Goal: Answer question/provide support: Answer question/provide support

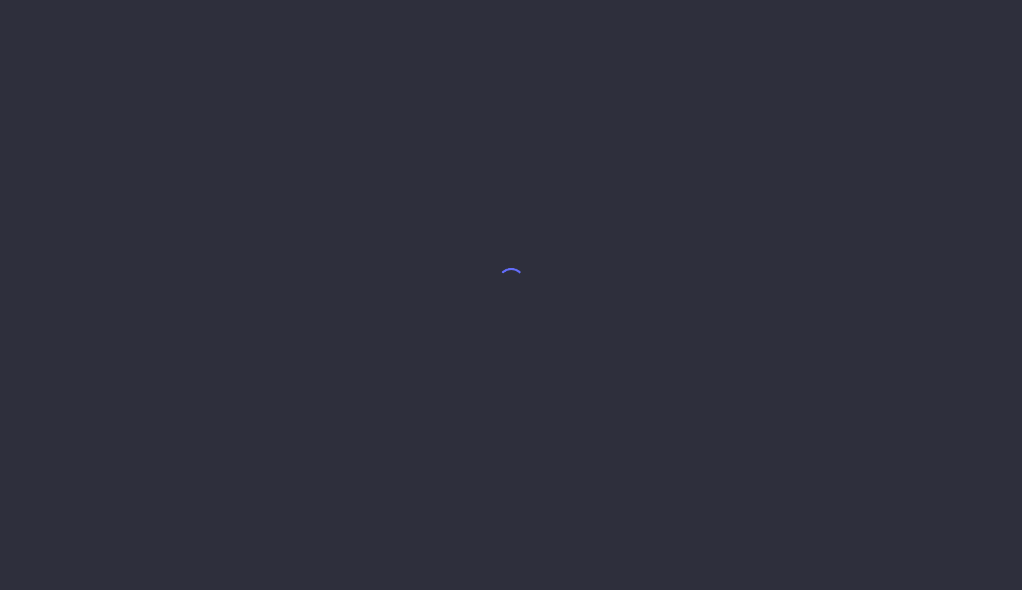
select select "7"
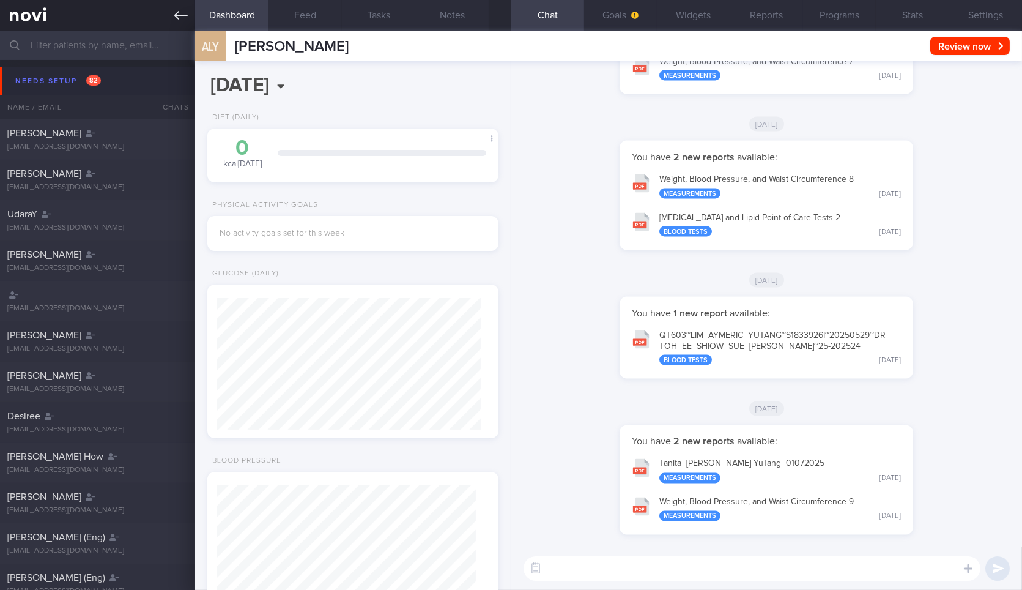
scroll to position [129, 258]
click at [164, 18] on link at bounding box center [97, 15] width 195 height 31
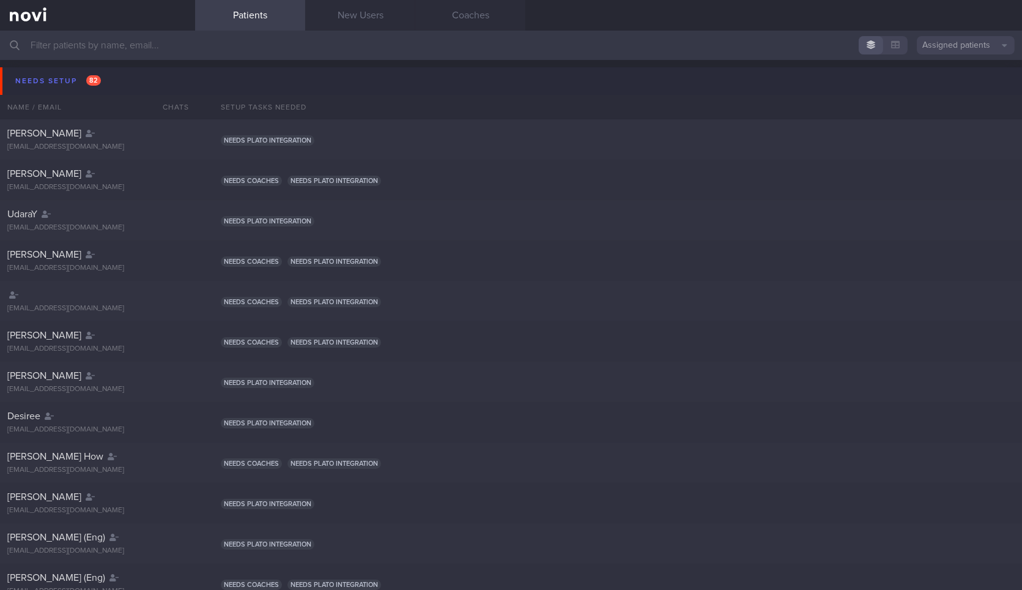
click at [138, 84] on button "Needs setup 82" at bounding box center [513, 81] width 1026 height 28
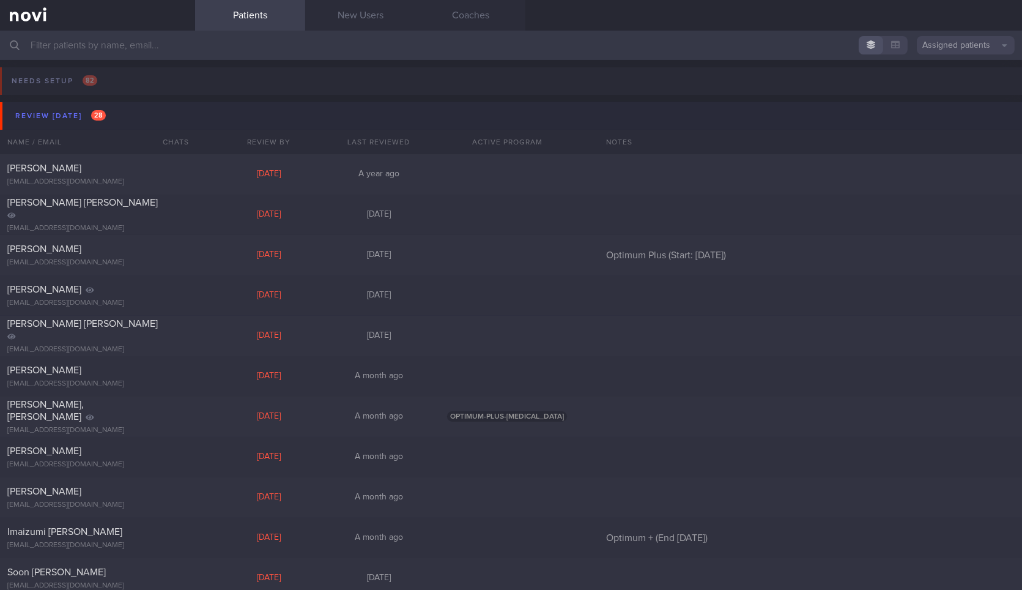
click at [131, 111] on button "Review today 28" at bounding box center [513, 116] width 1026 height 28
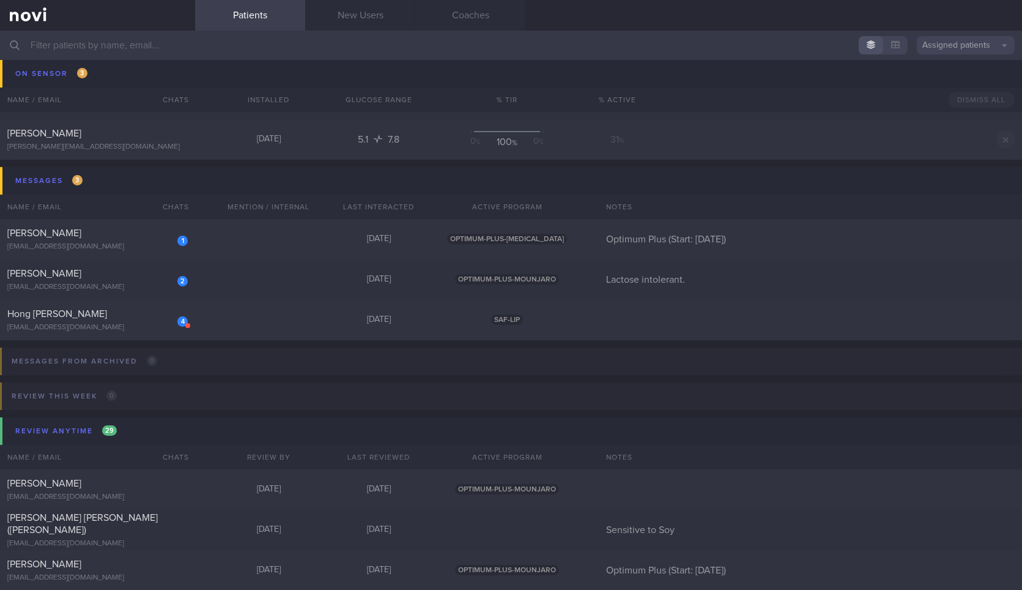
scroll to position [149, 0]
click at [213, 261] on div "2 Stephen Kartili stephenkartili@gmail.com Yesterday OPTIMUM-PLUS-MOUNJARO Lact…" at bounding box center [511, 281] width 1022 height 40
select select "7"
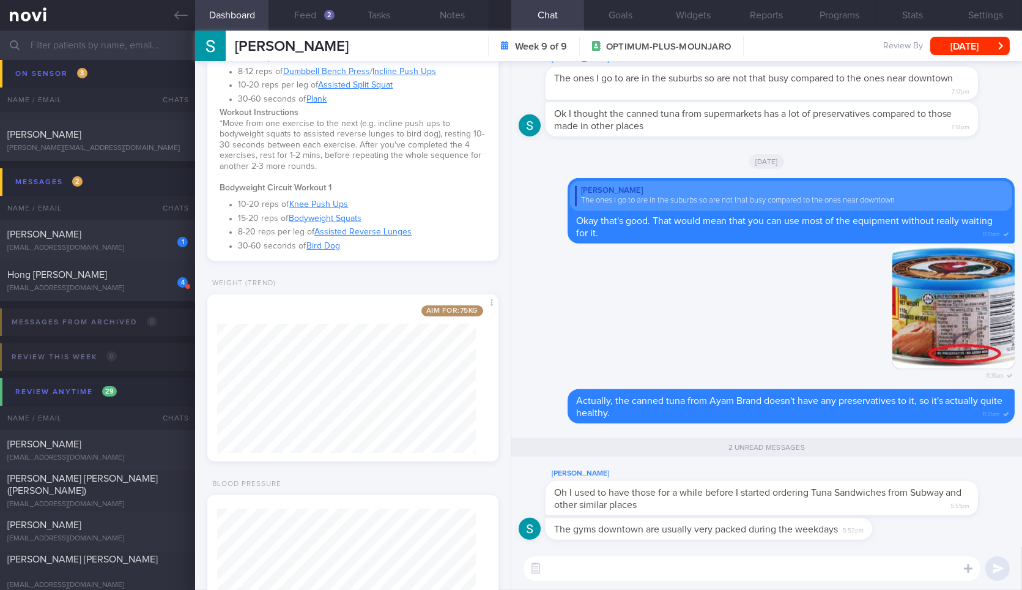
scroll to position [507, 0]
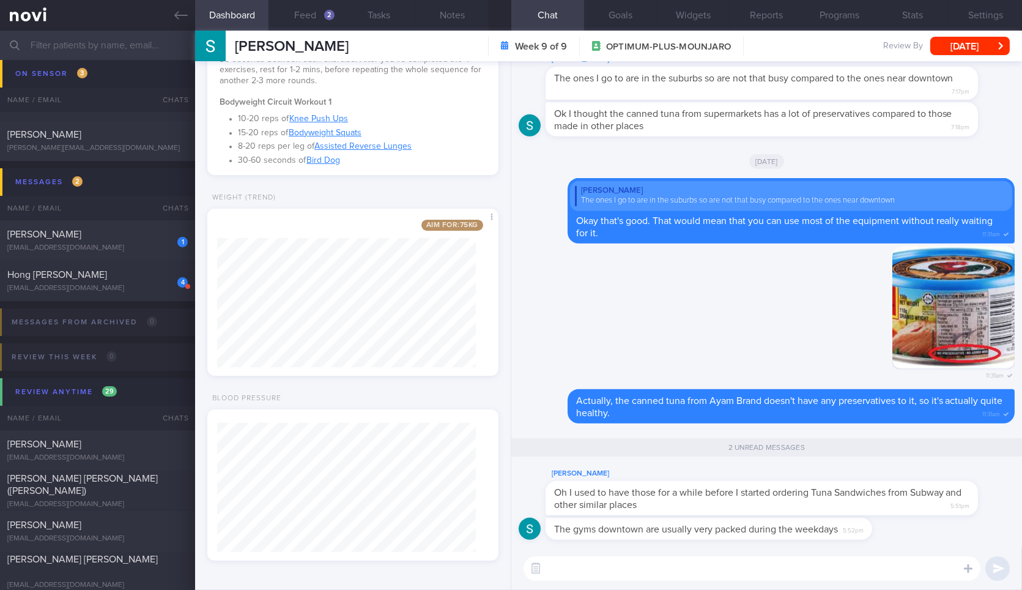
click at [705, 578] on textarea at bounding box center [752, 568] width 457 height 24
drag, startPoint x: 735, startPoint y: 508, endPoint x: 785, endPoint y: 508, distance: 49.6
click at [785, 508] on div "Stephen Kartili Oh I used to have those for a while before I started ordering T…" at bounding box center [780, 490] width 469 height 49
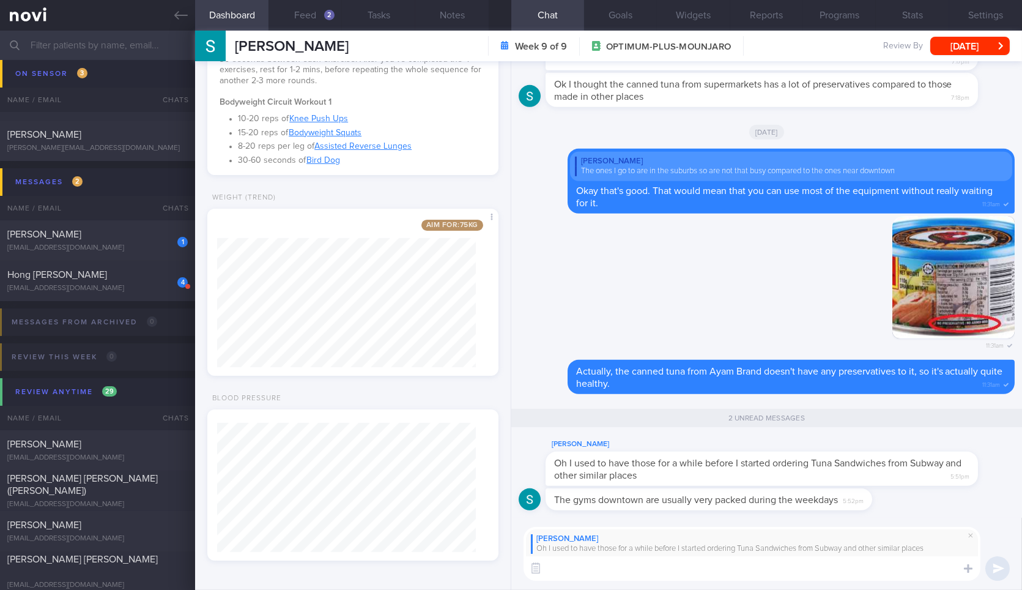
click at [723, 572] on textarea at bounding box center [752, 568] width 457 height 24
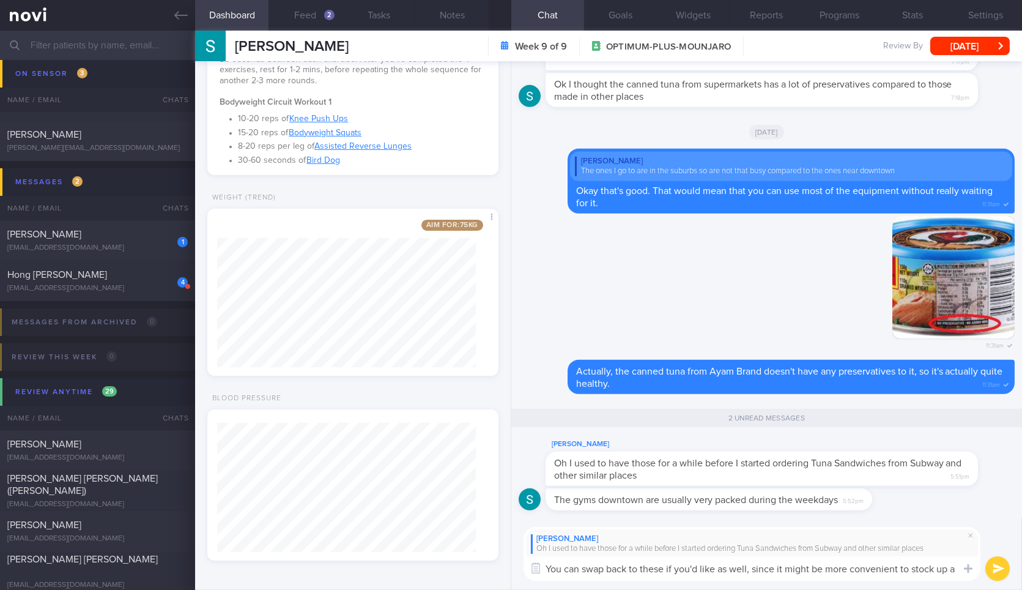
scroll to position [0, 0]
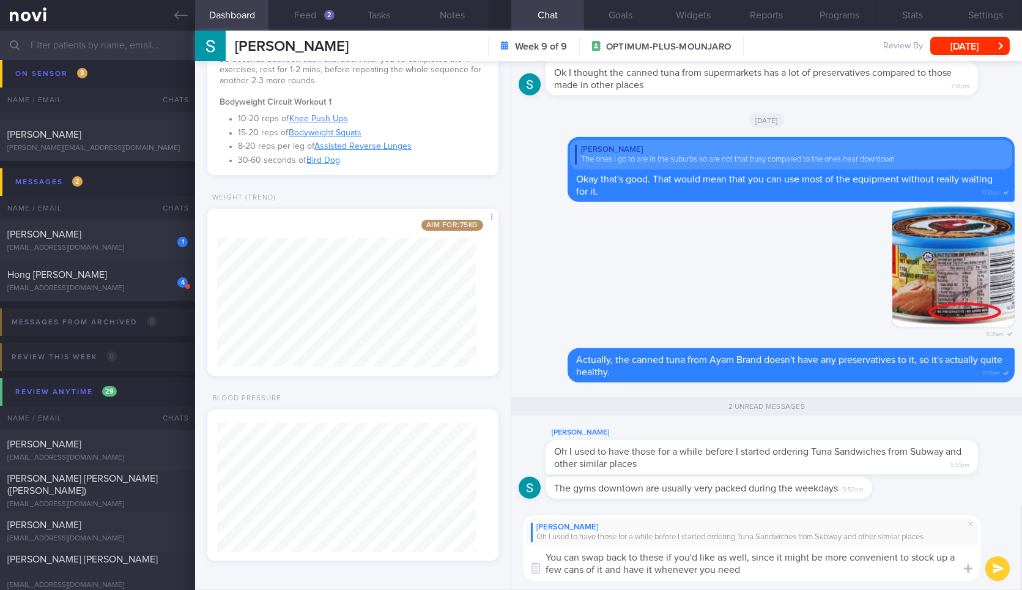
type textarea "You can swap back to these if you'd like as well, since it might be more conven…"
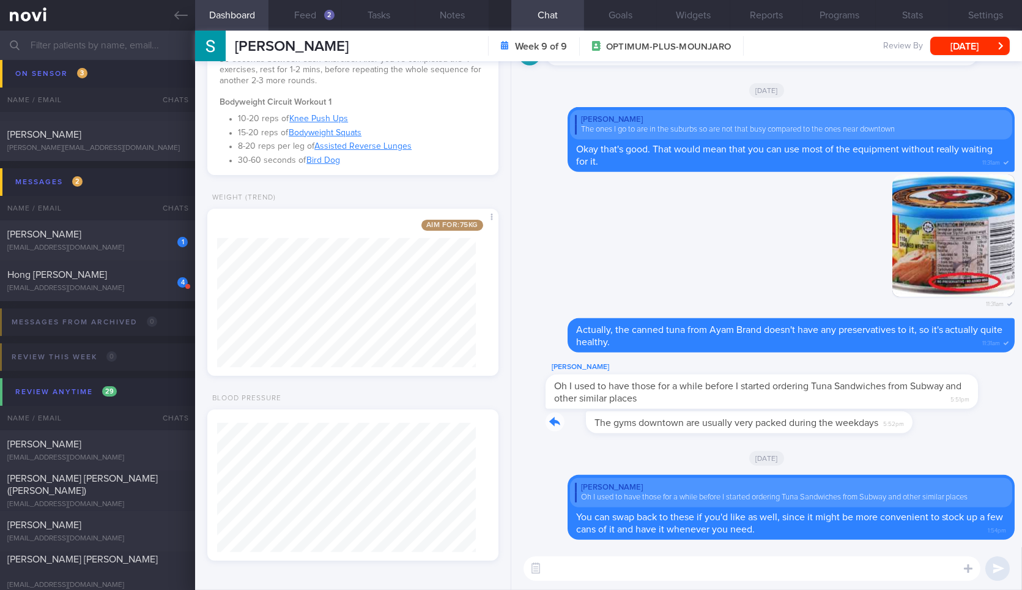
drag, startPoint x: 868, startPoint y: 420, endPoint x: 960, endPoint y: 426, distance: 92.6
click at [960, 426] on div "The gyms downtown are usually very packed during the weekdays 5:52pm" at bounding box center [767, 425] width 496 height 29
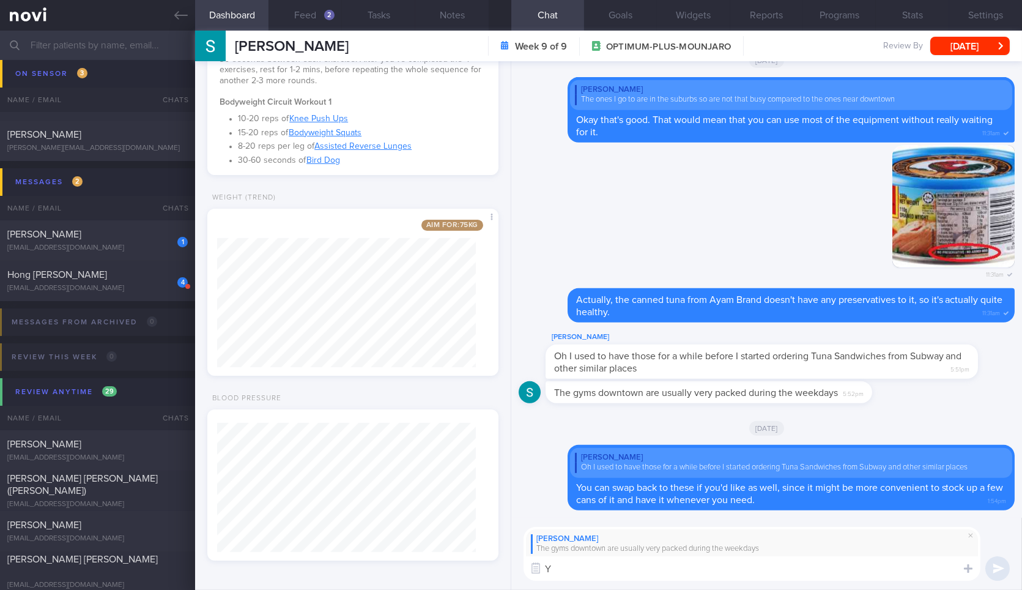
click at [750, 570] on textarea "Y" at bounding box center [752, 568] width 457 height 24
type textarea "Yep that's right. It can be quite crowded because everyone rushes to the gym af…"
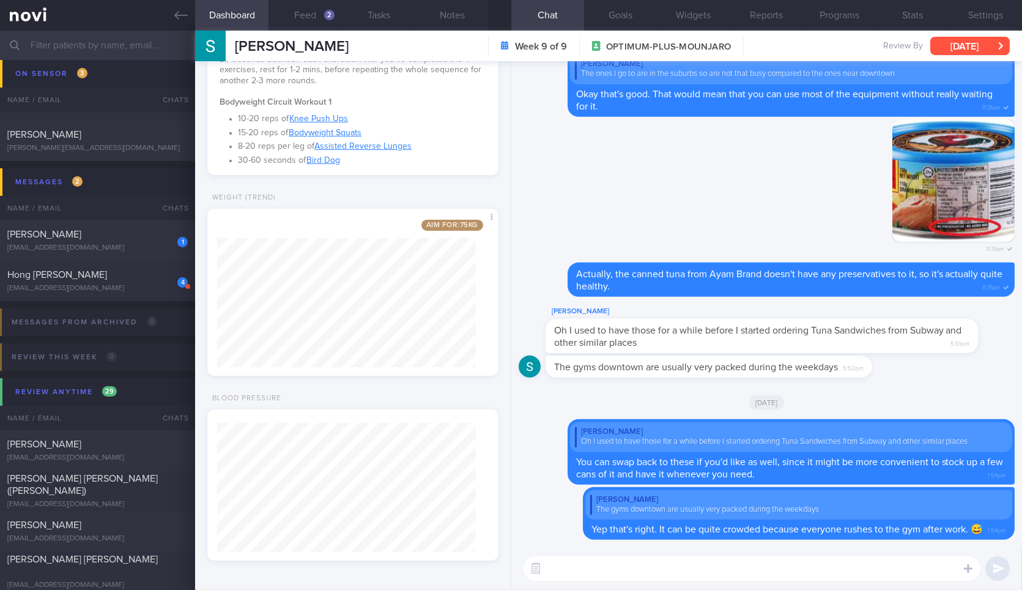
click at [989, 48] on button "[DATE]" at bounding box center [971, 46] width 80 height 18
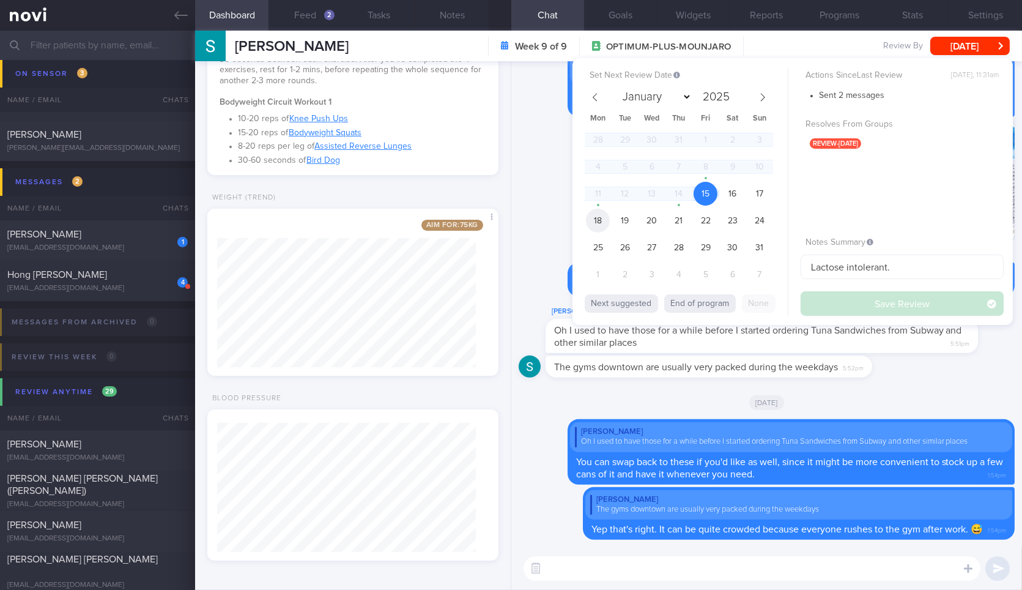
click at [606, 217] on span "18" at bounding box center [598, 221] width 24 height 24
click at [838, 305] on button "Save Review" at bounding box center [902, 303] width 203 height 24
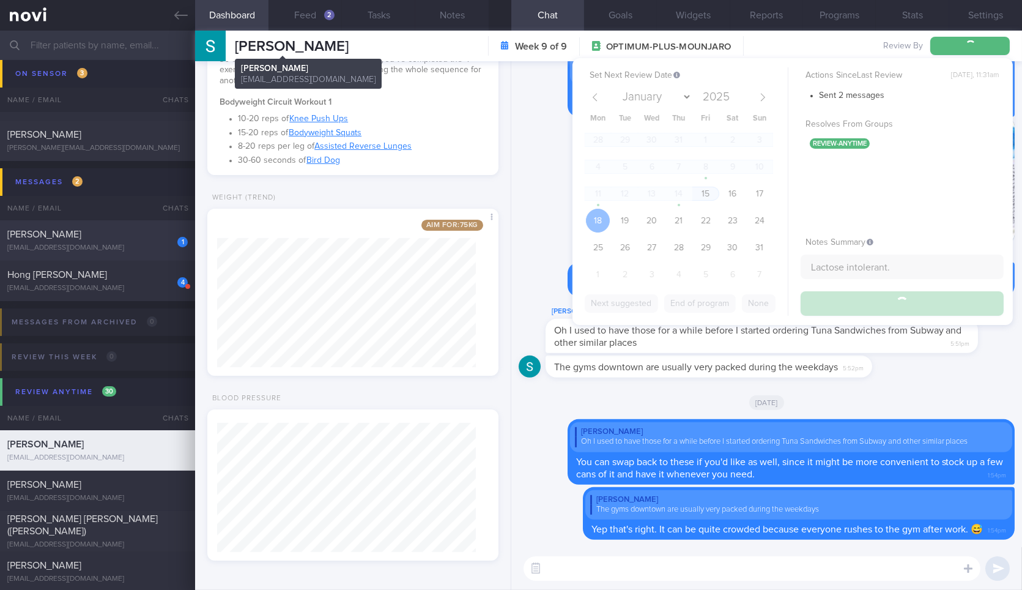
click at [179, 12] on icon at bounding box center [180, 15] width 13 height 13
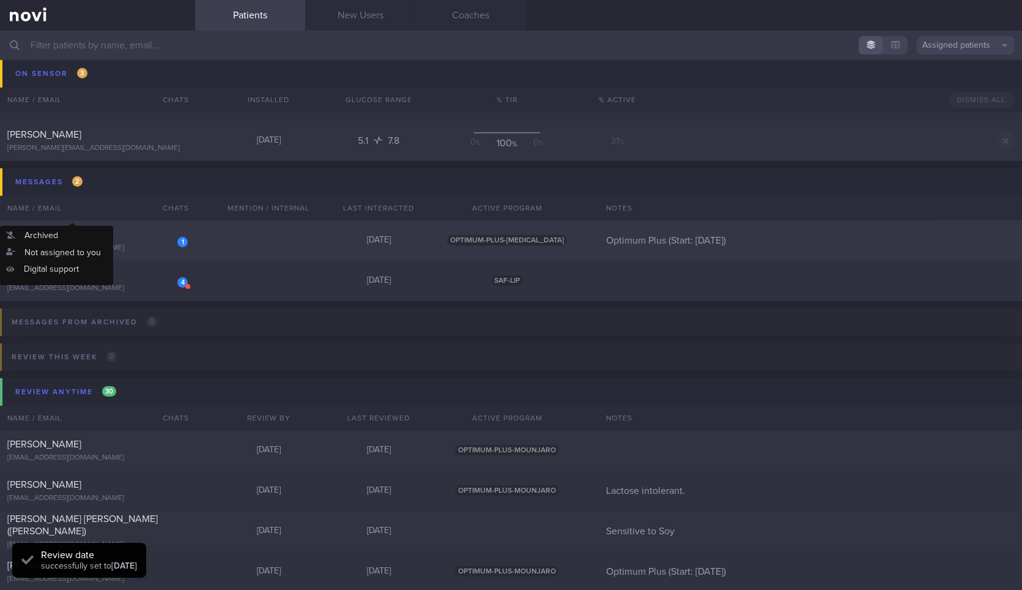
click at [119, 239] on div "[PERSON_NAME]" at bounding box center [95, 234] width 177 height 12
select select "7"
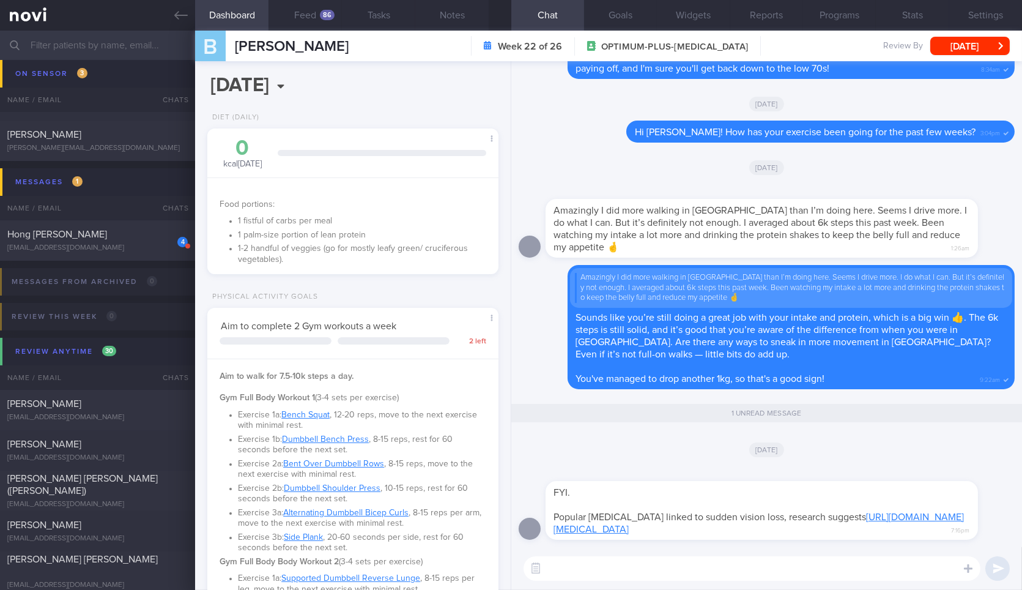
click at [636, 516] on link "https://www.foxnews.com/health/popular-weight-loss-drugs-linked-sudden-vision-l…" at bounding box center [759, 523] width 411 height 22
click at [664, 570] on textarea at bounding box center [752, 568] width 457 height 24
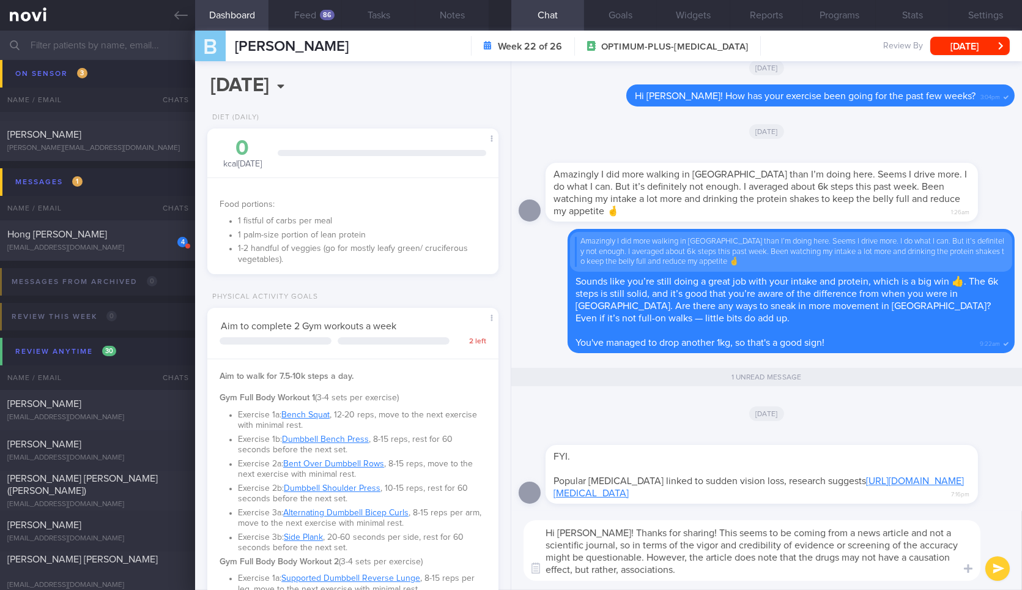
type textarea "Hi Bob! Thanks for sharing! This seems to be coming from a news article and not…"
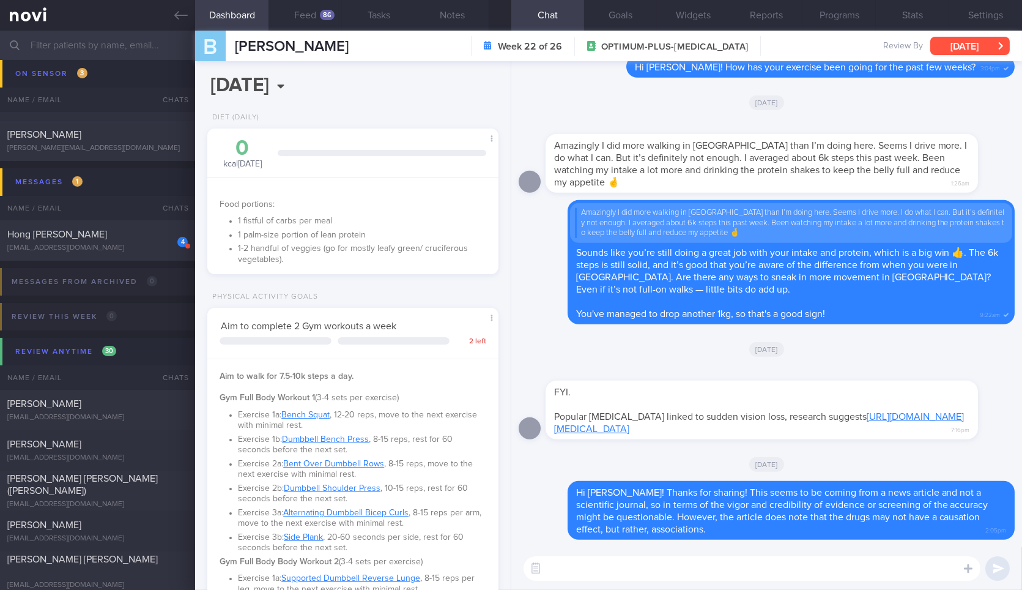
click at [968, 50] on button "Thu, 14 Aug" at bounding box center [971, 46] width 80 height 18
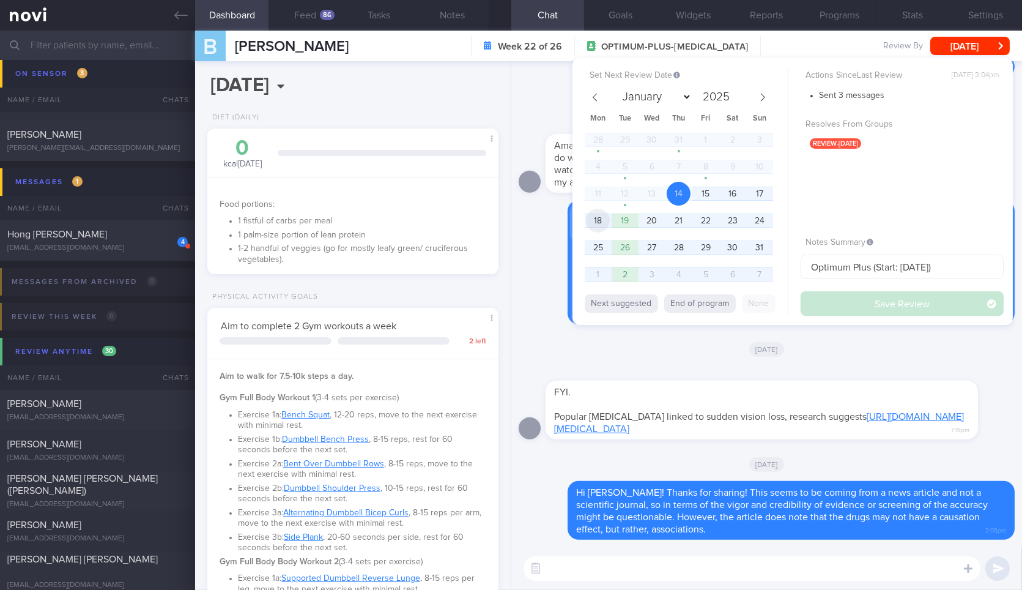
click at [598, 217] on span "18" at bounding box center [598, 221] width 24 height 24
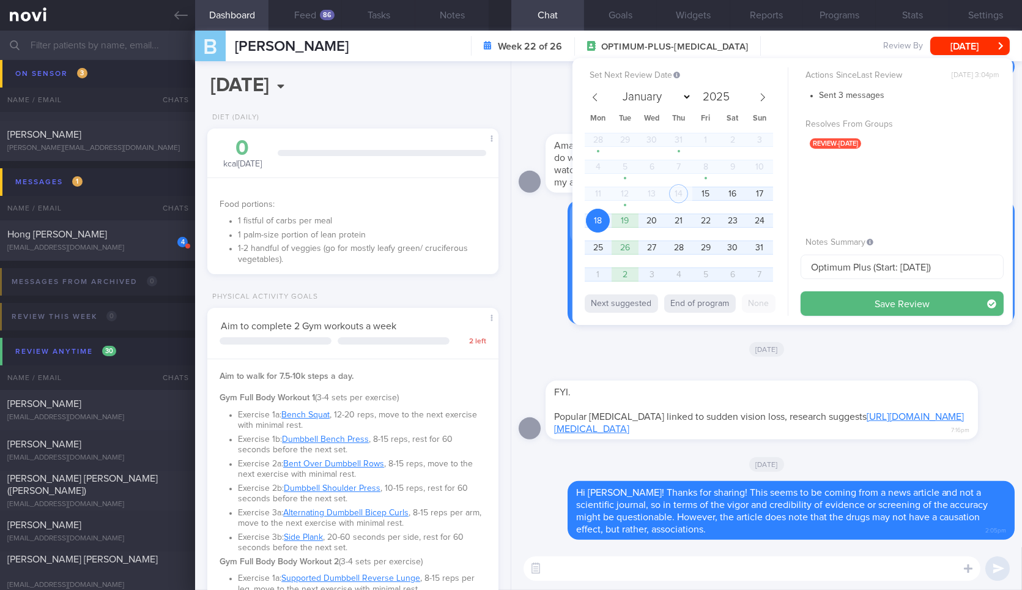
click at [849, 295] on button "Save Review" at bounding box center [902, 303] width 203 height 24
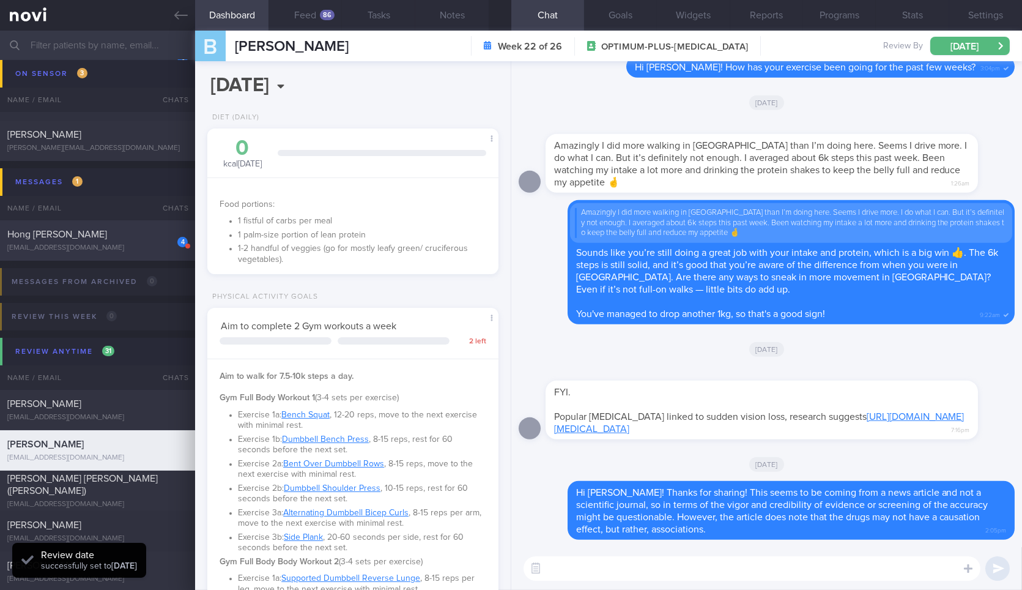
click at [171, 13] on link at bounding box center [97, 15] width 195 height 31
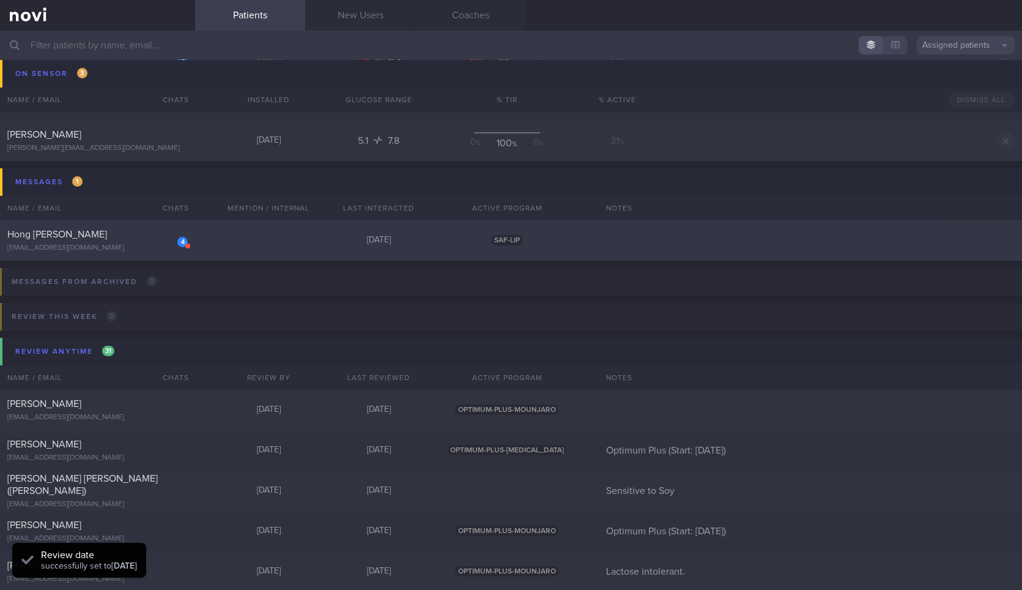
click at [135, 245] on div "tewhk91@gmail.com" at bounding box center [97, 248] width 181 height 9
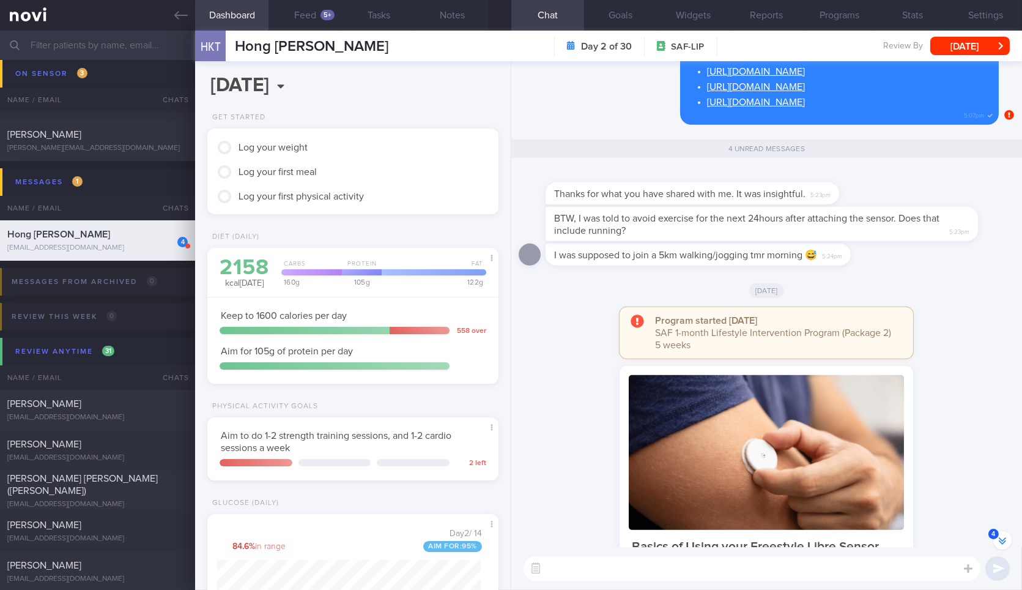
scroll to position [-218, 0]
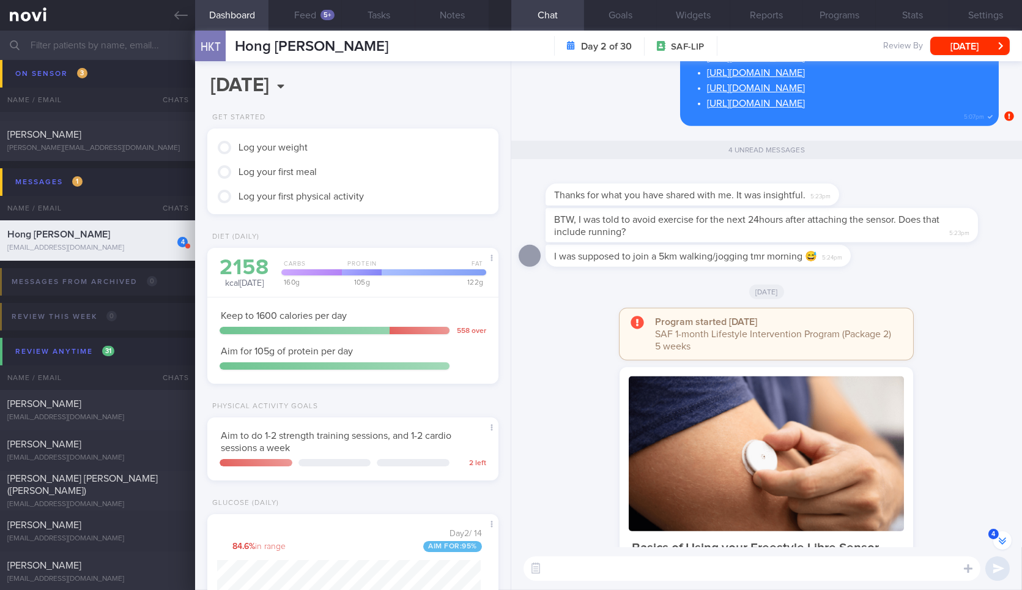
click at [330, 285] on div "160 g" at bounding box center [310, 281] width 64 height 7
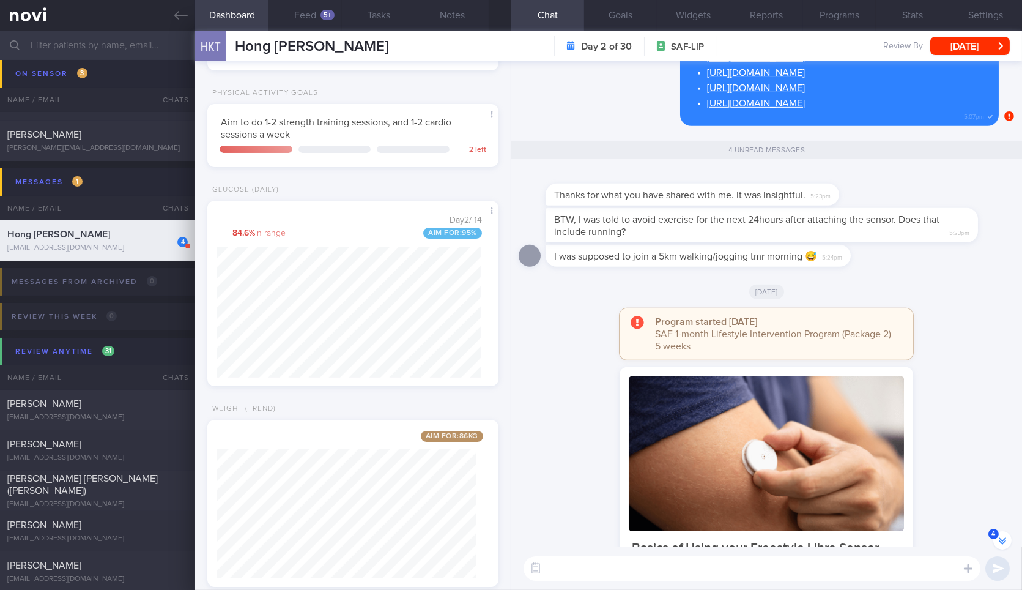
scroll to position [340, 0]
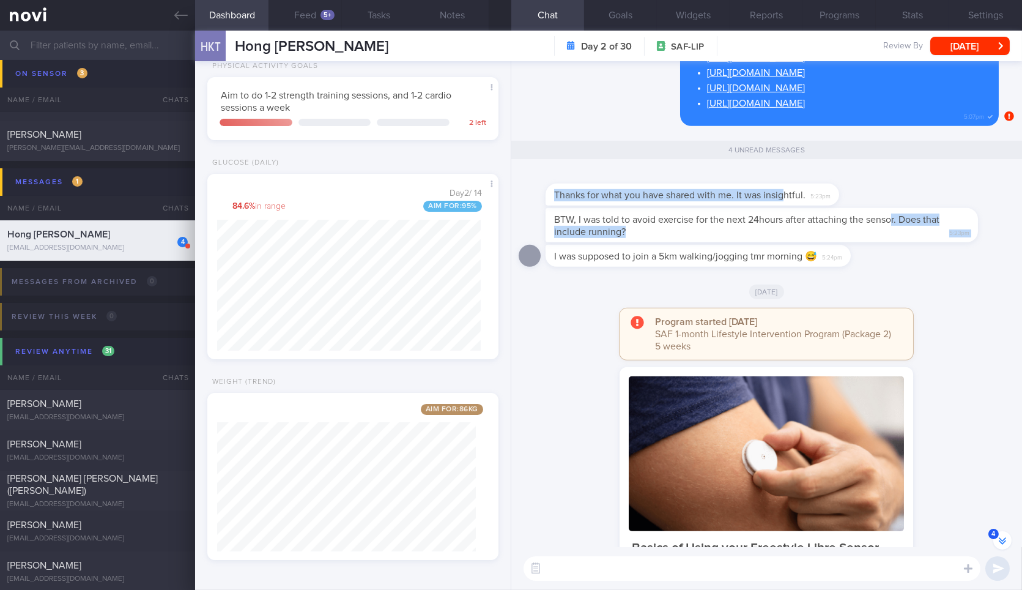
drag, startPoint x: 784, startPoint y: 200, endPoint x: 925, endPoint y: 212, distance: 141.3
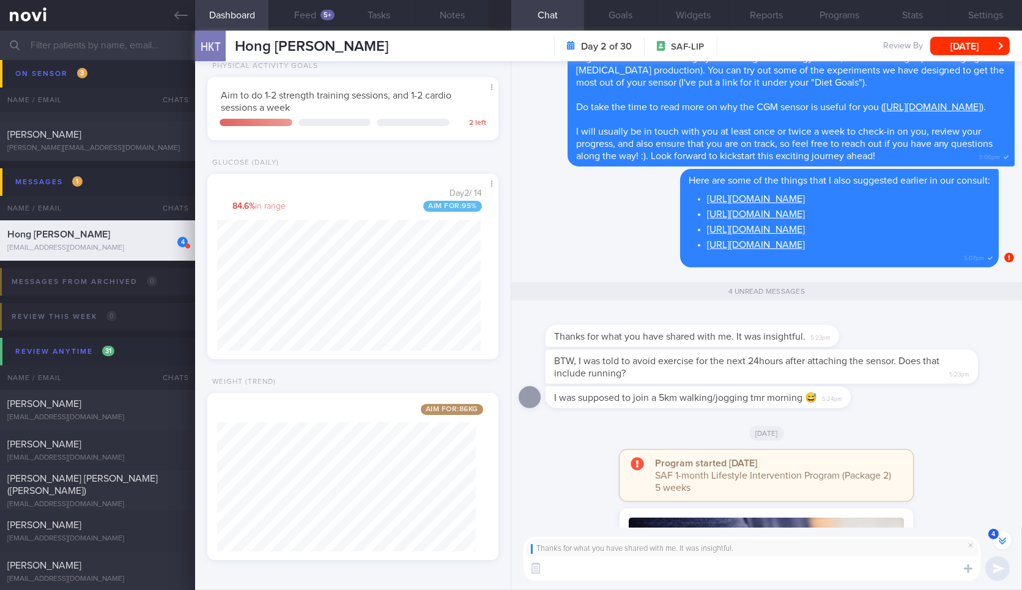
scroll to position [-381, 0]
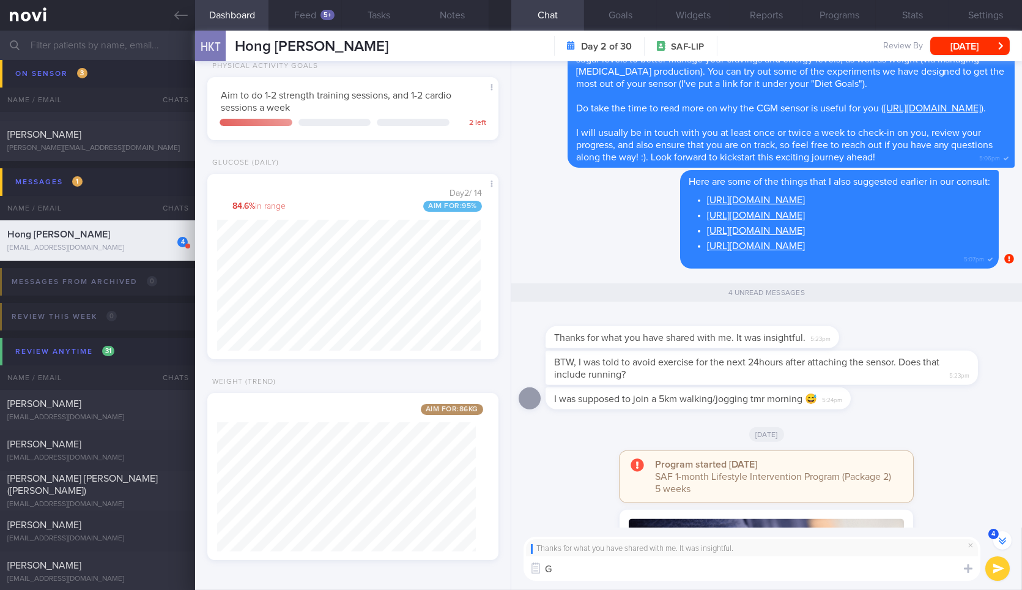
click at [643, 567] on textarea "G" at bounding box center [752, 568] width 457 height 24
type textarea "Glad to hear that it was insightful for you. Now let's get to the practical sid…"
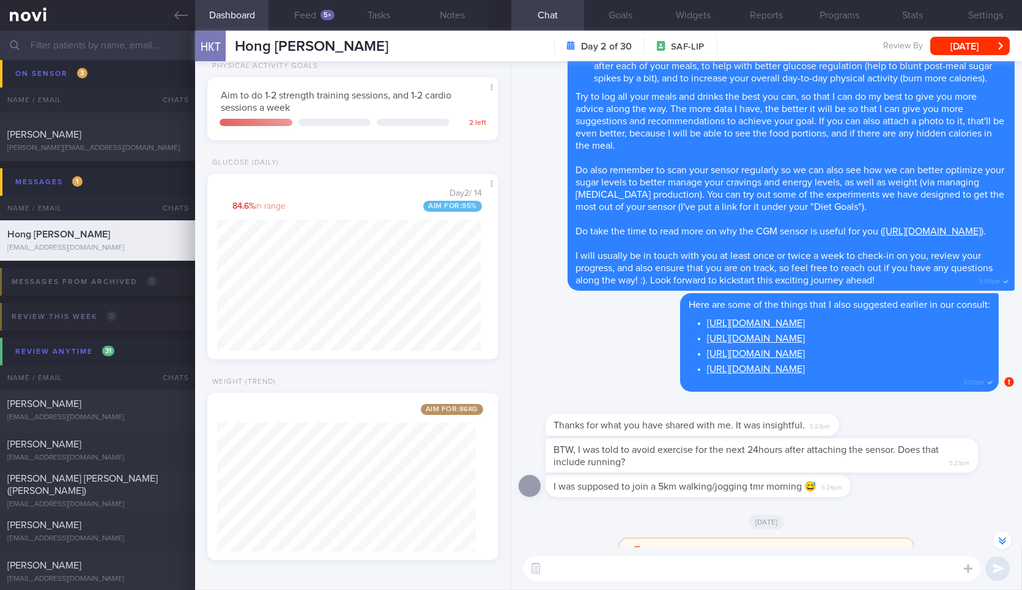
scroll to position [-500, 0]
drag, startPoint x: 769, startPoint y: 466, endPoint x: 958, endPoint y: 464, distance: 188.5
click at [958, 464] on div "BTW, I was told to avoid exercise for the next 24hours after attaching the sens…" at bounding box center [780, 456] width 469 height 34
click at [828, 574] on textarea at bounding box center [752, 568] width 457 height 24
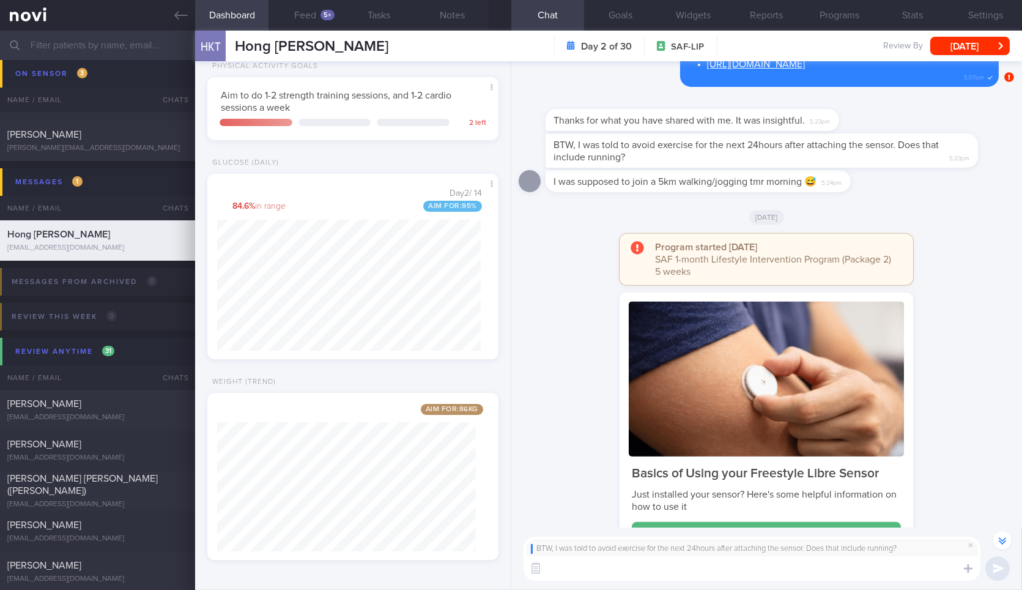
scroll to position [-212, 0]
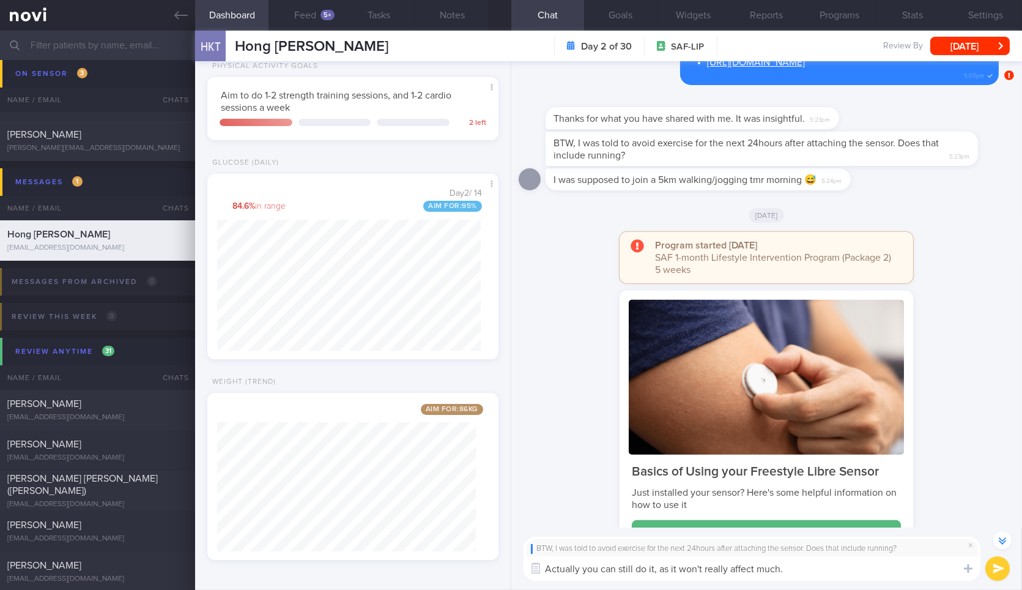
type textarea "Actually you can still do it, as it won't really affect much."
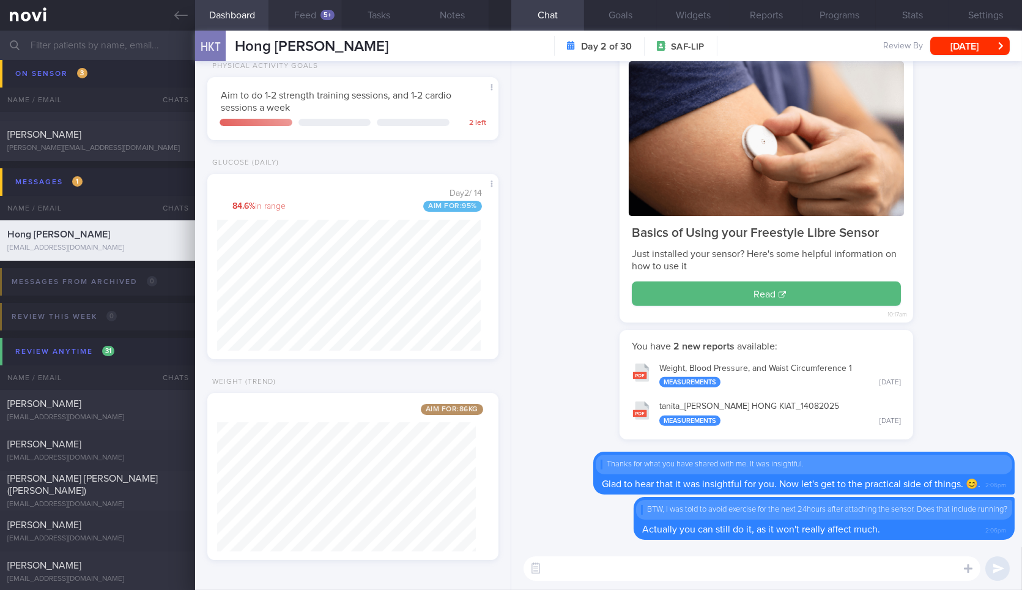
click at [313, 13] on button "Feed 5+" at bounding box center [305, 15] width 73 height 31
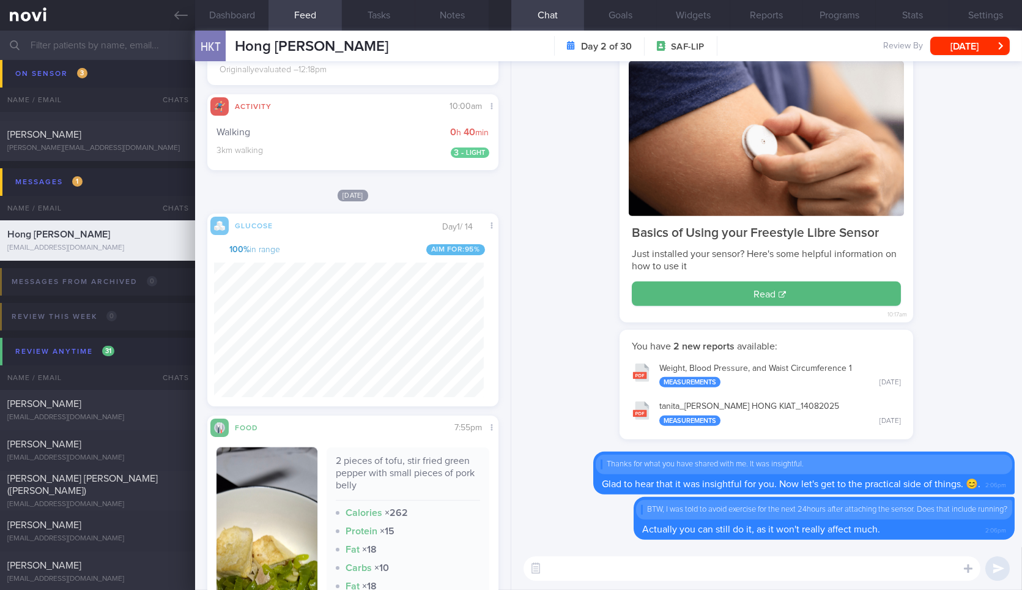
scroll to position [2578, 0]
click at [585, 565] on textarea "B" at bounding box center [752, 568] width 457 height 24
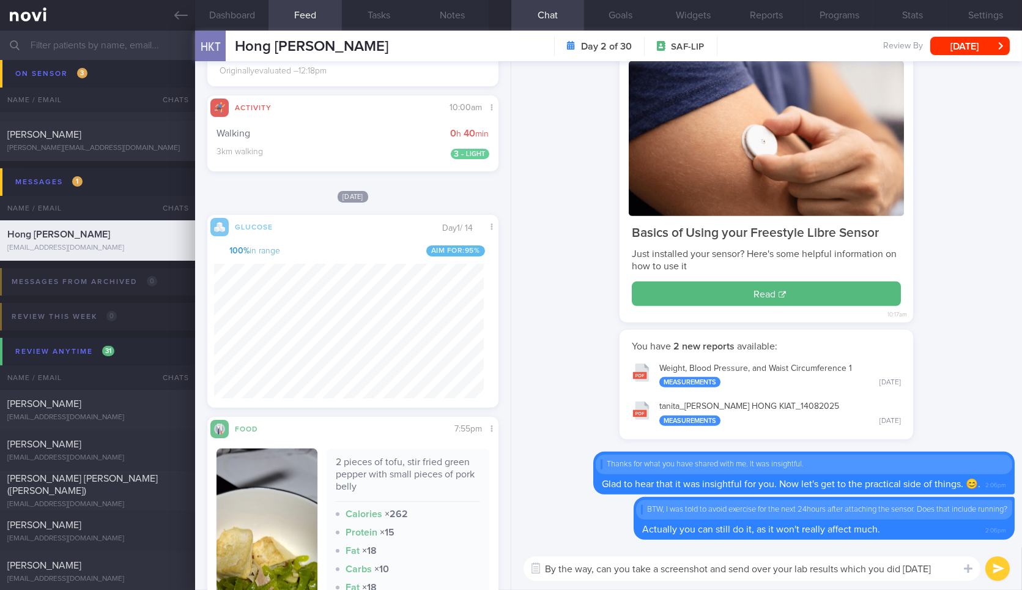
scroll to position [0, 0]
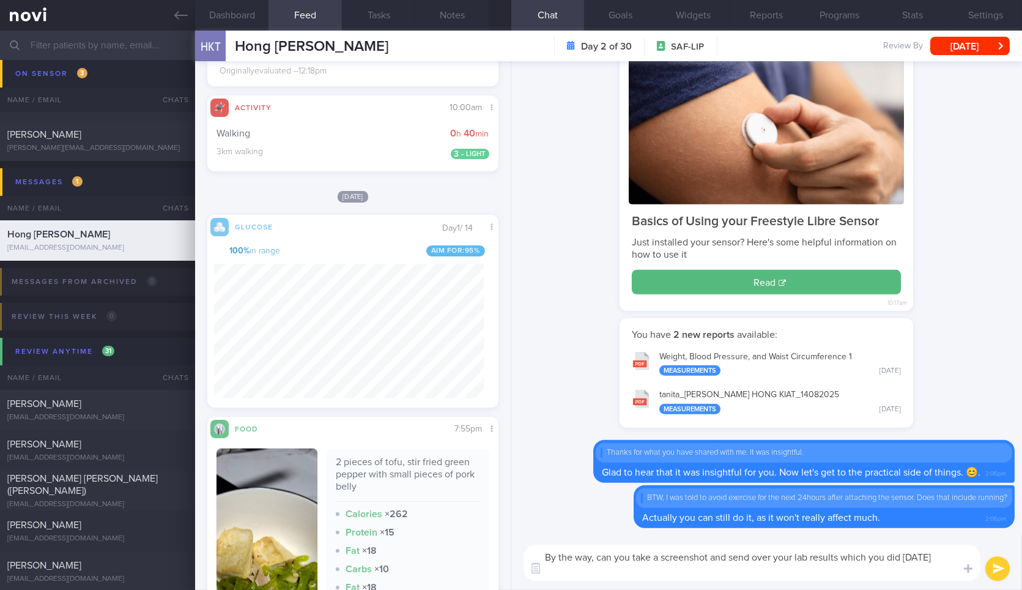
type textarea "By the way, can you take a screenshot and send over your lab results which you …"
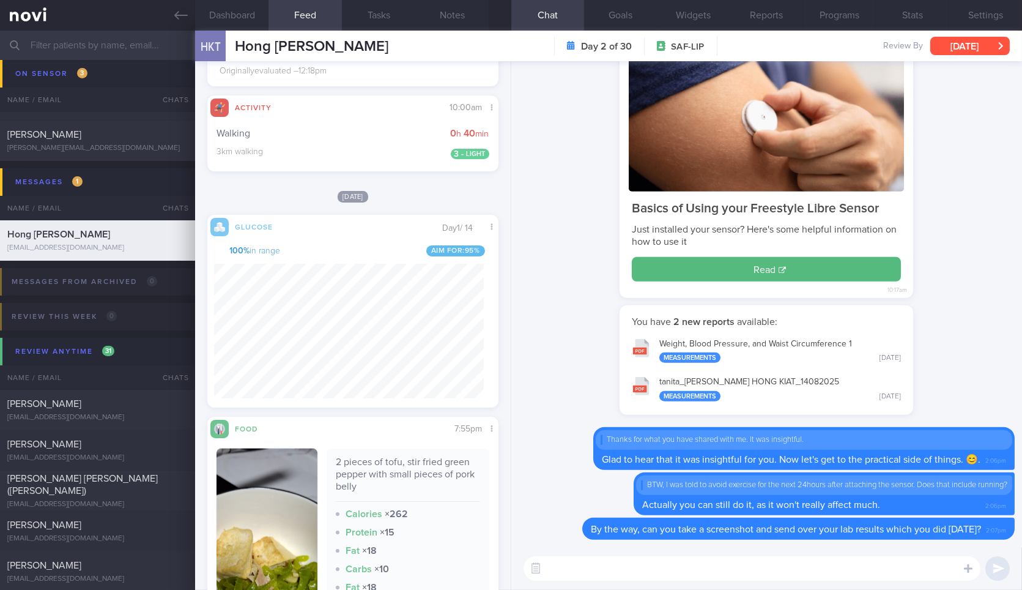
click at [967, 51] on button "Thu, 14 Aug" at bounding box center [971, 46] width 80 height 18
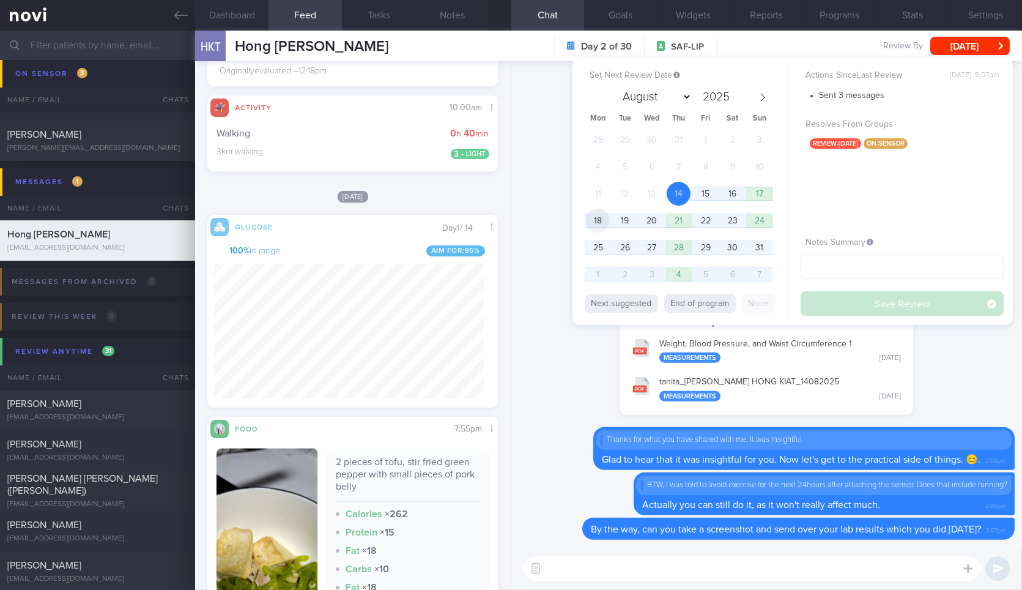
click at [602, 218] on span "18" at bounding box center [598, 221] width 24 height 24
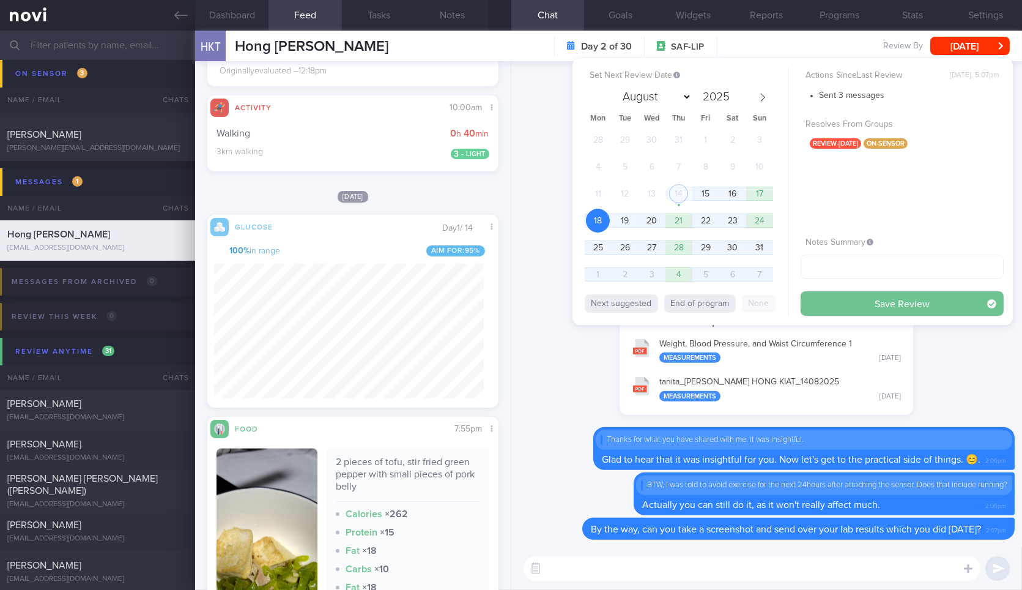
click at [848, 303] on button "Save Review" at bounding box center [902, 303] width 203 height 24
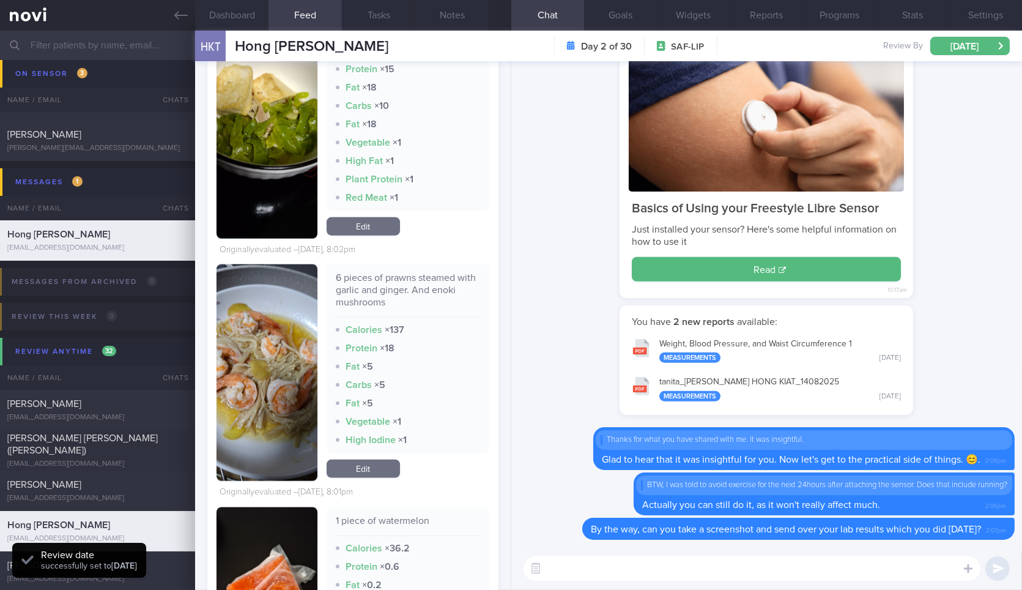
scroll to position [3061, 0]
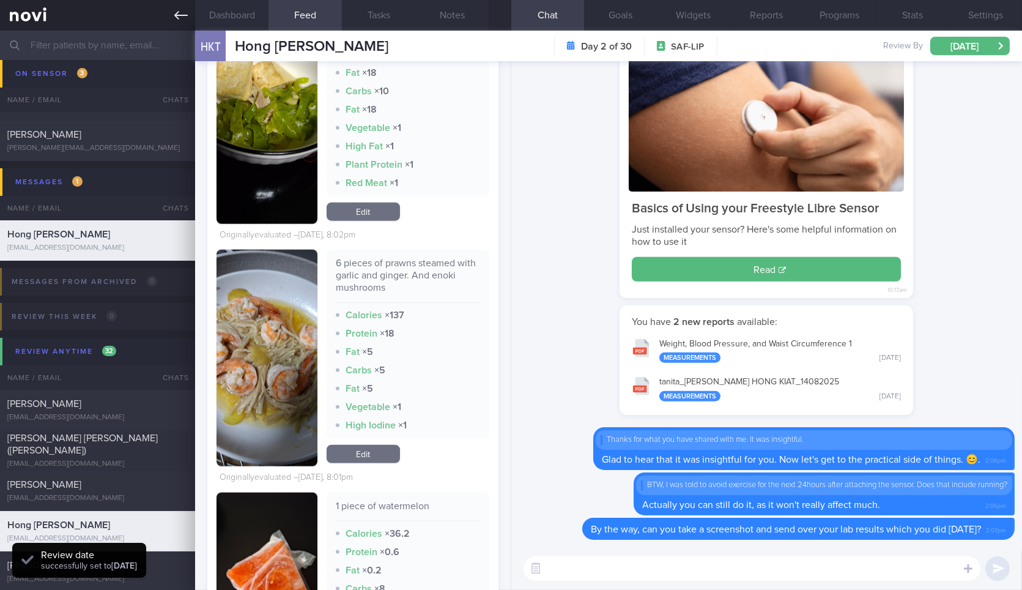
click at [172, 21] on link at bounding box center [97, 15] width 195 height 31
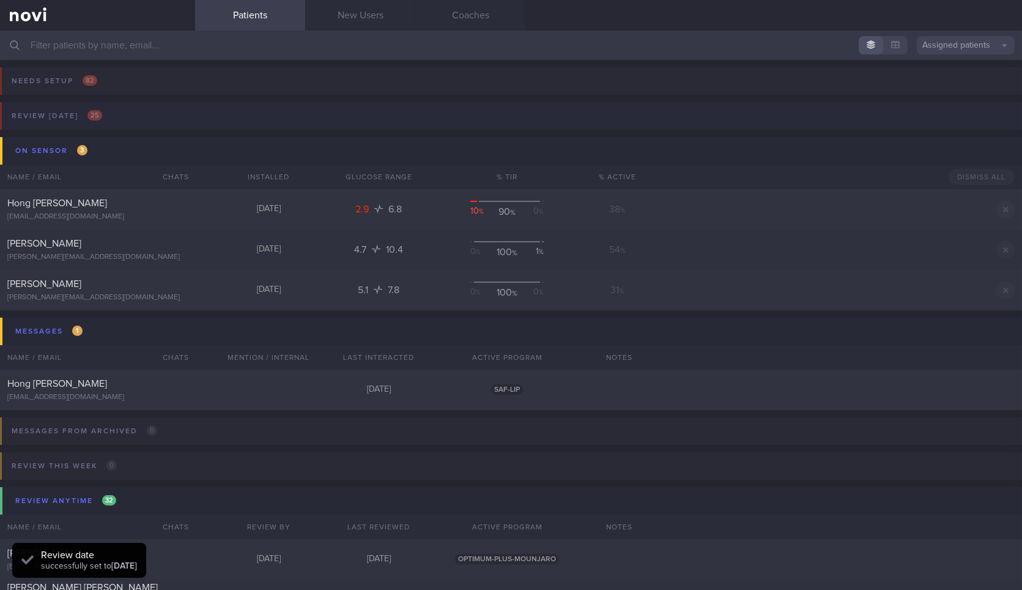
click at [167, 116] on button "Review today 25" at bounding box center [509, 119] width 1026 height 35
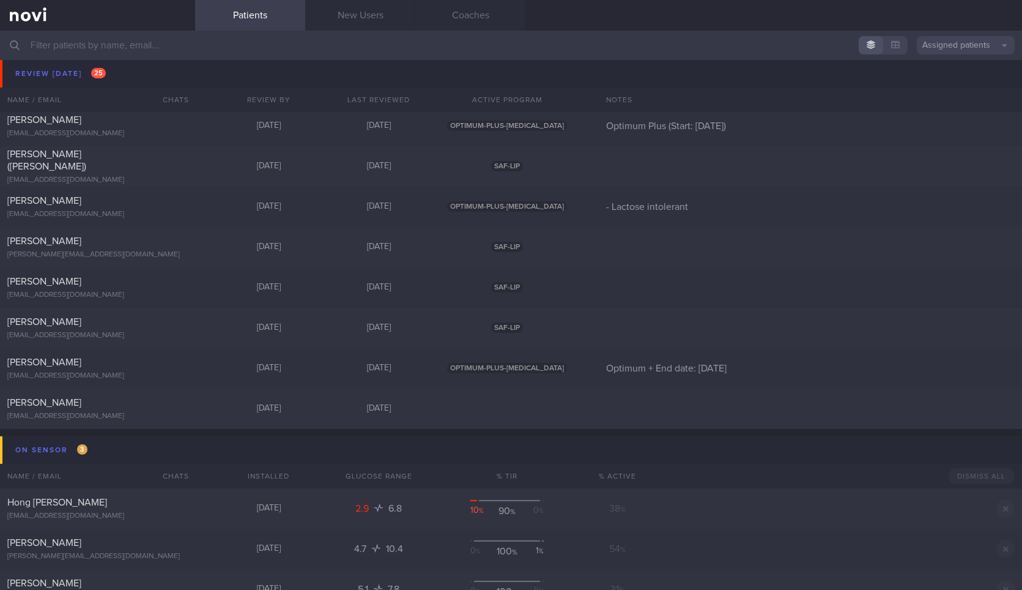
scroll to position [751, 0]
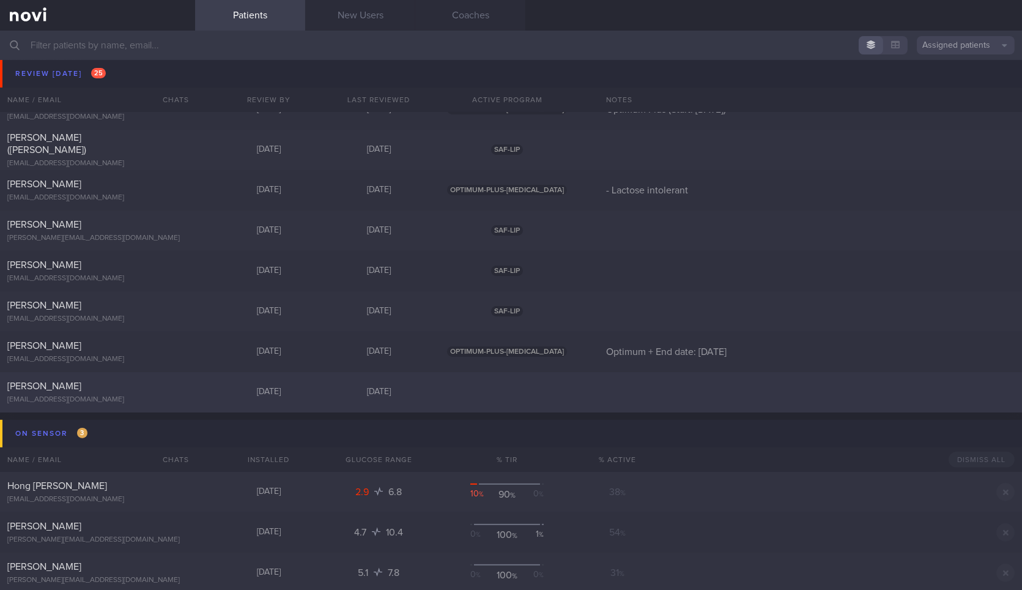
click at [168, 394] on div "Wei Zong Kao xanderkao@hotmail.sg" at bounding box center [97, 392] width 195 height 24
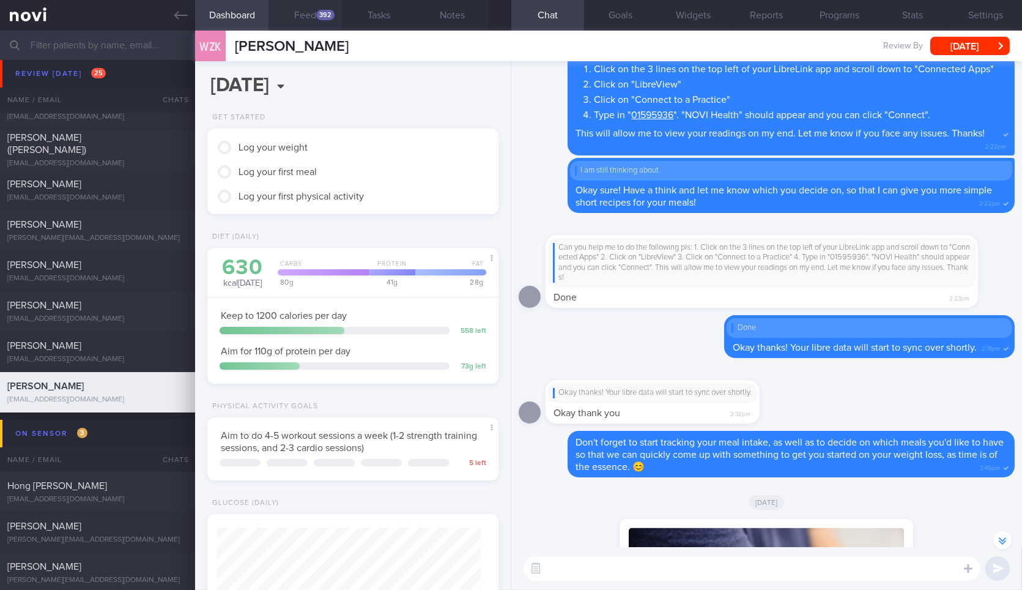
scroll to position [131, 264]
click at [309, 18] on button "Feed 392" at bounding box center [305, 15] width 73 height 31
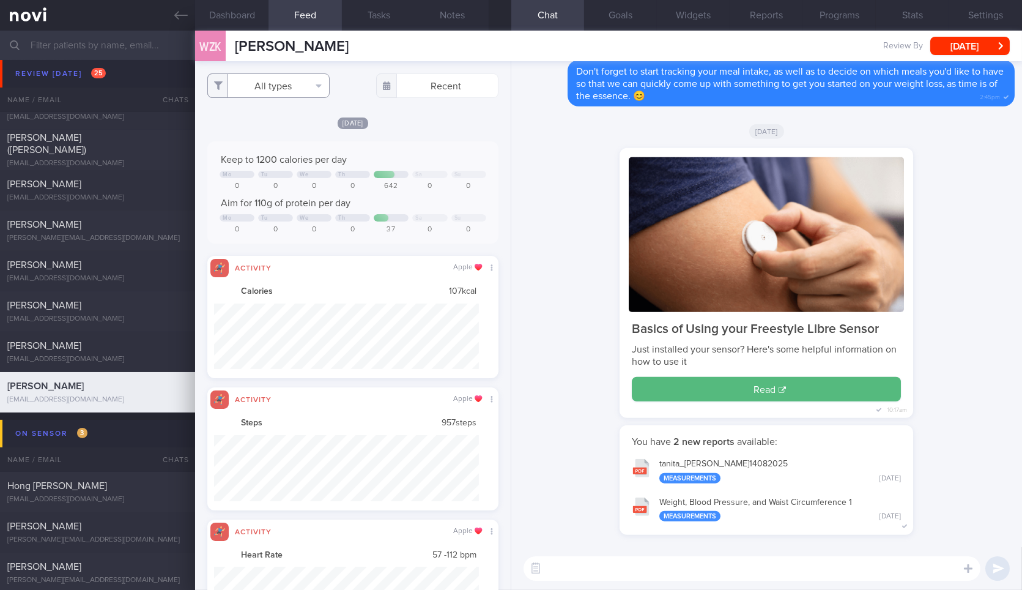
click at [310, 83] on button "All types" at bounding box center [268, 85] width 122 height 24
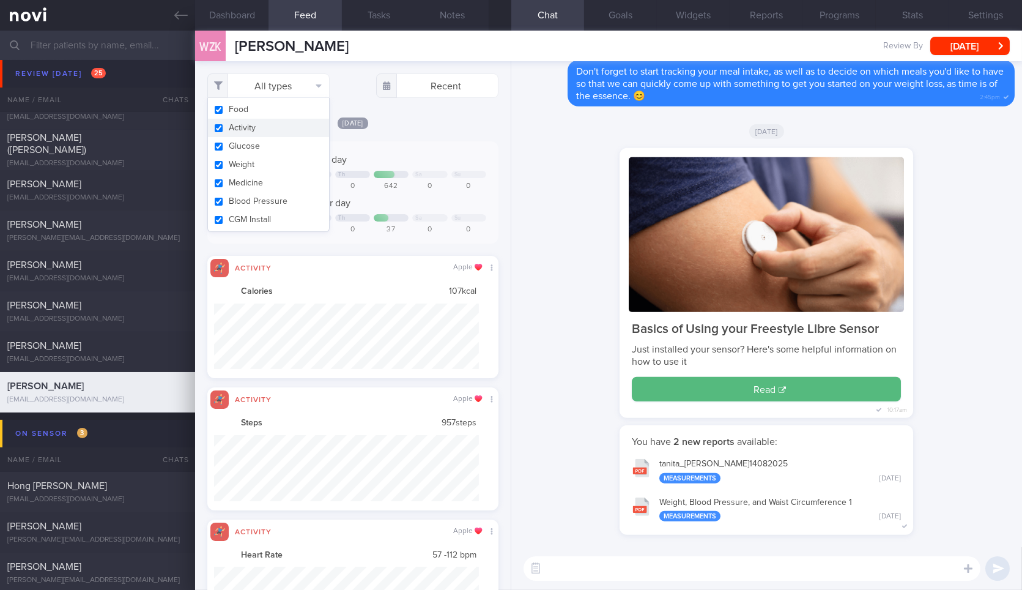
click at [297, 122] on button "Activity" at bounding box center [268, 128] width 121 height 18
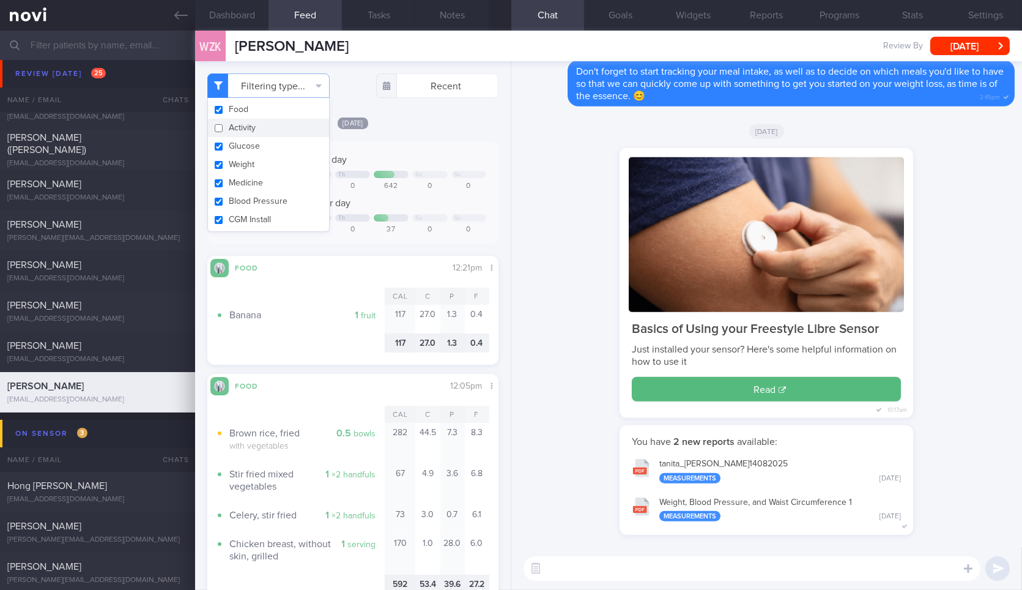
click at [294, 125] on button "Activity" at bounding box center [268, 128] width 121 height 18
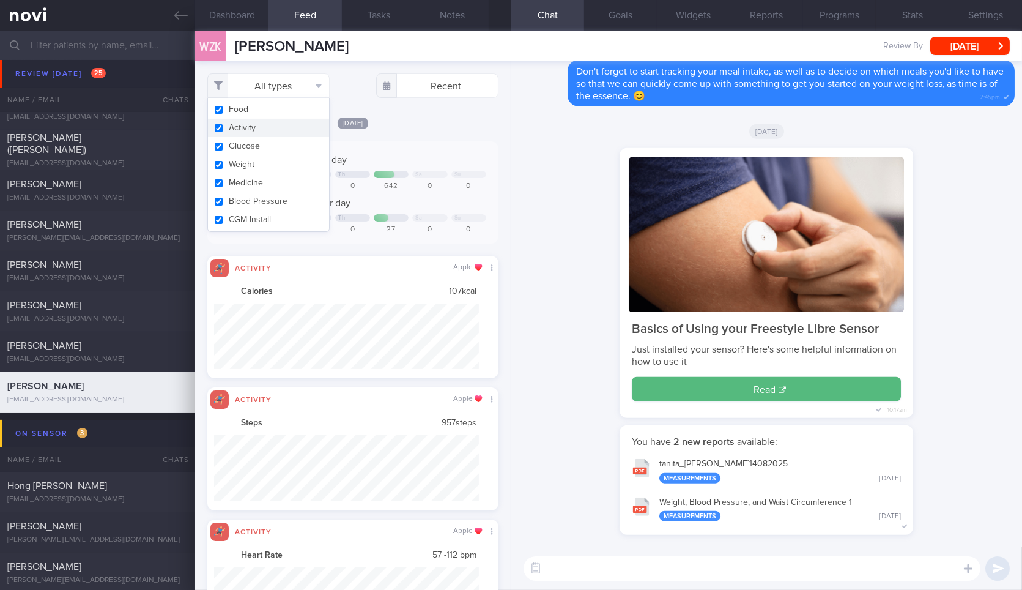
click at [299, 119] on button "Activity" at bounding box center [268, 128] width 121 height 18
checkbox input "false"
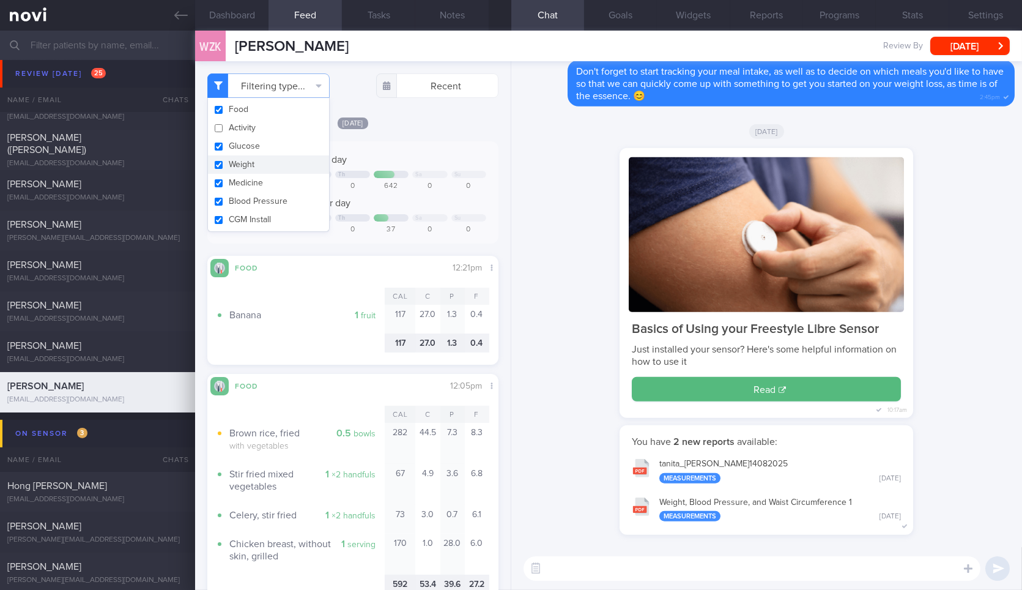
click at [281, 169] on button "Weight" at bounding box center [268, 164] width 121 height 18
checkbox input "false"
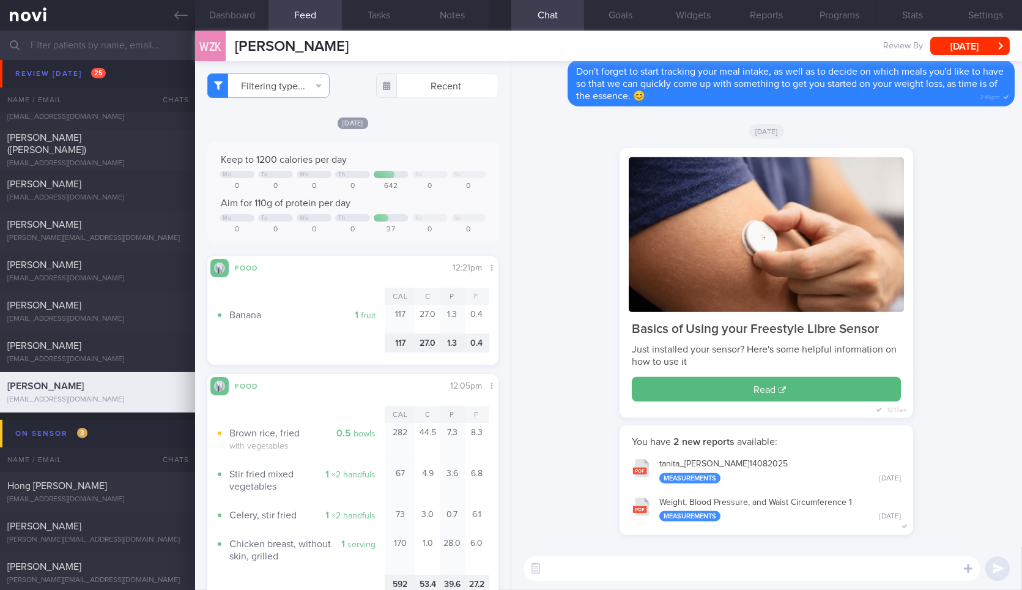
click at [423, 154] on div "Keep to 1200 calories per day" at bounding box center [353, 160] width 266 height 12
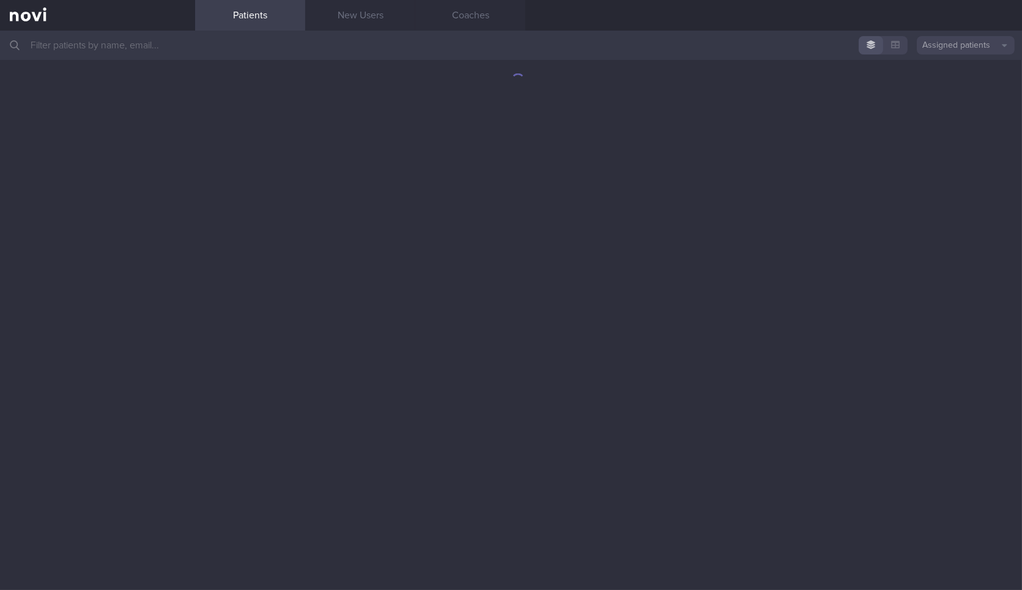
click at [233, 48] on input "text" at bounding box center [511, 45] width 1022 height 29
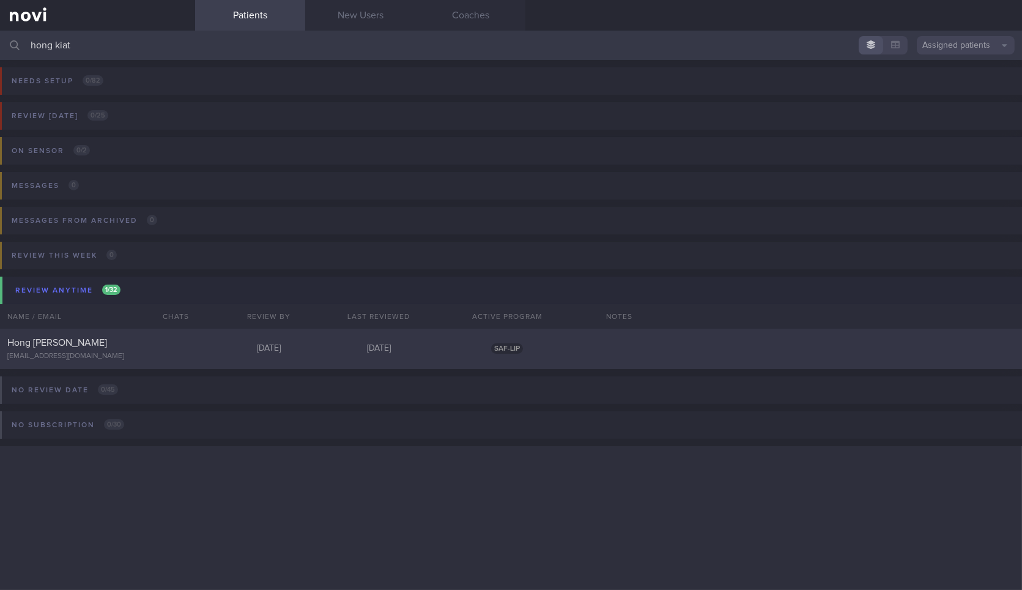
type input "hong kiat"
click at [187, 354] on div "[EMAIL_ADDRESS][DOMAIN_NAME]" at bounding box center [97, 356] width 181 height 9
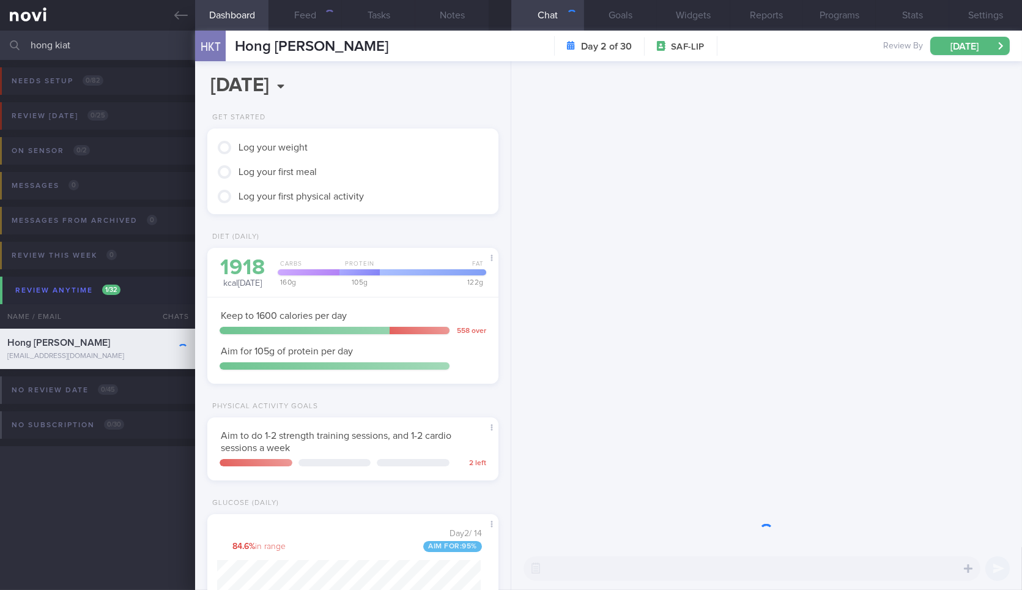
scroll to position [164, 264]
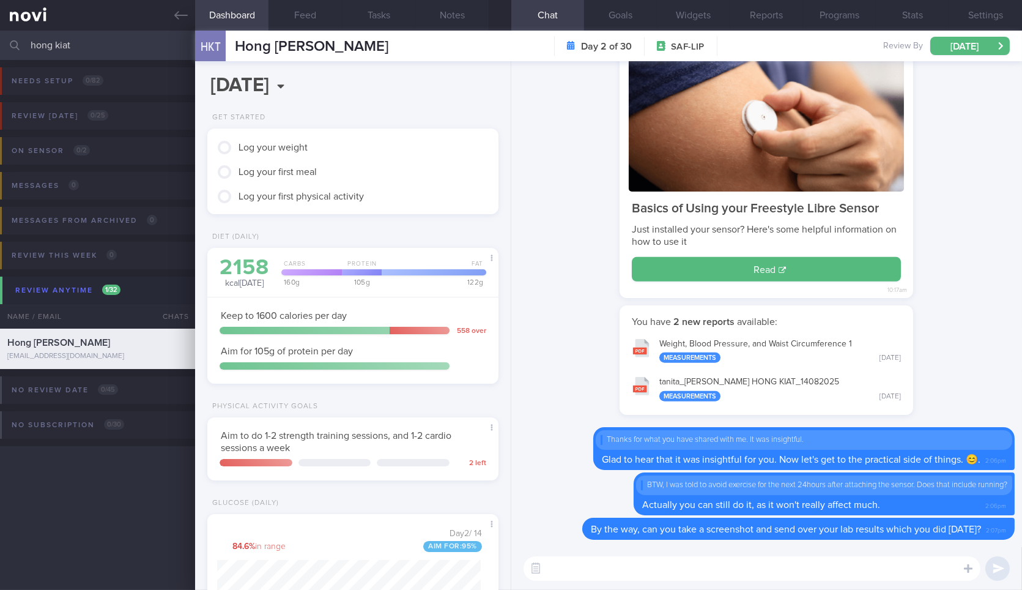
click at [359, 213] on div "Log your weight Log your first meal Log your first physical activity" at bounding box center [352, 171] width 291 height 86
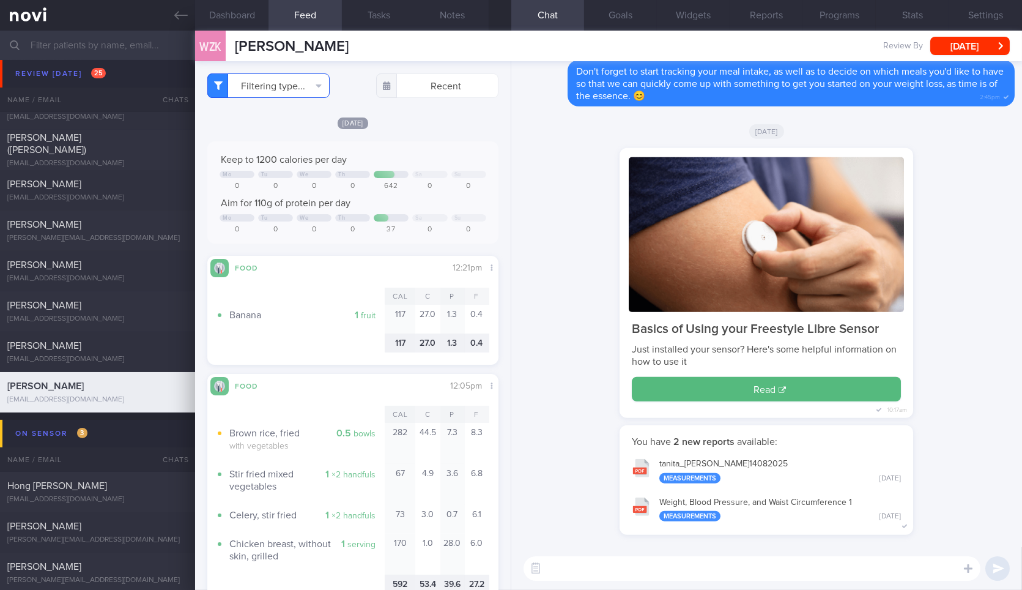
click at [294, 86] on button "Filtering type..." at bounding box center [268, 85] width 122 height 24
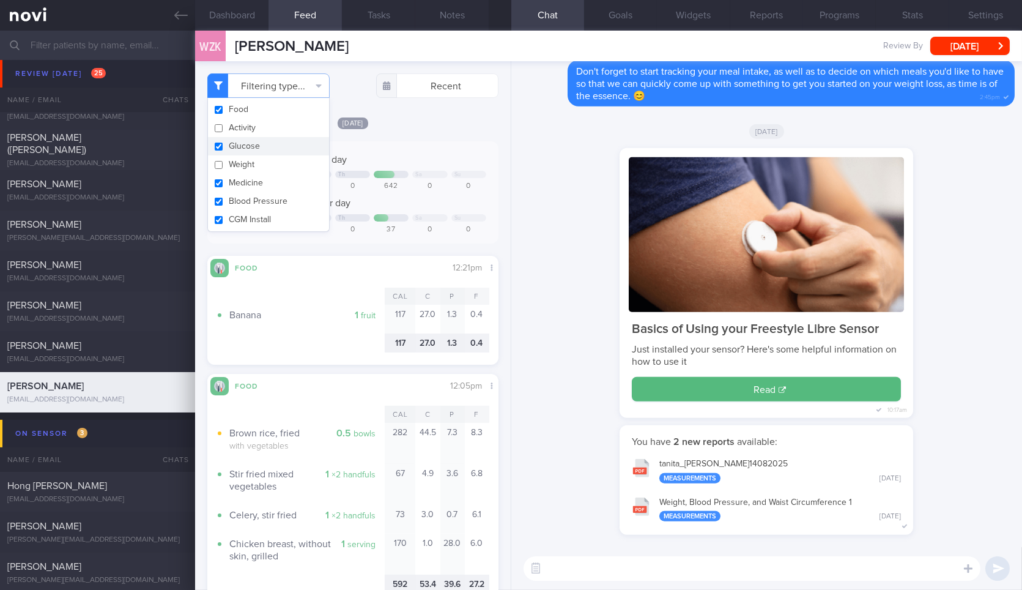
click at [272, 147] on button "Glucose" at bounding box center [268, 146] width 121 height 18
checkbox input "true"
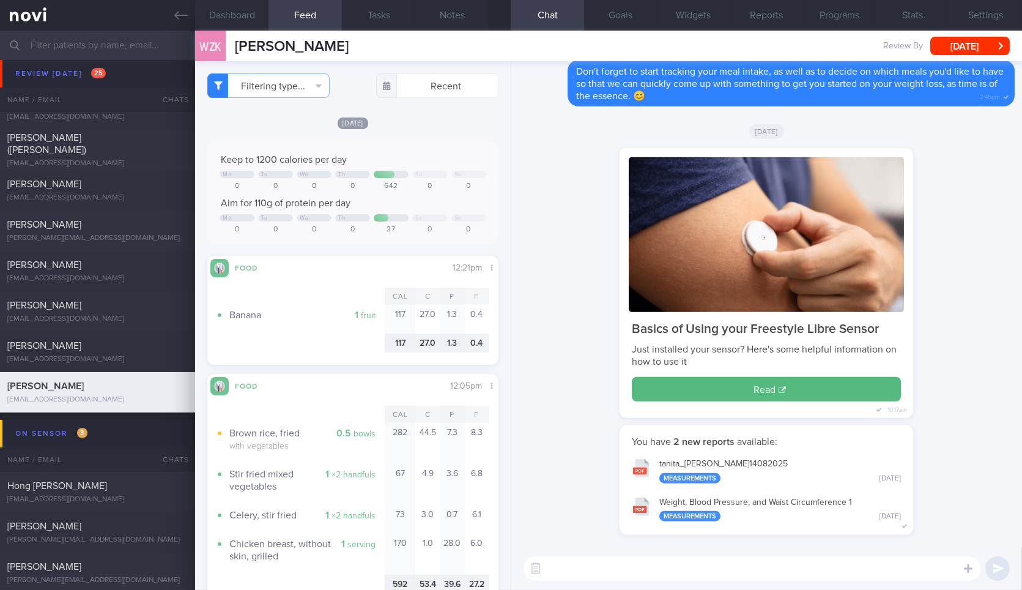
click at [426, 143] on div "Keep to 1200 calories per day Mo Tu We Th Sa Su 0 0 0 0 642 0 0 Aim for 110g of…" at bounding box center [352, 192] width 291 height 102
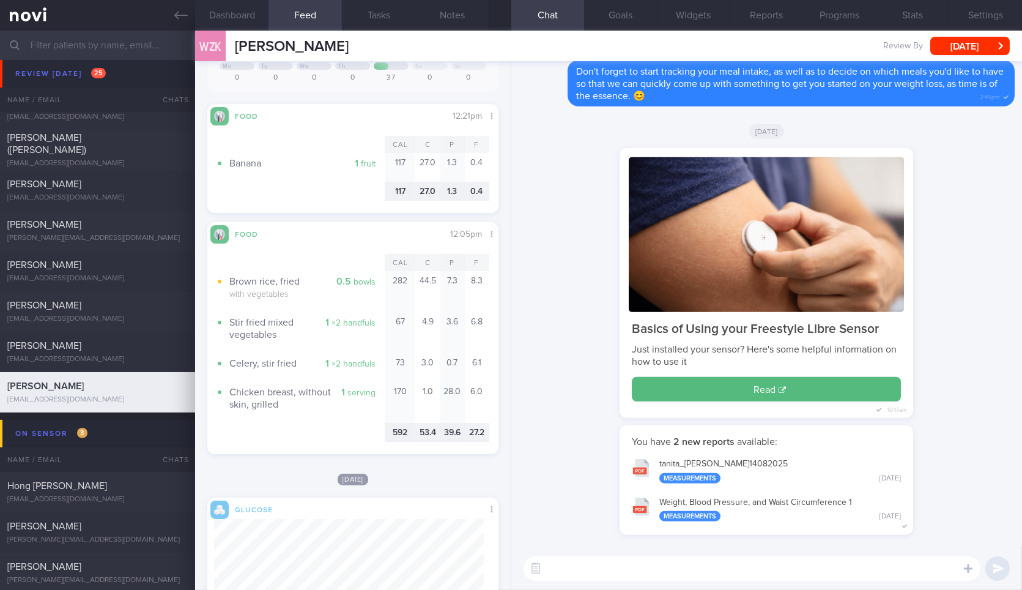
scroll to position [135, 0]
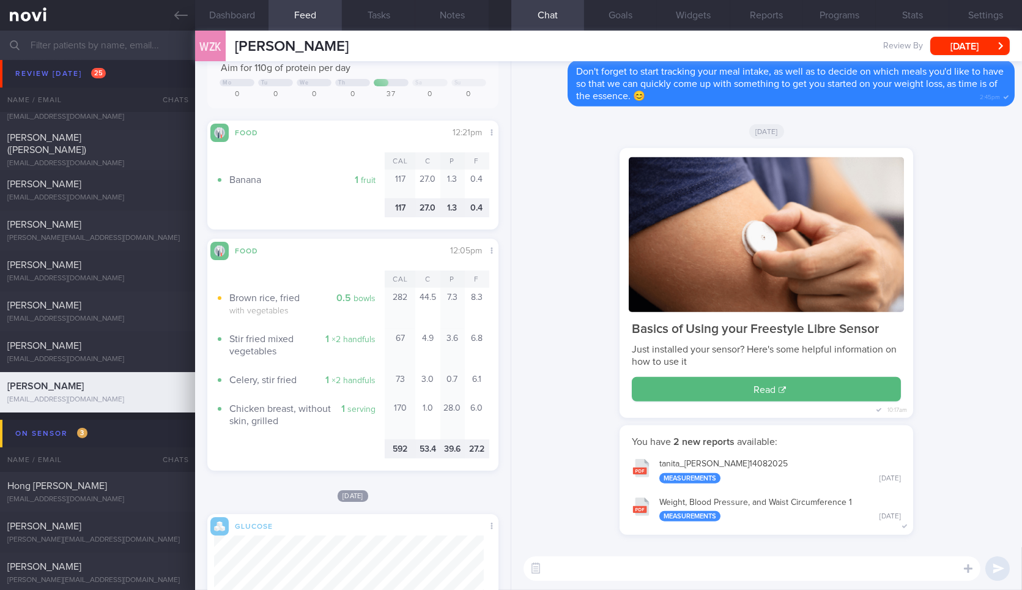
click at [311, 202] on div at bounding box center [301, 207] width 168 height 19
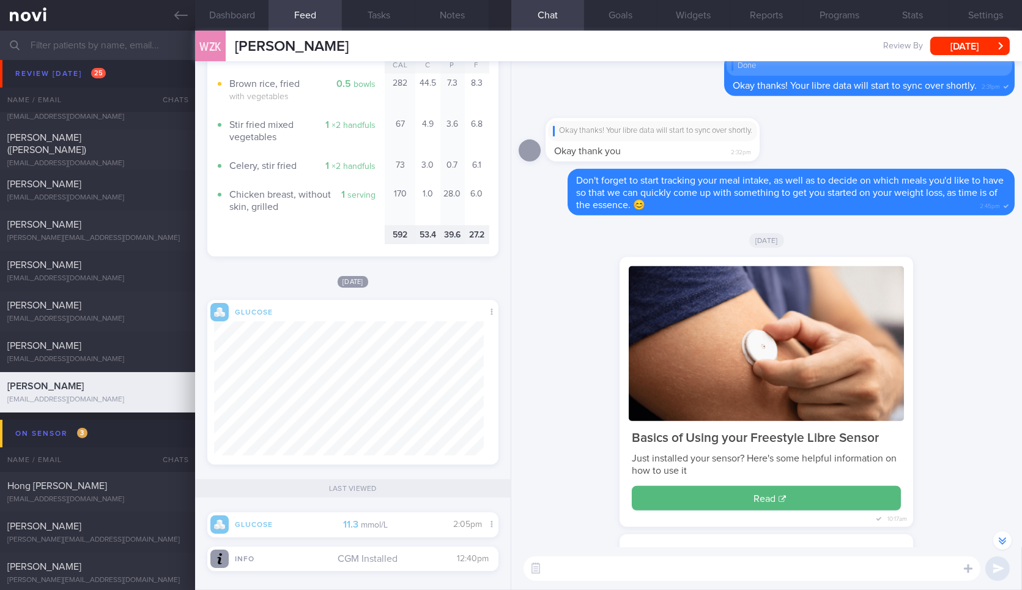
scroll to position [0, 0]
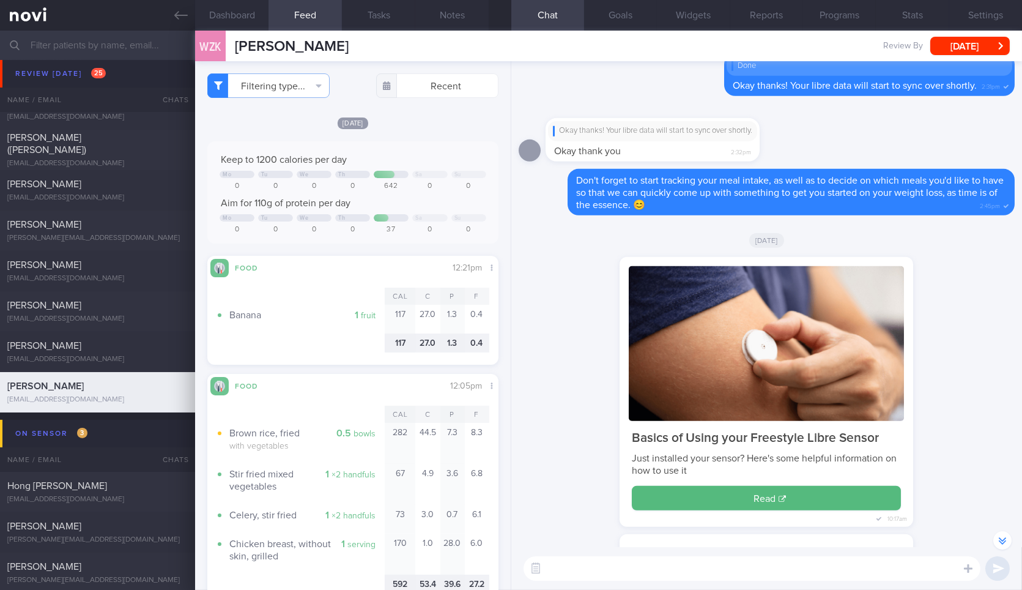
click at [631, 567] on textarea at bounding box center [752, 568] width 457 height 24
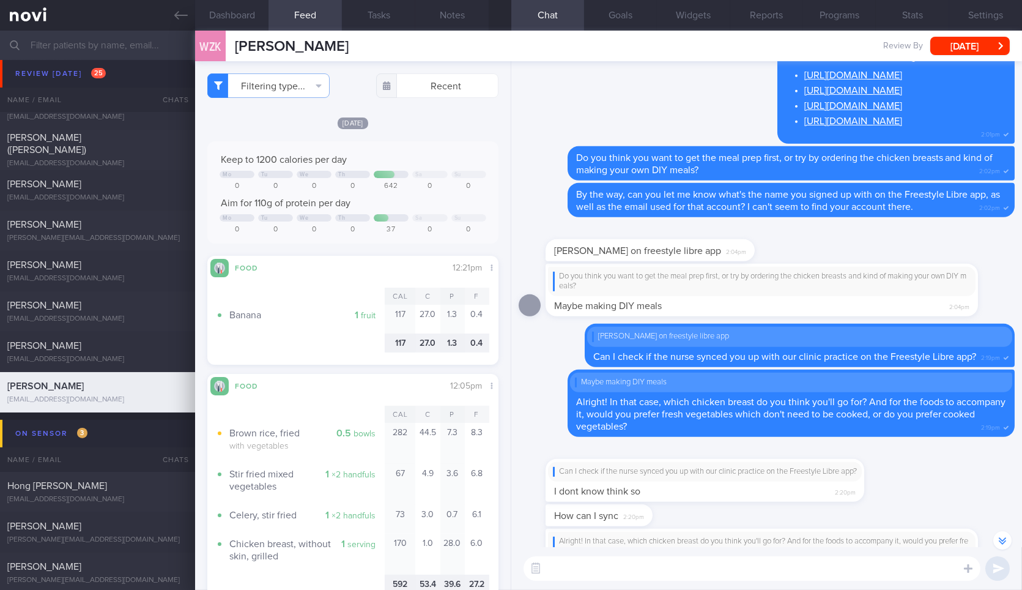
scroll to position [-939, 0]
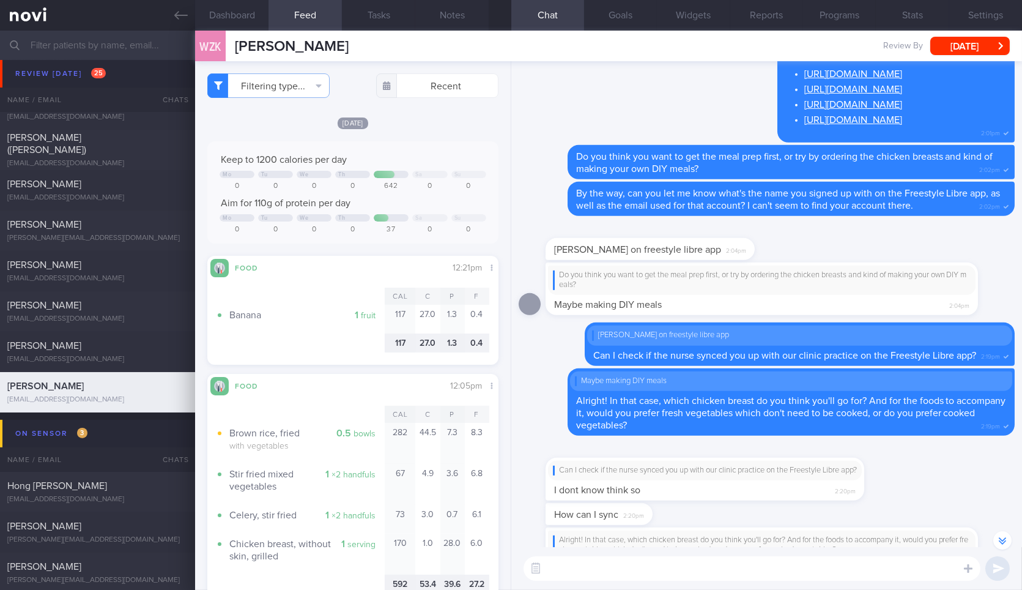
click at [745, 567] on textarea at bounding box center [752, 568] width 457 height 24
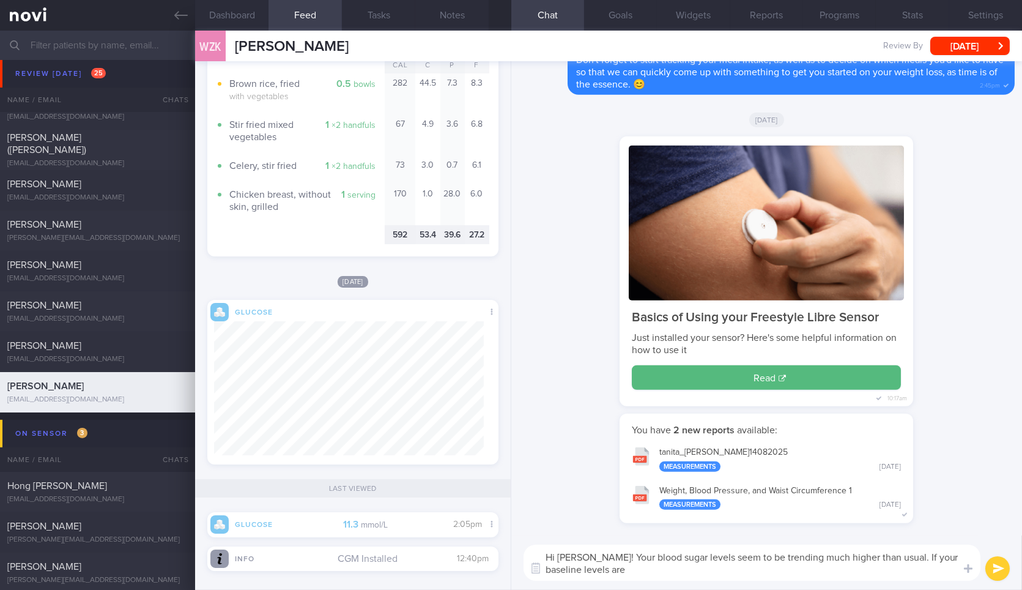
scroll to position [0, 0]
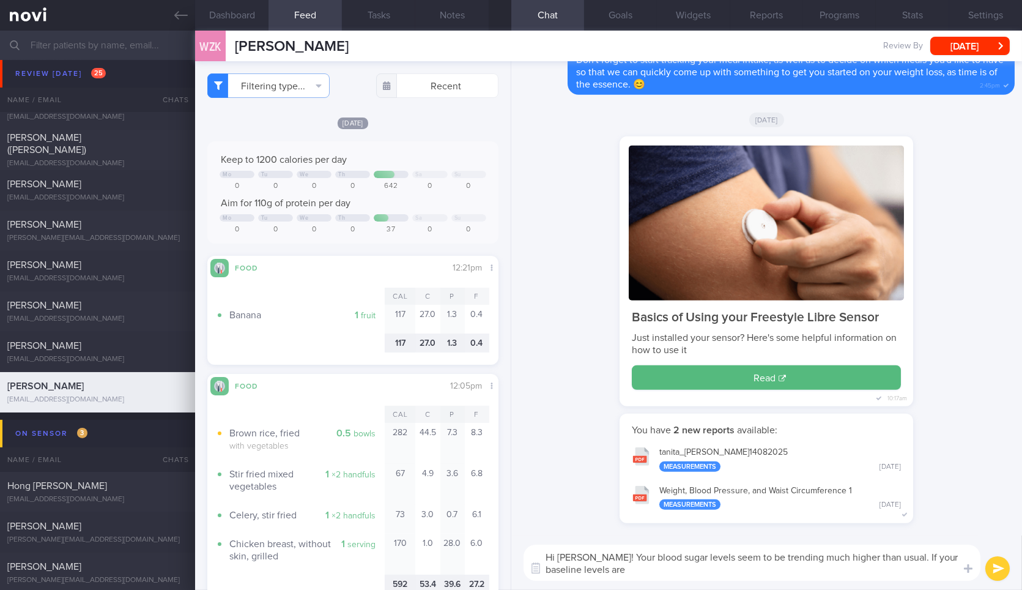
click at [726, 575] on textarea "Hi Wei Zong! Your blood sugar levels seem to be trending much higher than usual…" at bounding box center [752, 563] width 457 height 36
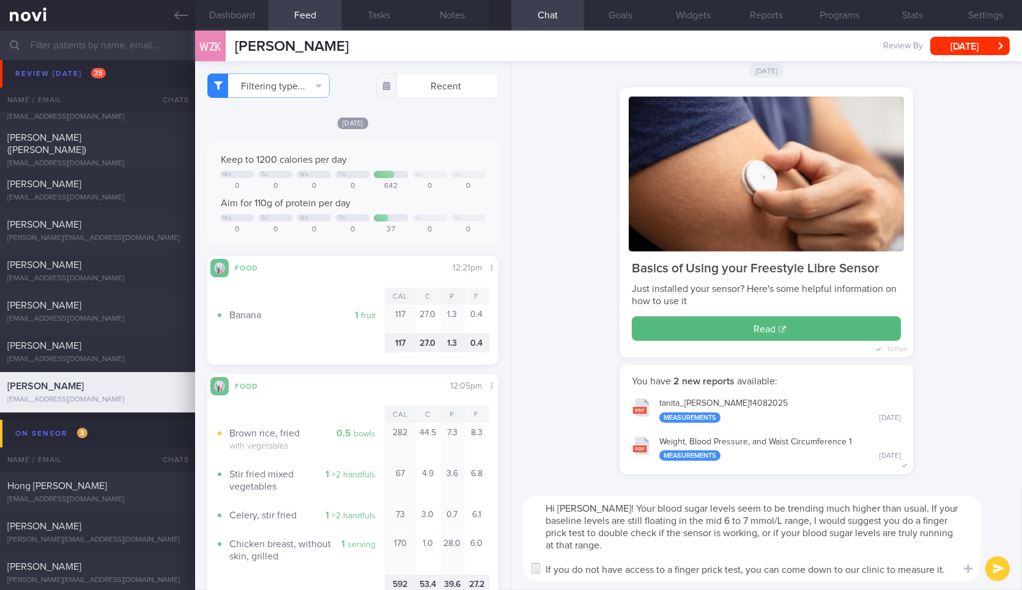
type textarea "Hi Wei Zong! Your blood sugar levels seem to be trending much higher than usual…"
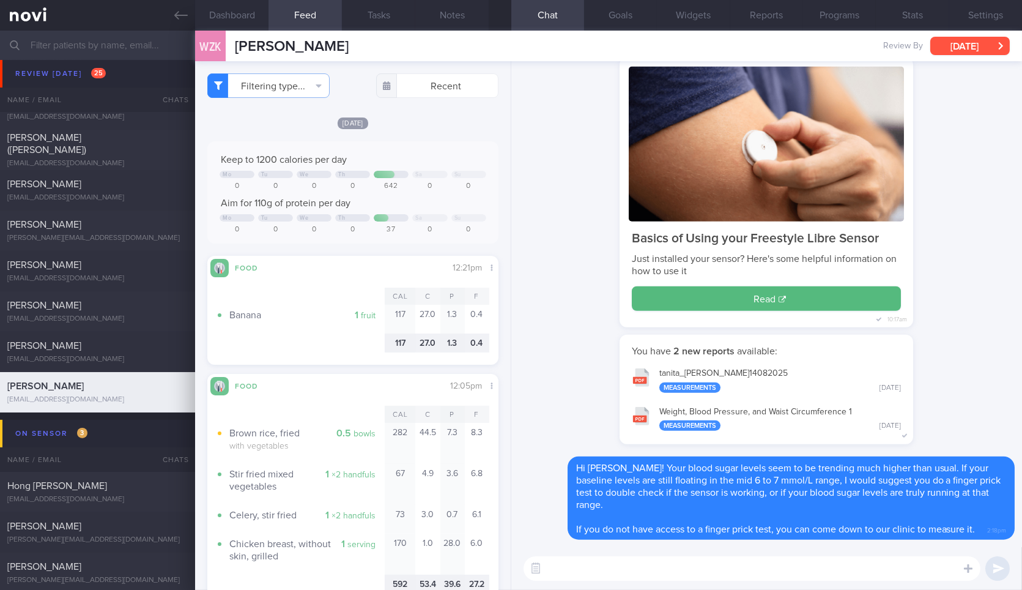
click at [967, 48] on button "[DATE]" at bounding box center [971, 46] width 80 height 18
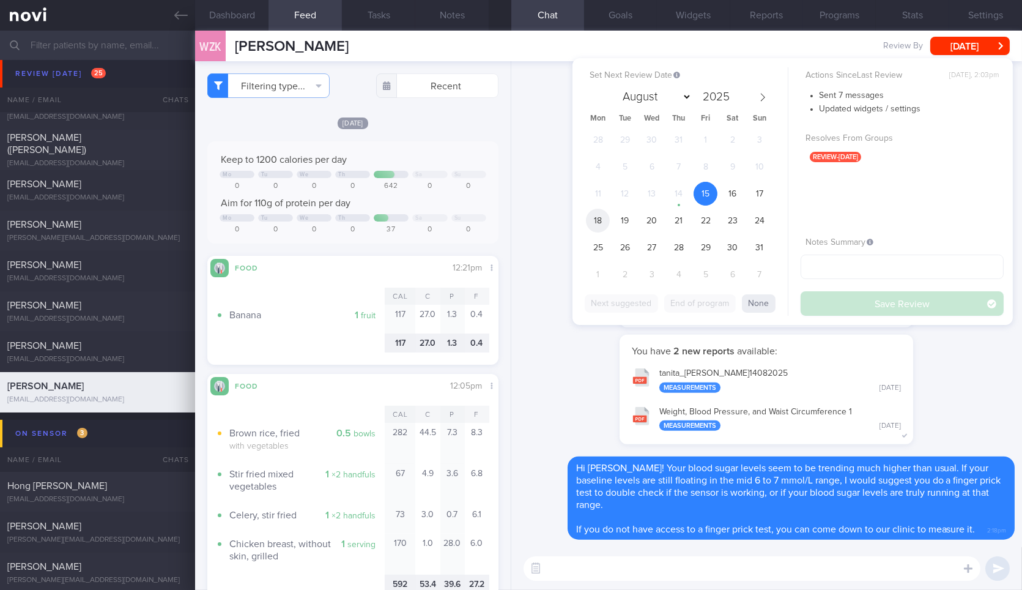
click at [605, 220] on span "18" at bounding box center [598, 221] width 24 height 24
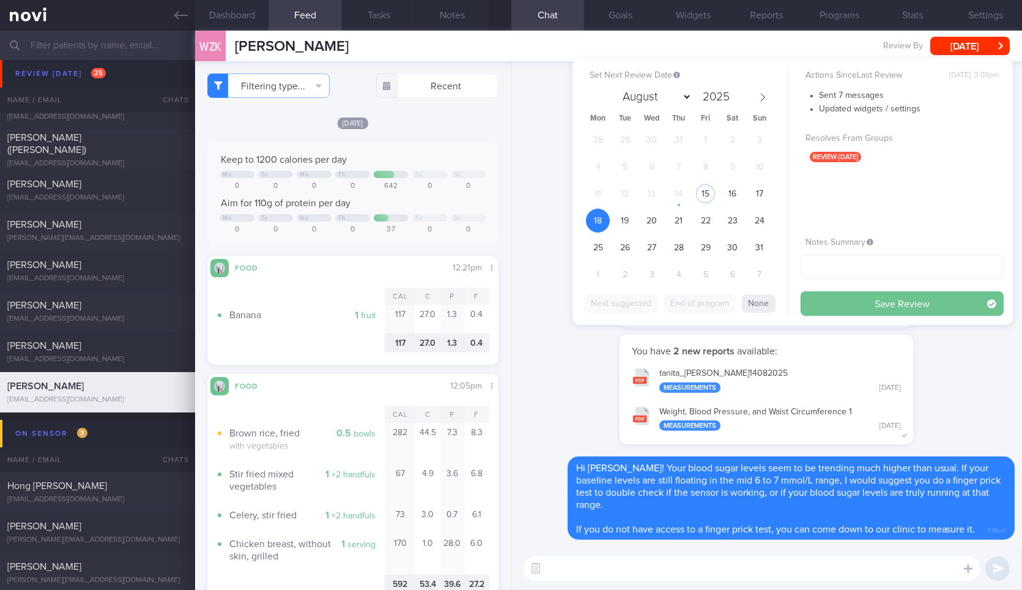
click at [820, 298] on button "Save Review" at bounding box center [902, 303] width 203 height 24
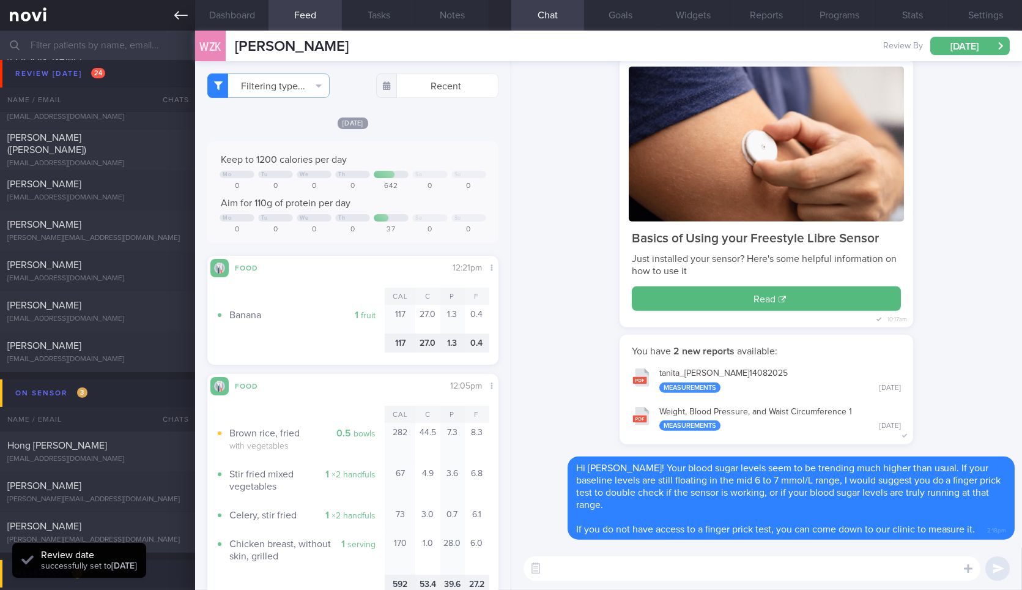
scroll to position [148, 269]
click at [186, 29] on link at bounding box center [97, 15] width 195 height 31
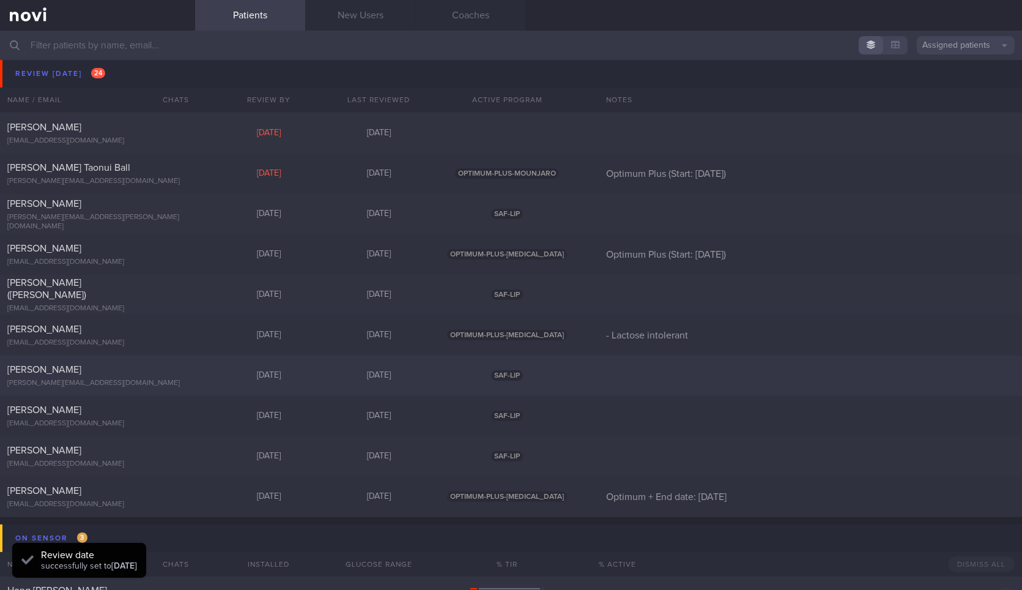
scroll to position [605, 0]
click at [124, 226] on div "[PERSON_NAME][EMAIL_ADDRESS][PERSON_NAME][DOMAIN_NAME]" at bounding box center [97, 224] width 181 height 18
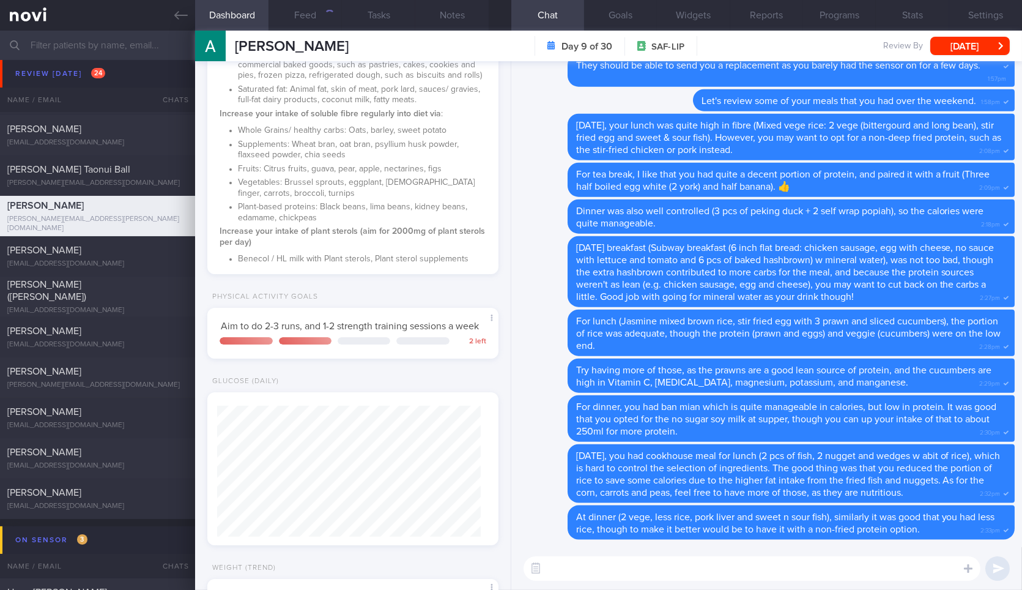
scroll to position [573, 0]
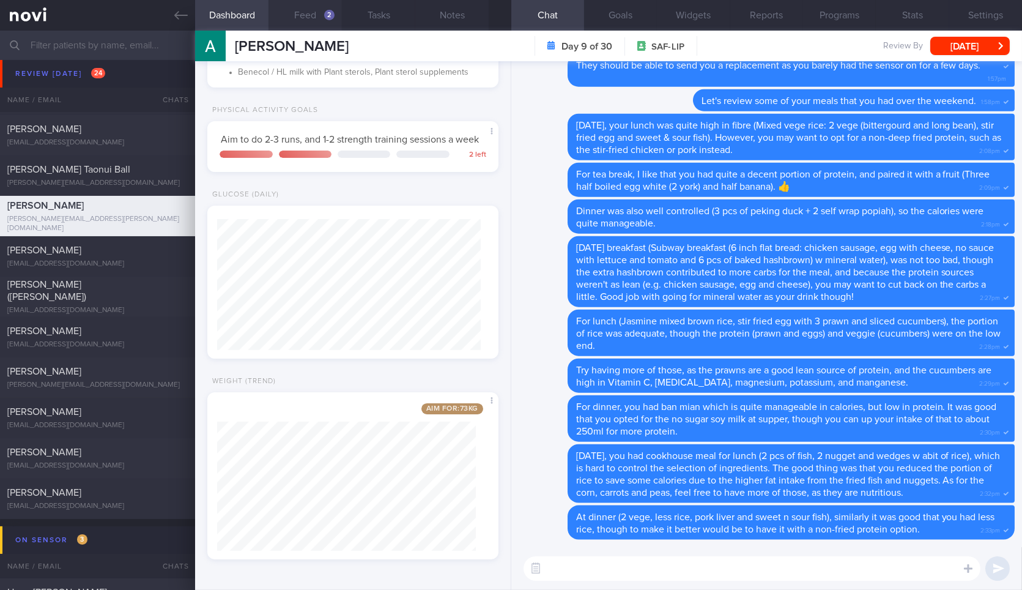
click at [315, 12] on button "Feed 2" at bounding box center [305, 15] width 73 height 31
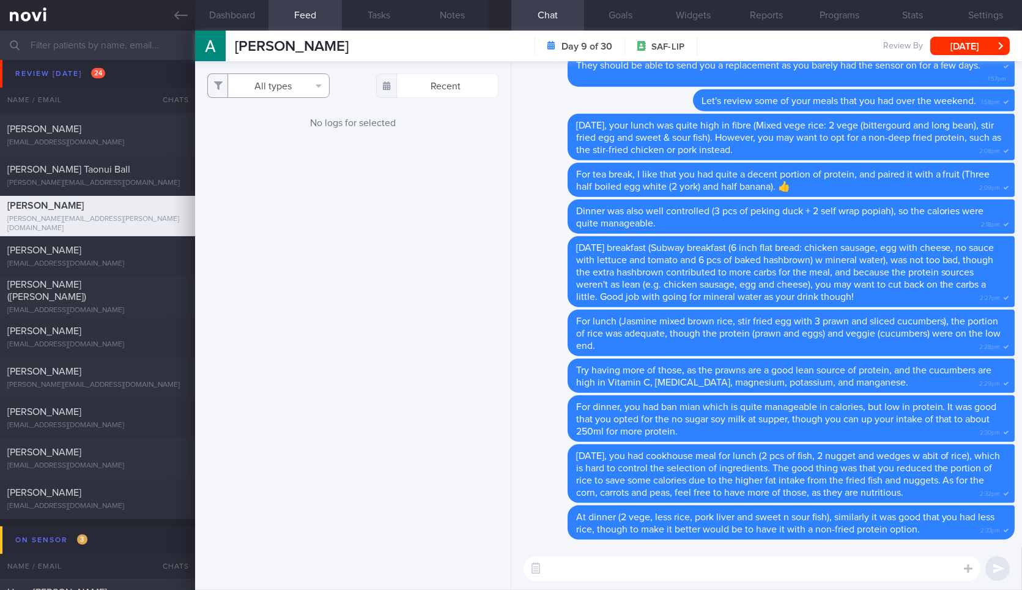
click at [279, 84] on button "All types" at bounding box center [268, 85] width 122 height 24
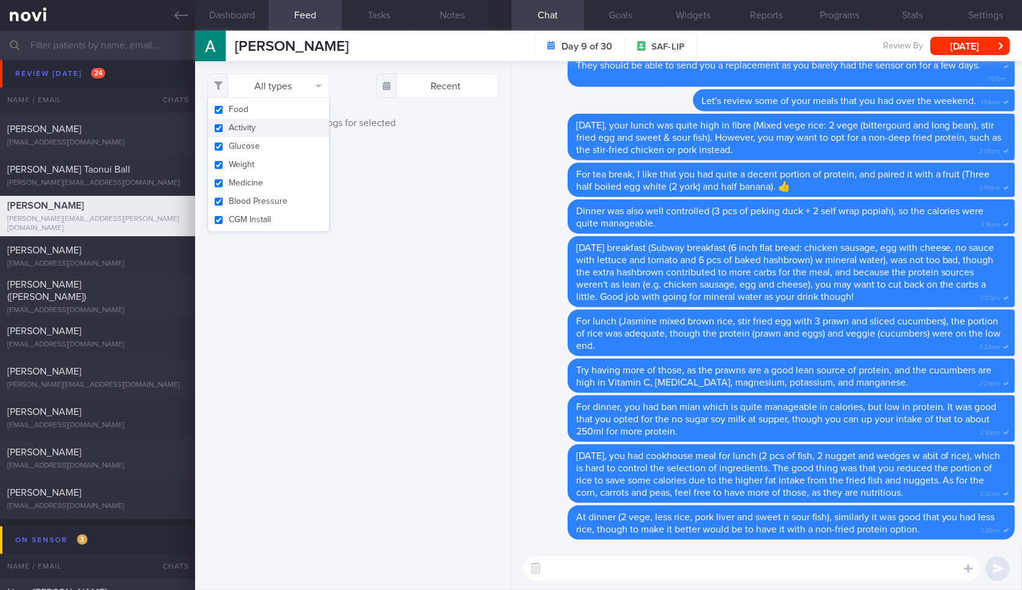
click at [276, 128] on button "Activity" at bounding box center [268, 128] width 121 height 18
checkbox input "false"
click at [270, 168] on button "Weight" at bounding box center [268, 164] width 121 height 18
checkbox input "false"
click at [416, 143] on div "Filtering type... Food Activity Glucose Weight Medicine Blood Pressure CGM Inst…" at bounding box center [352, 325] width 315 height 529
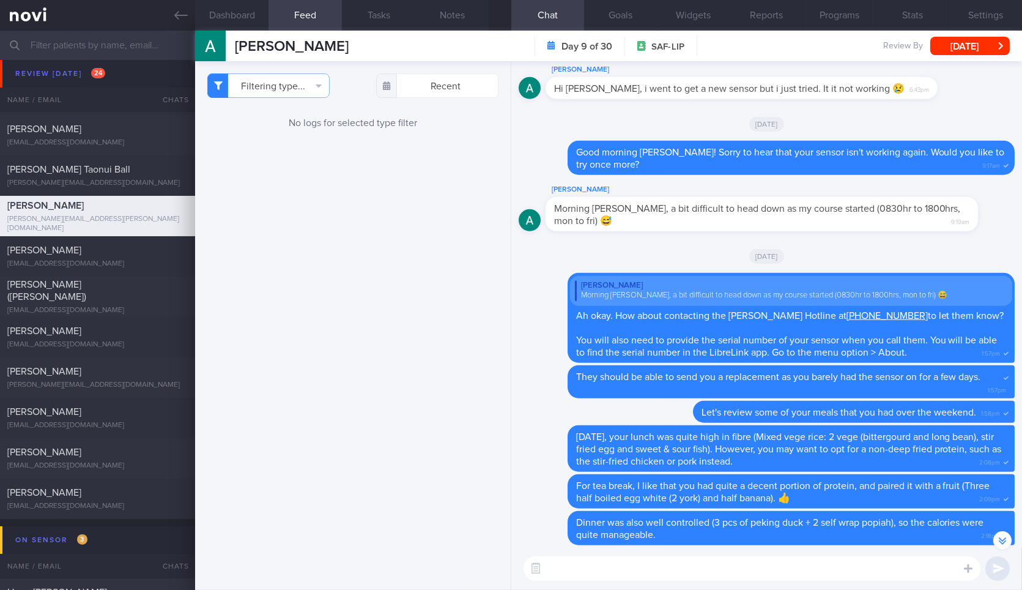
scroll to position [-313, 0]
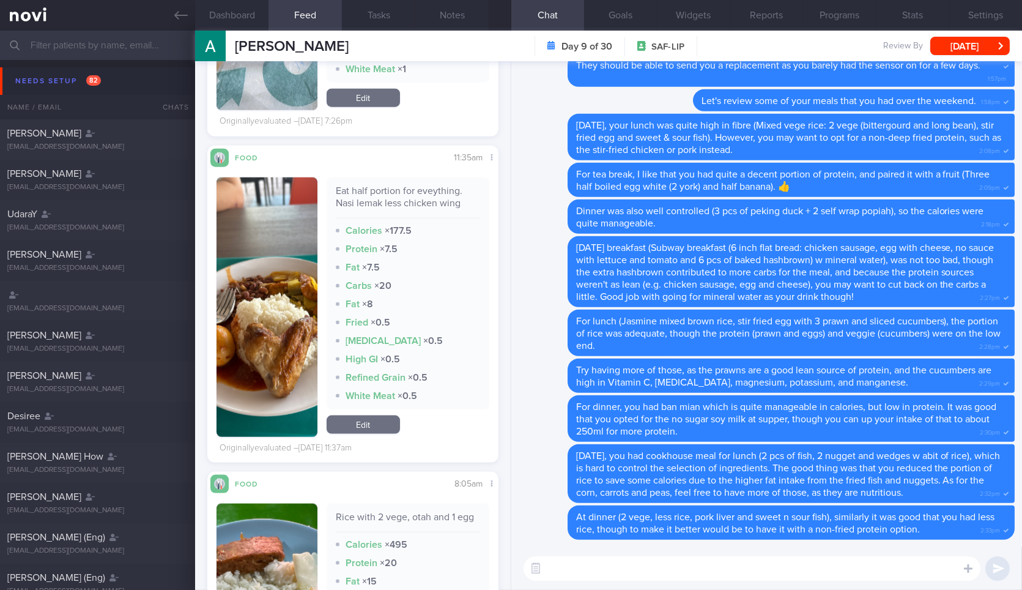
scroll to position [3172, 0]
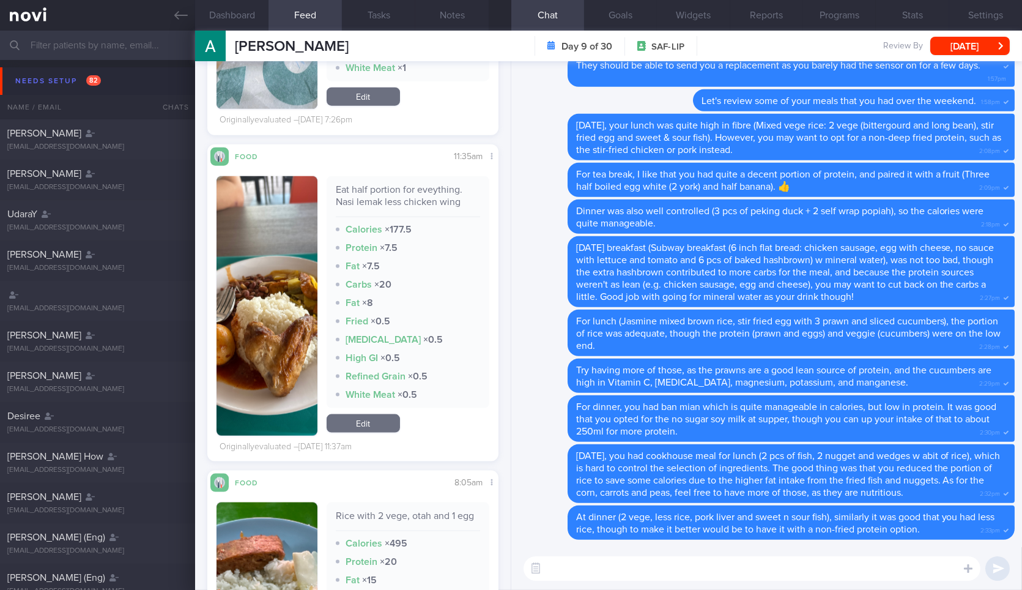
click at [626, 575] on textarea at bounding box center [752, 568] width 457 height 24
type textarea "Hi Aloysius! Were you able to give the Abbott hotline a call yet?"
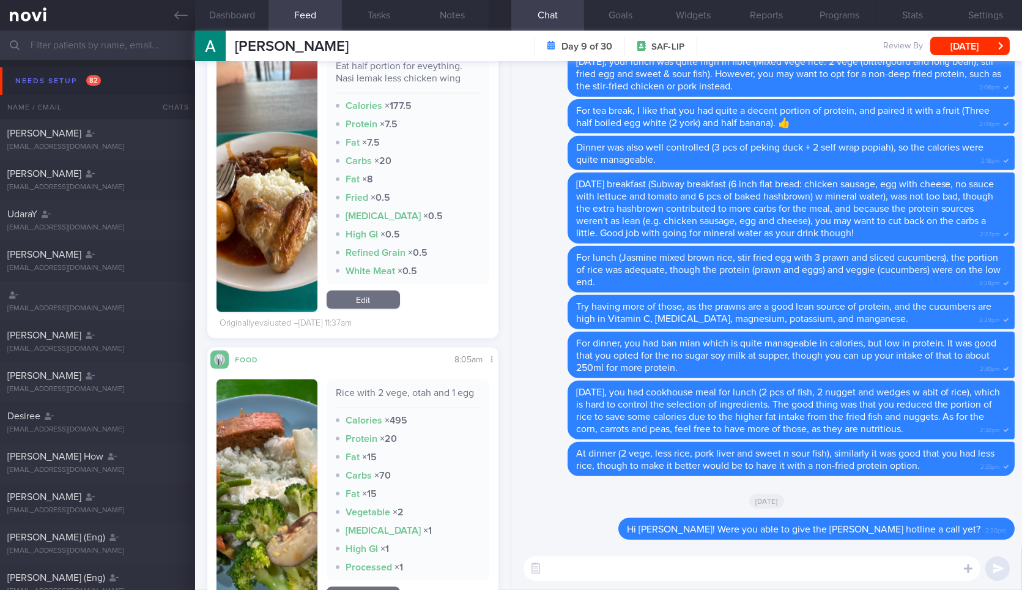
scroll to position [3297, 0]
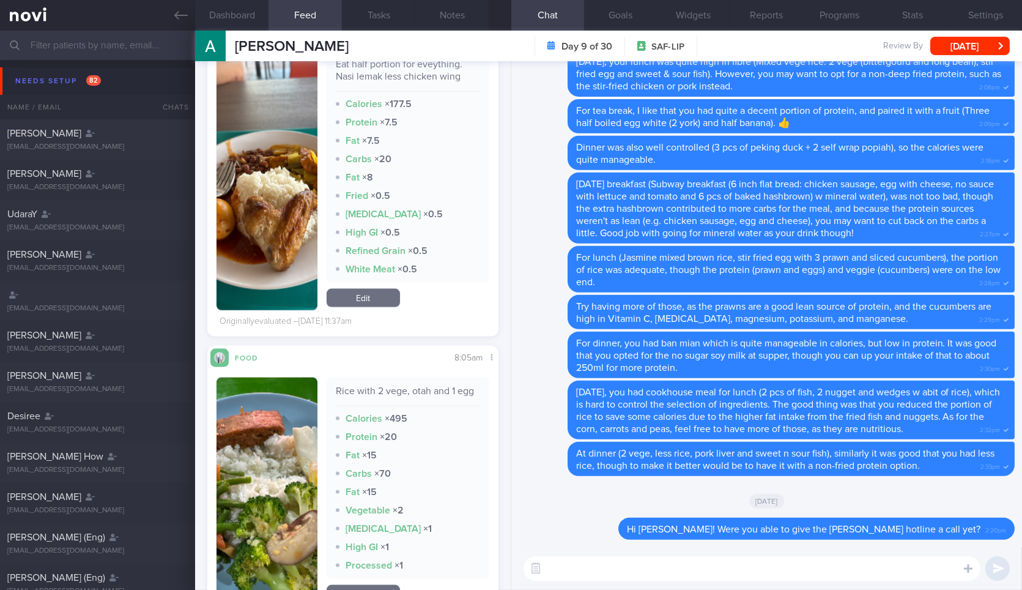
click at [587, 576] on textarea at bounding box center [752, 568] width 457 height 24
type textarea "Let's go through some other meals you had this week."
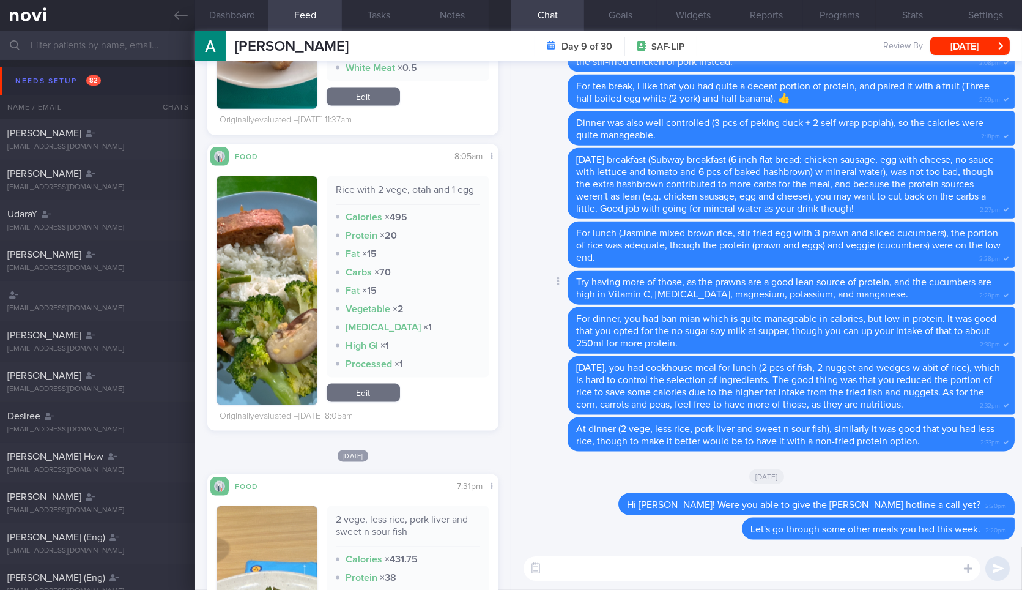
scroll to position [0, 0]
click at [279, 280] on button "button" at bounding box center [267, 290] width 100 height 229
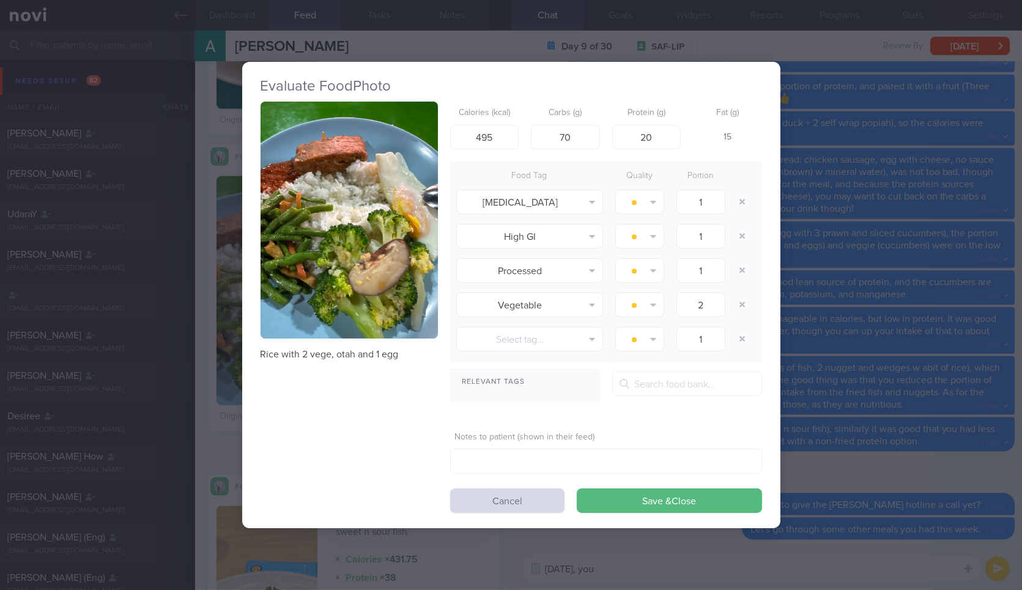
click at [837, 203] on div "Evaluate Food Photo Rice with 2 vege, otah and 1 egg Calories (kcal) 495 Carbs …" at bounding box center [511, 295] width 1022 height 590
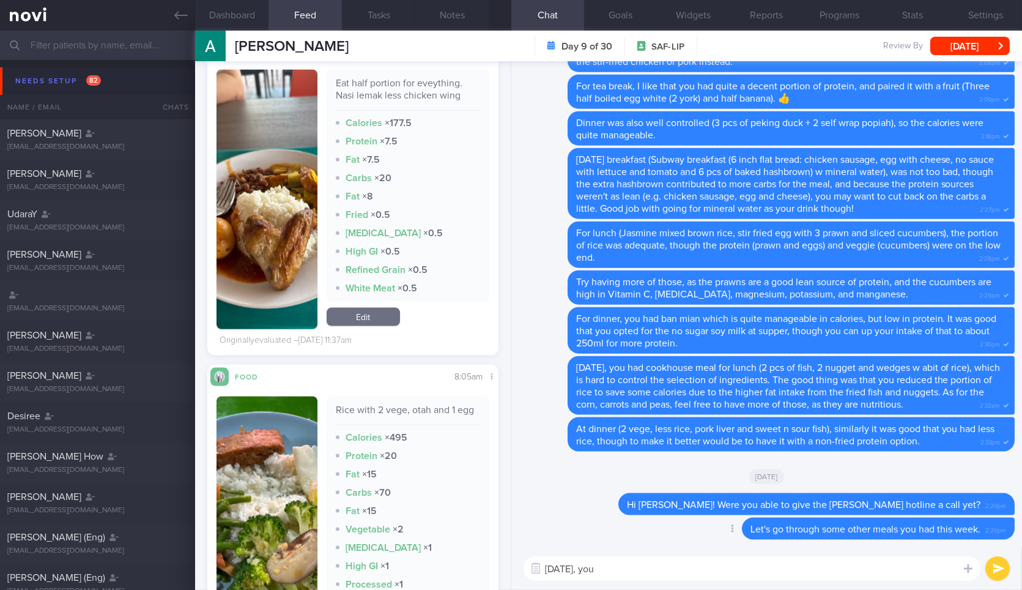
scroll to position [3278, 0]
click at [681, 573] on textarea "On Tuesday, you s" at bounding box center [752, 568] width 457 height 24
click at [433, 417] on div "Rice with 2 vege, otah and 1 egg" at bounding box center [408, 414] width 144 height 21
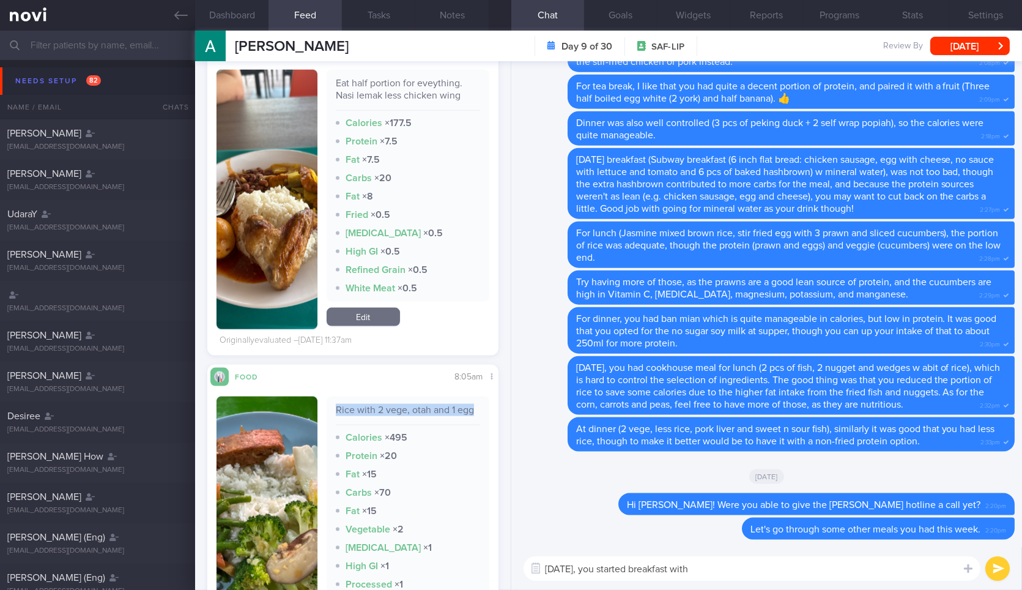
copy div "Rice with 2 vege, otah and 1 egg"
click at [804, 584] on div "On Tuesday, you started breakfast with On Tuesday, you started breakfast with ​…" at bounding box center [767, 568] width 511 height 43
paste textarea "Rice with 2 vege, otah and 1 egg"
click at [823, 574] on textarea "On Tuesday, you started breakfast with" at bounding box center [752, 568] width 457 height 24
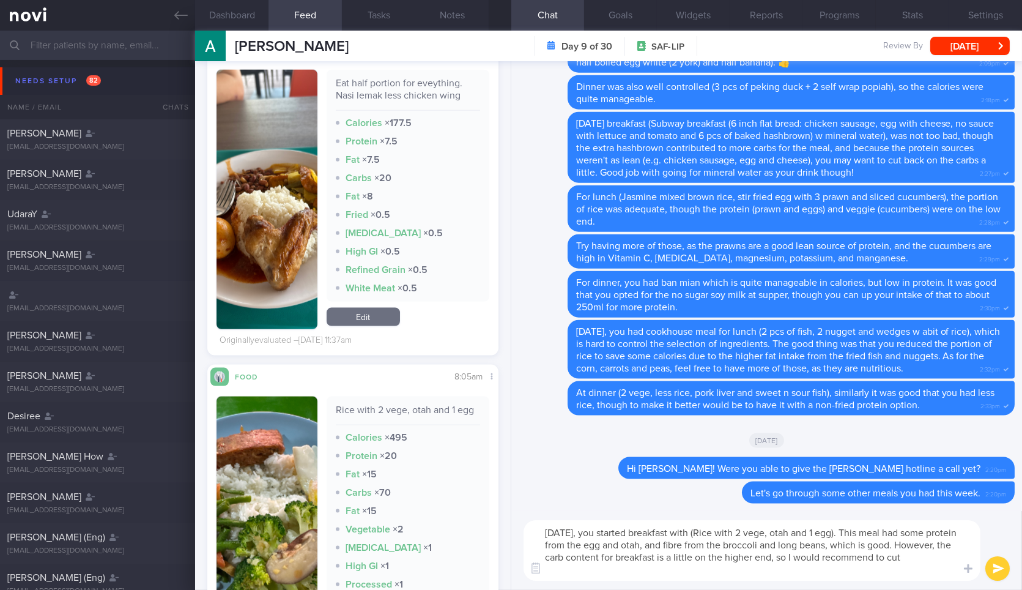
scroll to position [0, 0]
type textarea "On Tuesday, you started breakfast with (Rice with 2 vege, otah and 1 egg). This…"
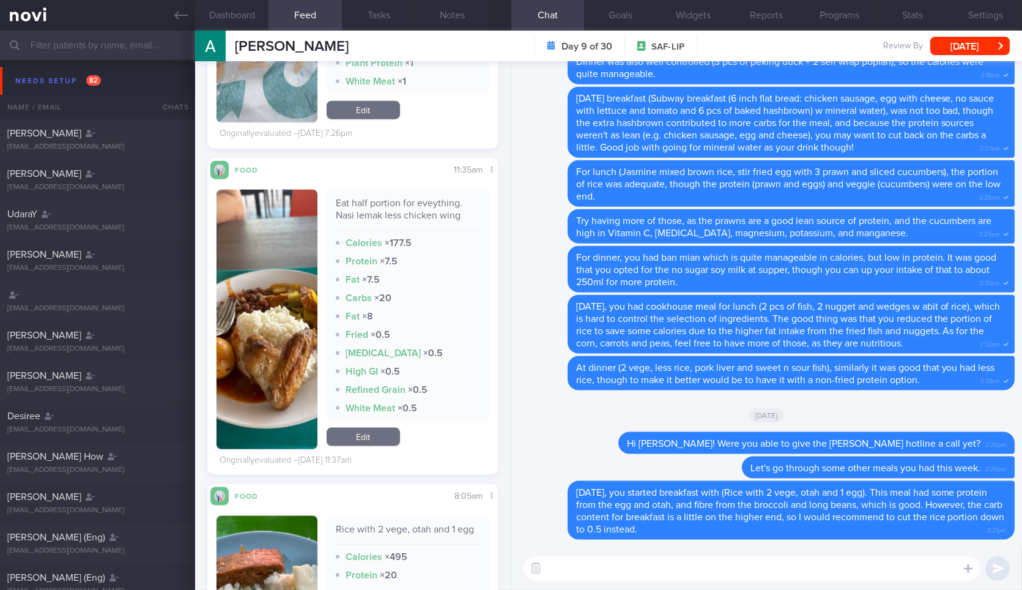
scroll to position [3157, 0]
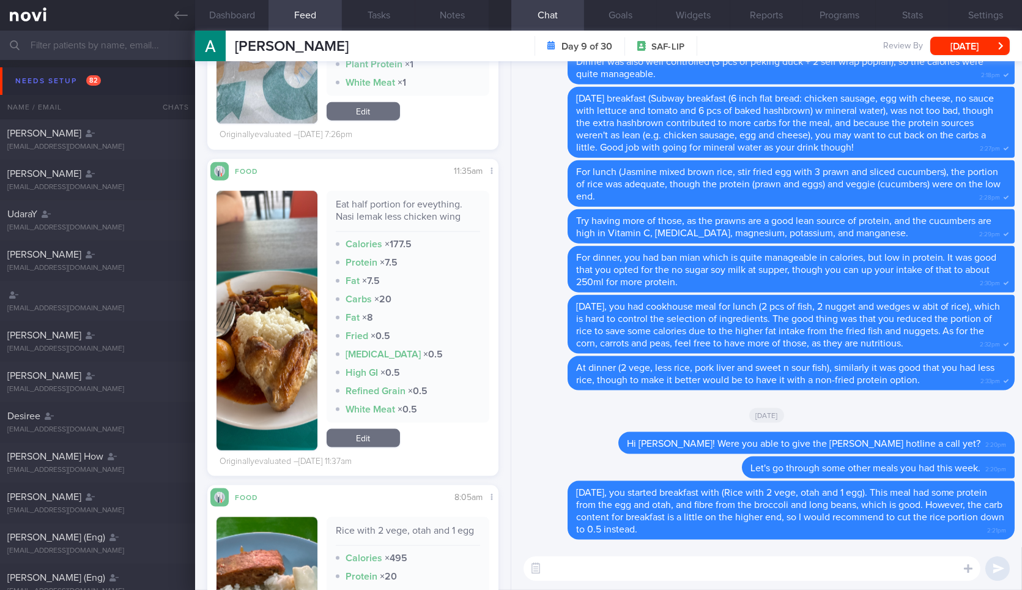
click at [423, 217] on div "Eat half portion for eveything. Nasi lemak less chicken wing" at bounding box center [408, 215] width 144 height 34
copy div "Eat half portion for eveything. Nasi lemak less chicken wing"
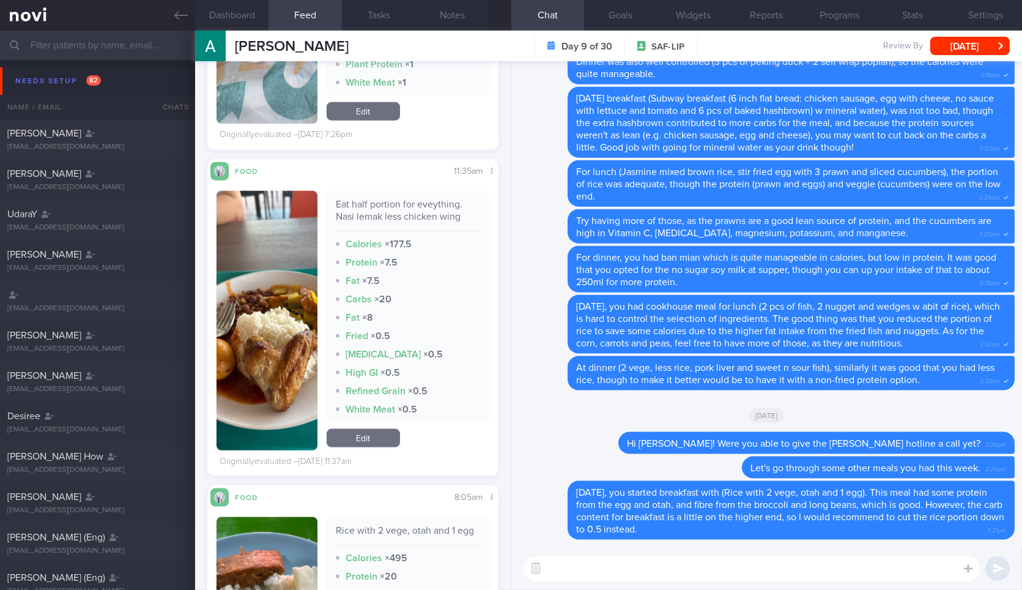
click at [609, 576] on textarea at bounding box center [752, 568] width 457 height 24
paste textarea "Eat half portion for eveything. Nasi lemak less chicken wing"
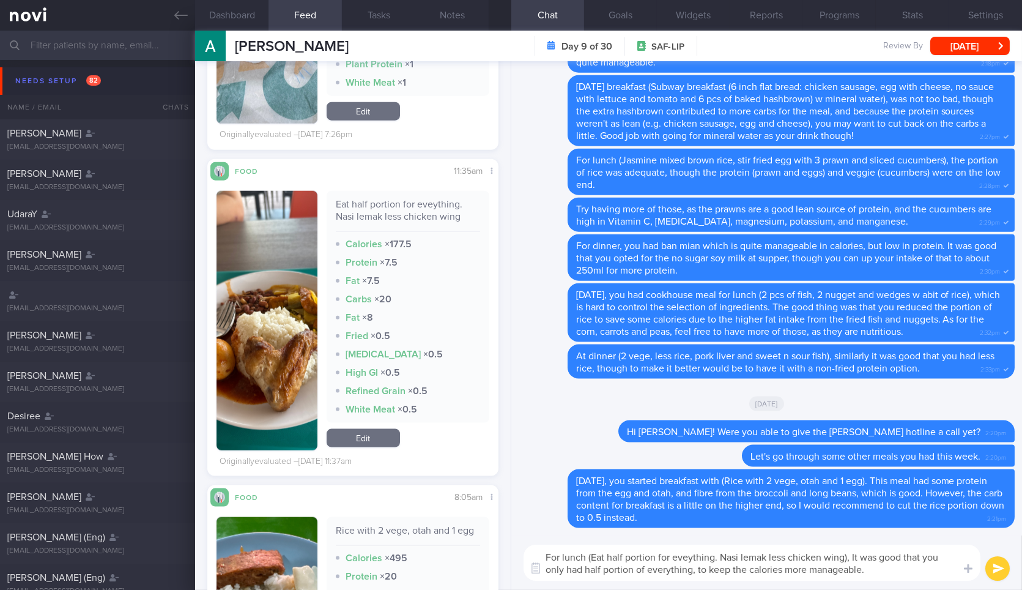
type textarea "For lunch (Eat half portion for eveything. Nasi lemak less chicken wing), It wa…"
click at [287, 352] on button "button" at bounding box center [267, 320] width 100 height 259
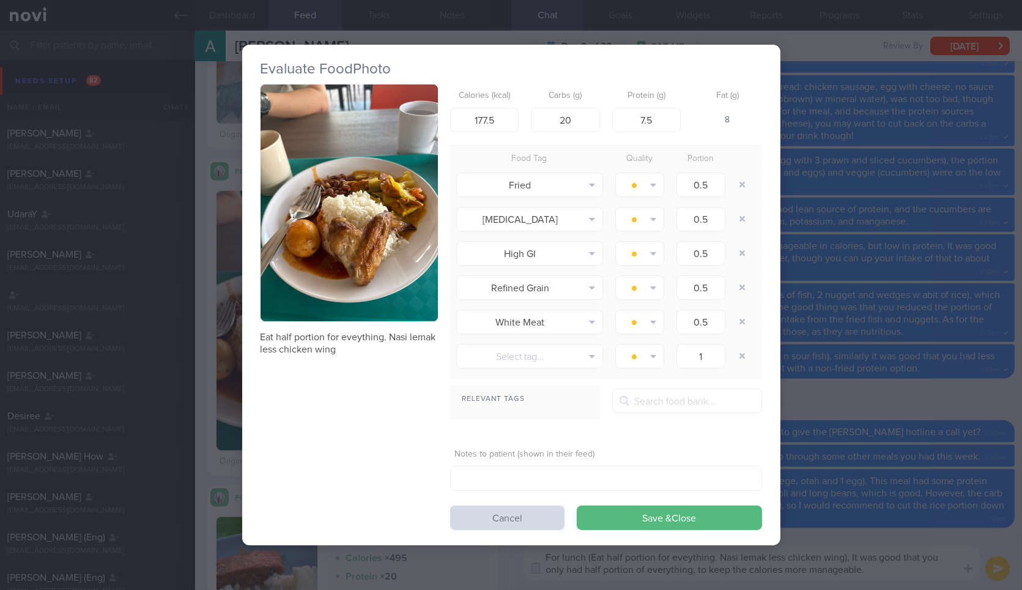
click at [908, 315] on div "Evaluate Food Photo Eat half portion for eveything. Nasi lemak less chicken win…" at bounding box center [511, 295] width 1022 height 590
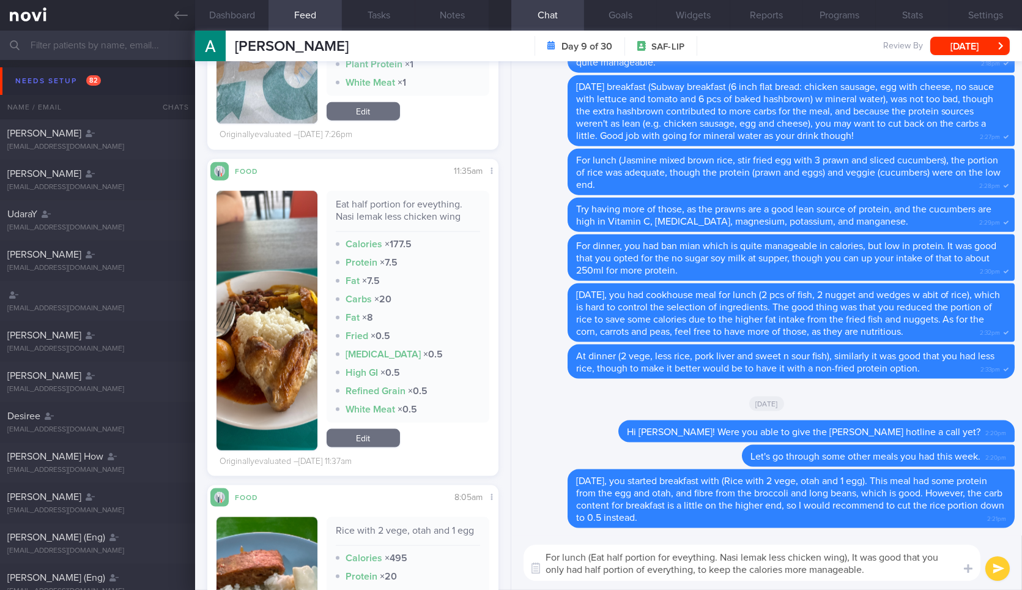
click at [906, 582] on div "For lunch (Eat half portion for eveything. Nasi lemak less chicken wing), It wa…" at bounding box center [767, 562] width 511 height 54
drag, startPoint x: 909, startPoint y: 582, endPoint x: 922, endPoint y: 574, distance: 15.1
click at [922, 574] on div "For lunch (Eat half portion for eveything. Nasi lemak less chicken wing), It wa…" at bounding box center [767, 562] width 511 height 54
click at [922, 574] on textarea "For lunch (Eat half portion for eveything. Nasi lemak less chicken wing), It wa…" at bounding box center [752, 563] width 457 height 36
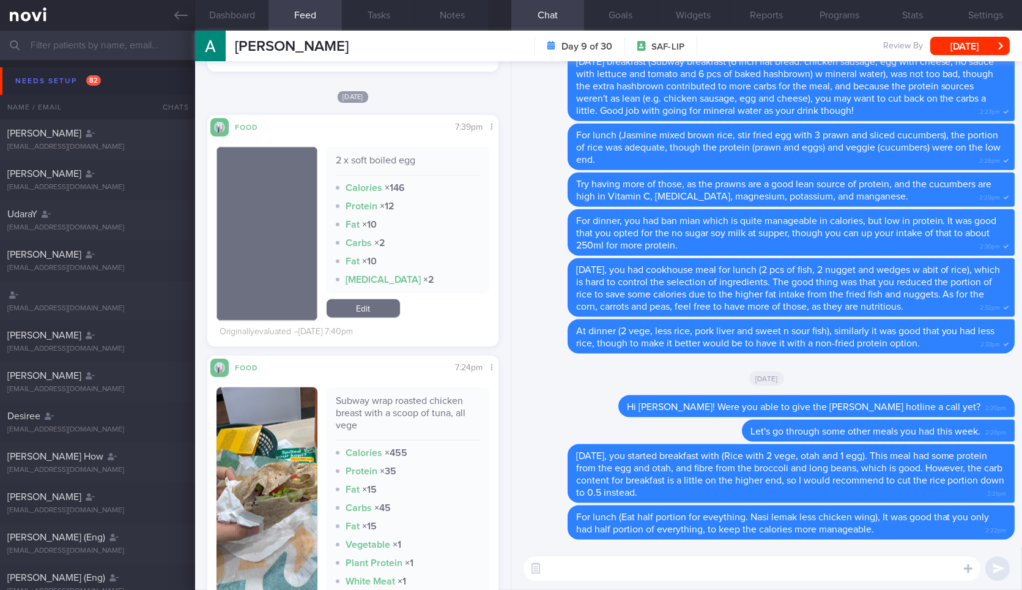
scroll to position [2662, 0]
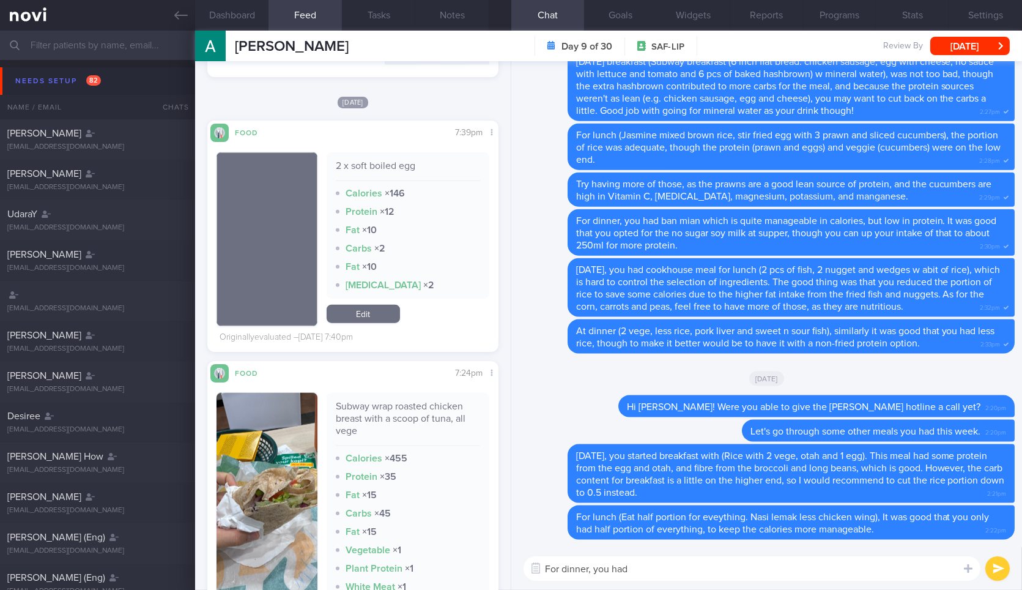
click at [409, 415] on div "Subway wrap roasted chicken breast with a scoop of tuna, all vege" at bounding box center [408, 423] width 144 height 46
copy div "Subway wrap roasted chicken breast with a scoop of tuna, all vege"
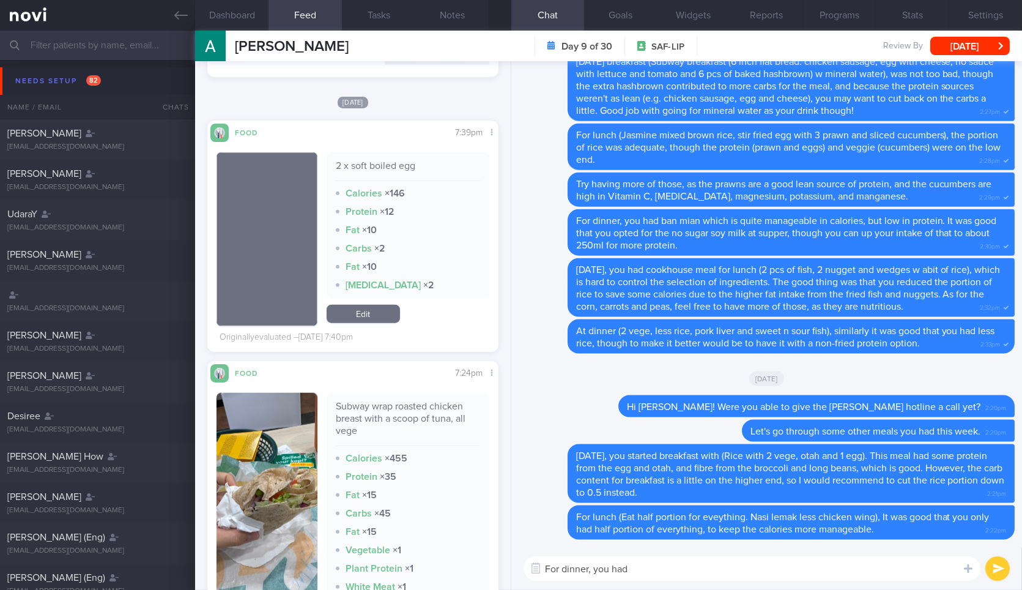
click at [664, 574] on textarea "For dinner, you had" at bounding box center [752, 568] width 457 height 24
paste textarea "Subway wrap roasted chicken breast with a scoop of tuna, all vege"
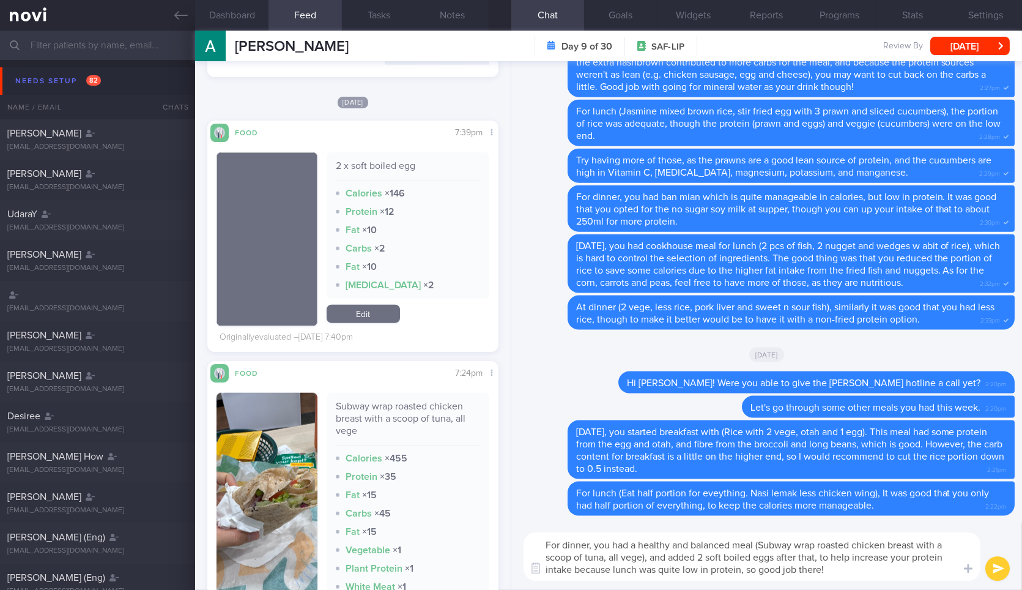
scroll to position [0, 0]
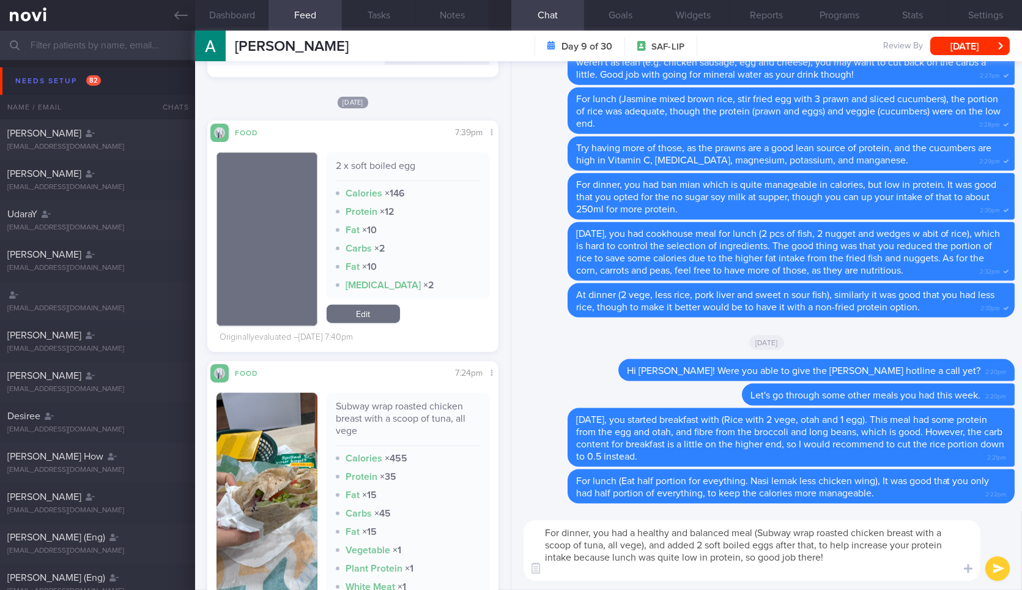
type textarea "For dinner, you had a healthy and balanced meal (Subway wrap roasted chicken br…"
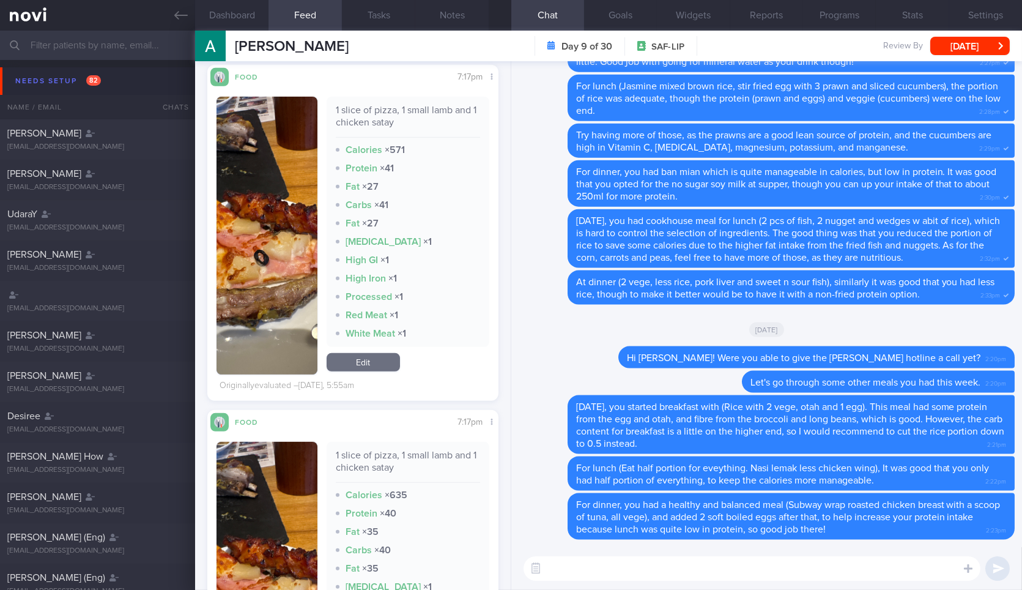
scroll to position [1500, 0]
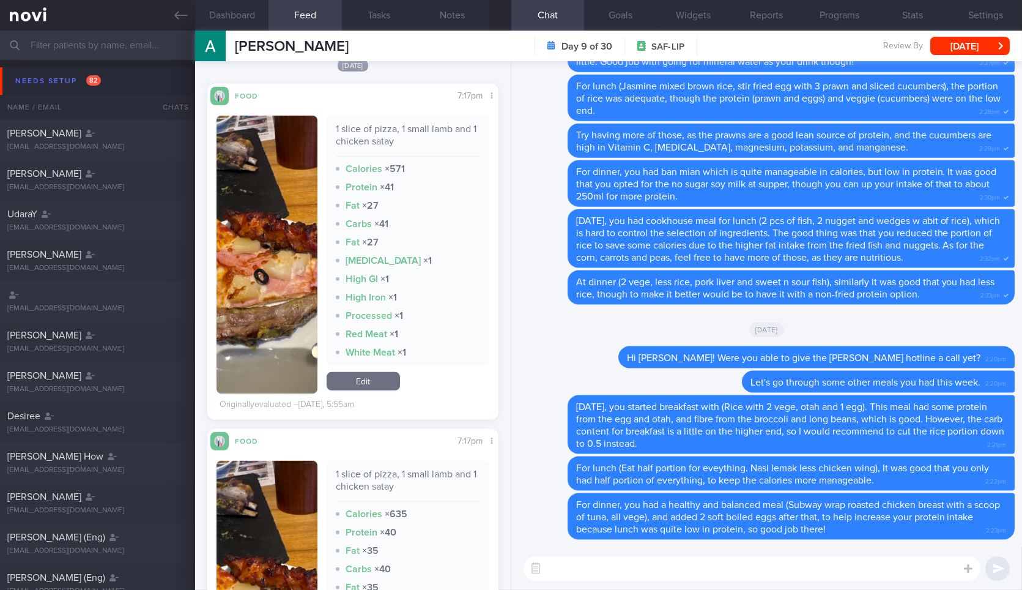
click at [280, 220] on button "button" at bounding box center [267, 255] width 100 height 278
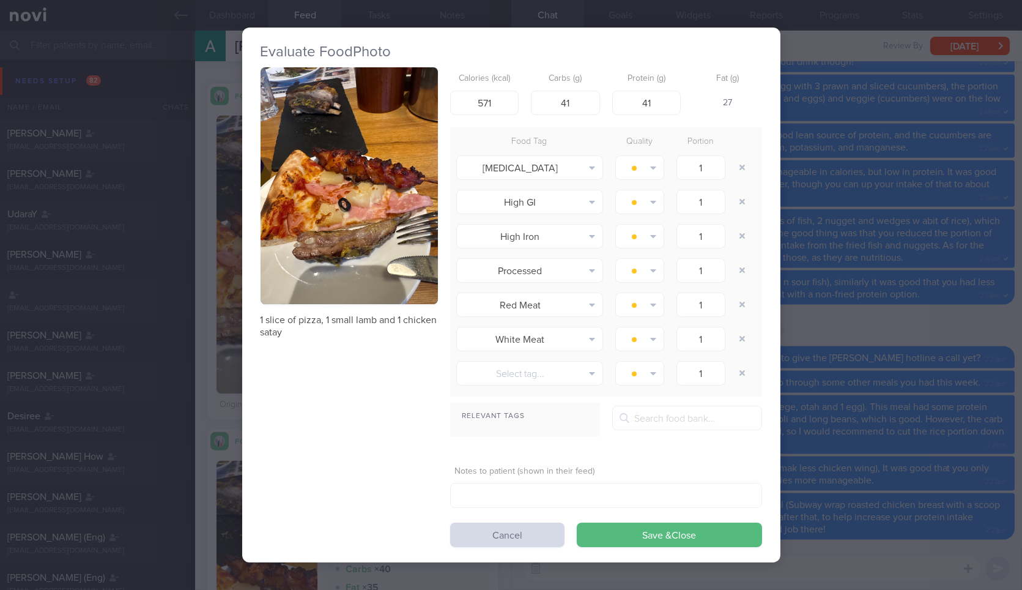
click at [829, 233] on div "Evaluate Food Photo 1 slice of pizza, 1 small lamb and 1 chicken satay Calories…" at bounding box center [511, 295] width 1022 height 590
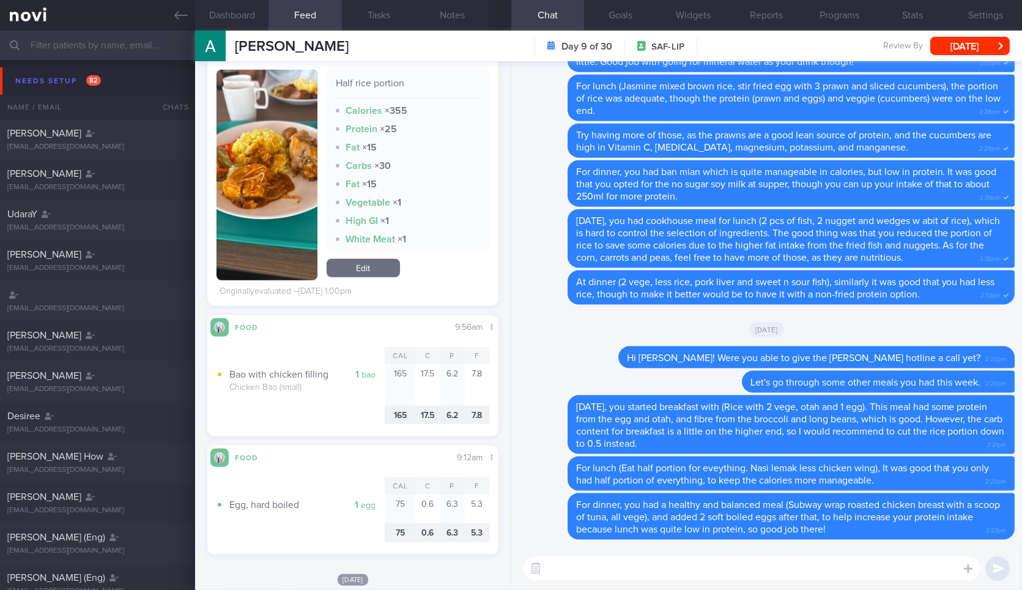
scroll to position [2214, 0]
click at [647, 576] on textarea at bounding box center [752, 568] width 457 height 24
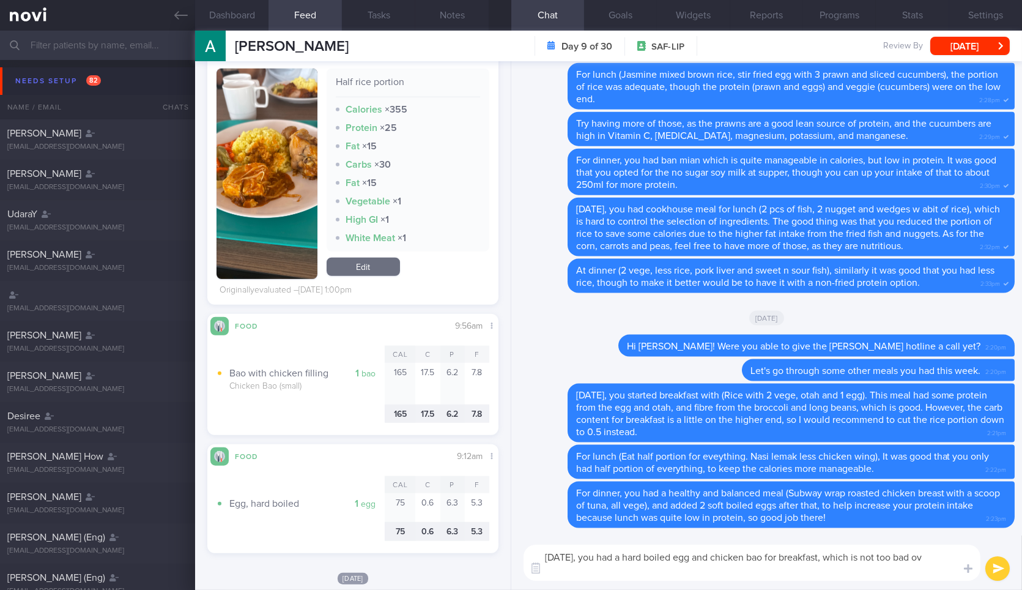
scroll to position [0, 0]
type textarea "[DATE], you had a hard boiled egg and chicken bao for breakfast, which is not t…"
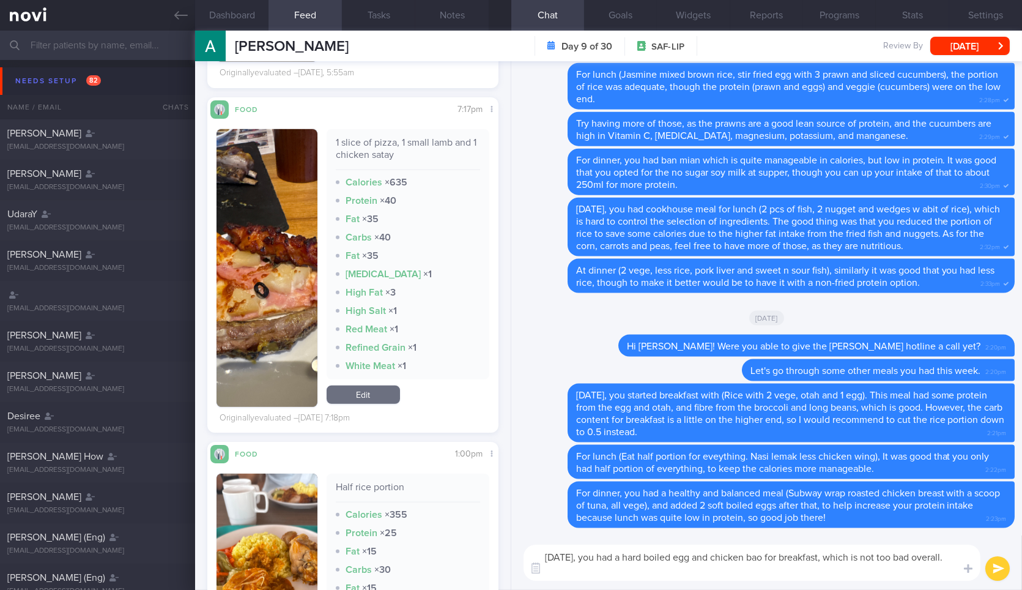
scroll to position [1819, 0]
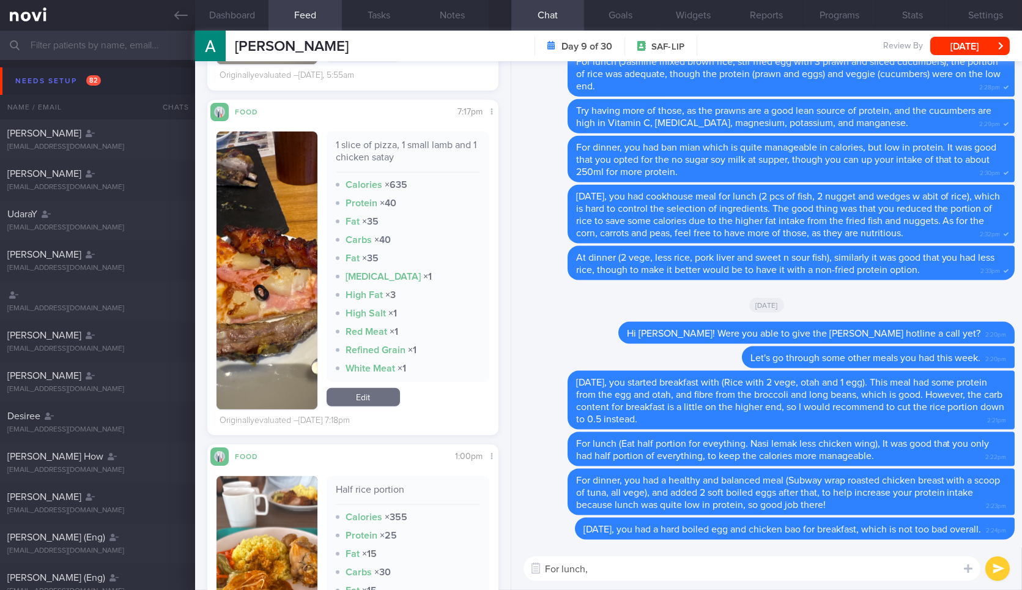
click at [260, 507] on button "button" at bounding box center [267, 581] width 100 height 210
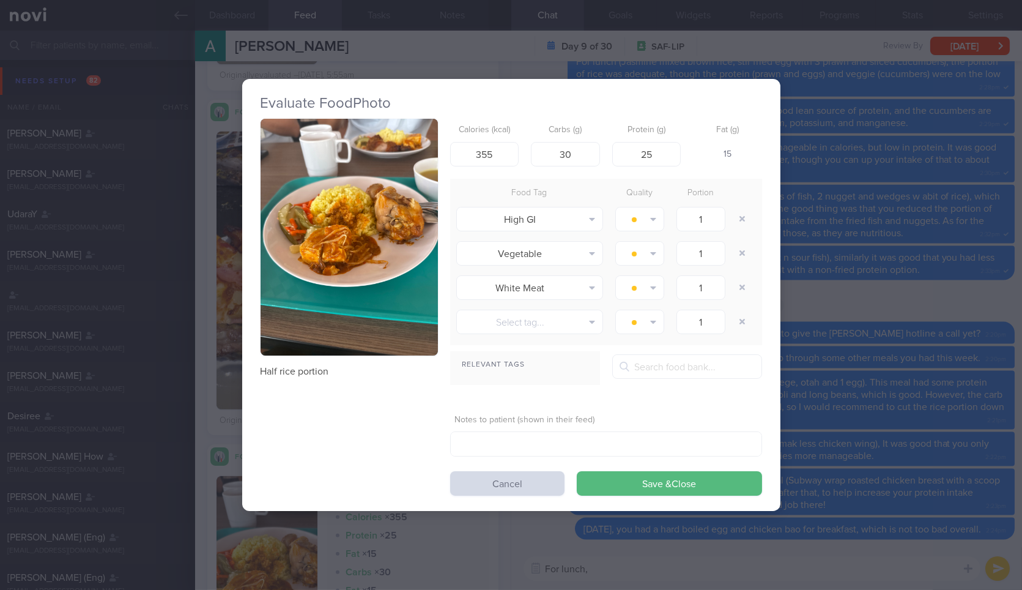
click at [330, 215] on button "button" at bounding box center [349, 237] width 177 height 237
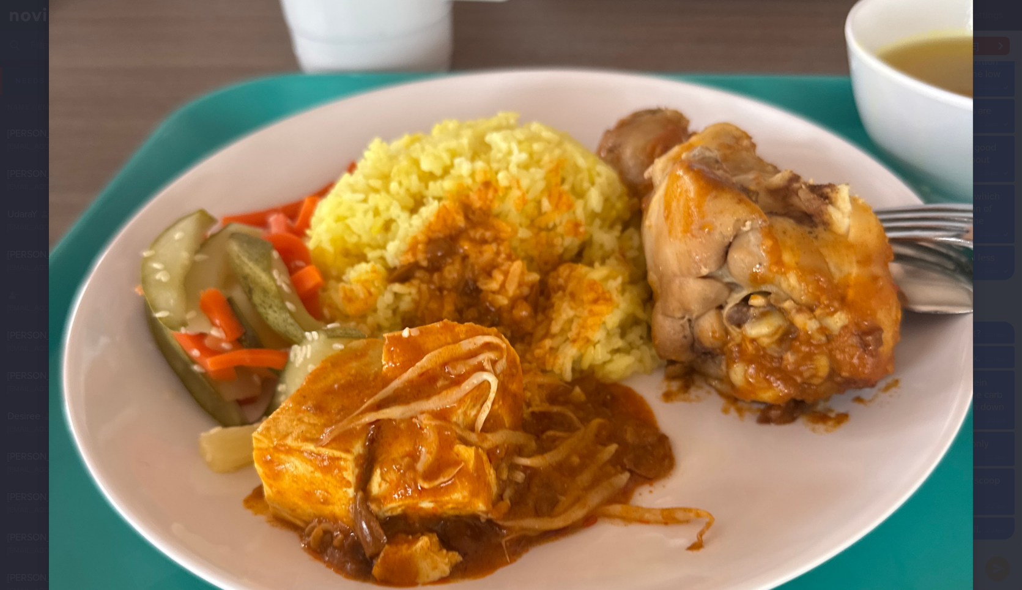
scroll to position [284, 0]
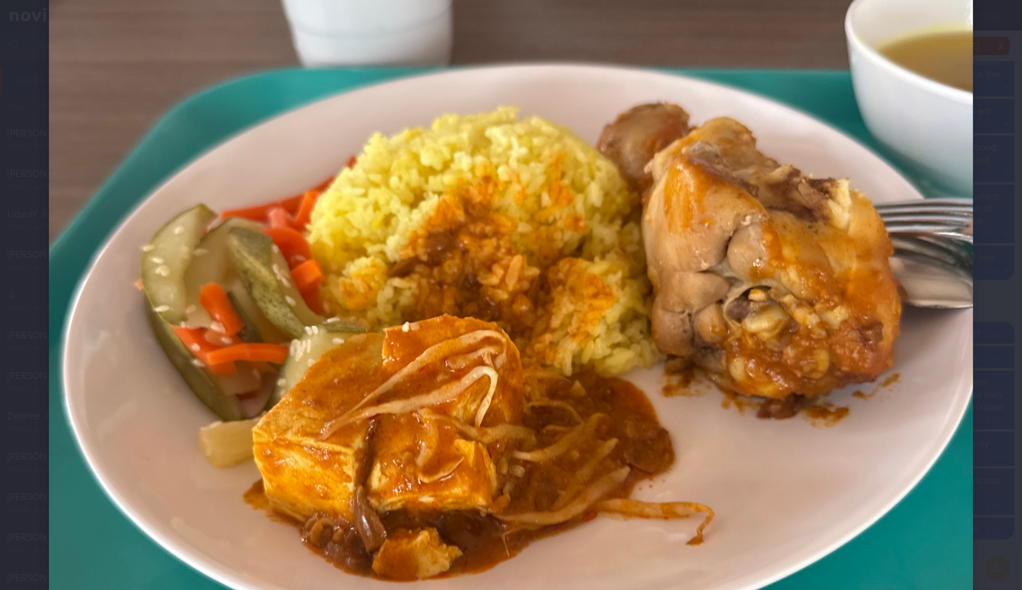
click at [1005, 151] on div at bounding box center [511, 381] width 1022 height 1331
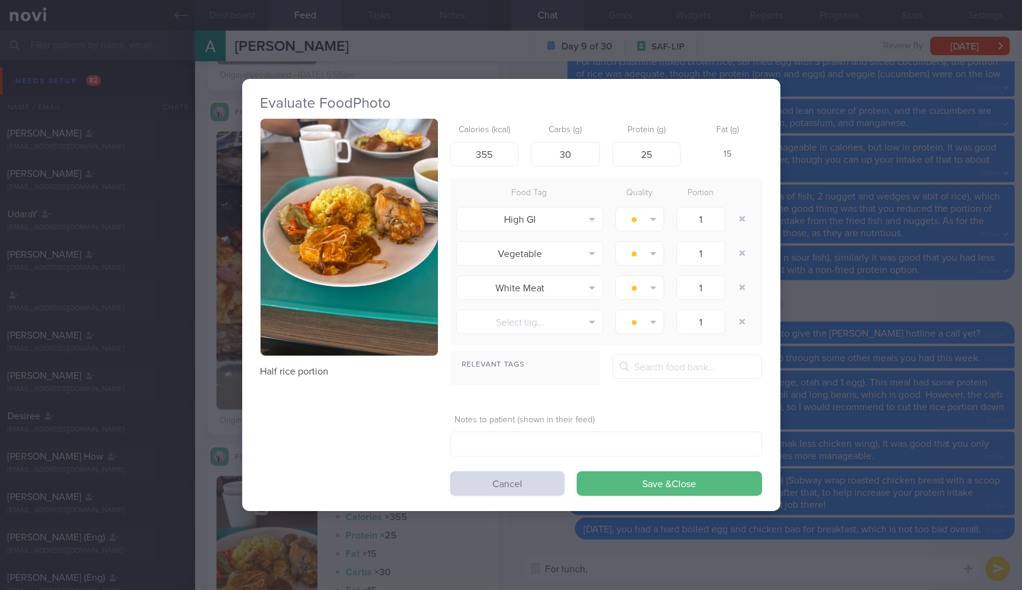
click at [832, 351] on div "Evaluate Food Photo Half rice portion Calories (kcal) 355 Carbs (g) 30 Protein …" at bounding box center [511, 295] width 1022 height 590
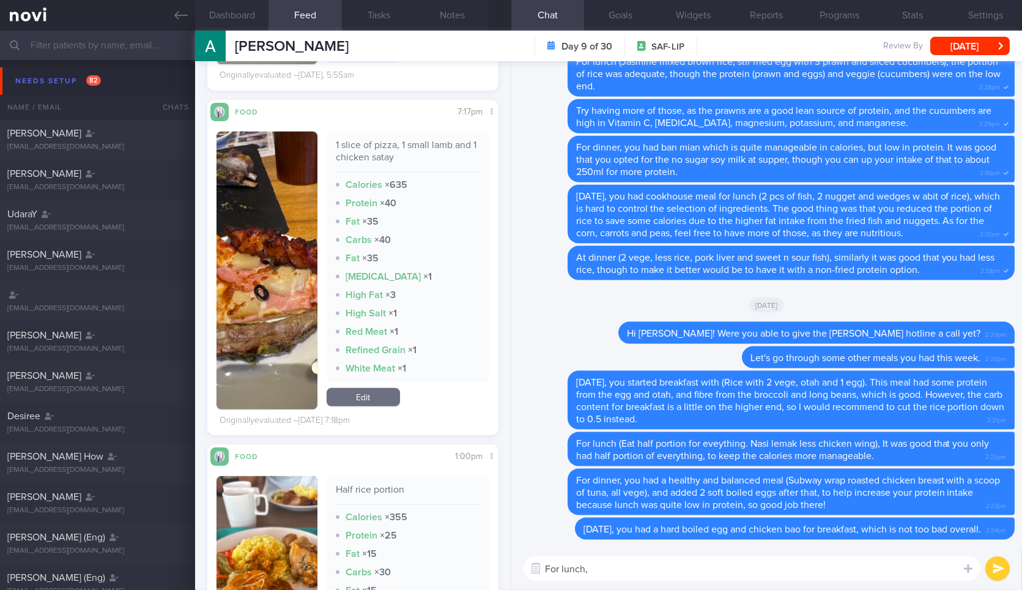
click at [692, 570] on textarea "For lunch," at bounding box center [752, 568] width 457 height 24
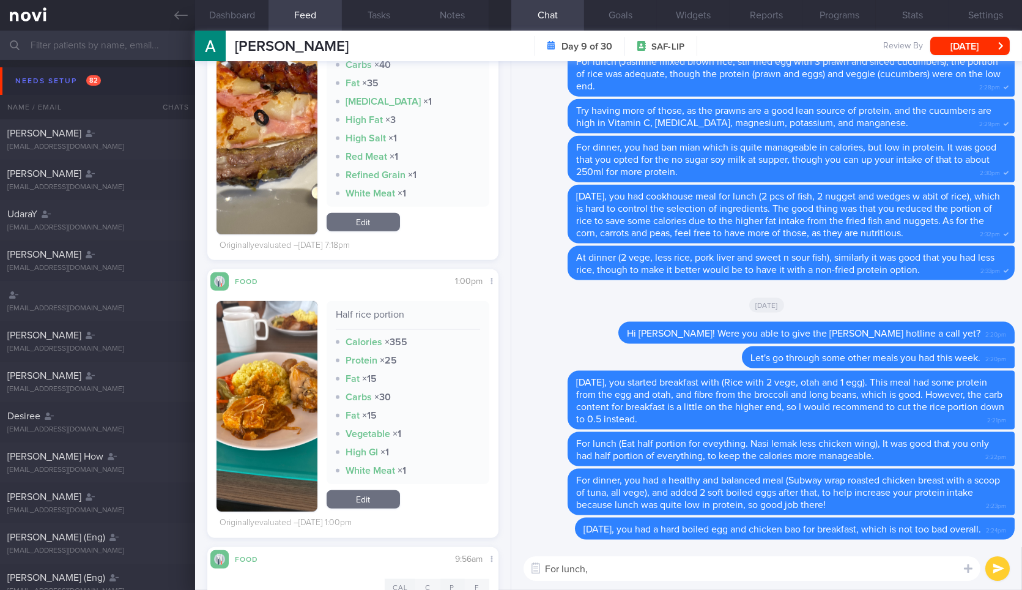
scroll to position [1995, 0]
click at [228, 379] on img "button" at bounding box center [267, 405] width 100 height 210
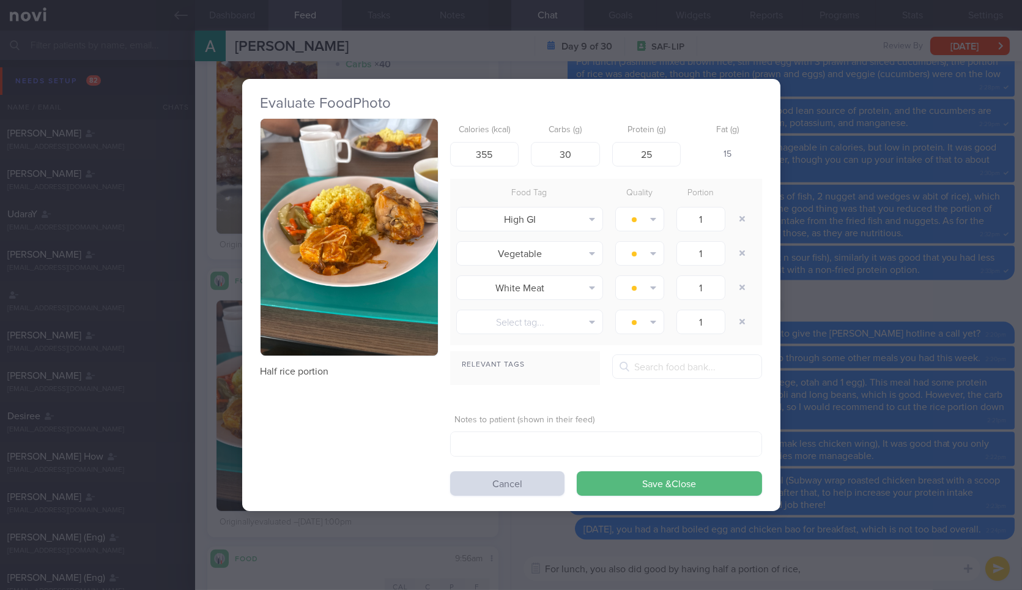
click at [344, 552] on div "Evaluate Food Photo Half rice portion Calories (kcal) 355 Carbs (g) 30 Protein …" at bounding box center [511, 295] width 538 height 590
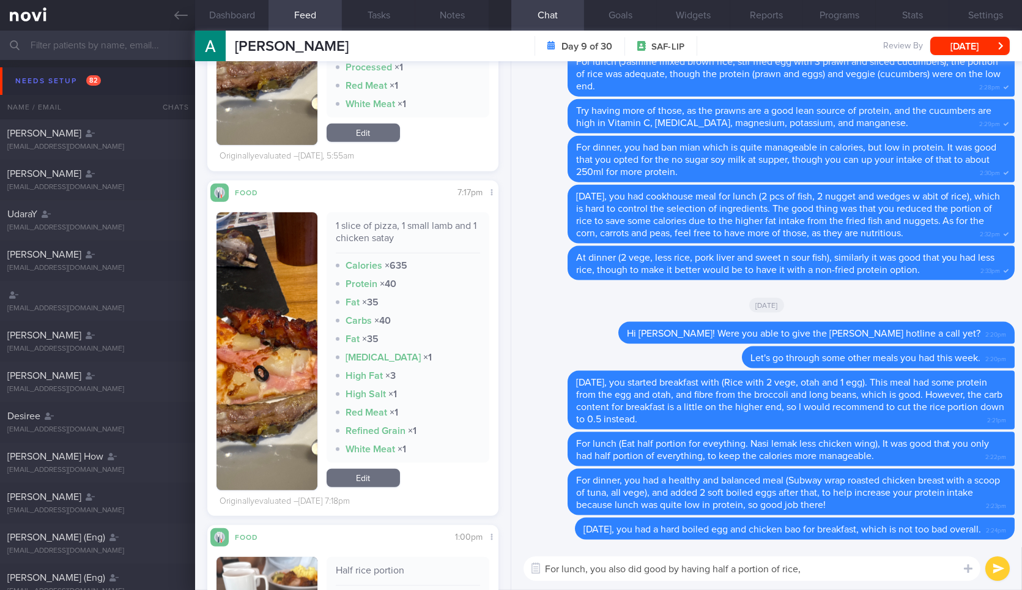
scroll to position [1747, 0]
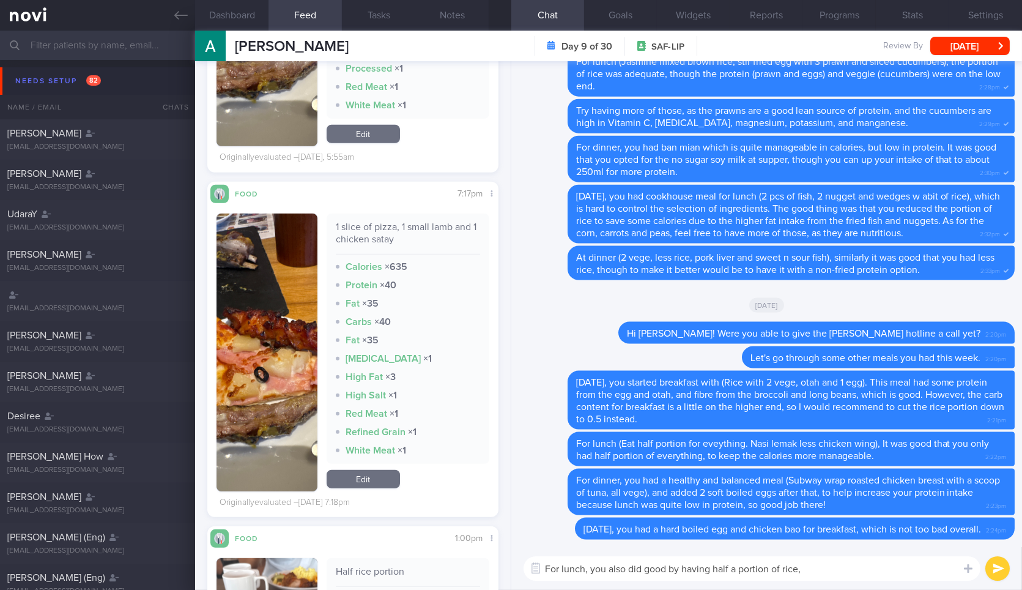
click at [841, 568] on textarea "For lunch, you also did good by having half a portion of rice," at bounding box center [752, 568] width 457 height 24
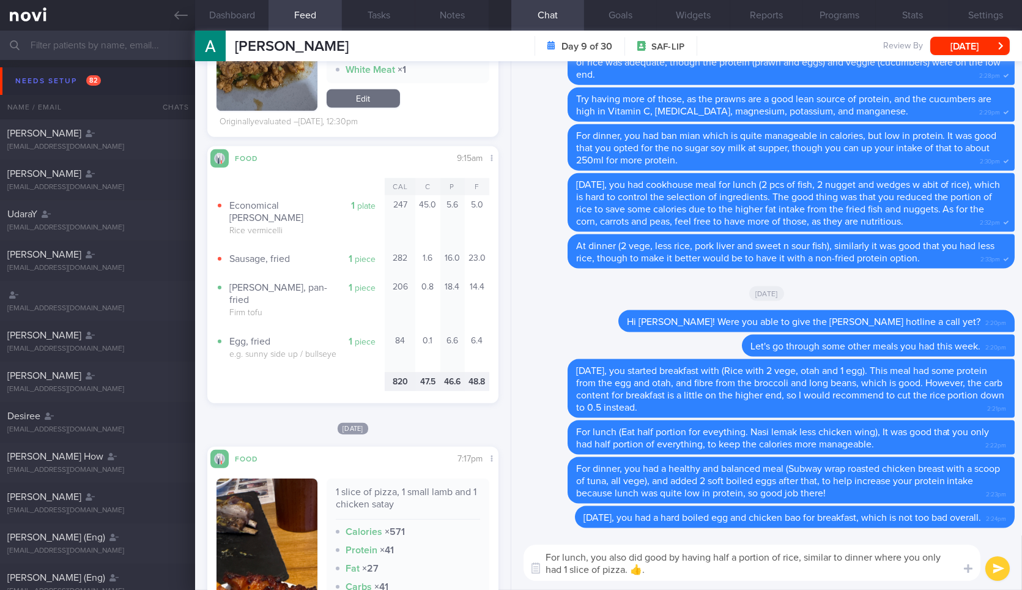
scroll to position [1144, 0]
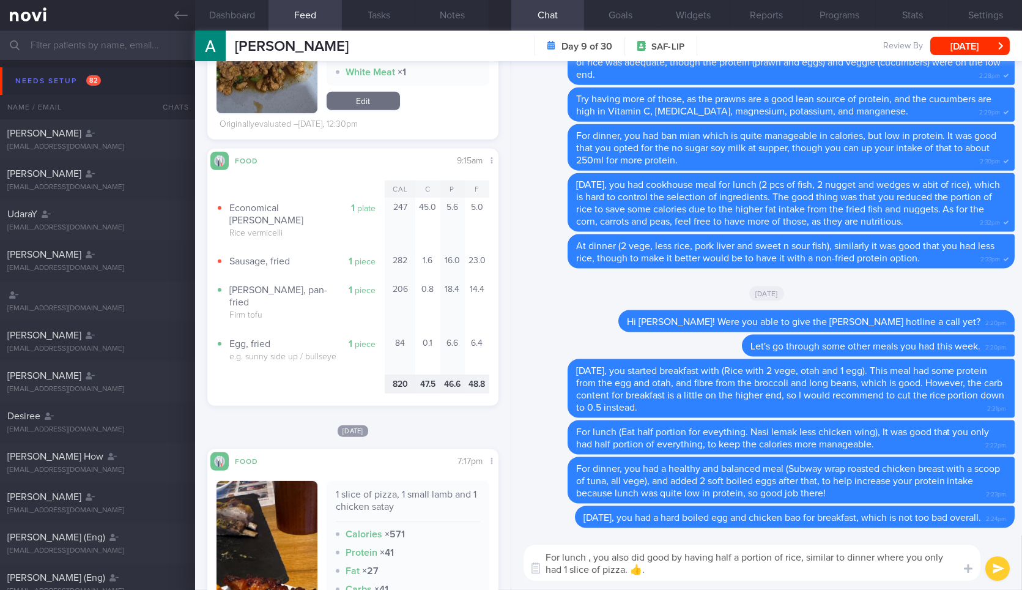
type textarea "For lunch, you also did good by having half a portion of rice, similar to dinne…"
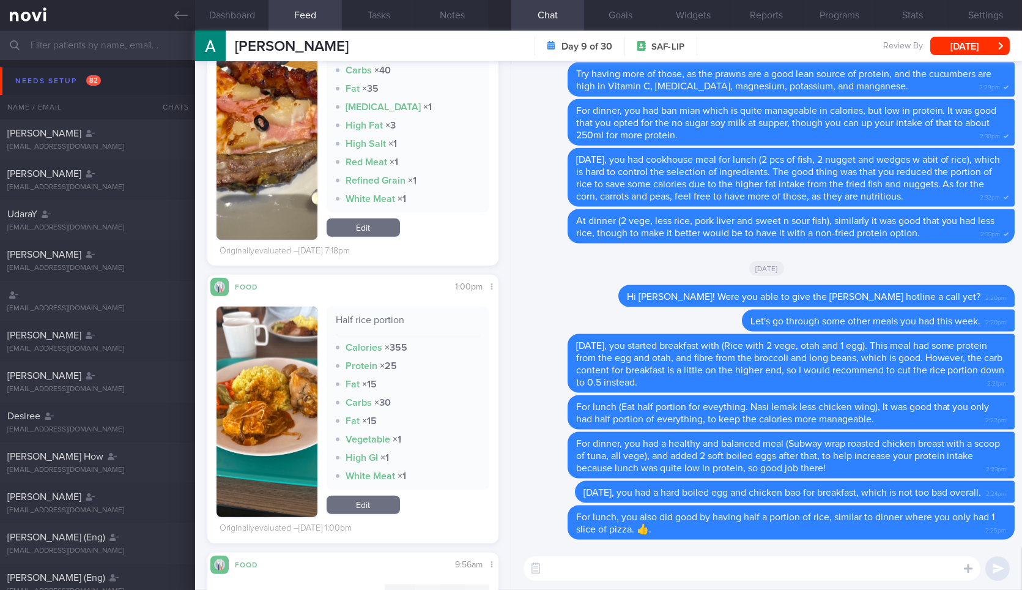
scroll to position [1989, 0]
click at [265, 389] on button "button" at bounding box center [267, 411] width 100 height 210
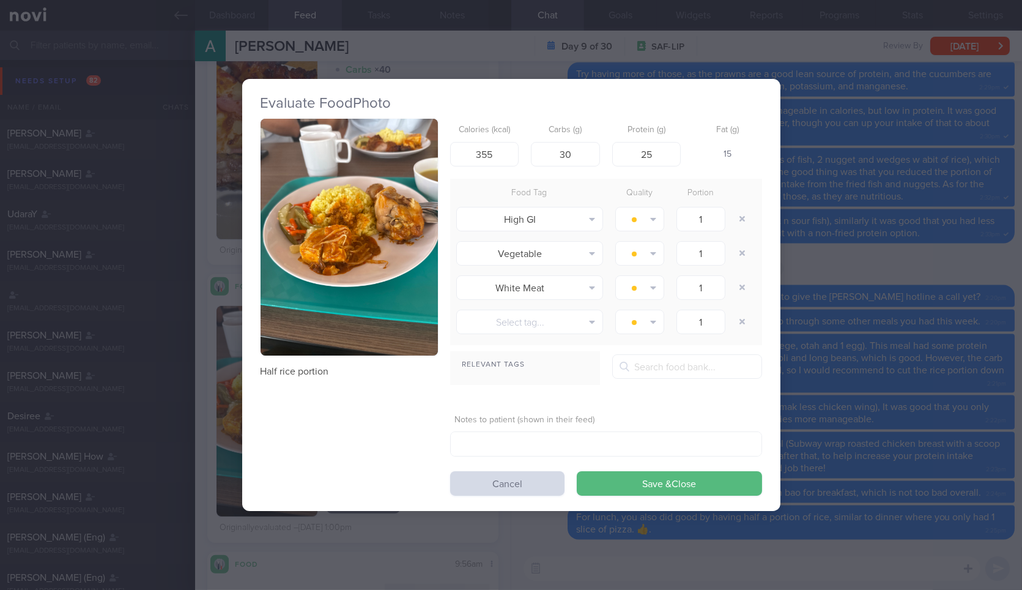
click at [355, 221] on button "button" at bounding box center [349, 237] width 177 height 237
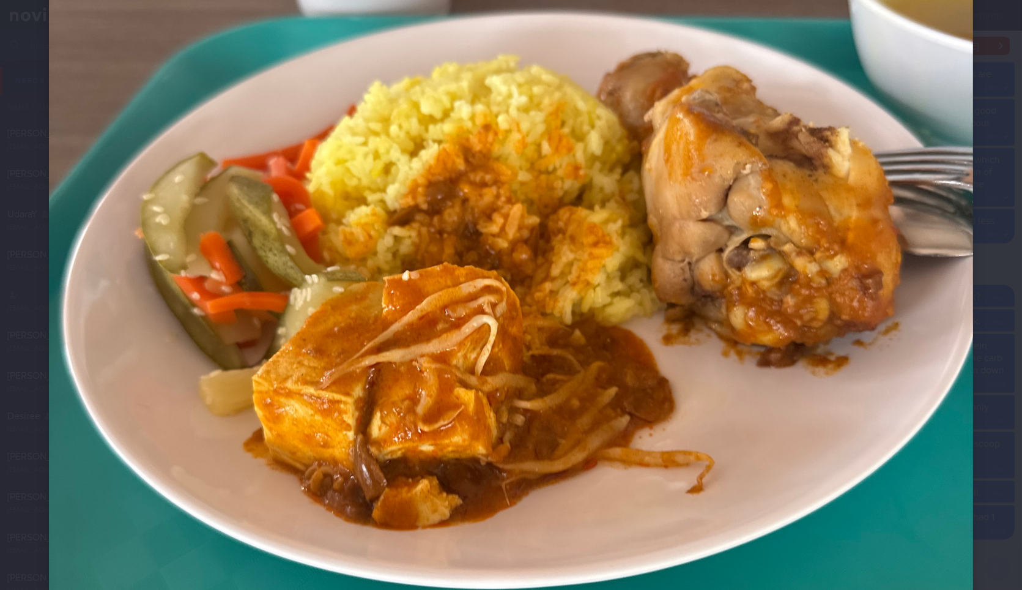
scroll to position [335, 0]
click at [991, 230] on div at bounding box center [511, 330] width 1022 height 1331
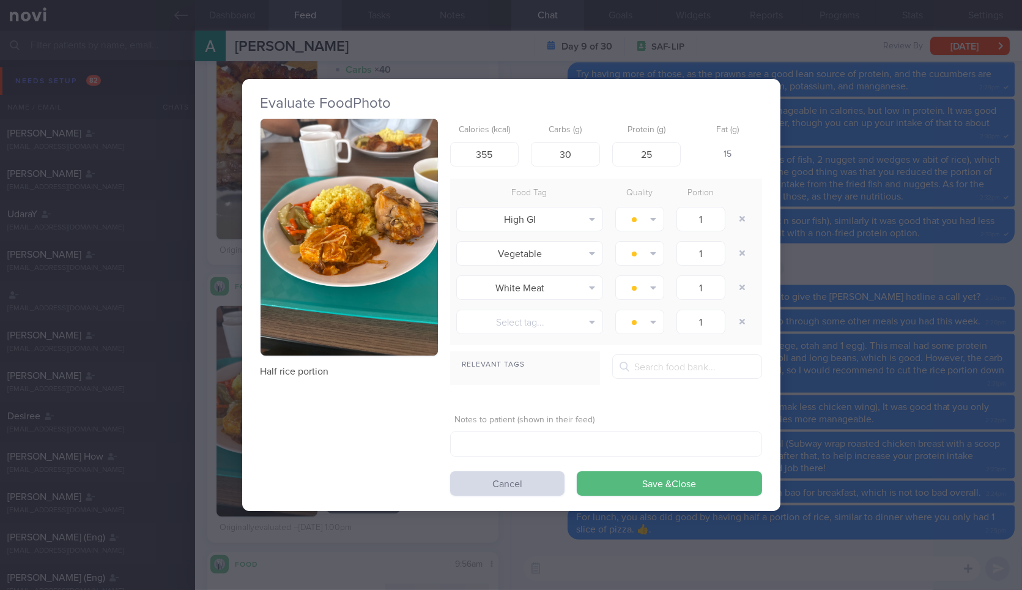
click at [856, 297] on div "Evaluate Food Photo Half rice portion Calories (kcal) 355 Carbs (g) 30 Protein …" at bounding box center [511, 295] width 1022 height 590
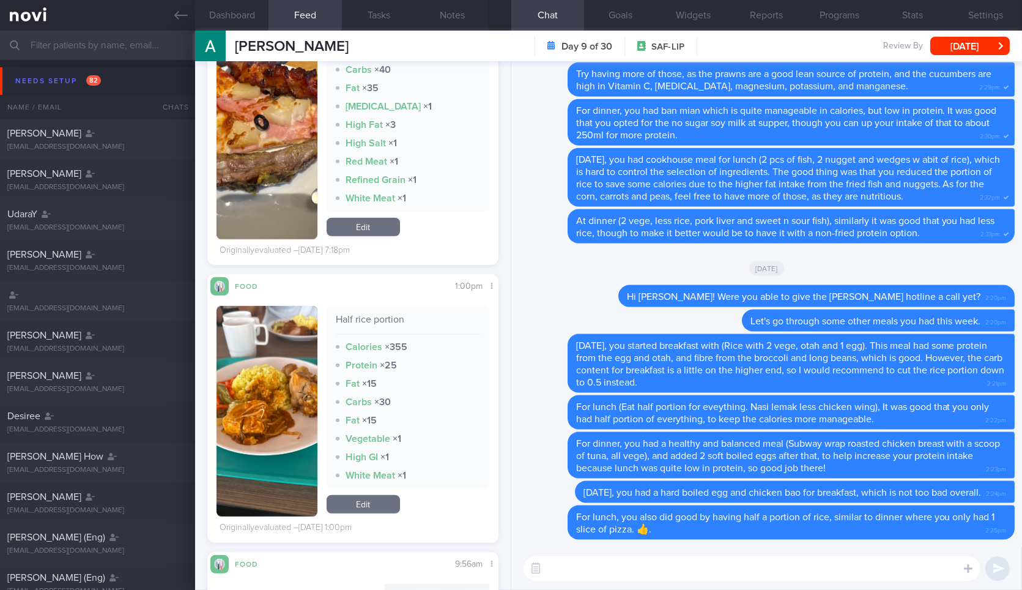
click at [693, 555] on div "​ ​" at bounding box center [767, 568] width 511 height 43
click at [681, 568] on textarea "Y" at bounding box center [752, 568] width 457 height 24
click at [212, 385] on div "Food Share 1:00pm Half rice portion Calories × 355 Protein × 25 Fat × 15 Carbs …" at bounding box center [352, 408] width 291 height 269
click at [234, 383] on button "button" at bounding box center [267, 411] width 100 height 210
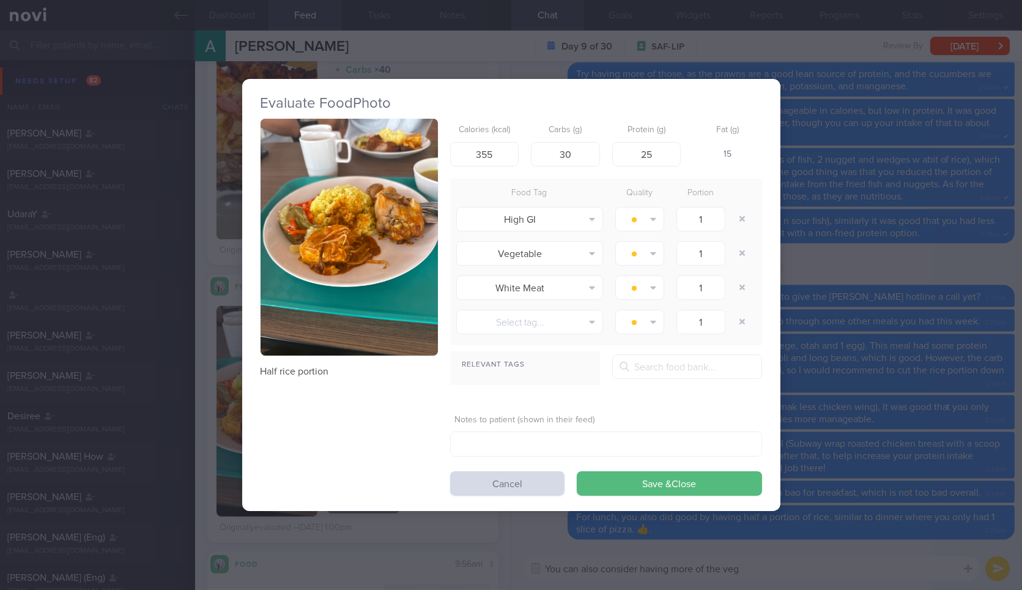
click at [283, 278] on button "button" at bounding box center [349, 237] width 177 height 237
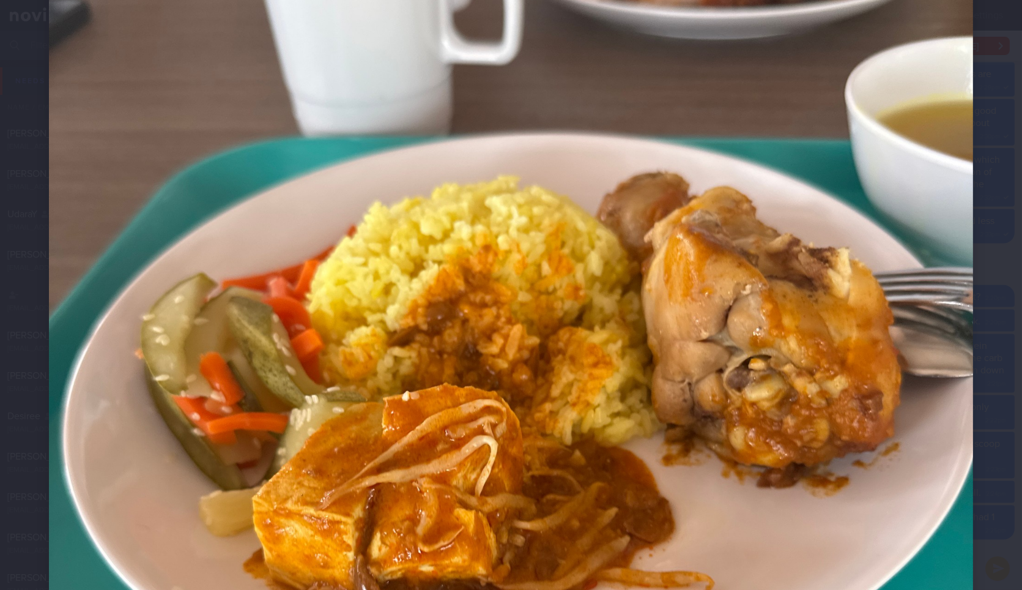
scroll to position [253, 0]
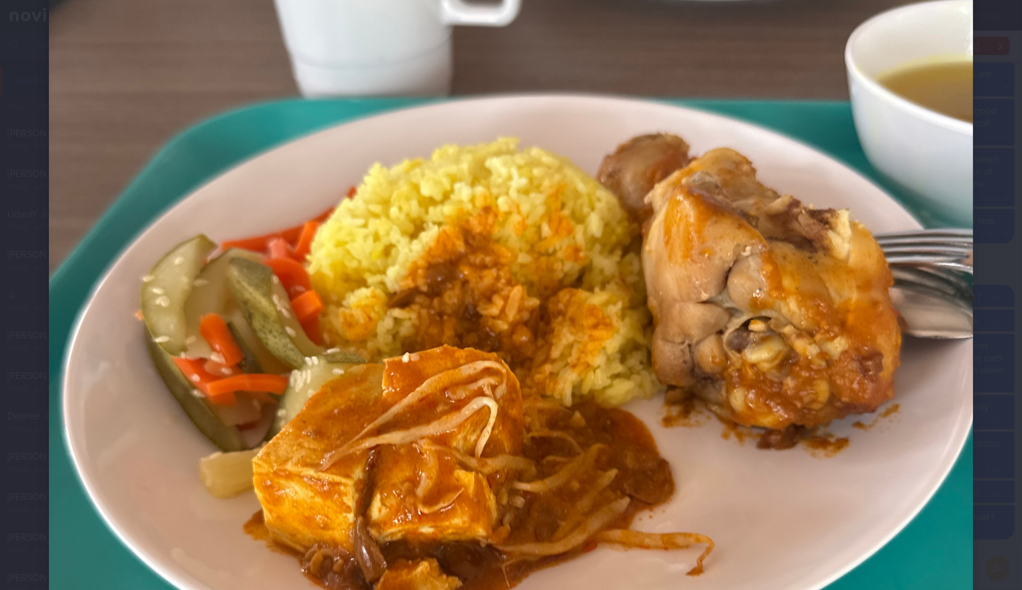
click at [986, 216] on div at bounding box center [511, 412] width 1022 height 1331
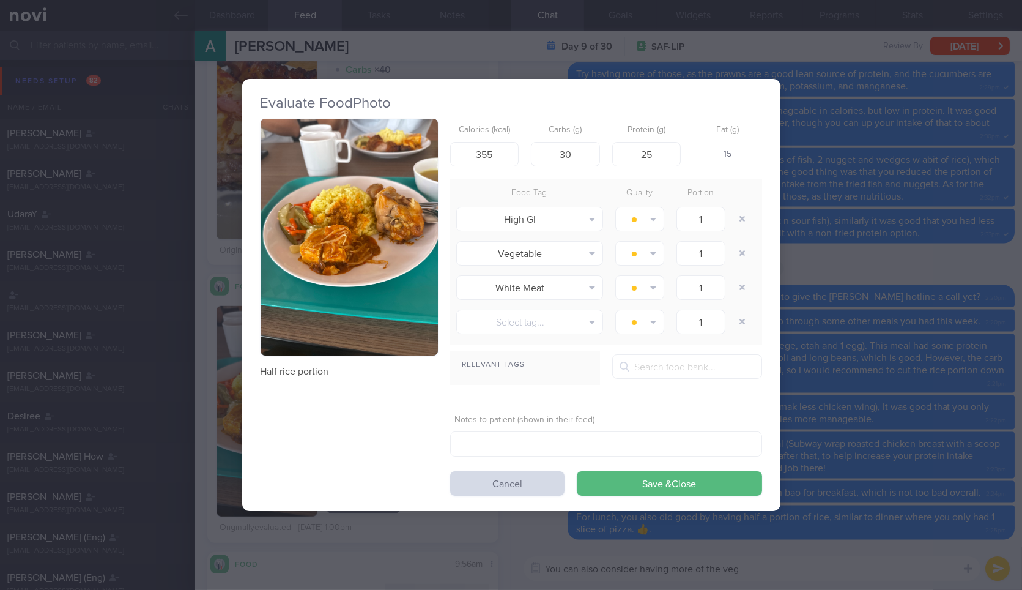
click at [984, 219] on div "Evaluate Food Photo Half rice portion Calories (kcal) 355 Carbs (g) 30 Protein …" at bounding box center [511, 295] width 1022 height 590
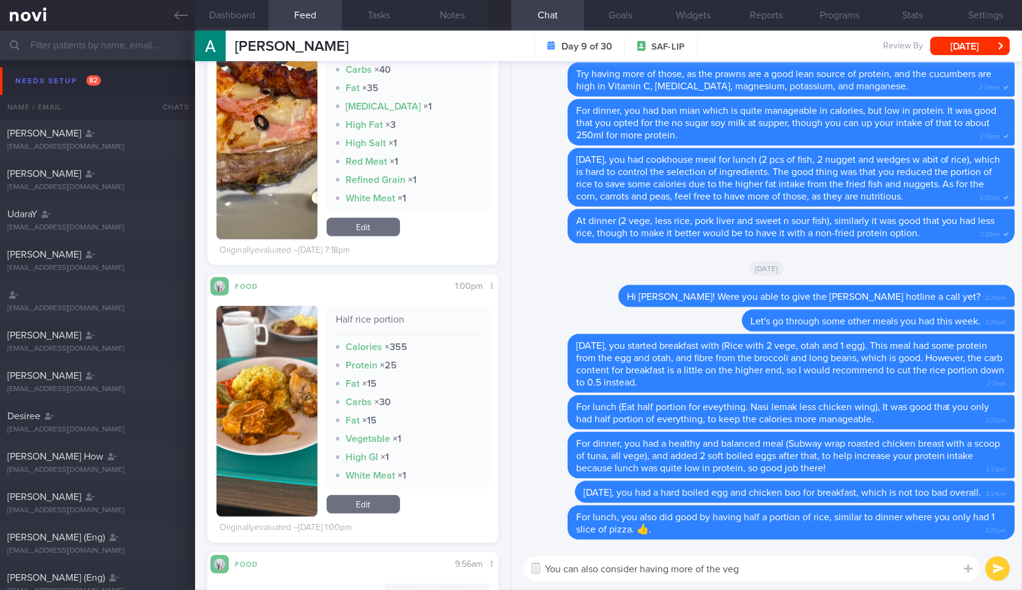
click at [803, 564] on textarea "You can also consider having more of the veg" at bounding box center [752, 568] width 457 height 24
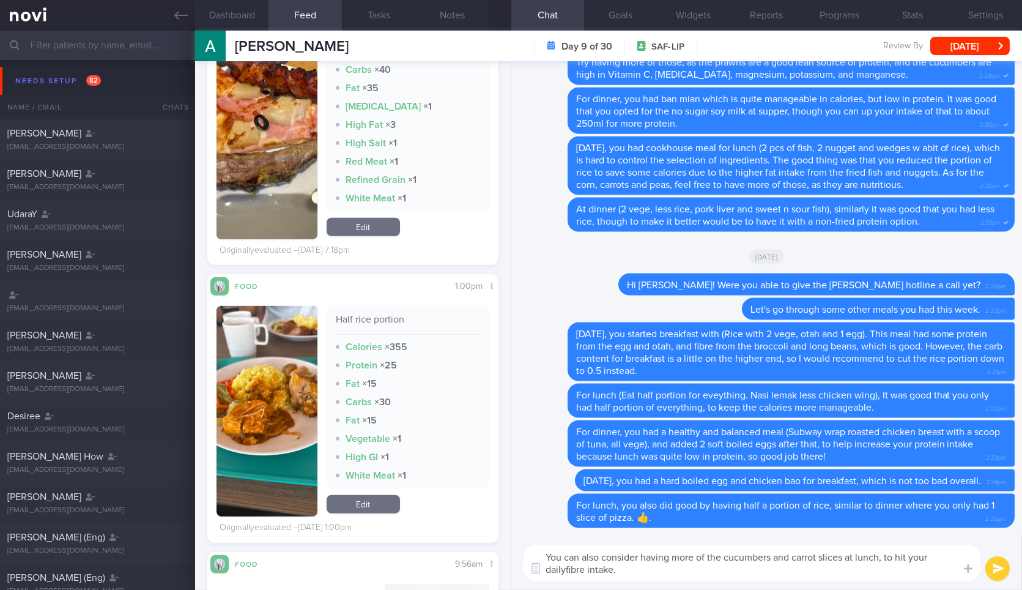
type textarea "You can also consider having more of the cucumbers and carrot slices at lunch, …"
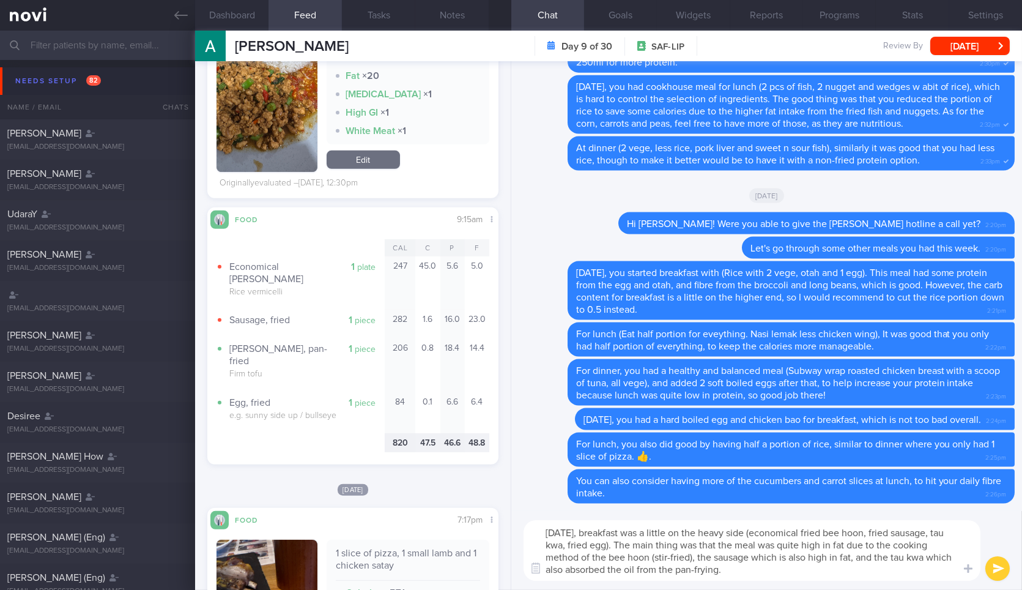
type textarea "[DATE], breakfast was a little on the heavy side (economical fried bee hoon, fr…"
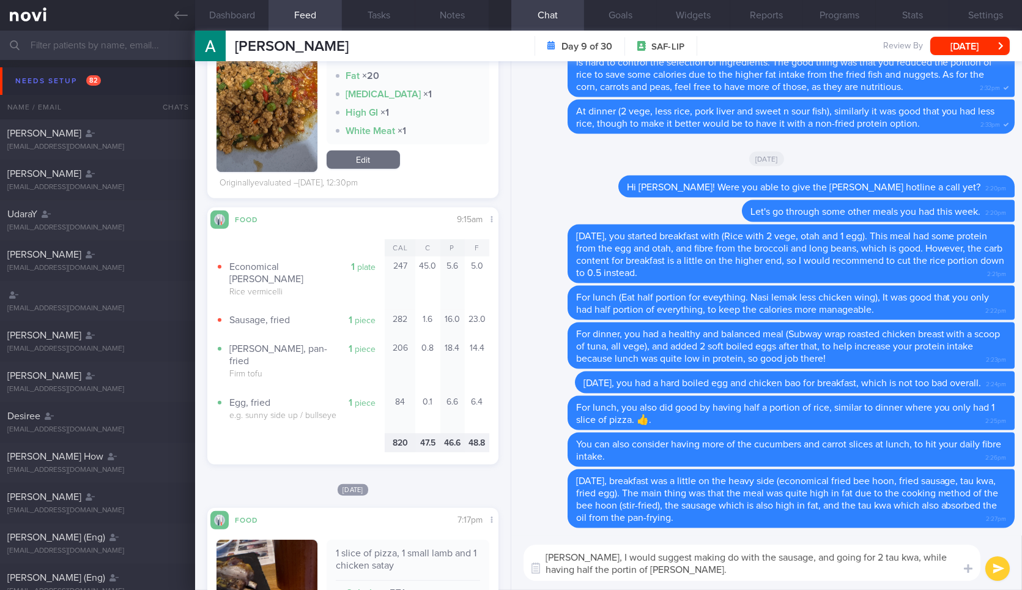
type textarea "[PERSON_NAME], I would suggest making do with the sausage, and going for 2 tau …"
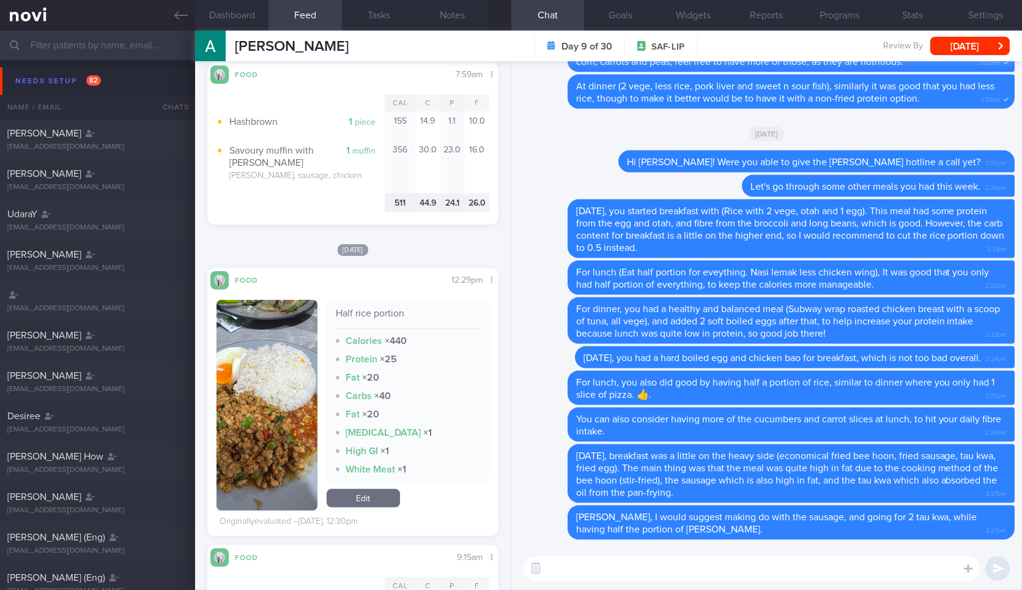
scroll to position [750, 0]
click at [266, 414] on button "button" at bounding box center [267, 405] width 100 height 210
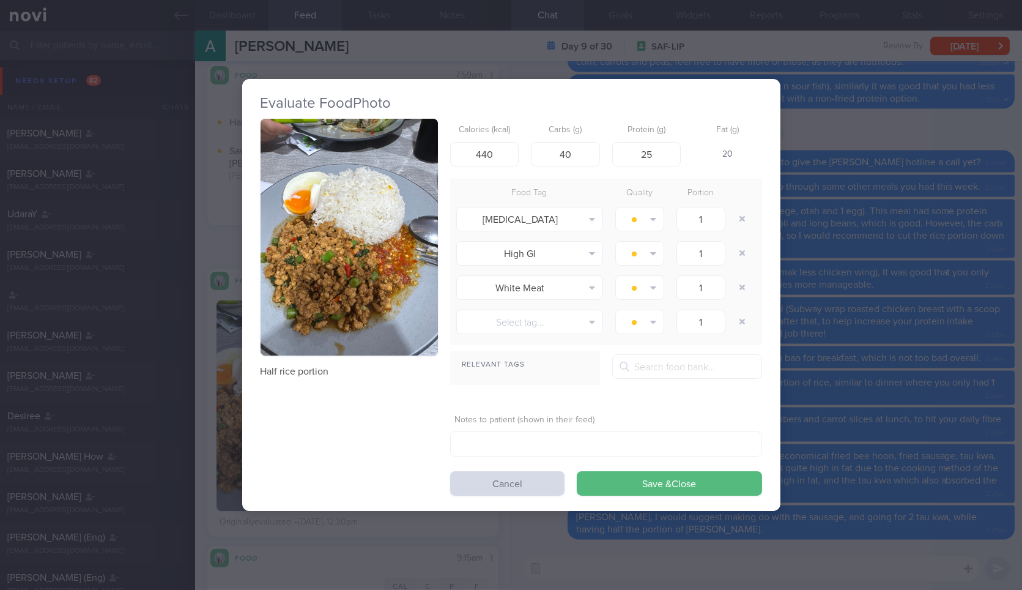
click at [828, 320] on div "Evaluate Food Photo Half rice portion Calories (kcal) 440 Carbs (g) 40 Protein …" at bounding box center [511, 295] width 1022 height 590
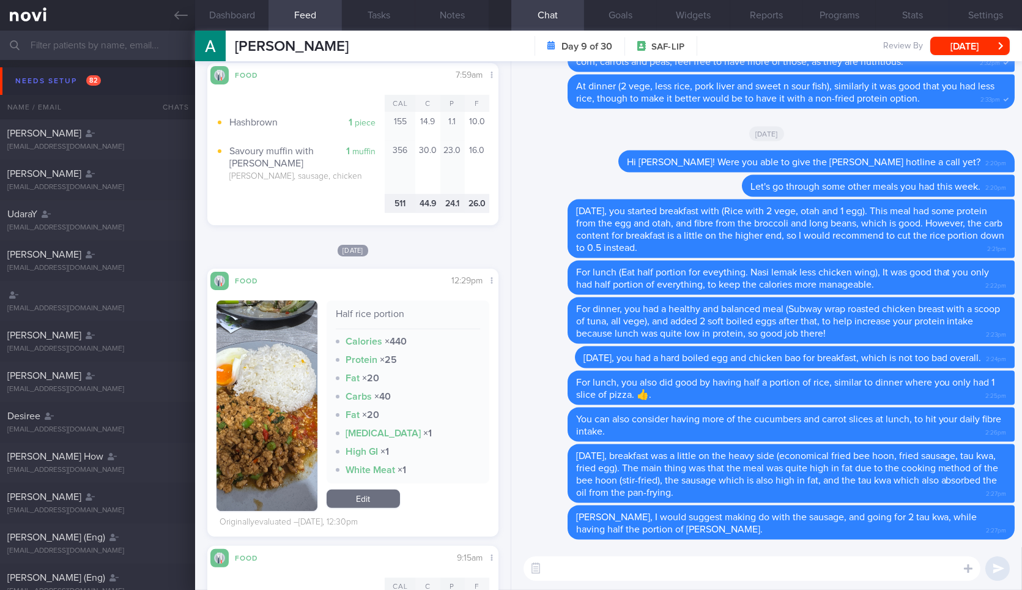
click at [683, 569] on textarea at bounding box center [752, 568] width 457 height 24
type textarea "Lunch was pretty alright (half portion of rice for the"
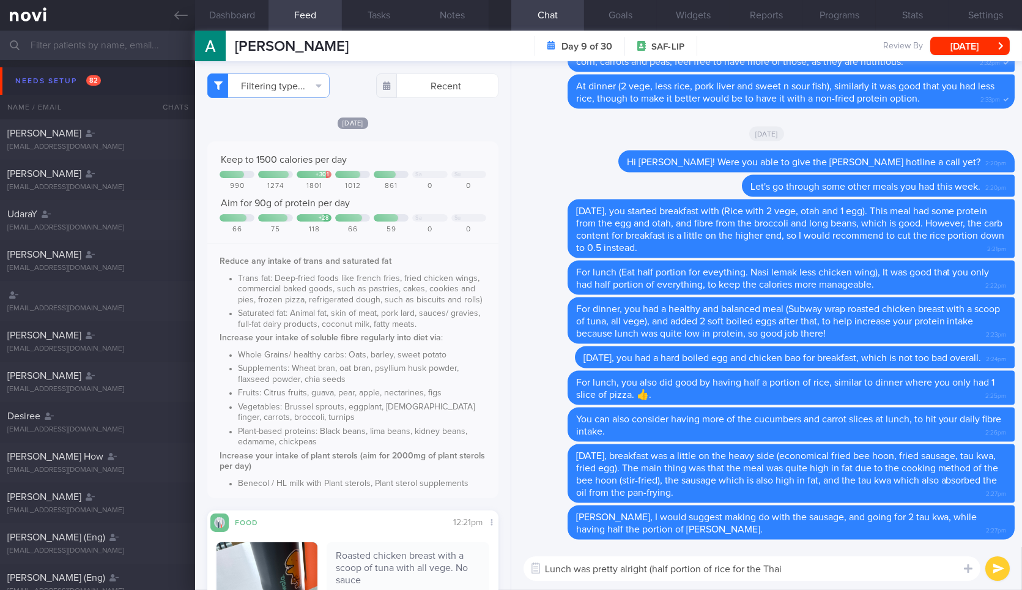
scroll to position [750, 0]
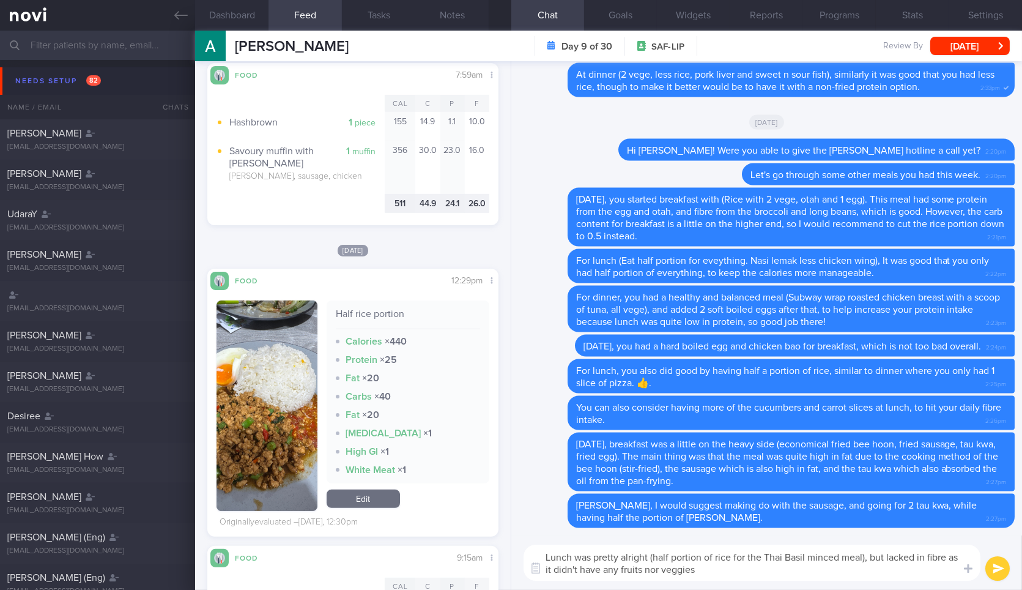
type textarea "Lunch was pretty alright (half portion of rice for the Thai Basil minced meal),…"
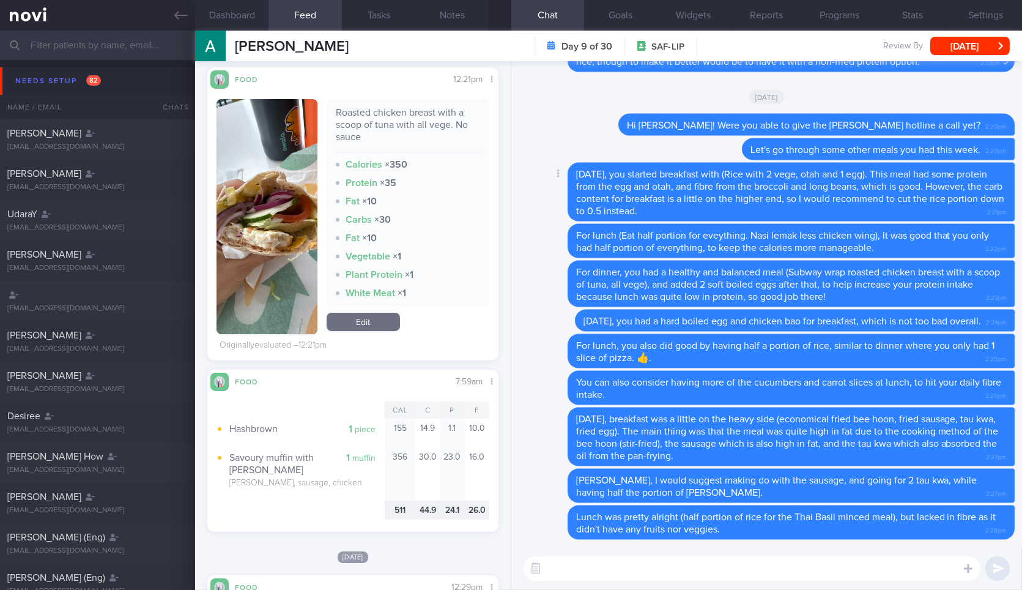
scroll to position [460, 0]
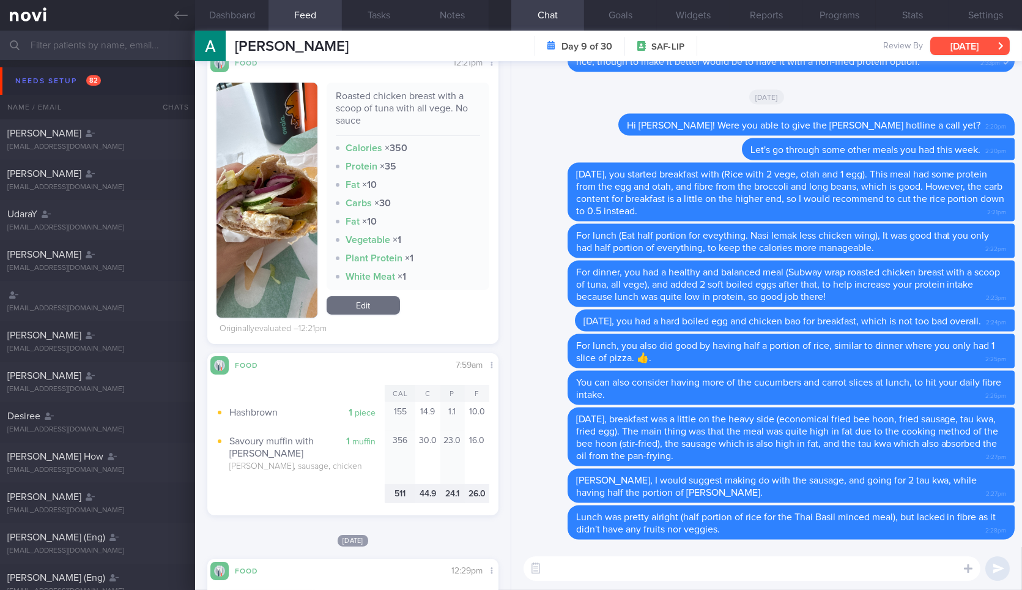
click at [977, 54] on button "[DATE]" at bounding box center [971, 46] width 80 height 18
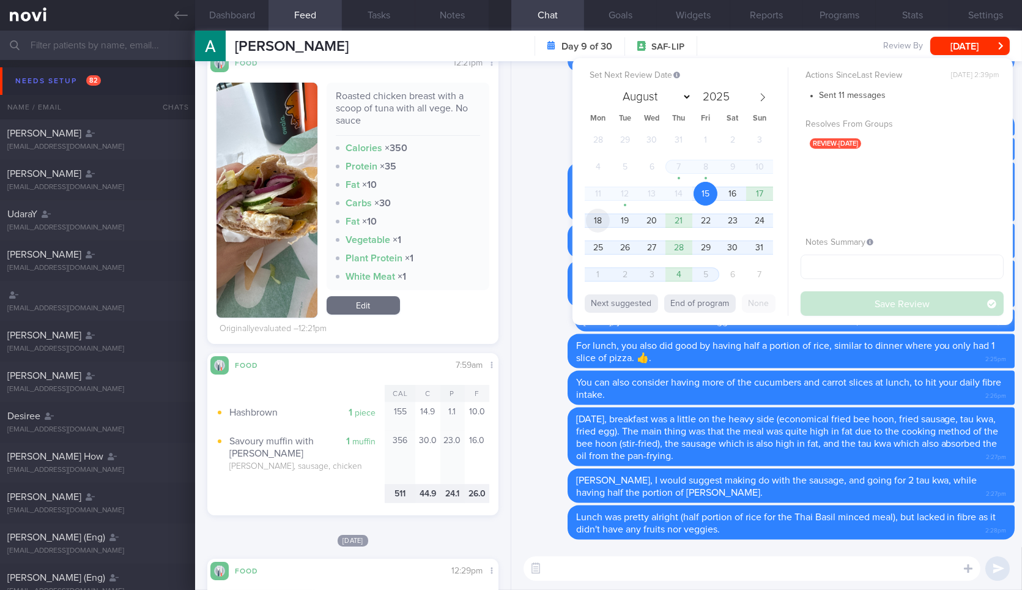
click at [601, 218] on span "18" at bounding box center [598, 221] width 24 height 24
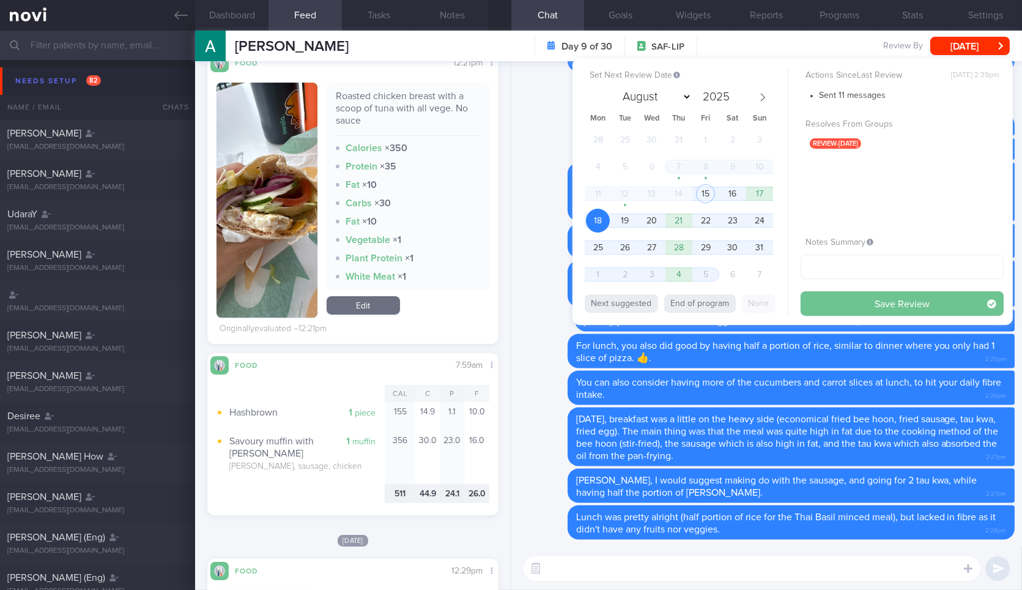
click at [886, 307] on button "Save Review" at bounding box center [902, 303] width 203 height 24
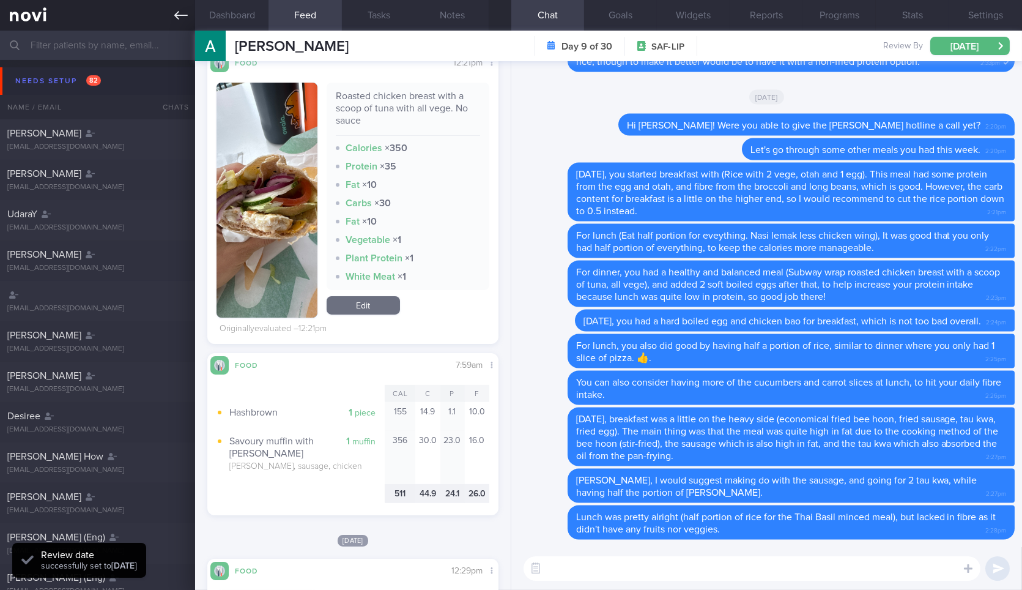
click at [179, 22] on link at bounding box center [97, 15] width 195 height 31
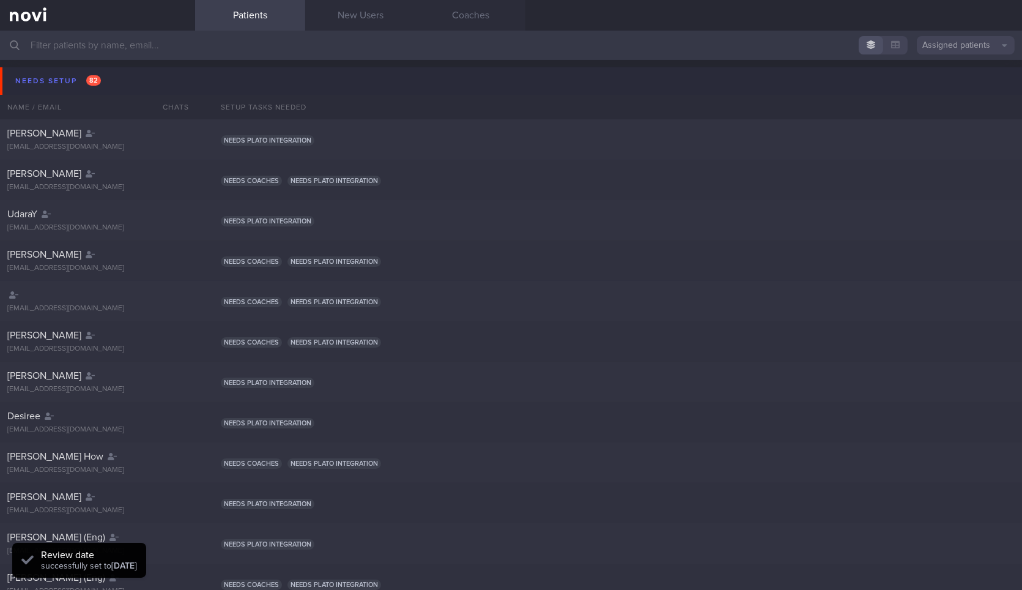
click at [127, 72] on button "Needs setup 82" at bounding box center [513, 81] width 1026 height 28
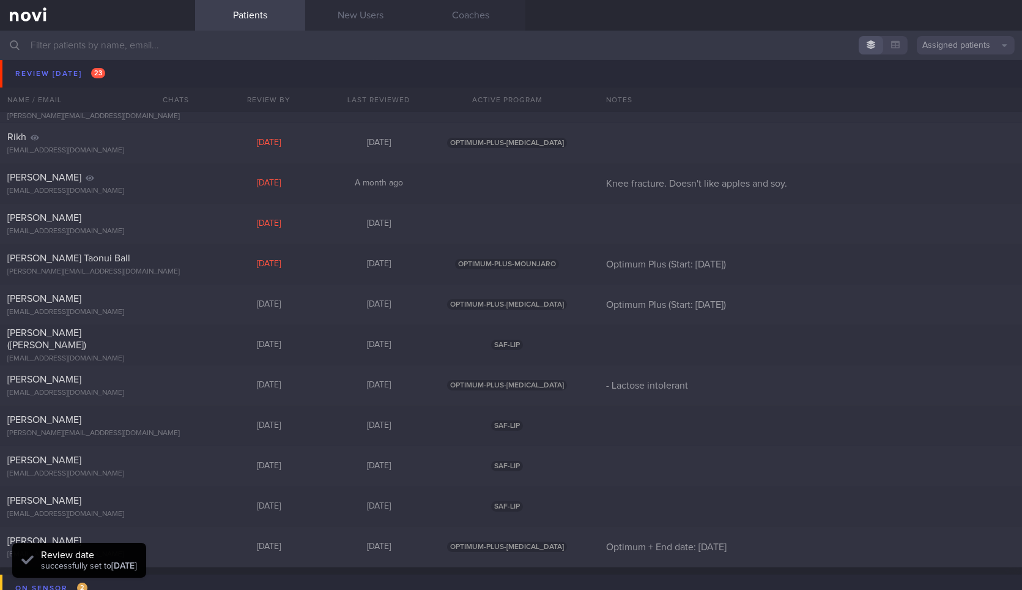
scroll to position [516, 0]
click at [176, 311] on div "[EMAIL_ADDRESS][DOMAIN_NAME]" at bounding box center [97, 311] width 181 height 9
select select "7"
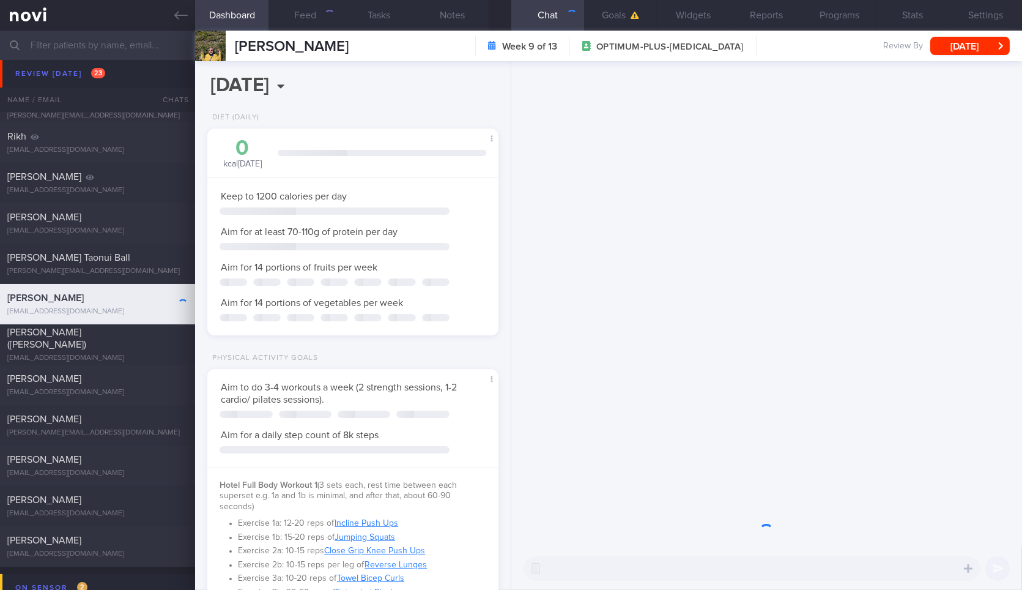
scroll to position [147, 258]
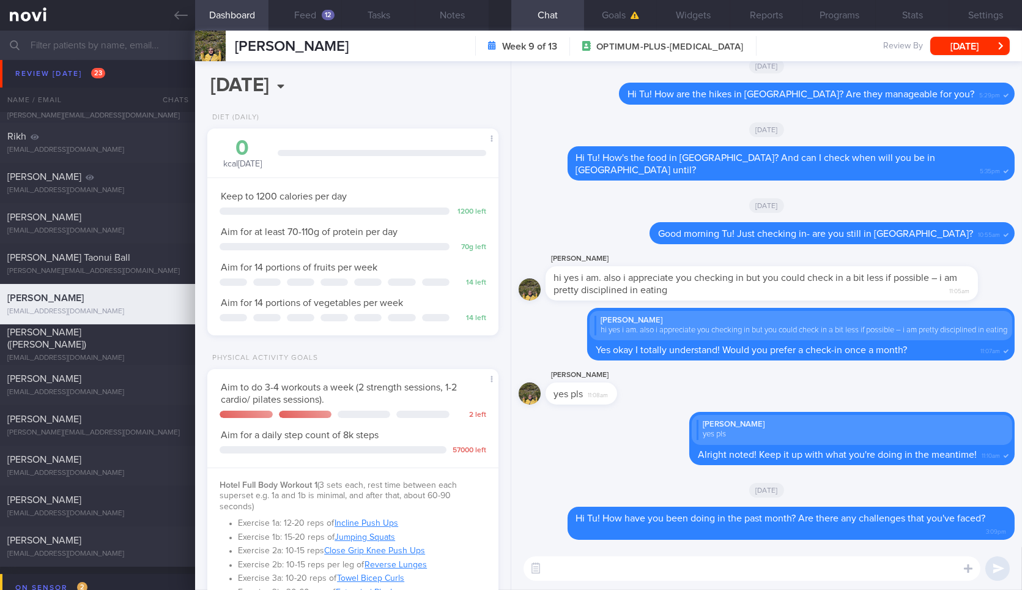
click at [976, 57] on div "[PERSON_NAME] Week 9 of 13 OPTIMUM-PLUS-[MEDICAL_DATA] Review By [DATE] Set Nex…" at bounding box center [608, 46] width 827 height 31
click at [956, 46] on button "[DATE]" at bounding box center [971, 46] width 80 height 18
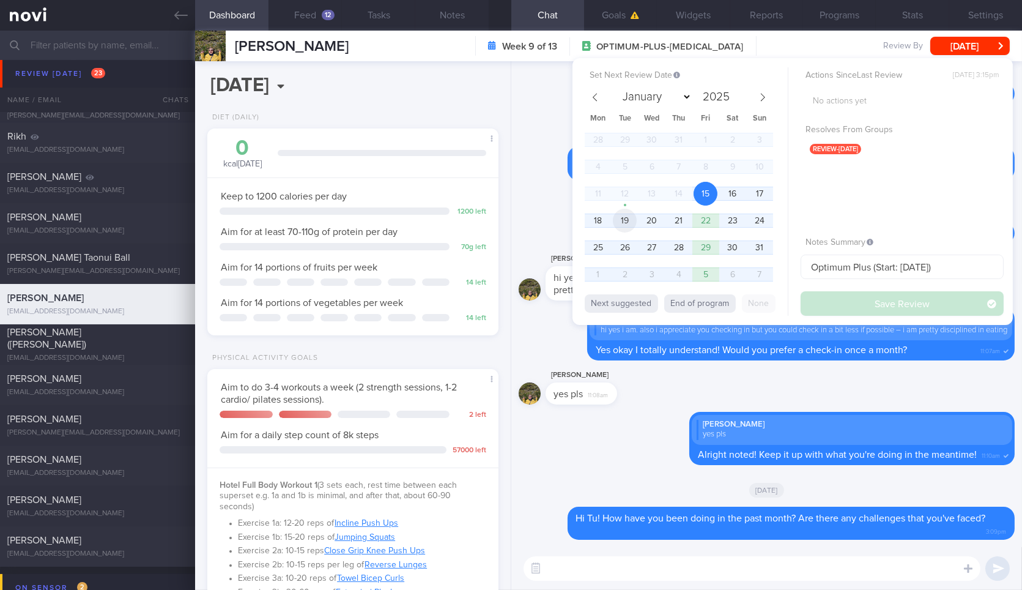
click at [628, 223] on span "19" at bounding box center [625, 221] width 24 height 24
click at [818, 302] on button "Save Review" at bounding box center [902, 303] width 203 height 24
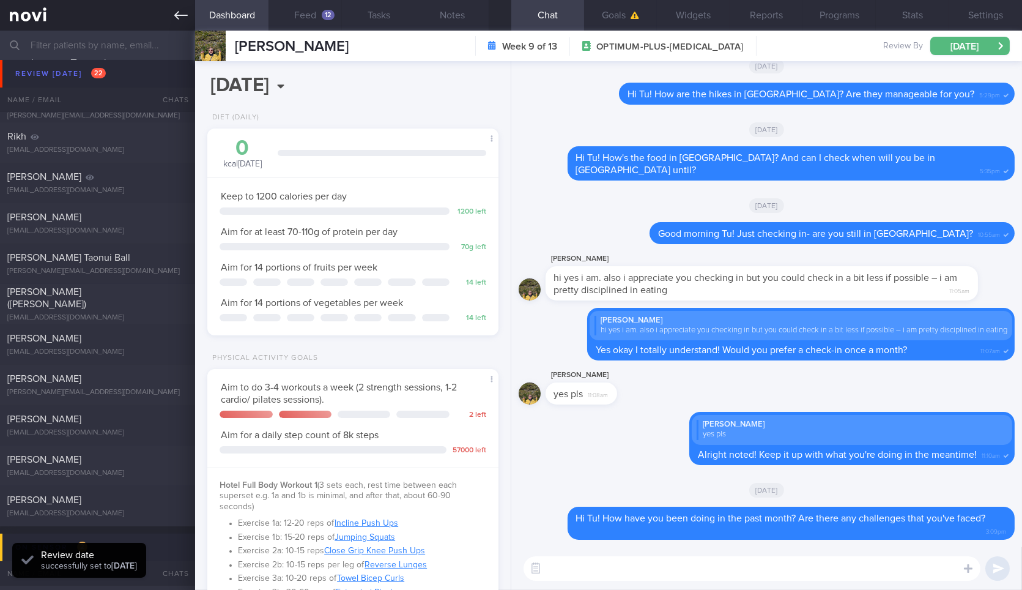
click at [182, 13] on icon at bounding box center [180, 15] width 13 height 13
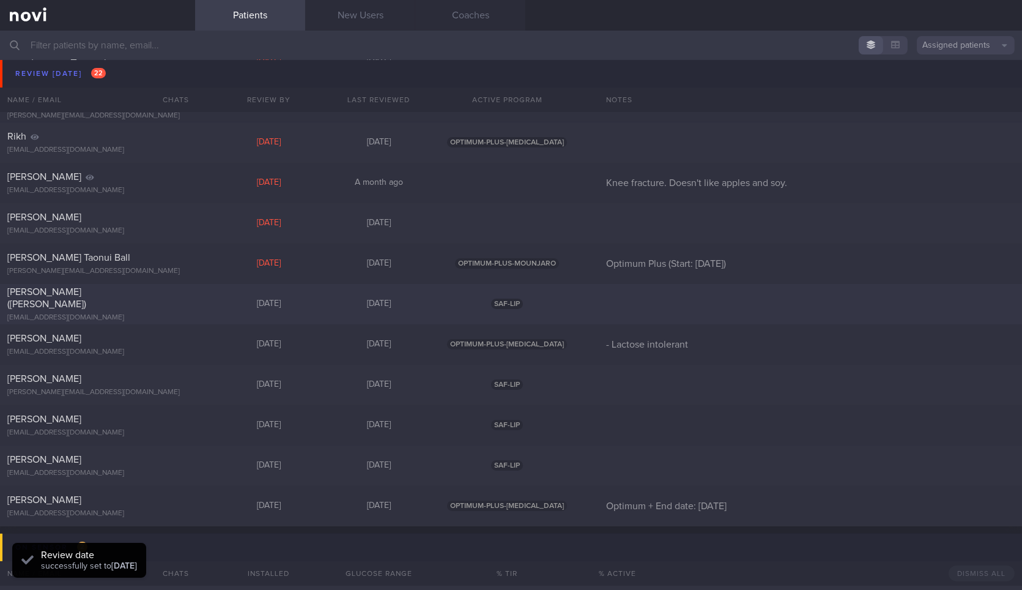
click at [119, 300] on div "[PERSON_NAME] ([PERSON_NAME])" at bounding box center [95, 298] width 177 height 24
select select "7"
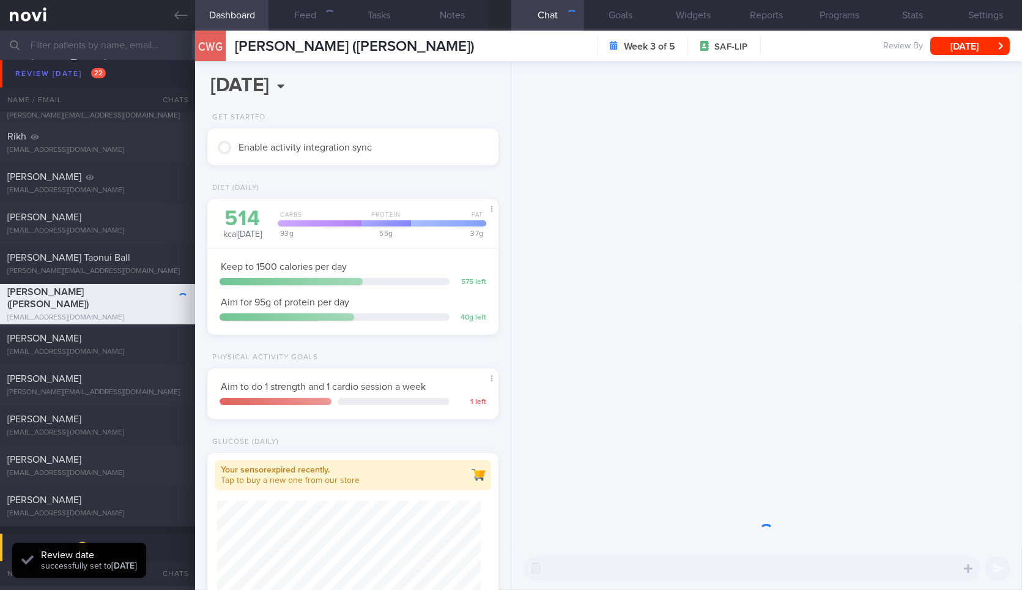
scroll to position [147, 258]
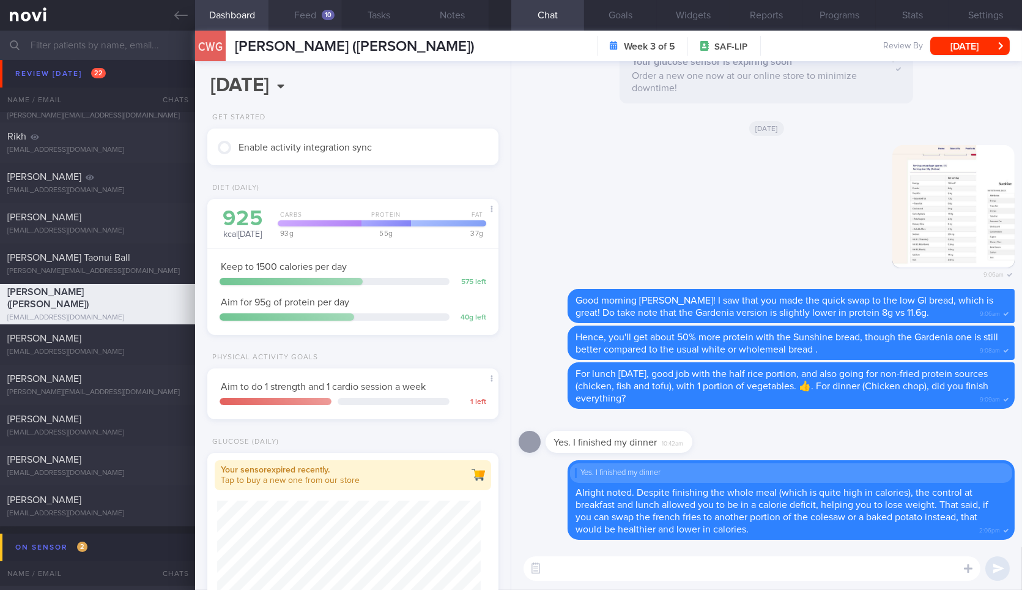
click at [312, 19] on button "Feed 10" at bounding box center [305, 15] width 73 height 31
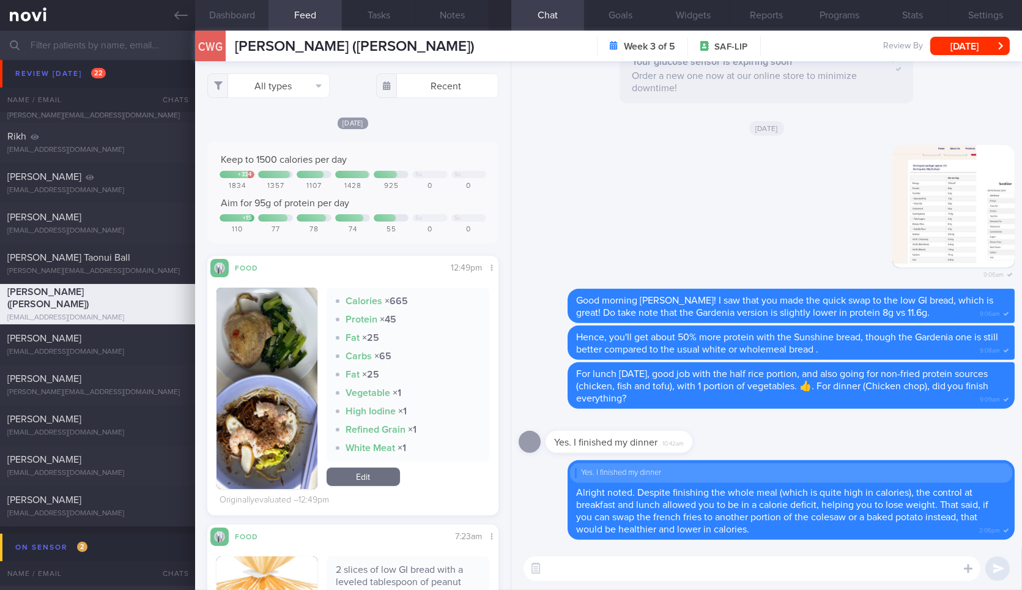
click at [236, 15] on button "Dashboard" at bounding box center [231, 15] width 73 height 31
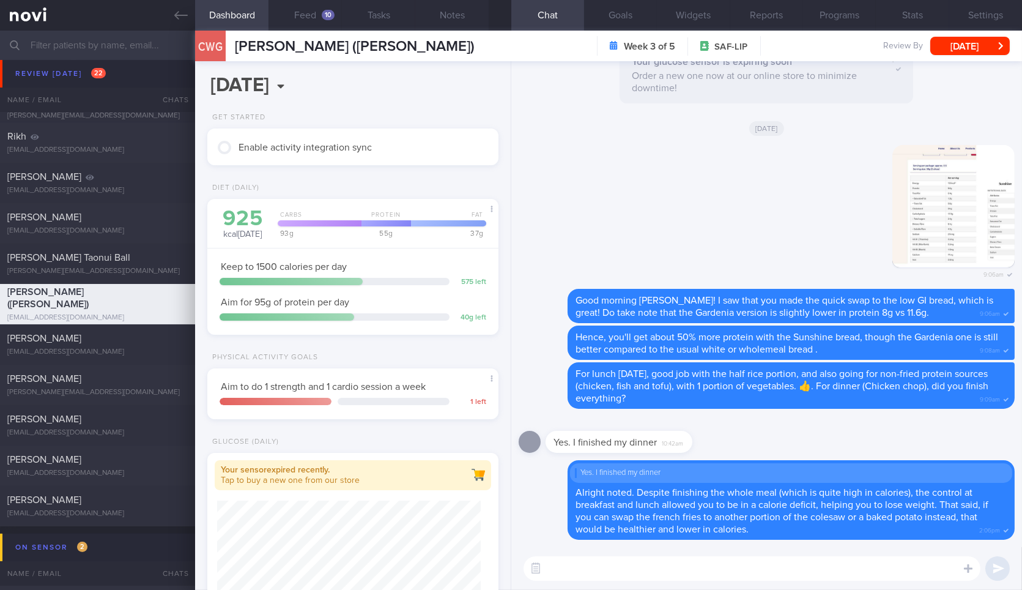
scroll to position [281, 0]
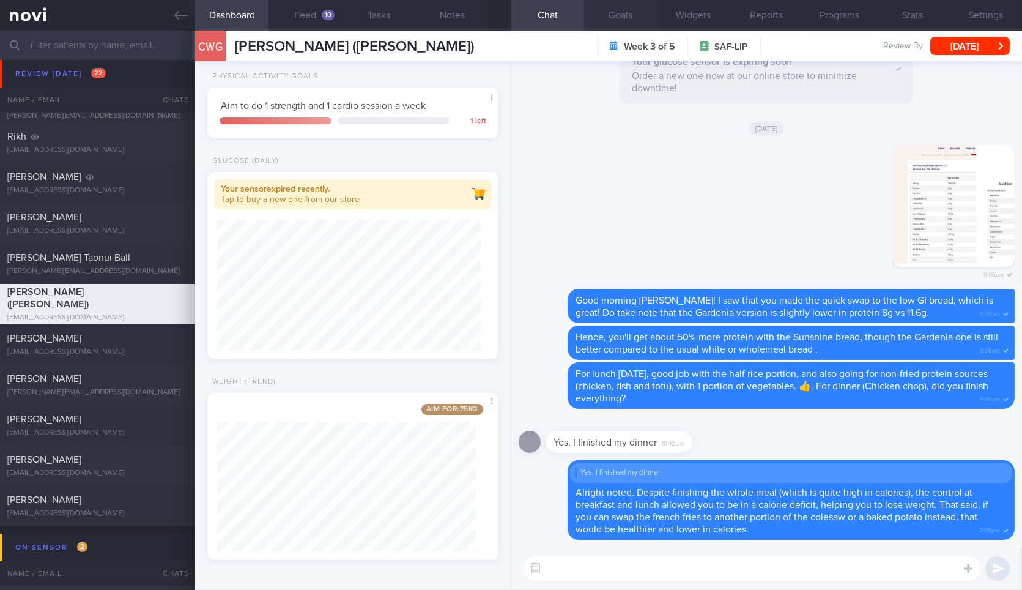
click at [621, 11] on button "Goals" at bounding box center [620, 15] width 73 height 31
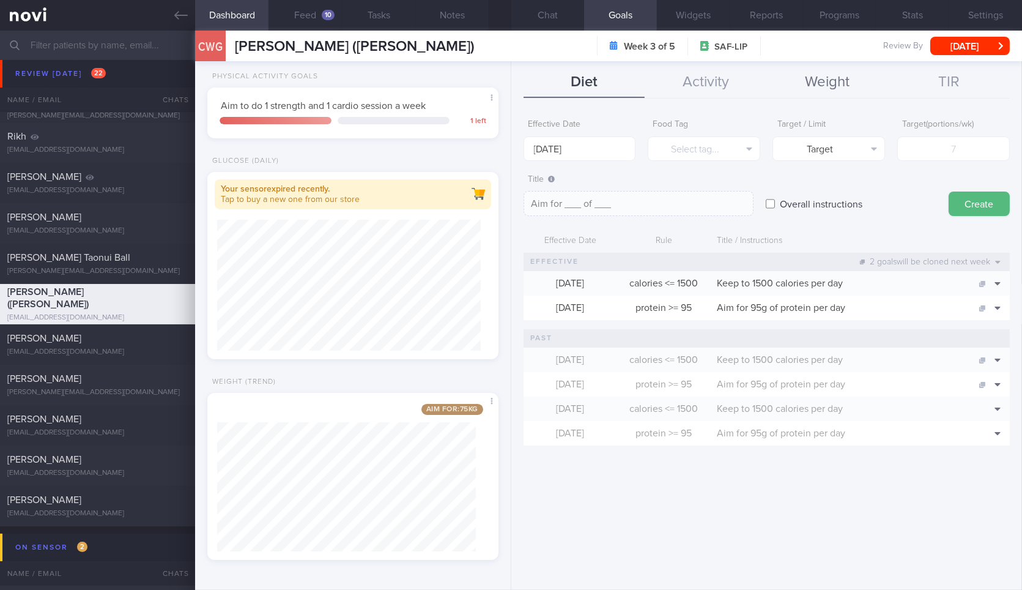
click at [814, 80] on button "Weight" at bounding box center [828, 82] width 122 height 31
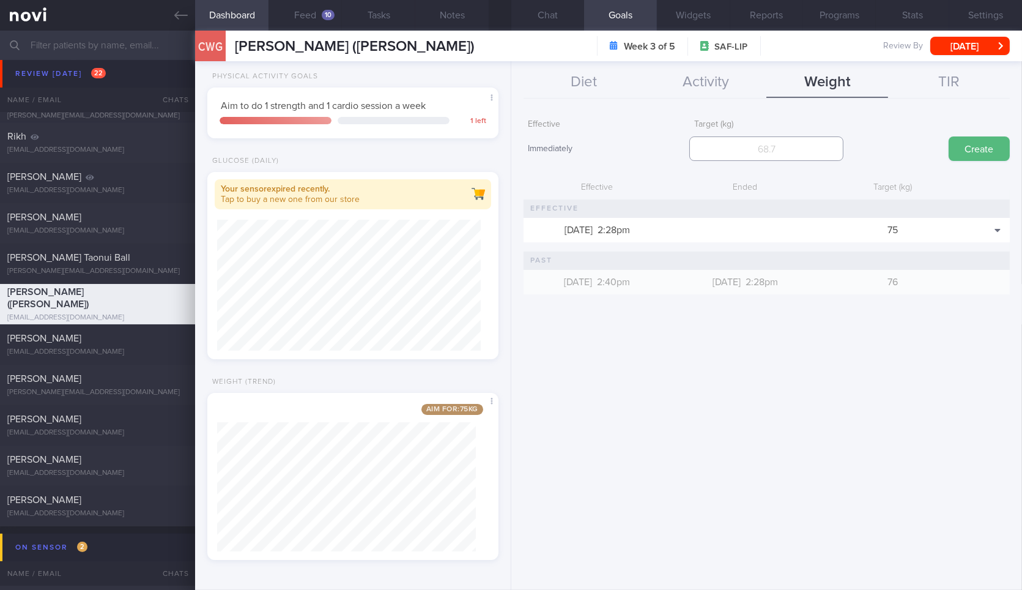
click at [777, 147] on input "number" at bounding box center [767, 148] width 154 height 24
type input "74"
click at [949, 136] on button "Create" at bounding box center [979, 148] width 61 height 24
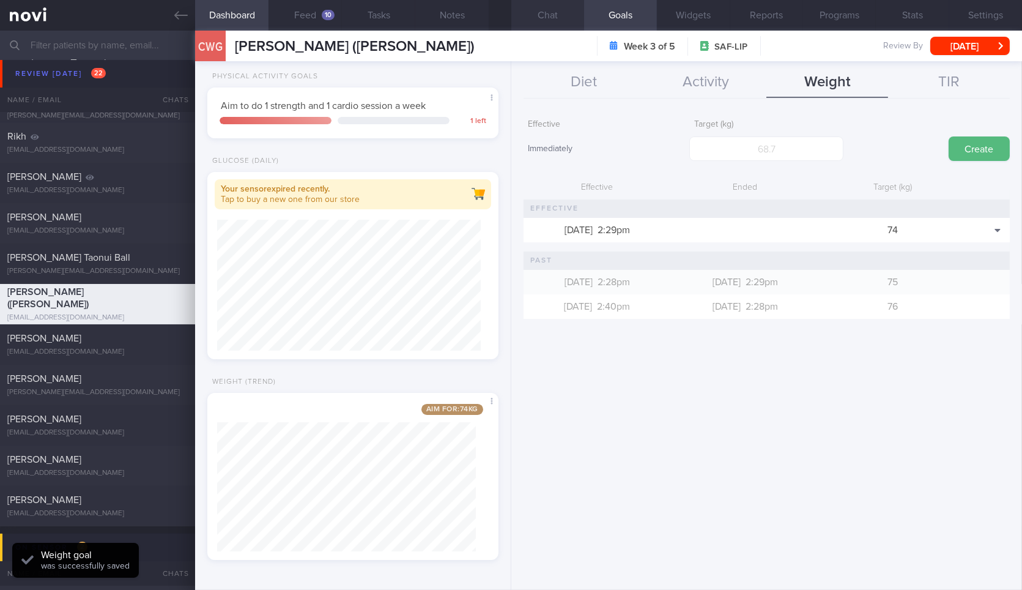
click at [545, 26] on button "Chat" at bounding box center [548, 15] width 73 height 31
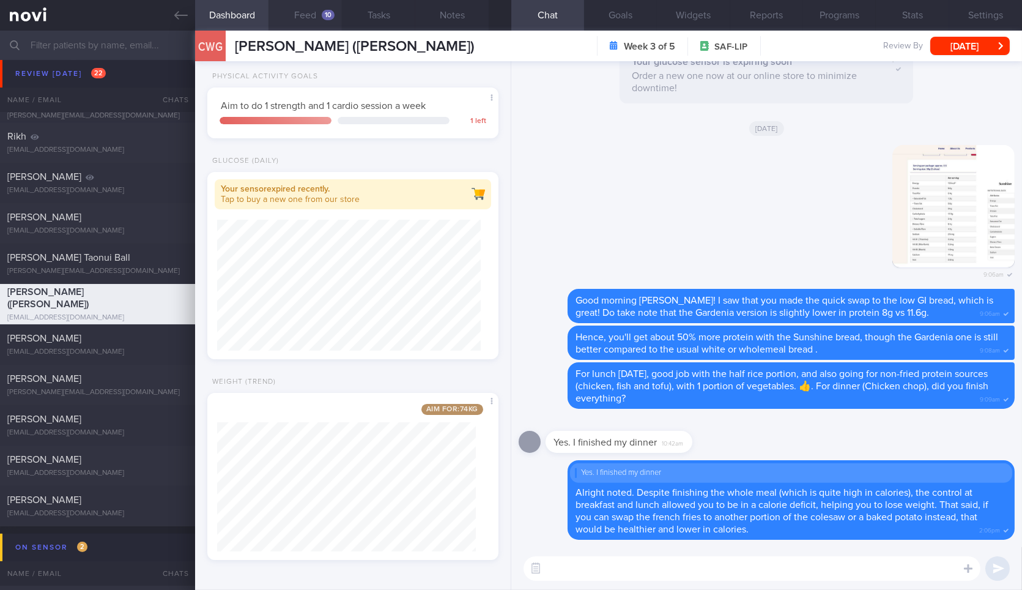
click at [319, 17] on button "Feed 10" at bounding box center [305, 15] width 73 height 31
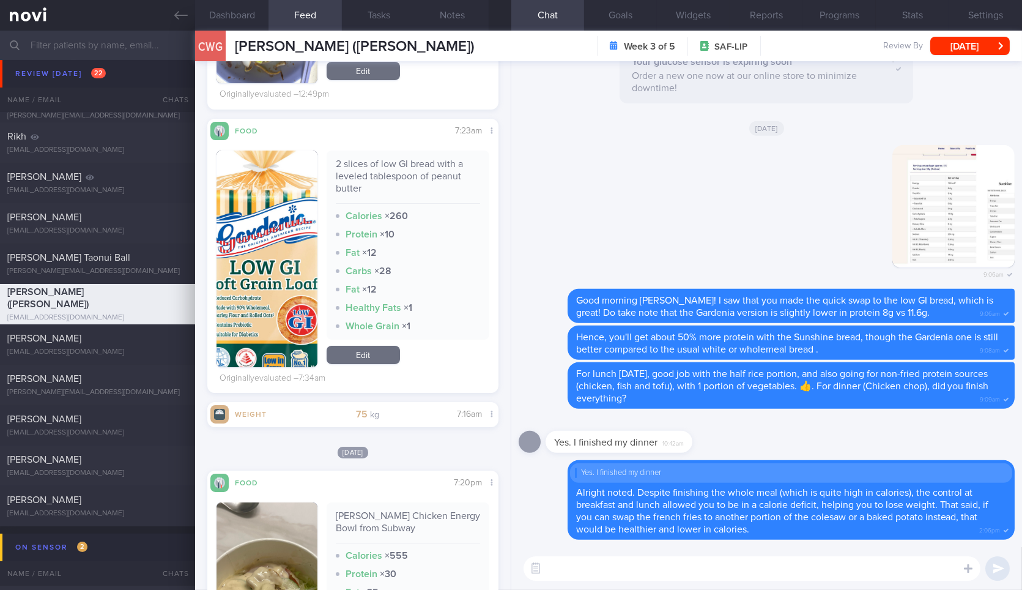
scroll to position [556, 0]
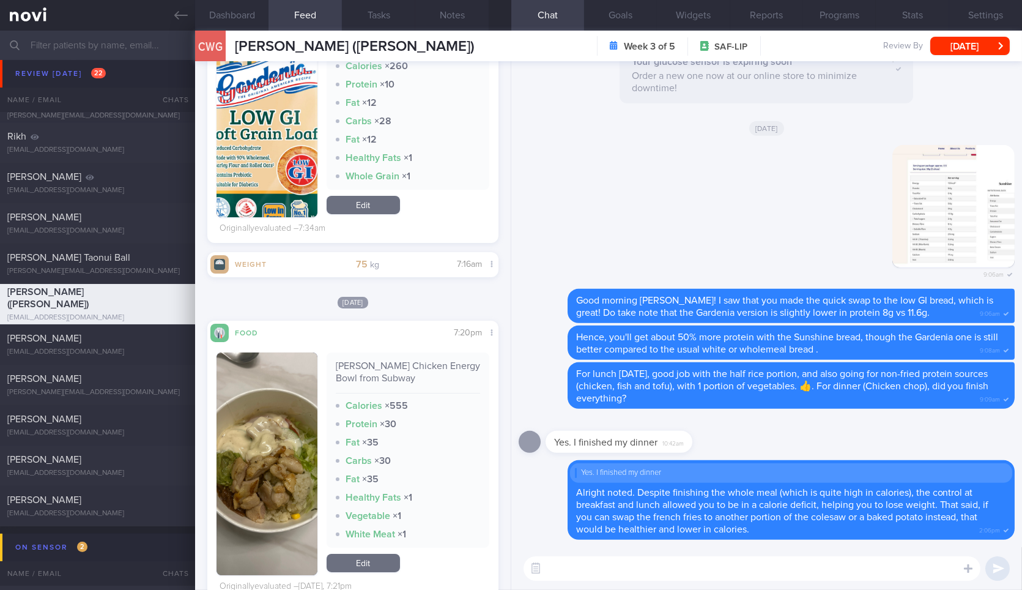
click at [245, 406] on button "button" at bounding box center [267, 463] width 100 height 223
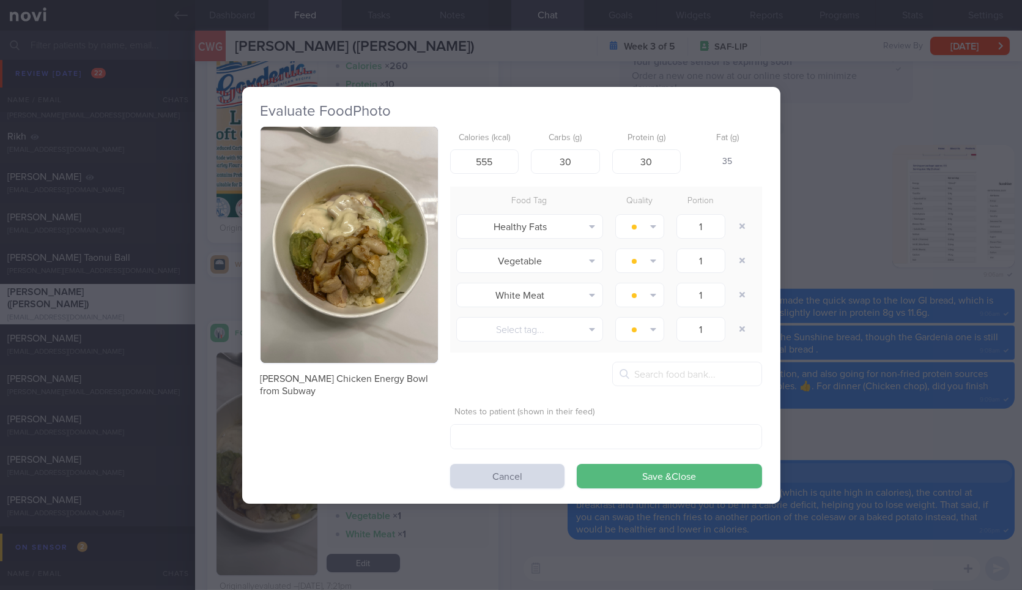
click at [408, 280] on button "button" at bounding box center [349, 245] width 177 height 237
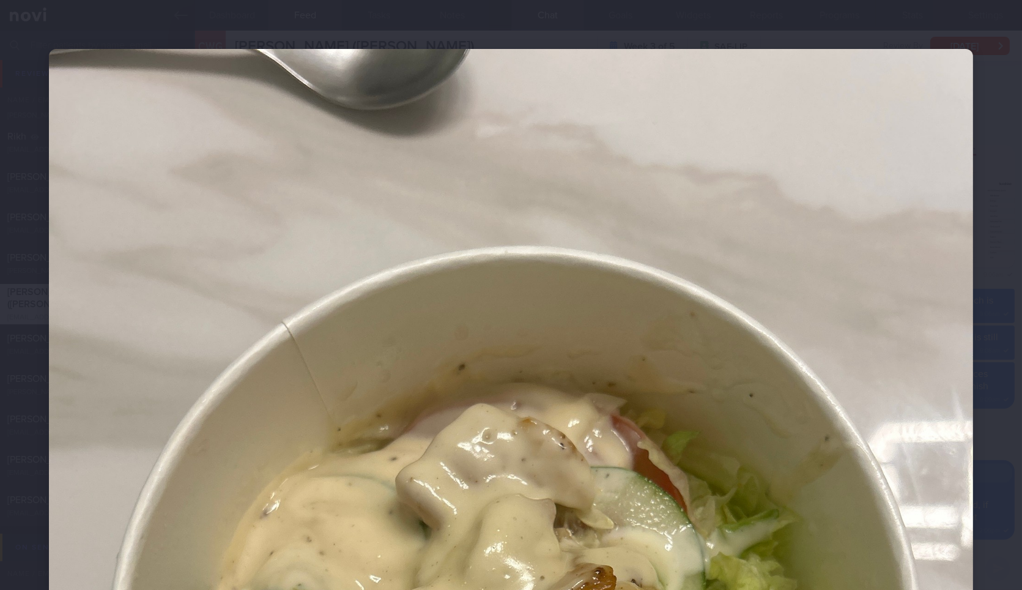
scroll to position [375, 0]
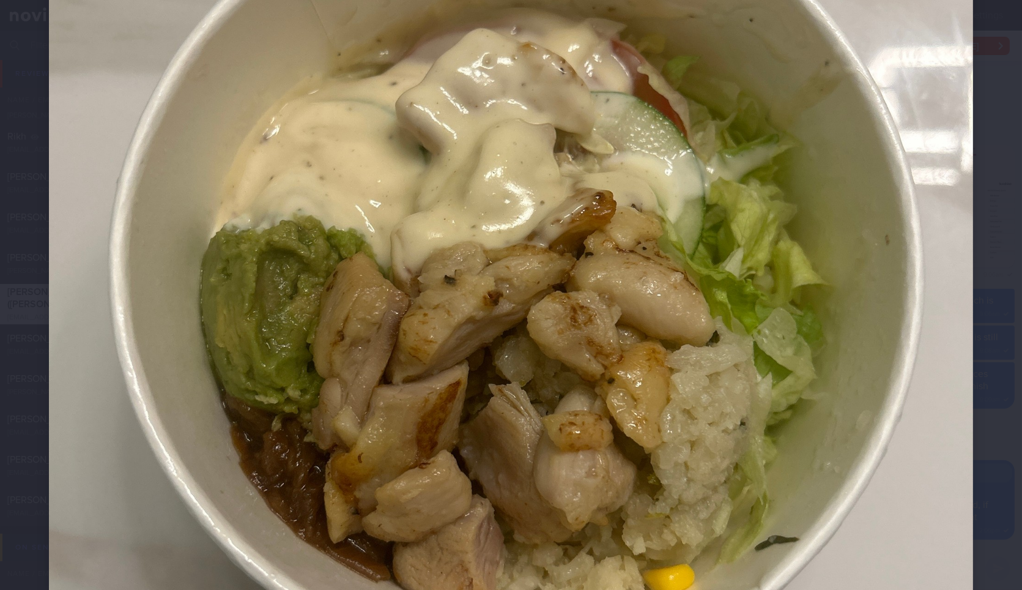
click at [972, 312] on div at bounding box center [511, 290] width 1022 height 1331
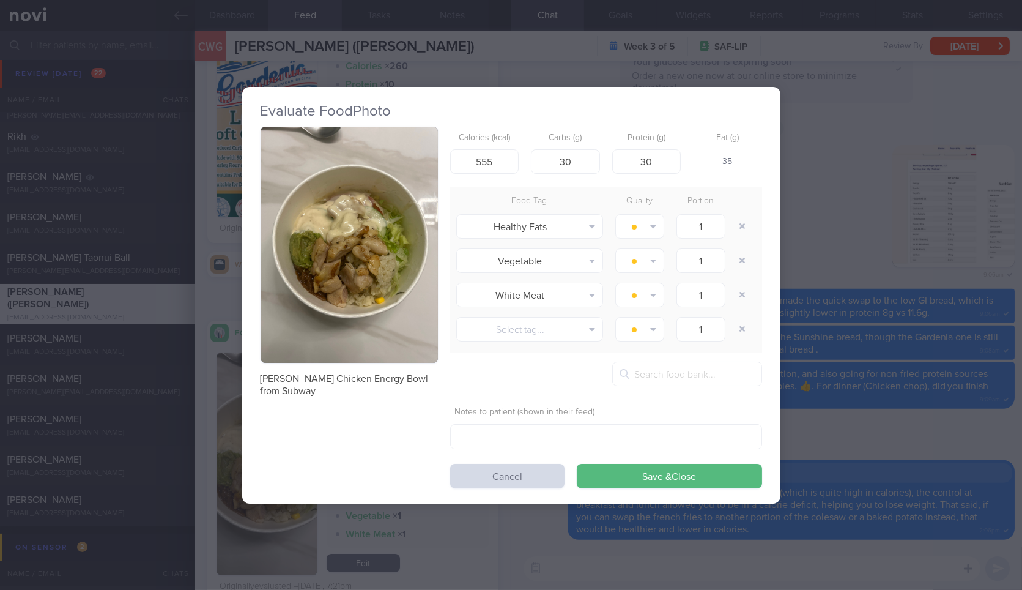
click at [879, 347] on div "Evaluate Food Photo [PERSON_NAME] Chicken Energy Bowl from Subway Calories (kca…" at bounding box center [511, 295] width 1022 height 590
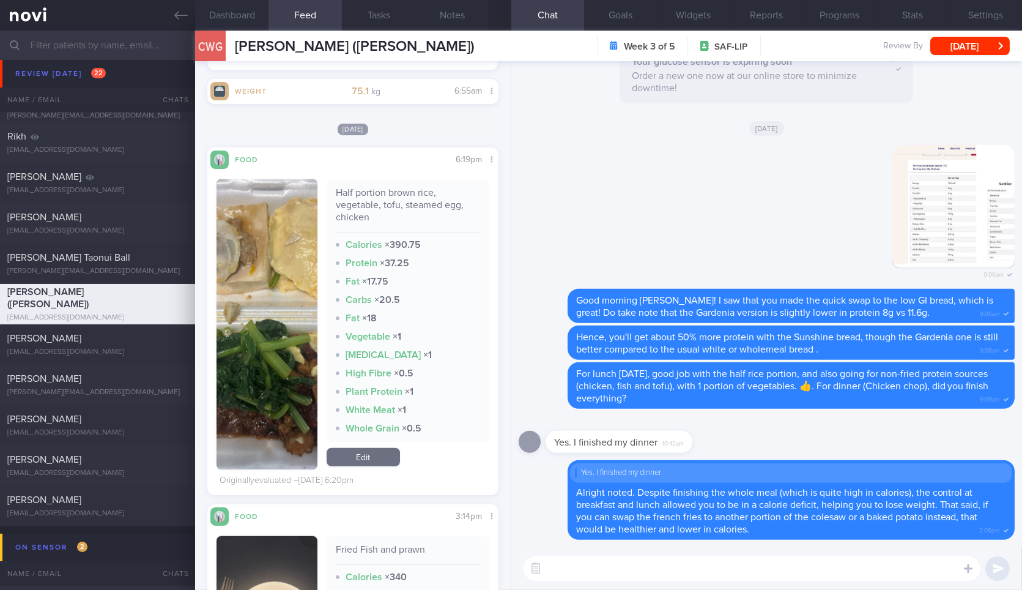
scroll to position [1937, 0]
click at [619, 584] on div "​ ​" at bounding box center [767, 568] width 511 height 43
click at [636, 568] on textarea at bounding box center [752, 568] width 457 height 24
type textarea "F"
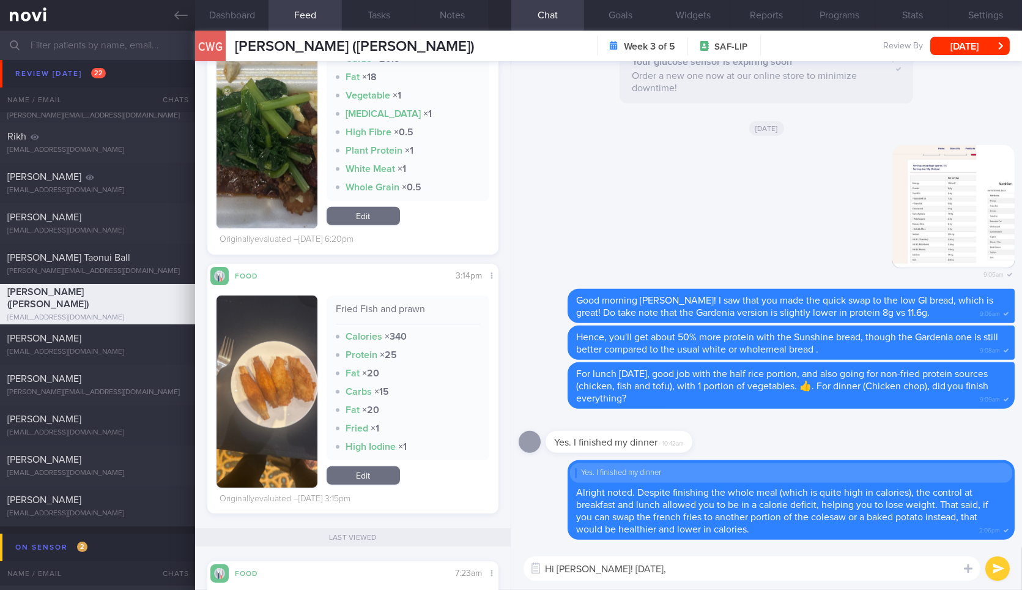
scroll to position [2160, 0]
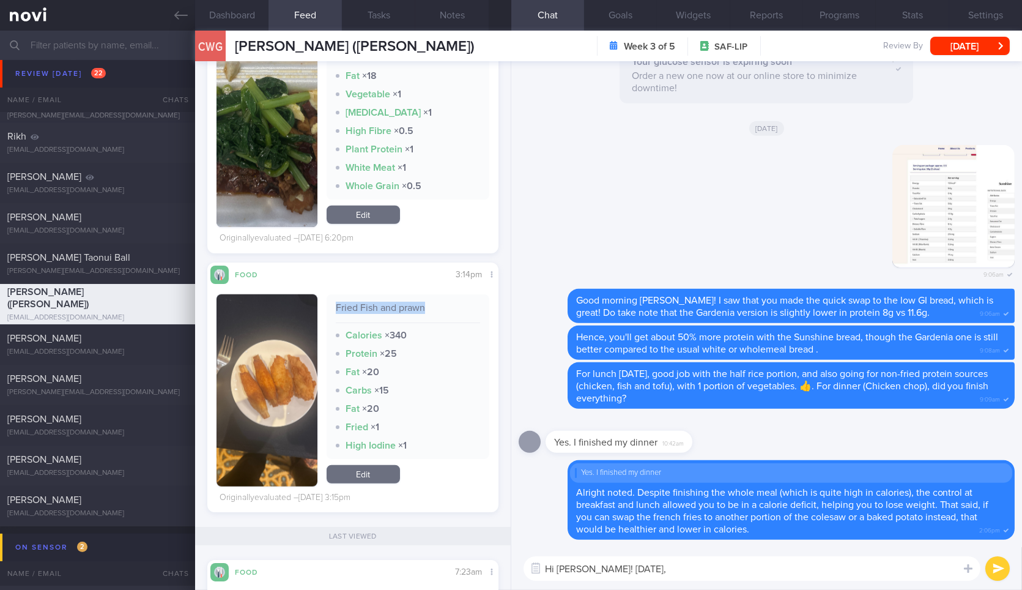
drag, startPoint x: 435, startPoint y: 303, endPoint x: 330, endPoint y: 301, distance: 104.6
click at [330, 301] on div "Fried Fish and prawn Calories × 340 Protein × 25 Fat × 20 Carbs × 15 Fat × 20 F…" at bounding box center [408, 376] width 163 height 165
copy div "Fried Fish and prawn"
click at [772, 580] on textarea "Hi [PERSON_NAME]! [DATE]," at bounding box center [752, 568] width 457 height 24
paste textarea "Fried Fish and prawn"
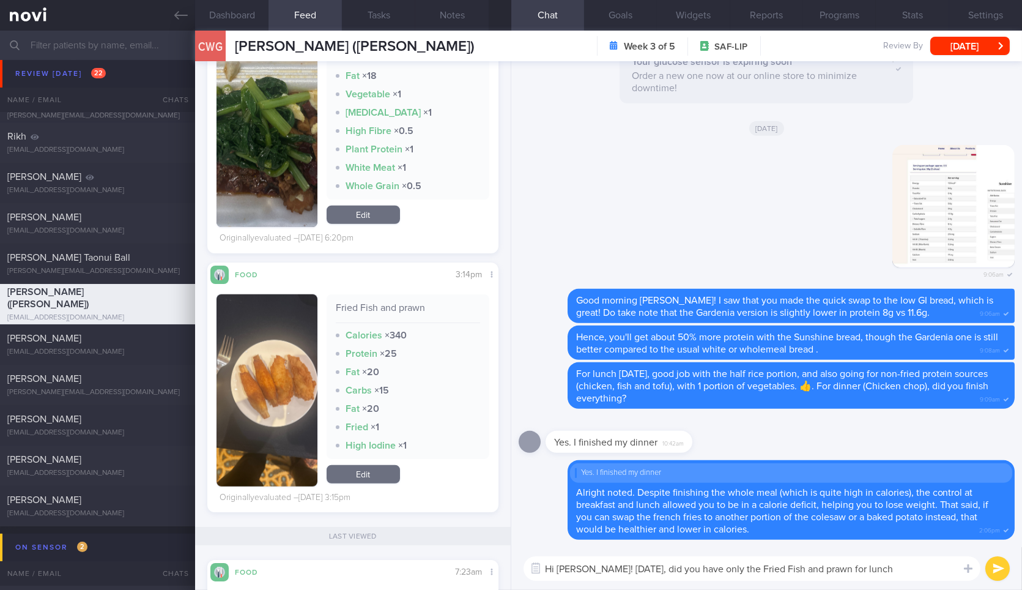
type textarea "Hi [PERSON_NAME]! [DATE], did you have only the Fried Fish and prawn for lunch?"
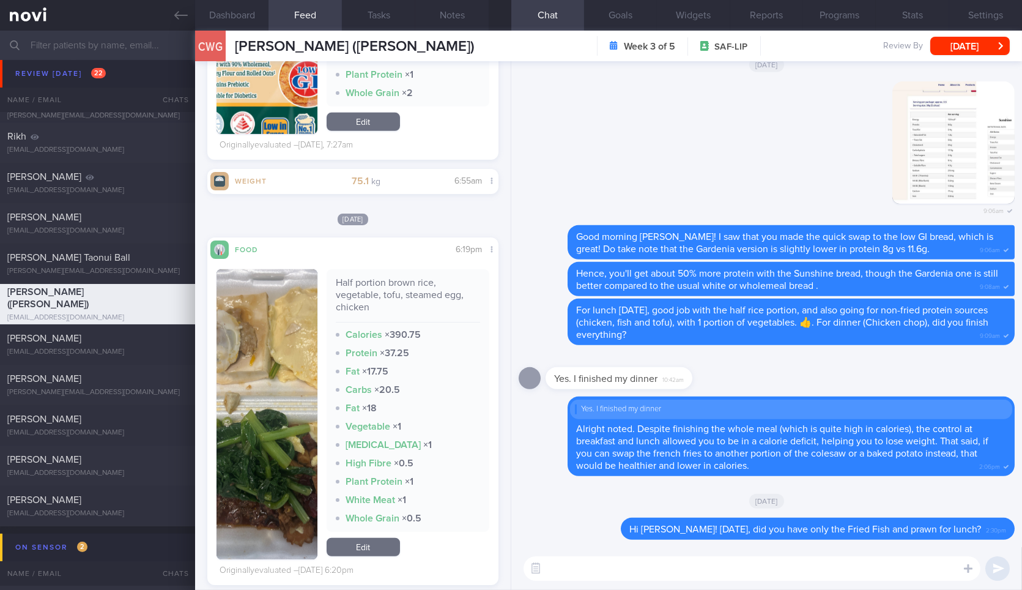
scroll to position [1846, 0]
click at [362, 282] on div "Half portion brown rice, vegetable, tofu, steamed egg, chicken" at bounding box center [408, 300] width 144 height 46
copy div "Half portion brown rice, vegetable, tofu, steamed egg, chicken"
click at [362, 282] on div "Half portion brown rice, vegetable, tofu, steamed egg, chicken" at bounding box center [408, 300] width 144 height 46
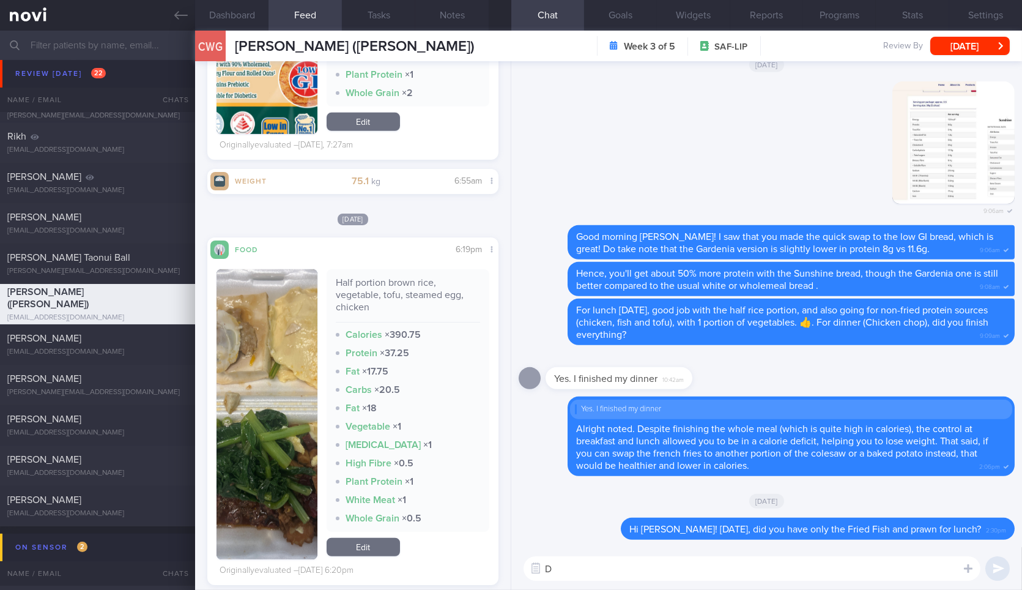
click at [640, 559] on textarea "D" at bounding box center [752, 568] width 457 height 24
paste textarea "Half portion brown rice, vegetable, tofu, steamed egg, chicken"
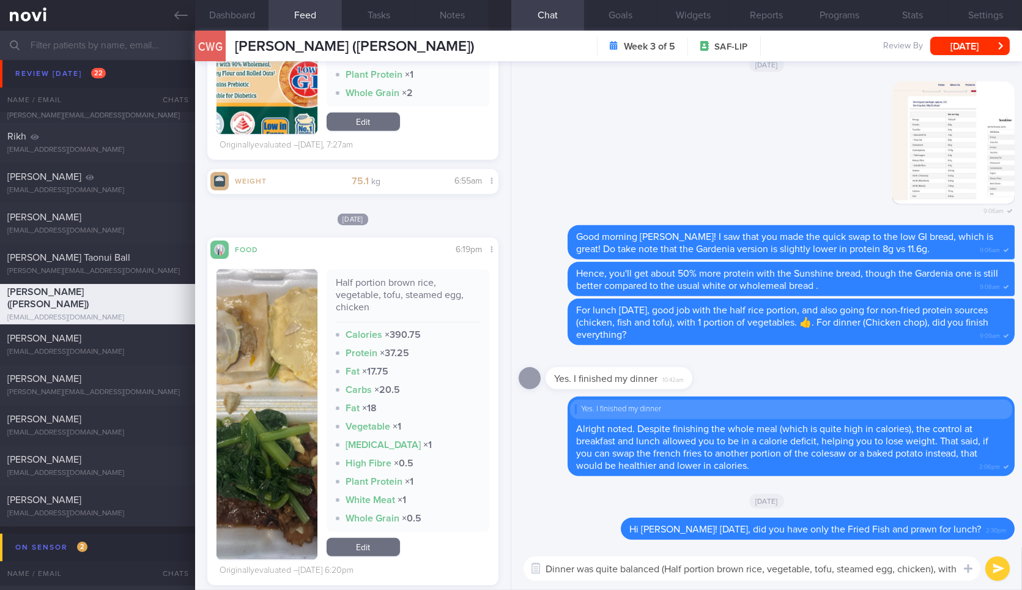
scroll to position [0, 0]
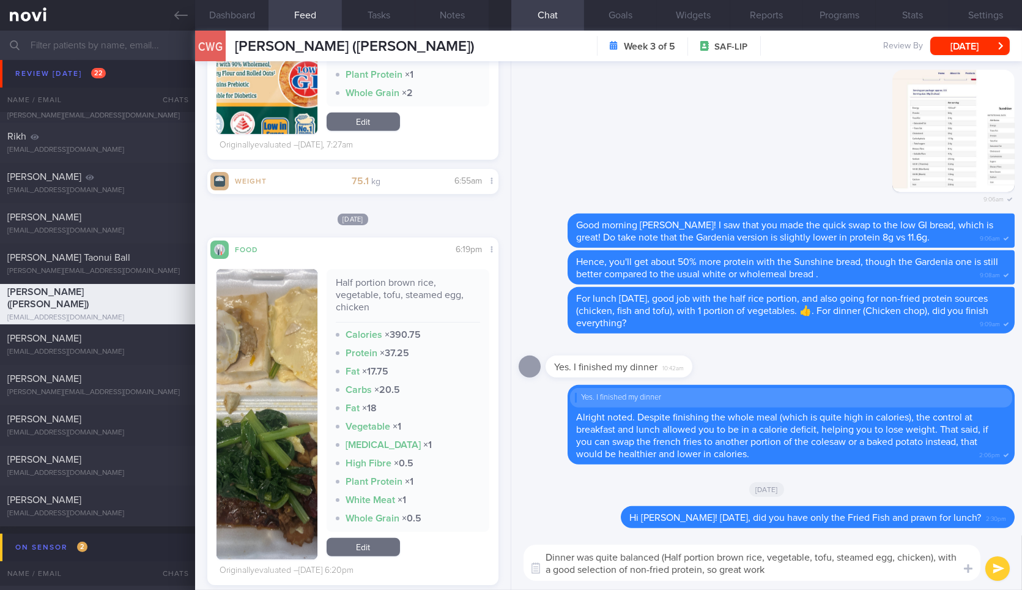
type textarea "Dinner was quite balanced (Half portion brown rice, vegetable, tofu, steamed eg…"
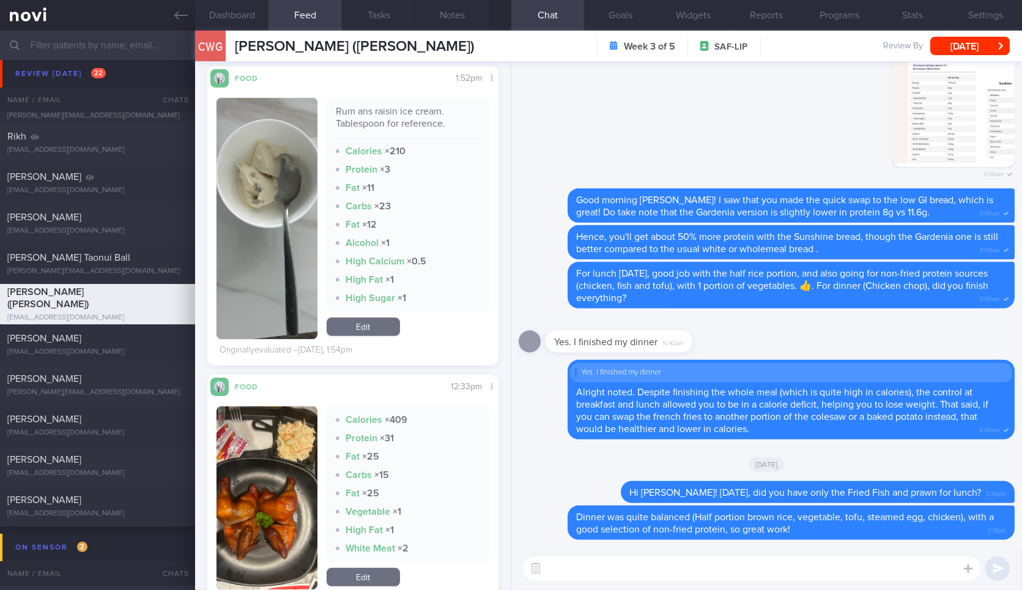
scroll to position [1313, 0]
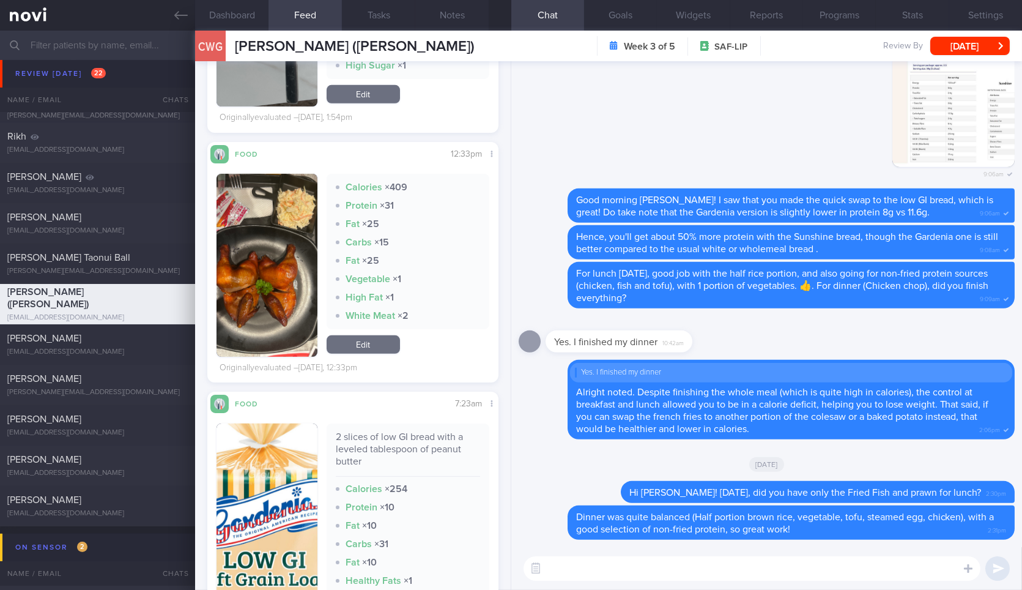
click at [267, 249] on button "button" at bounding box center [267, 265] width 100 height 183
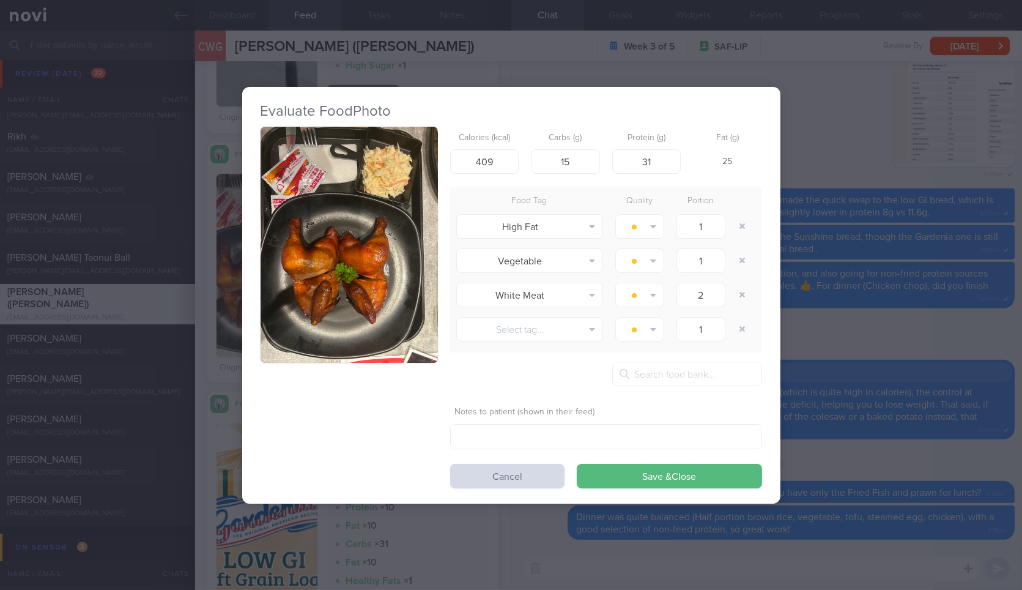
click at [351, 284] on button "button" at bounding box center [349, 245] width 177 height 237
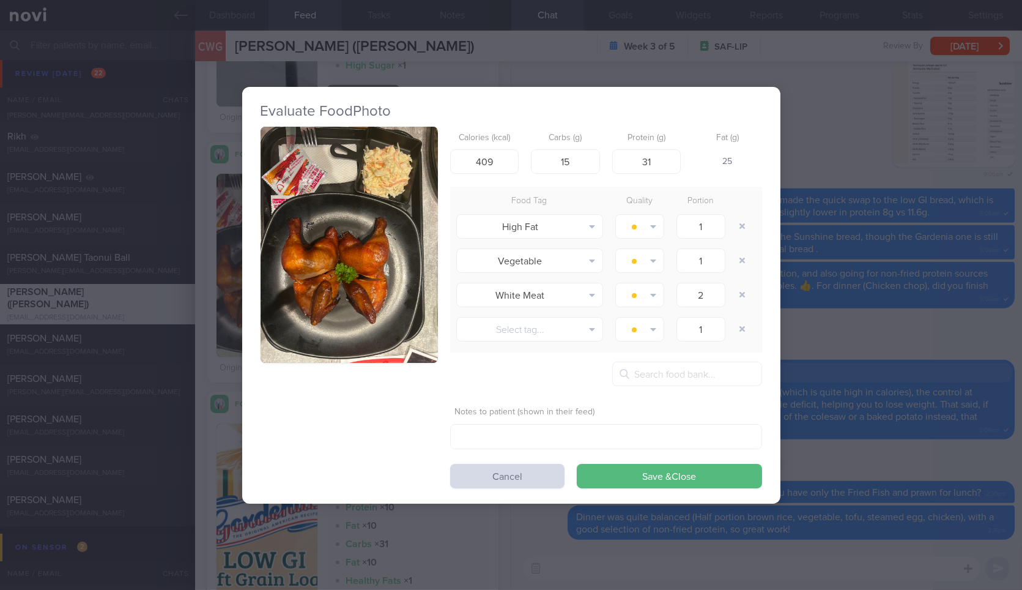
click at [420, 247] on button "button" at bounding box center [349, 245] width 177 height 237
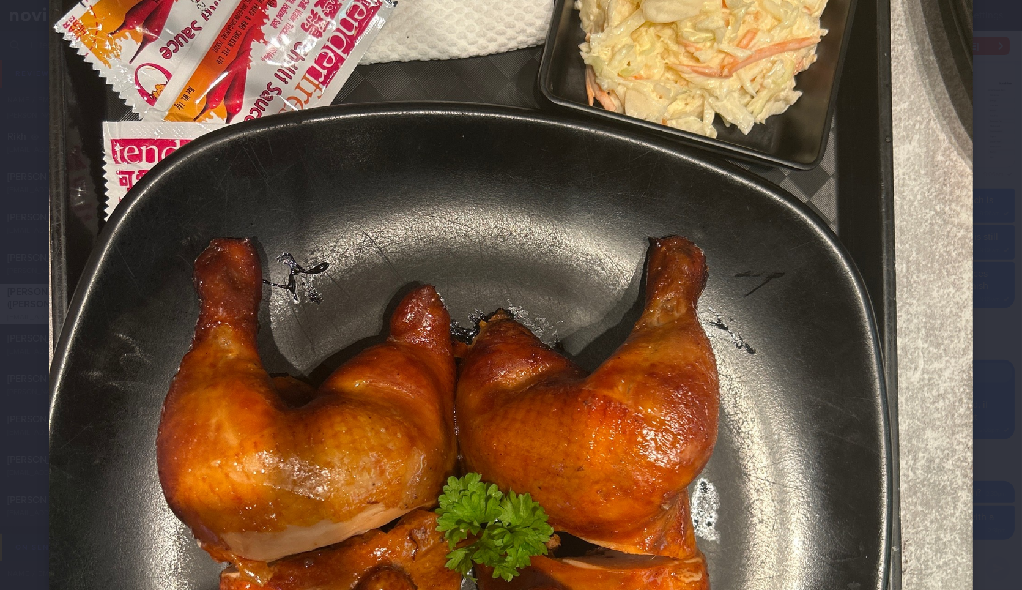
scroll to position [282, 0]
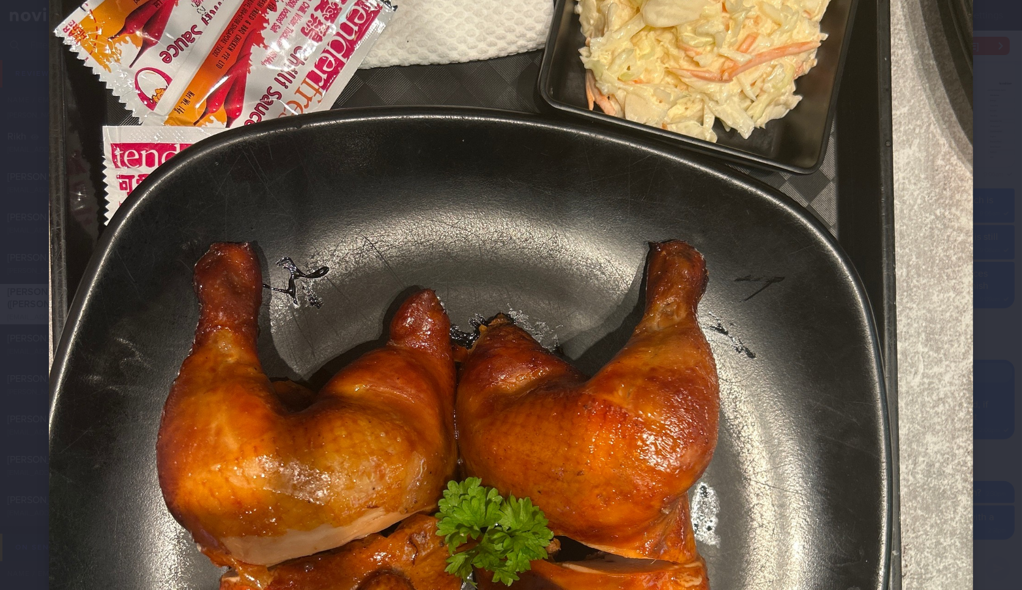
click at [986, 305] on div at bounding box center [511, 383] width 1022 height 1331
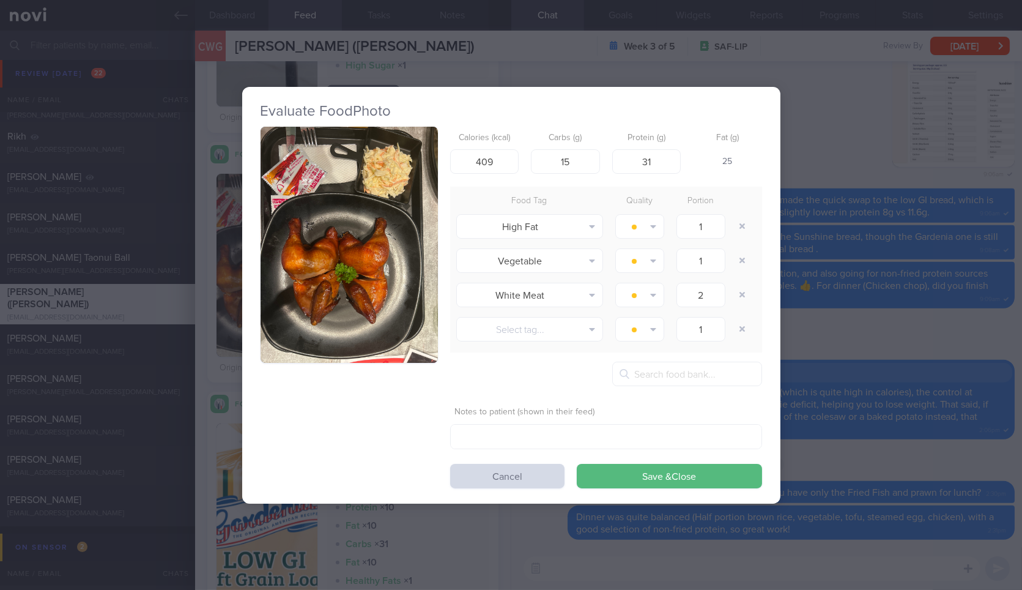
click at [823, 253] on div "Evaluate Food Photo Calories (kcal) 409 Carbs (g) 15 Protein (g) 31 Fat (g) 25 …" at bounding box center [511, 295] width 1022 height 590
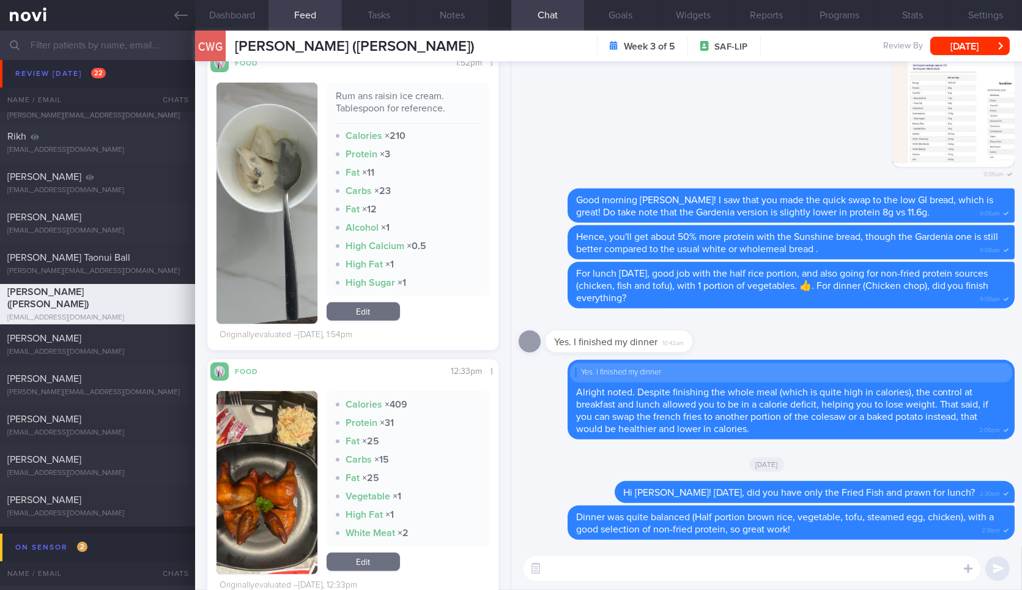
scroll to position [1143, 0]
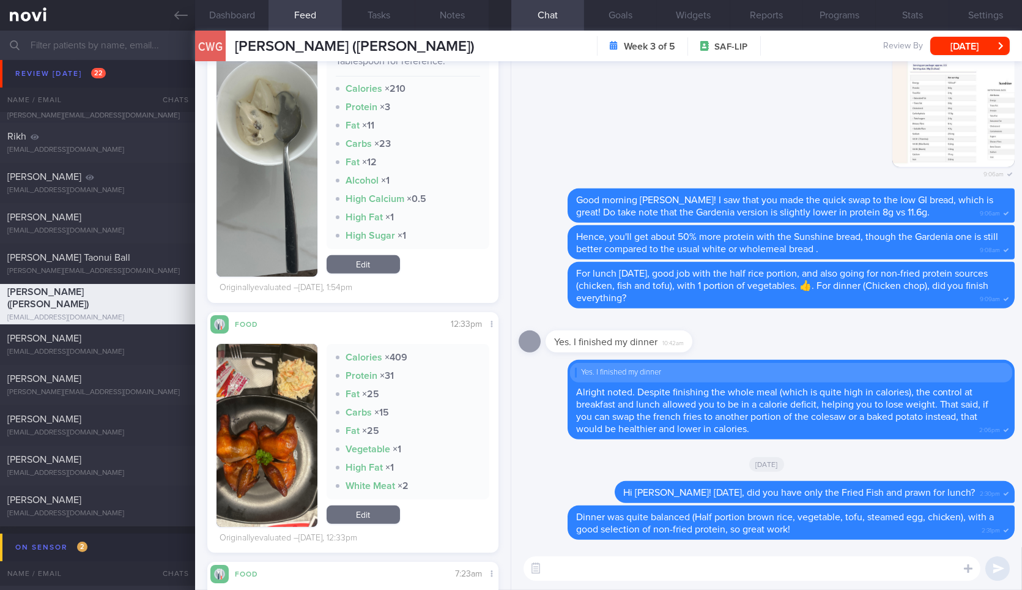
click at [598, 571] on textarea at bounding box center [752, 568] width 457 height 24
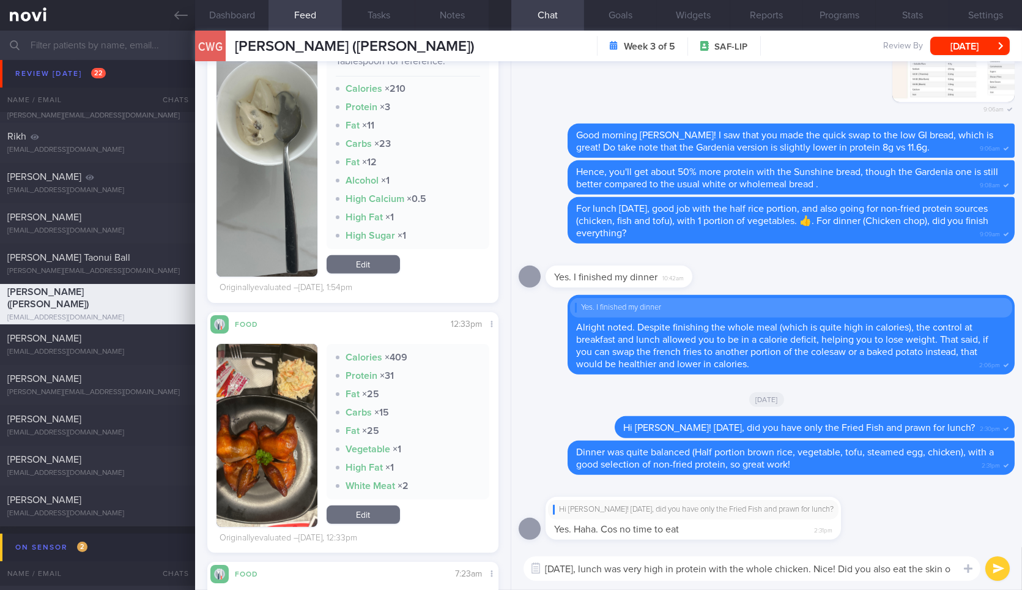
scroll to position [0, 0]
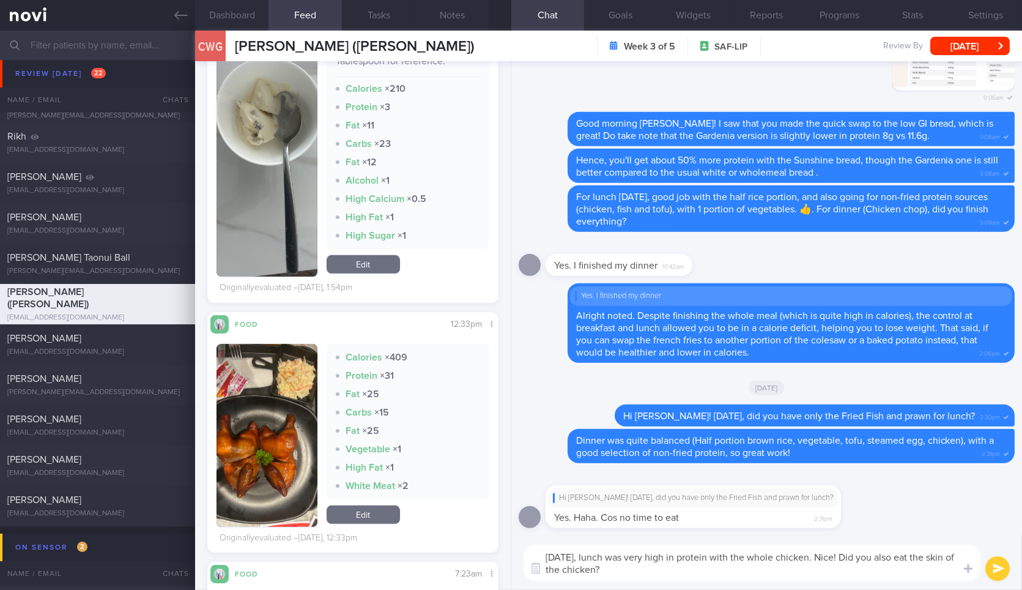
type textarea "[DATE], lunch was very high in protein with the whole chicken. Nice! Did you al…"
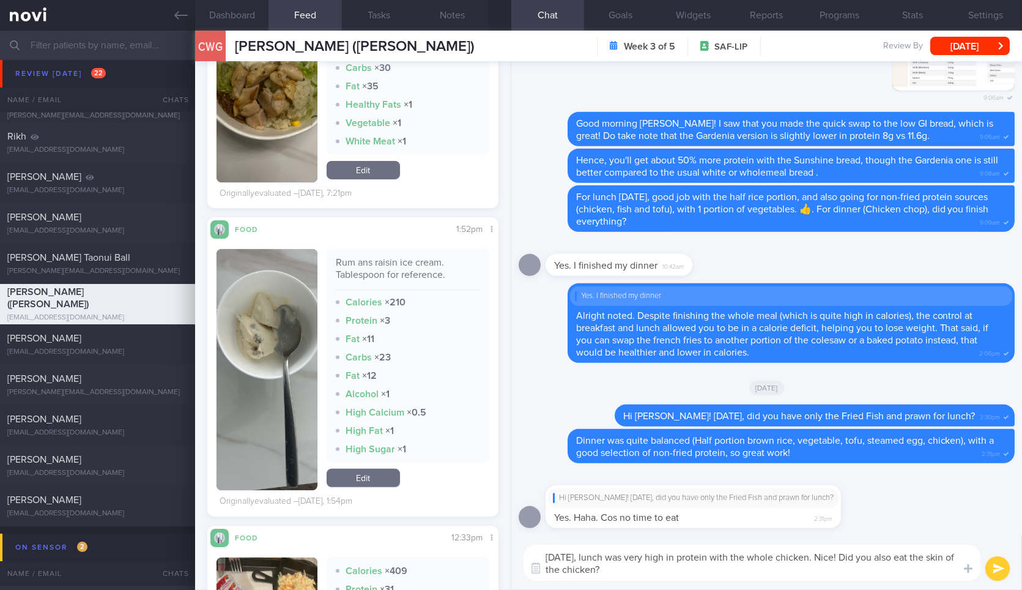
scroll to position [935, 0]
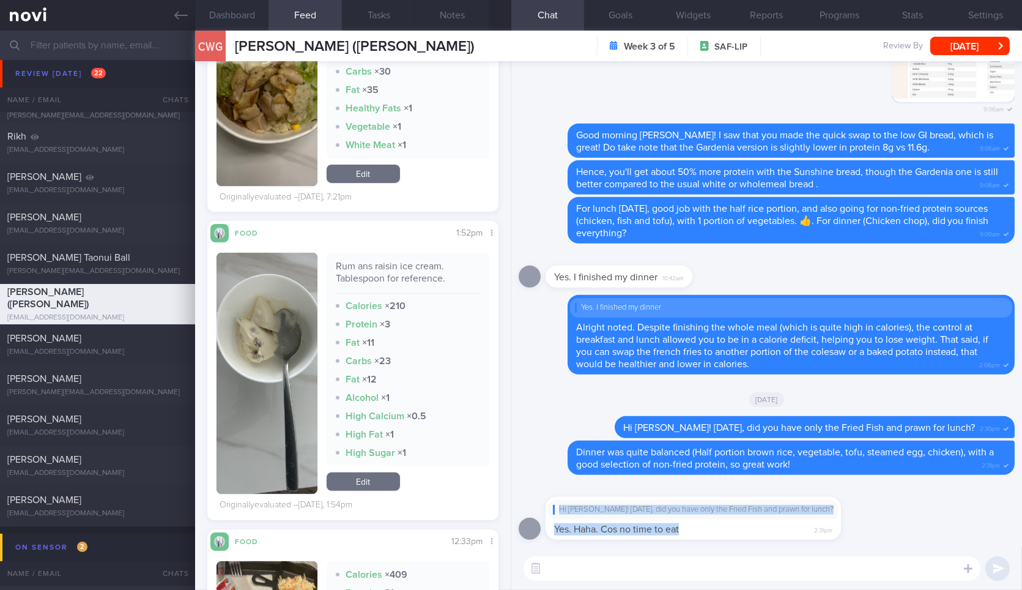
drag, startPoint x: 748, startPoint y: 529, endPoint x: 973, endPoint y: 507, distance: 226.9
click at [973, 507] on div "Hi Eric! On Wednesday, did you have only the Fried Fish and prawn for lunch? Ye…" at bounding box center [767, 514] width 496 height 65
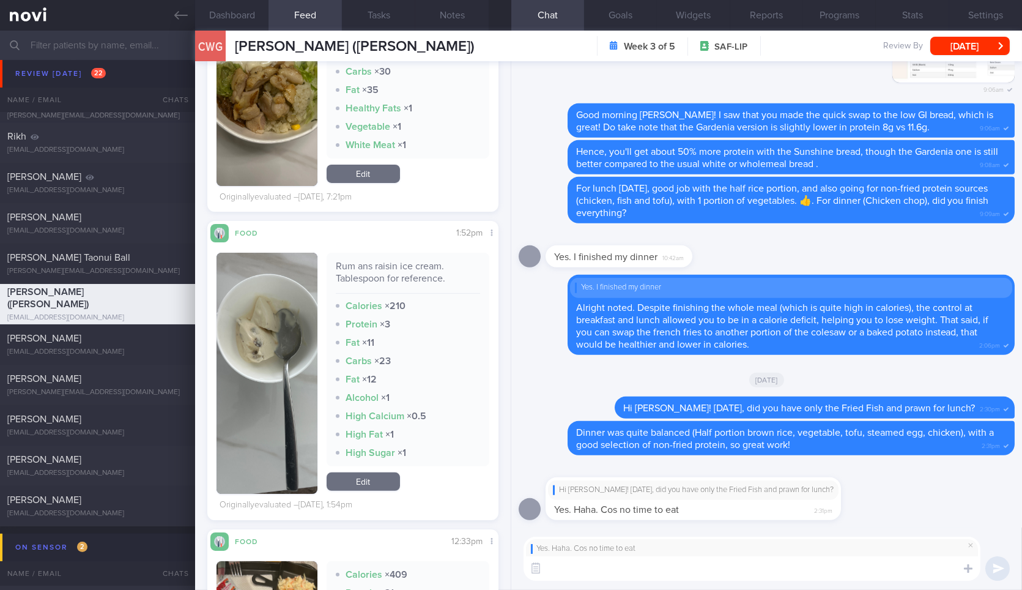
click at [789, 576] on textarea at bounding box center [752, 568] width 457 height 24
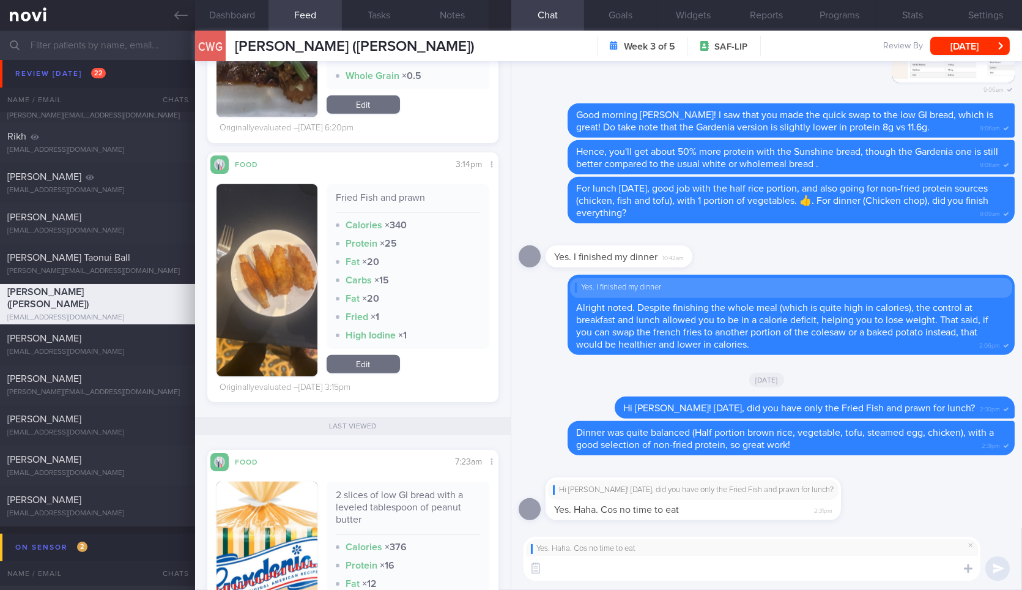
scroll to position [2269, 0]
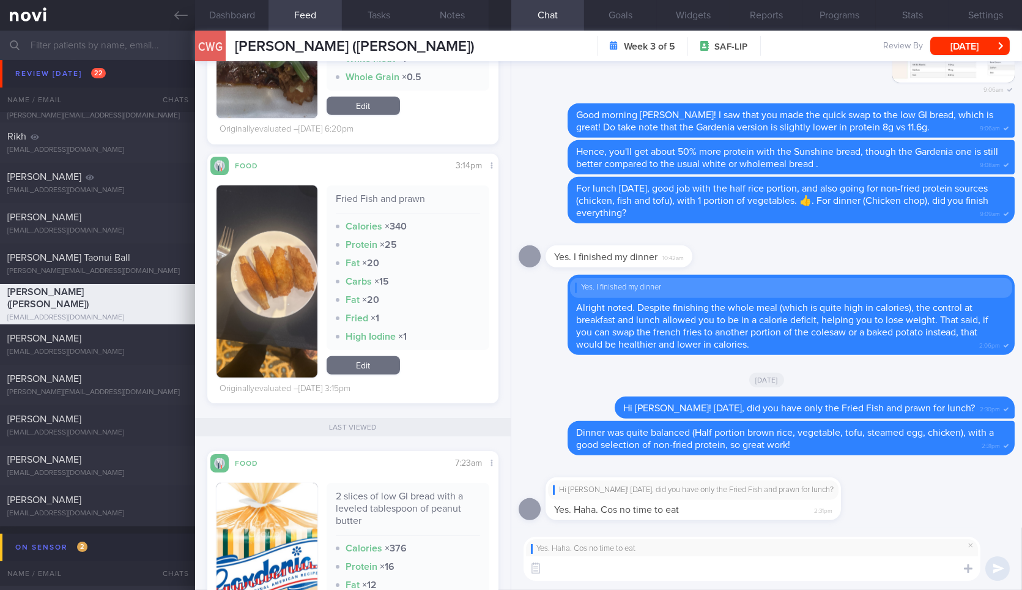
type textarea "I"
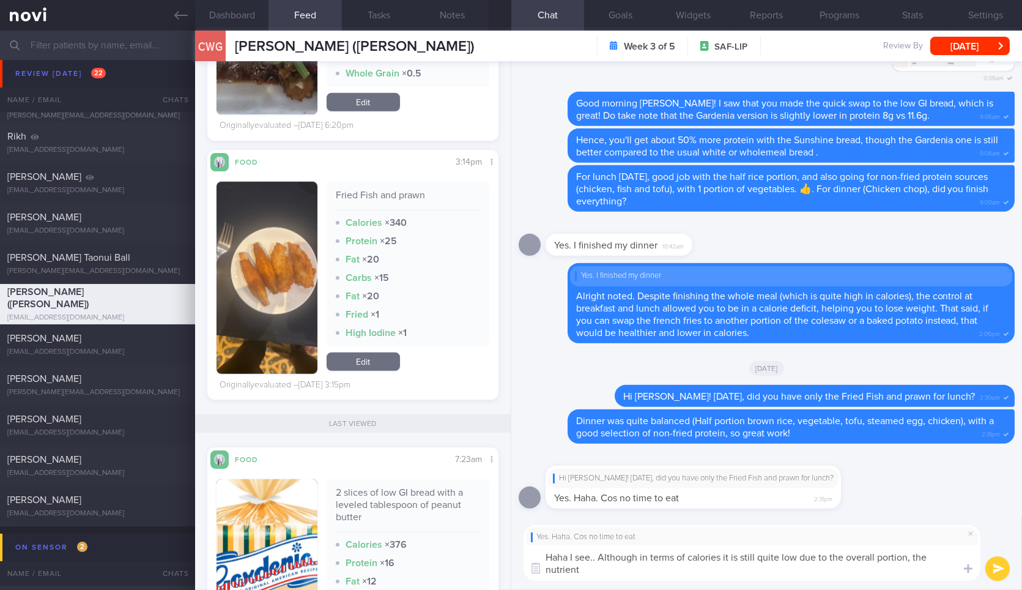
scroll to position [0, 0]
type textarea "Haha I see.. Although in terms of calories it is still quite low due to the ove…"
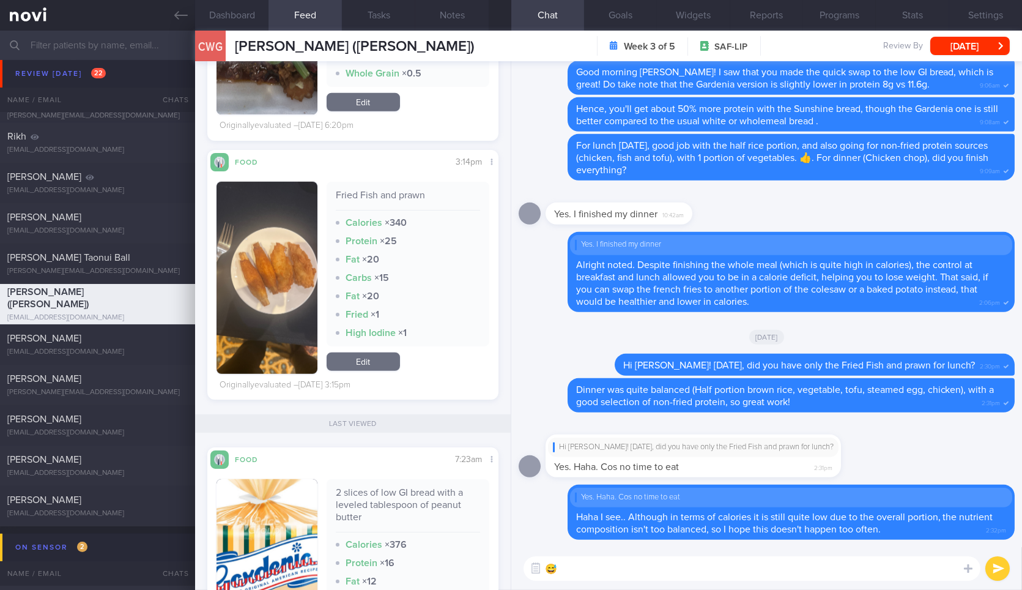
paste textarea "[DATE], lunch was very high in protein with the whole chicken. Nice! Did you al…"
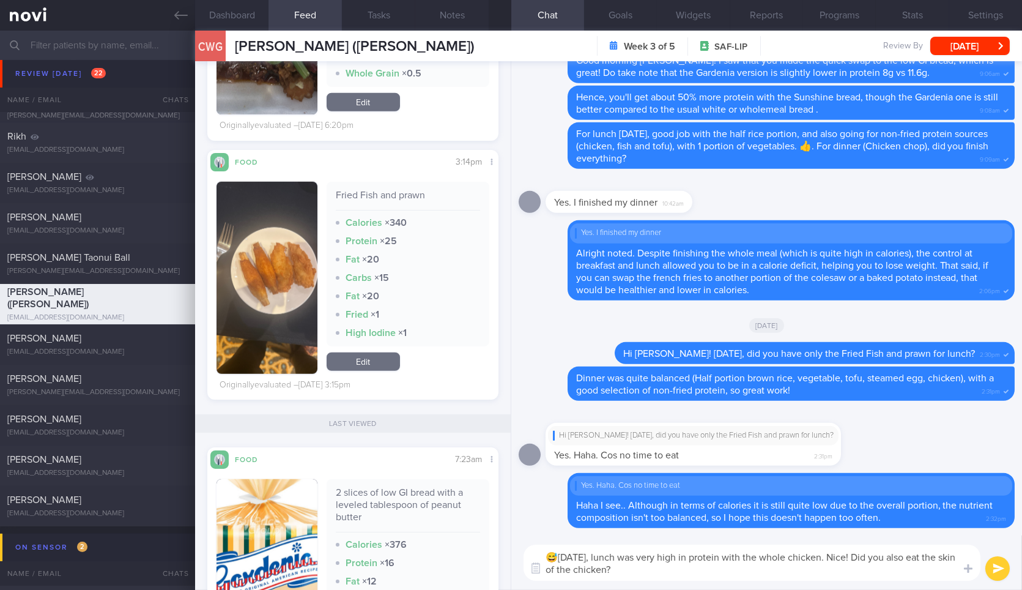
type textarea "[DATE], lunch was very high in protein with the whole chicken. Nice! Did you al…"
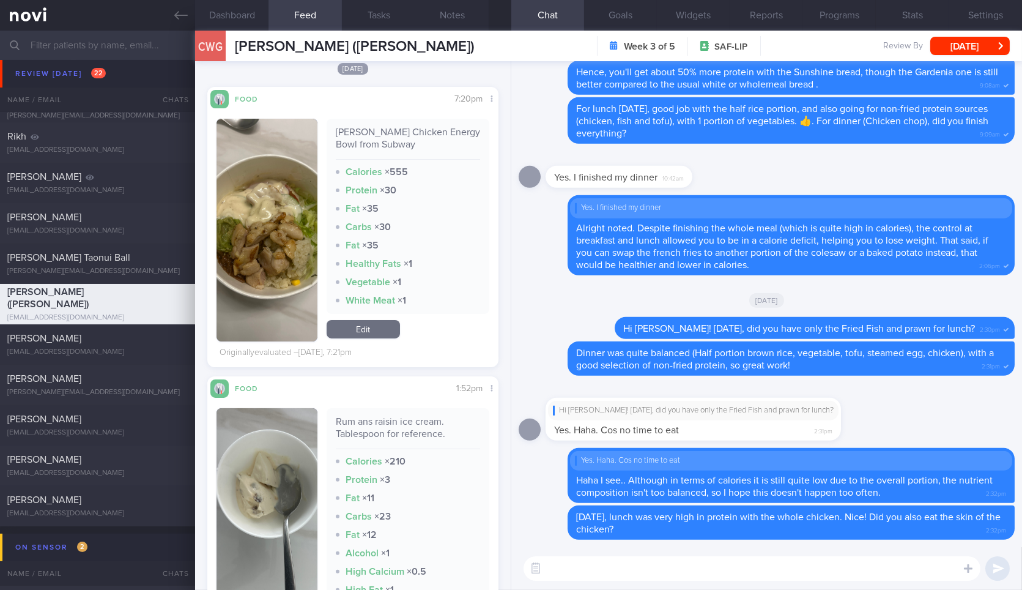
scroll to position [780, 0]
drag, startPoint x: 579, startPoint y: 560, endPoint x: 564, endPoint y: 570, distance: 17.6
click at [564, 570] on textarea at bounding box center [752, 568] width 457 height 24
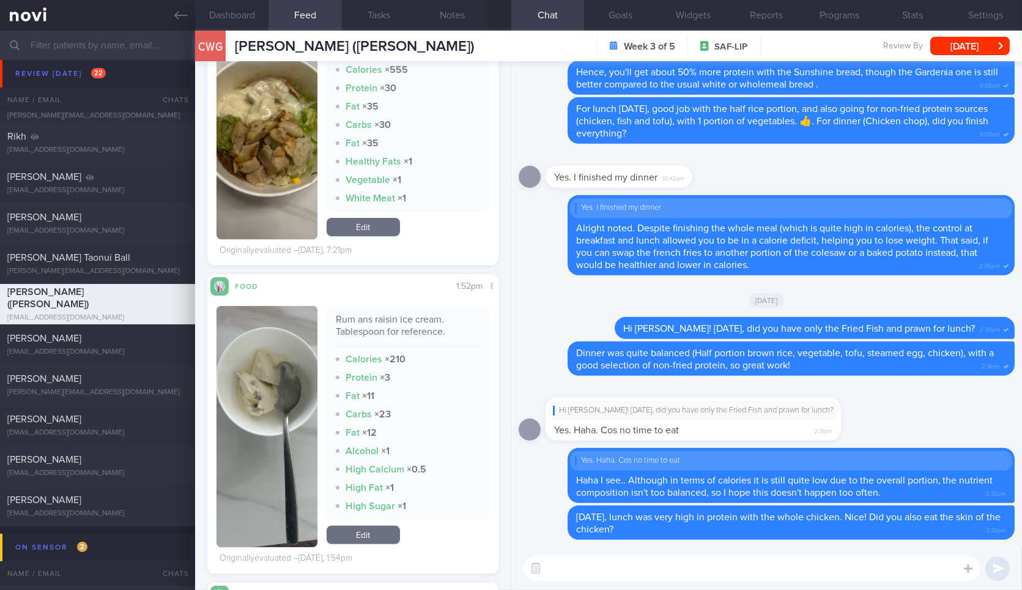
scroll to position [877, 0]
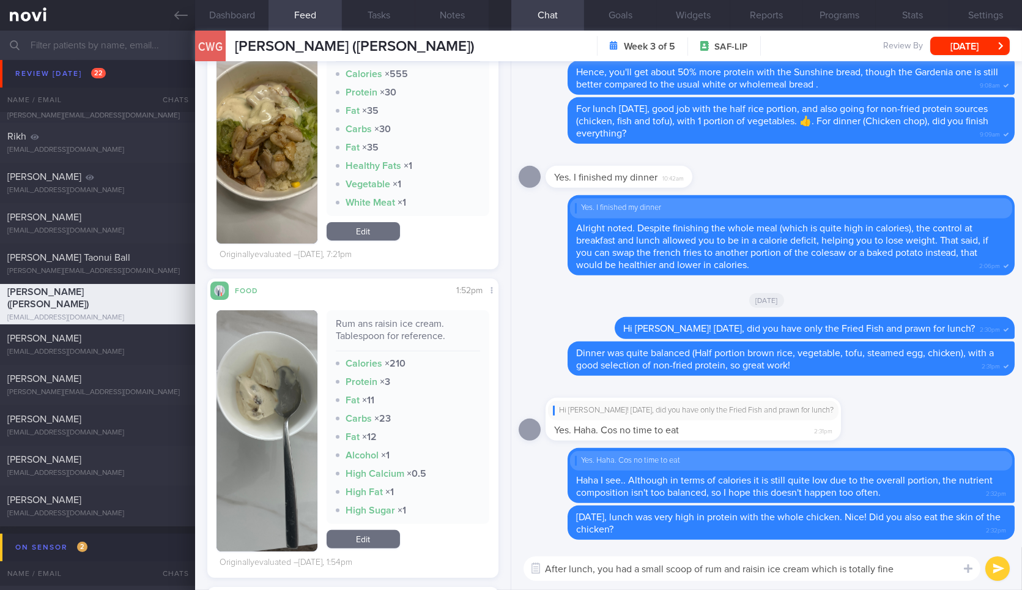
type textarea "After lunch, you had a small scoop of rum and raisin ice cream which is totally…"
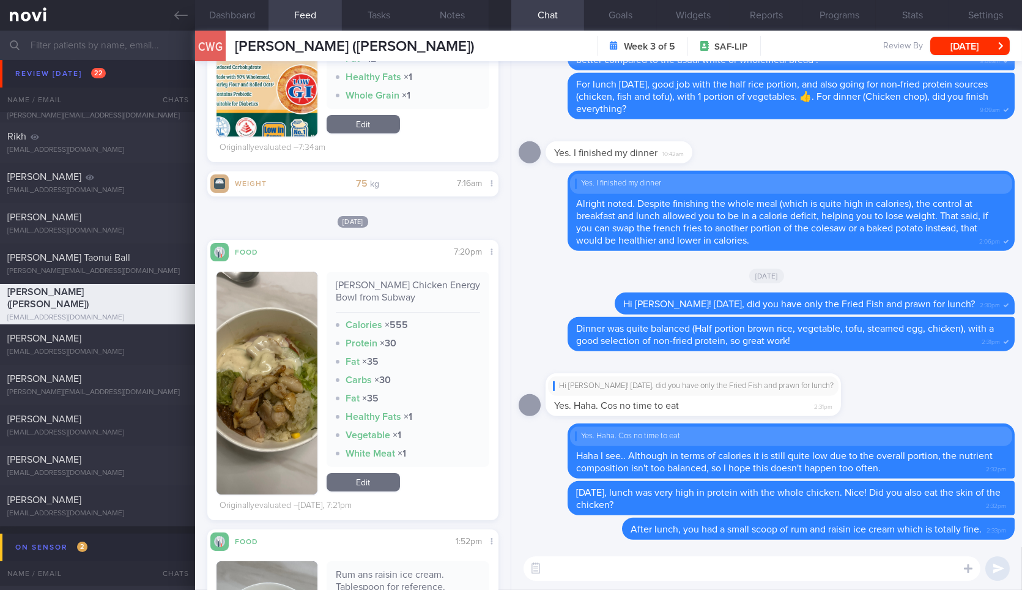
scroll to position [624, 0]
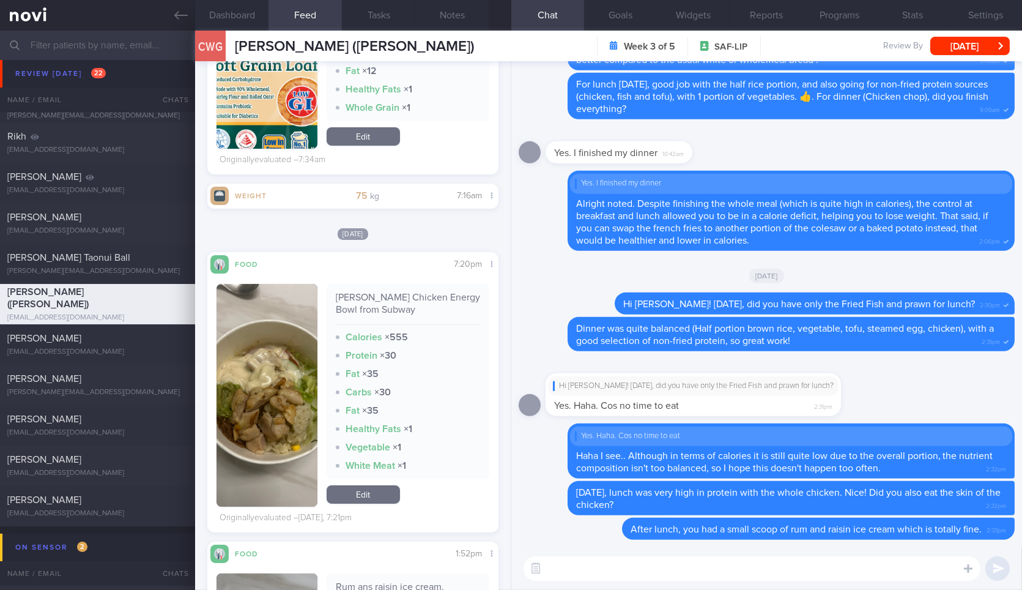
click at [370, 307] on div "Avo Caesar Chicken Energy Bowl from Subway" at bounding box center [408, 308] width 144 height 34
copy div "Avo Caesar Chicken Energy Bowl from Subway"
click at [370, 307] on div "Avo Caesar Chicken Energy Bowl from Subway" at bounding box center [408, 308] width 144 height 34
click at [637, 570] on textarea at bounding box center [752, 568] width 457 height 24
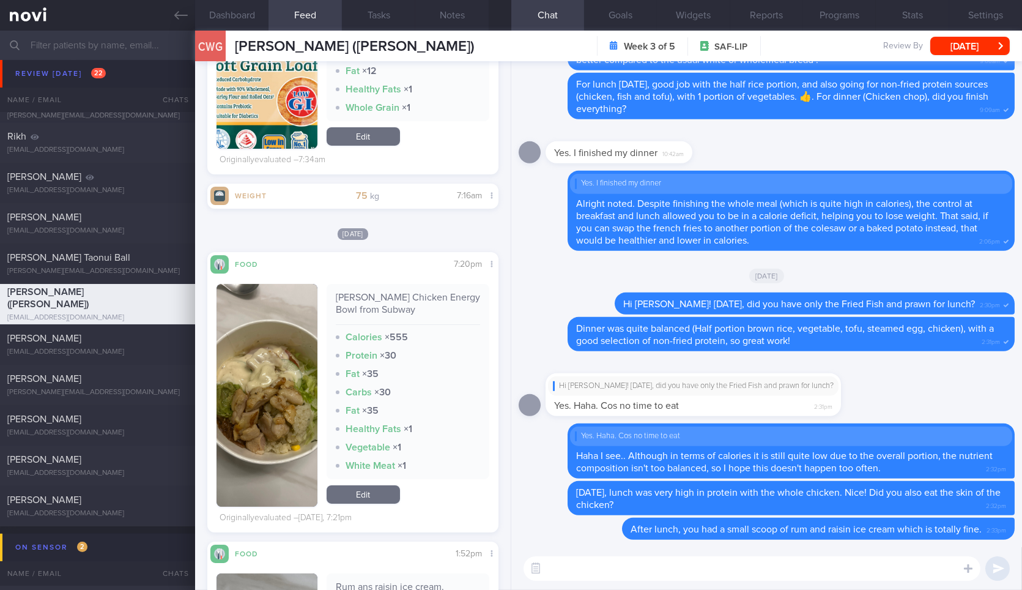
click at [637, 570] on textarea at bounding box center [752, 568] width 457 height 24
paste textarea "Avo Caesar Chicken Energy Bowl from Subway"
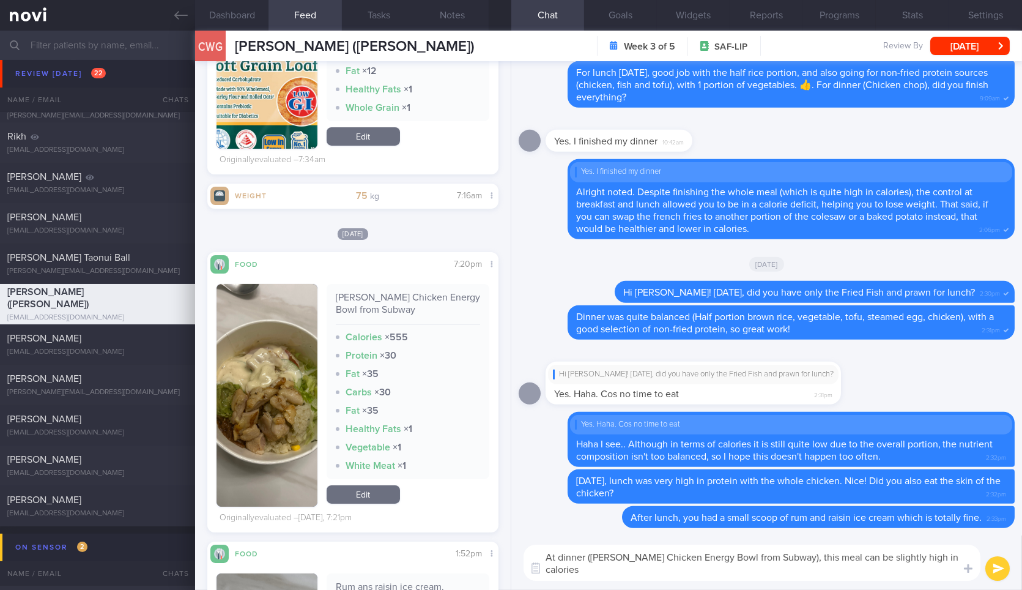
scroll to position [0, 0]
click at [267, 388] on button "button" at bounding box center [267, 395] width 100 height 223
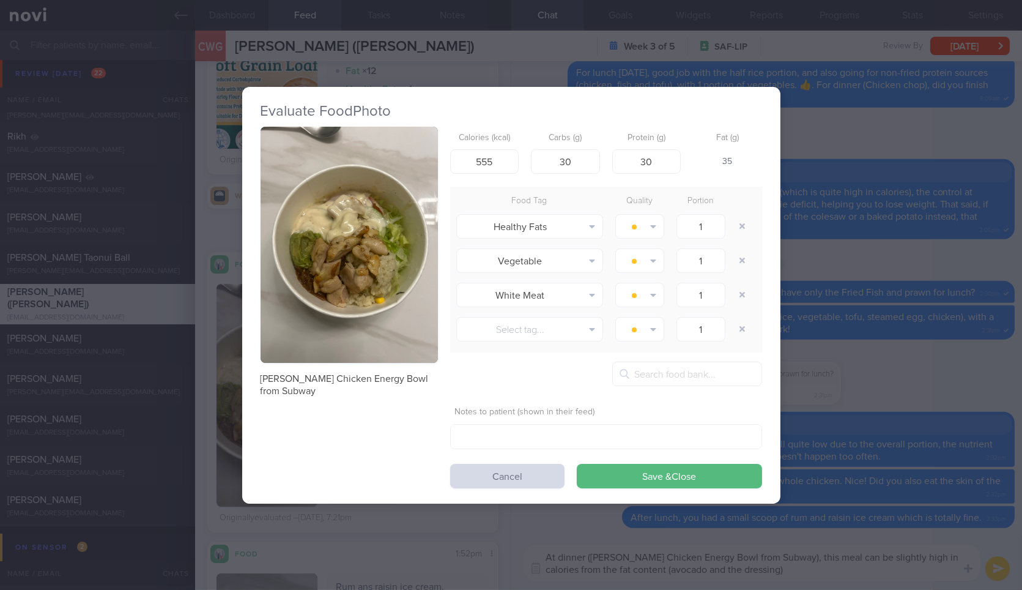
click at [362, 242] on button "button" at bounding box center [349, 245] width 177 height 237
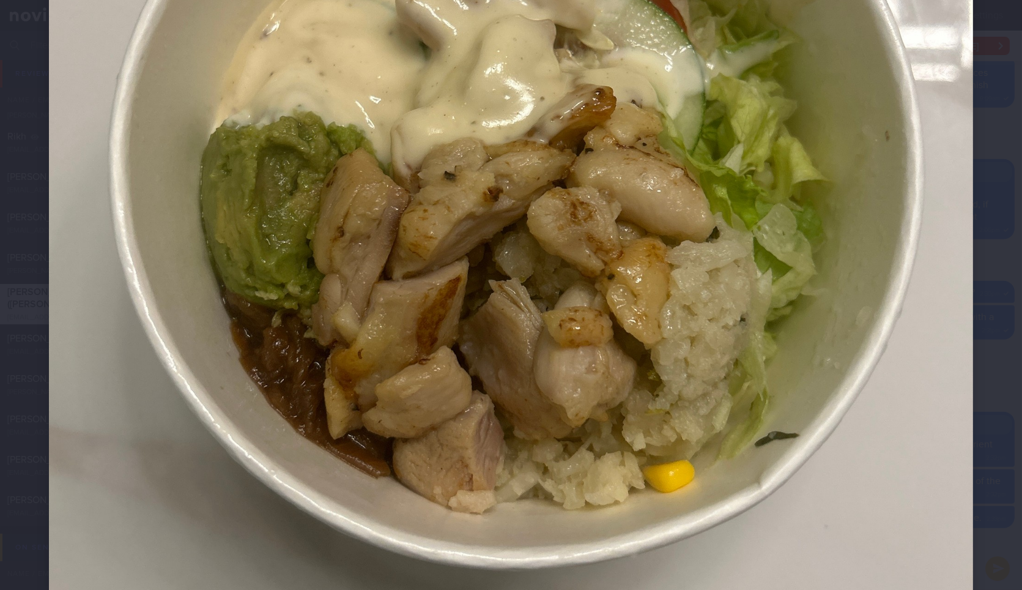
scroll to position [480, 0]
click at [969, 337] on div at bounding box center [511, 185] width 1022 height 1331
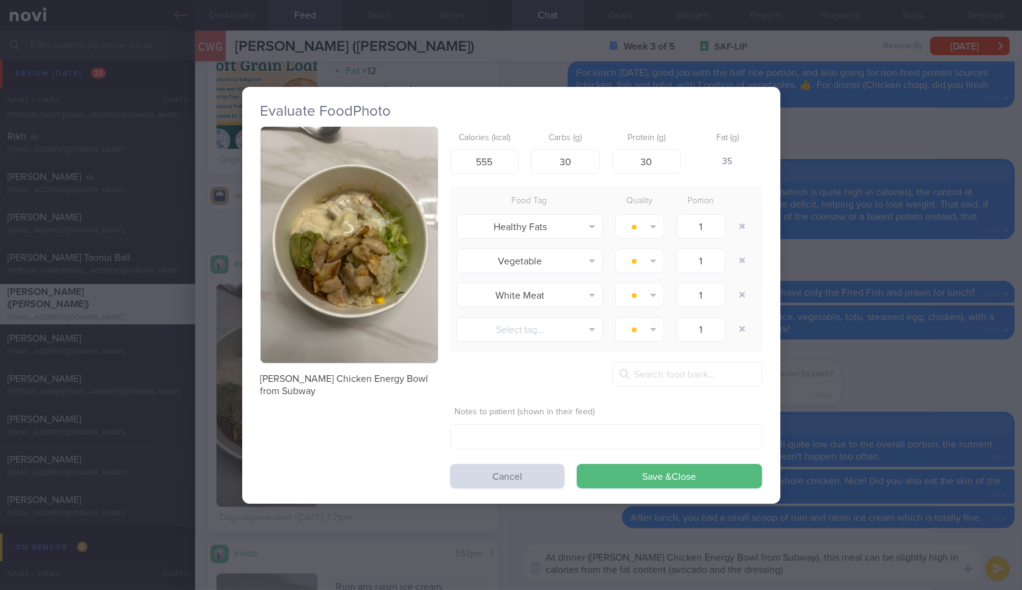
click at [969, 337] on div "Evaluate Food Photo Avo Caesar Chicken Energy Bowl from Subway Calories (kcal) …" at bounding box center [511, 295] width 1022 height 590
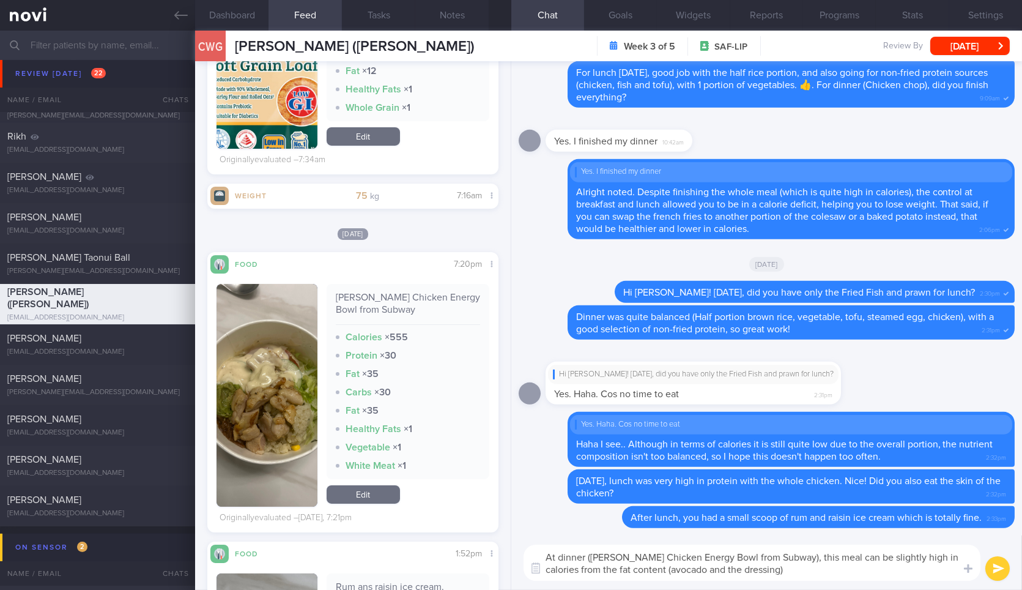
click at [809, 578] on textarea "At dinner (Avo Caesar Chicken Energy Bowl from Subway), this meal can be slight…" at bounding box center [752, 563] width 457 height 36
type textarea "At dinner (Avo Caesar Chicken Energy Bowl from Subway), this meal can be slight…"
drag, startPoint x: 330, startPoint y: 290, endPoint x: 413, endPoint y: 305, distance: 84.0
click at [413, 305] on div "Avo Caesar Chicken Energy Bowl from Subway Calories × 555 Protein × 30 Fat × 35…" at bounding box center [408, 381] width 163 height 195
copy div "Avo Caesar Chicken Energy Bowl from Subway"
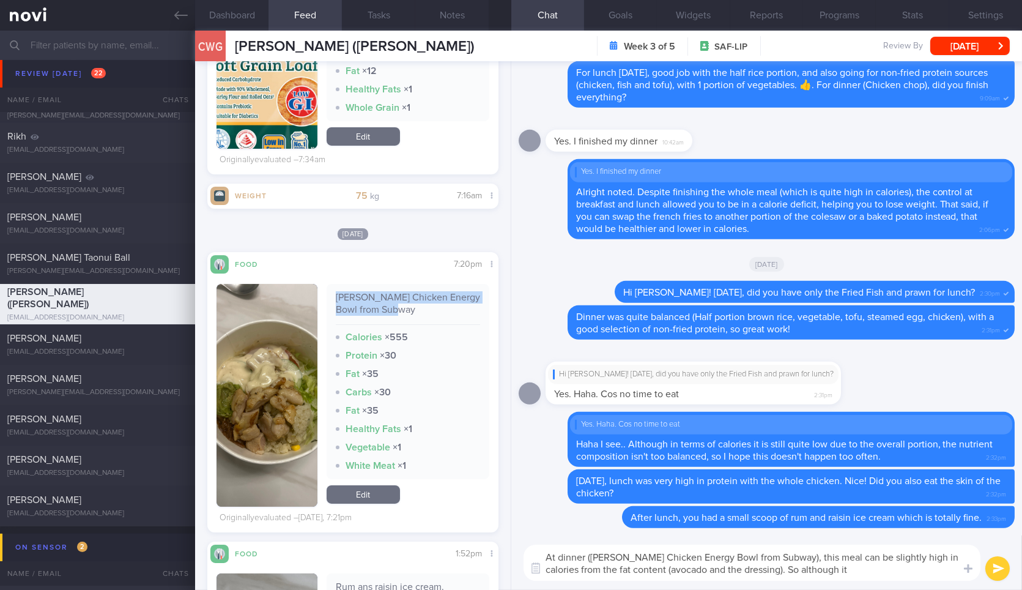
click at [382, 486] on link "Edit" at bounding box center [363, 494] width 73 height 18
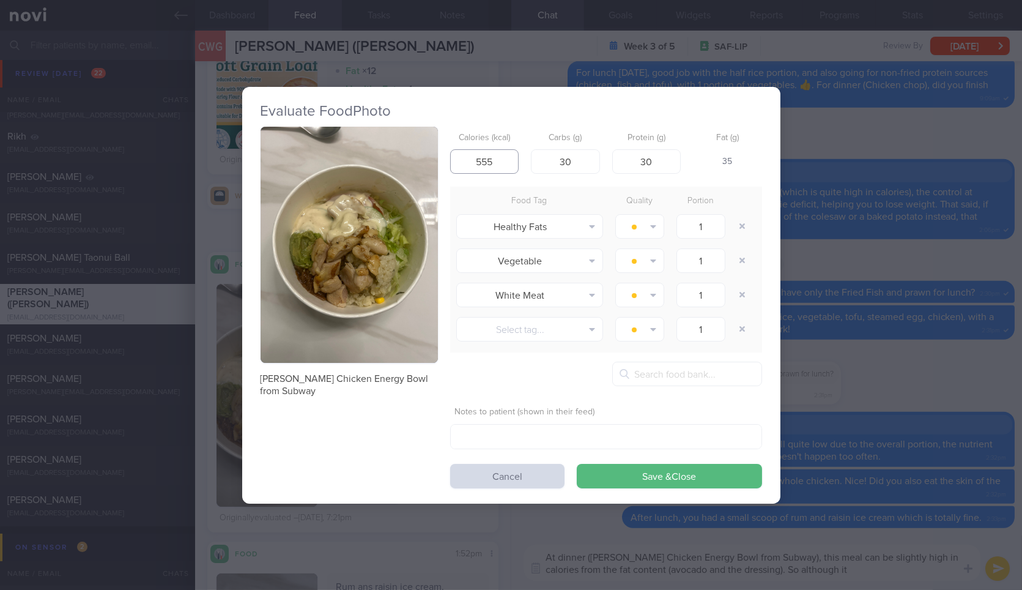
click at [494, 169] on input "555" at bounding box center [484, 161] width 69 height 24
type input "380"
type input "24"
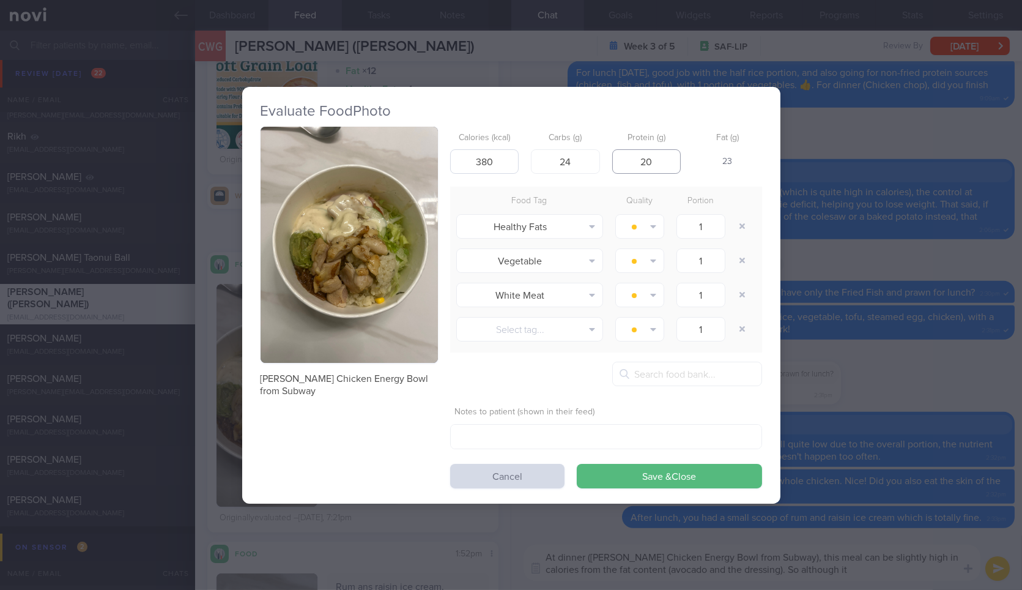
type input "20"
click at [577, 464] on button "Save & Close" at bounding box center [669, 476] width 185 height 24
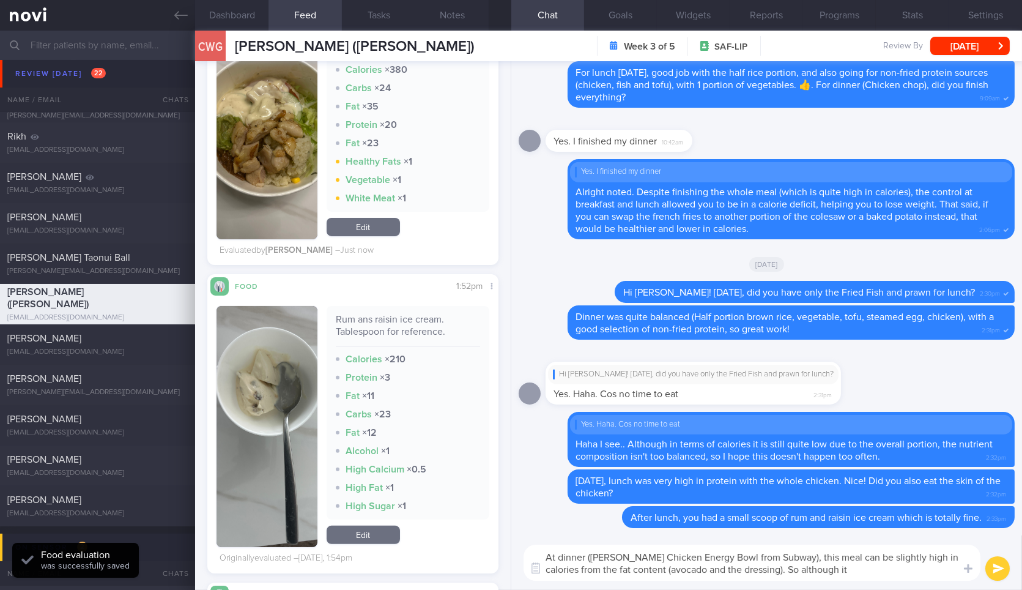
scroll to position [883, 0]
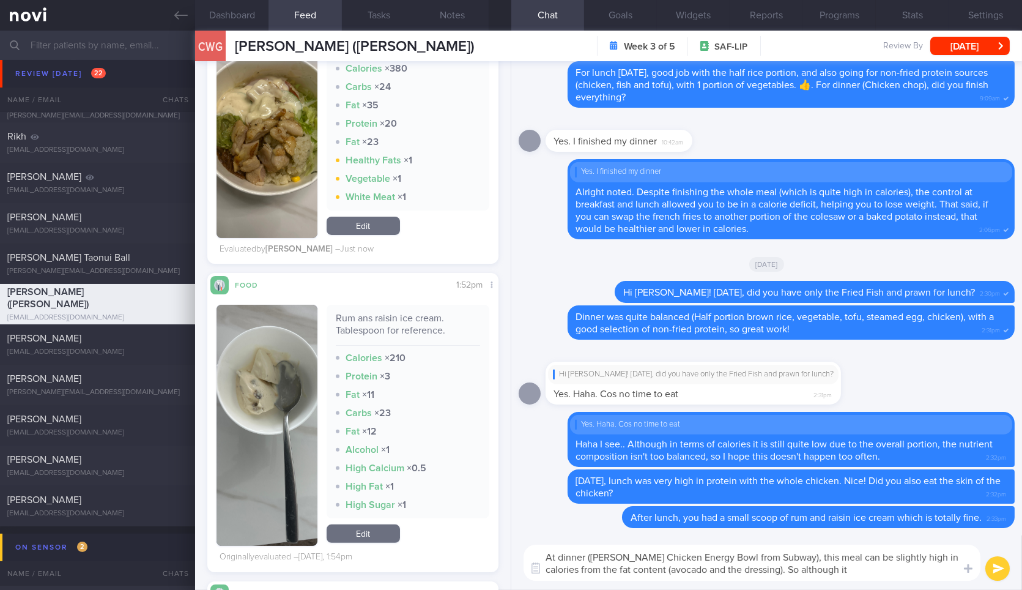
drag, startPoint x: 838, startPoint y: 555, endPoint x: 903, endPoint y: 583, distance: 70.5
click at [903, 583] on div "At dinner (Avo Caesar Chicken Energy Bowl from Subway), this meal can be slight…" at bounding box center [767, 562] width 511 height 54
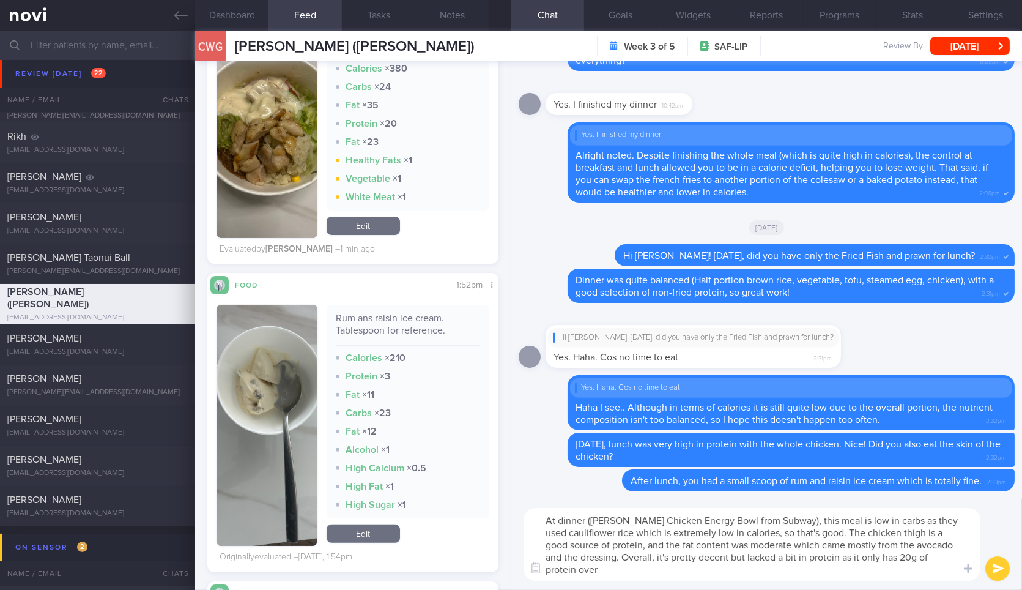
scroll to position [0, 0]
type textarea "At dinner (Avo Caesar Chicken Energy Bowl from Subway), this meal is low in car…"
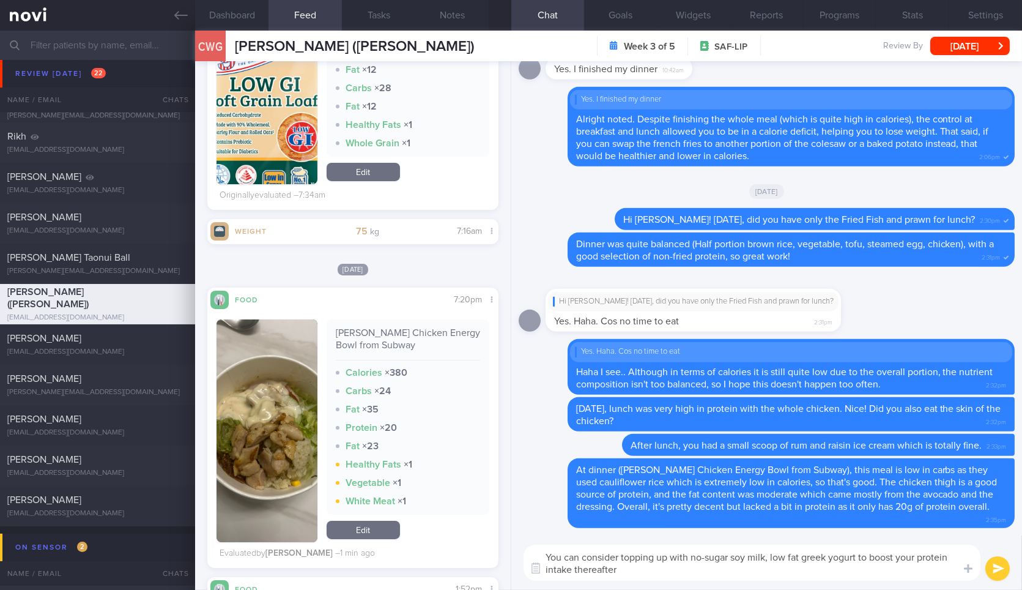
type textarea "You can consider topping up with no-sugar soy milk, low fat greek yogurt to boo…"
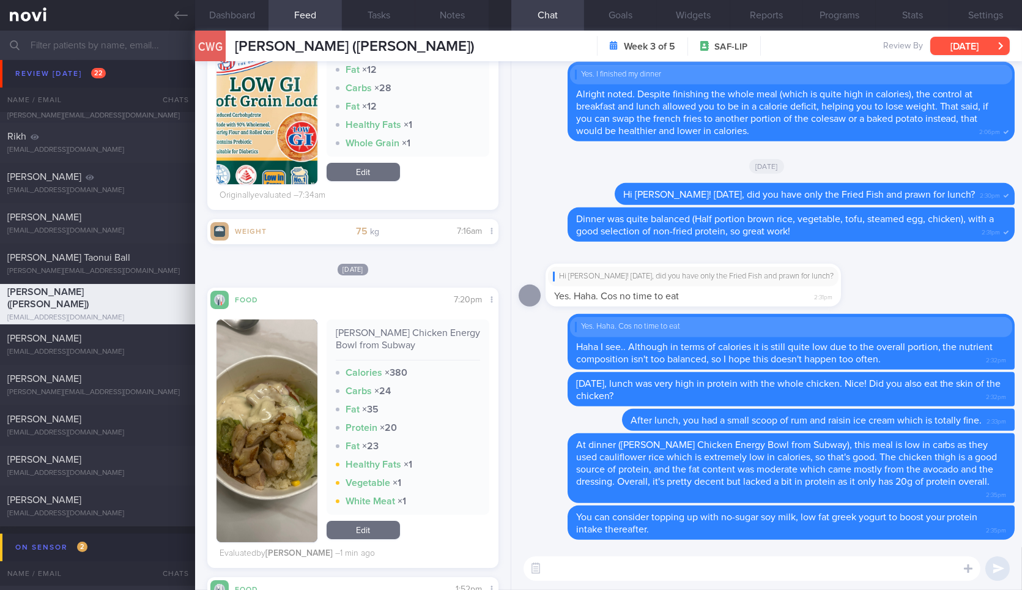
click at [991, 40] on button "[DATE]" at bounding box center [971, 46] width 80 height 18
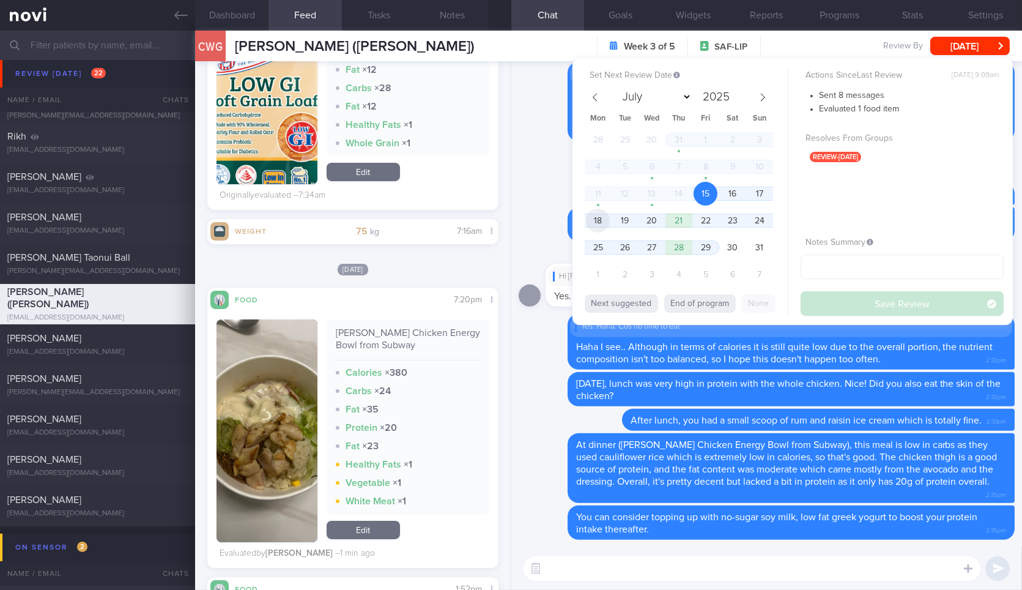
click at [603, 218] on span "18" at bounding box center [598, 221] width 24 height 24
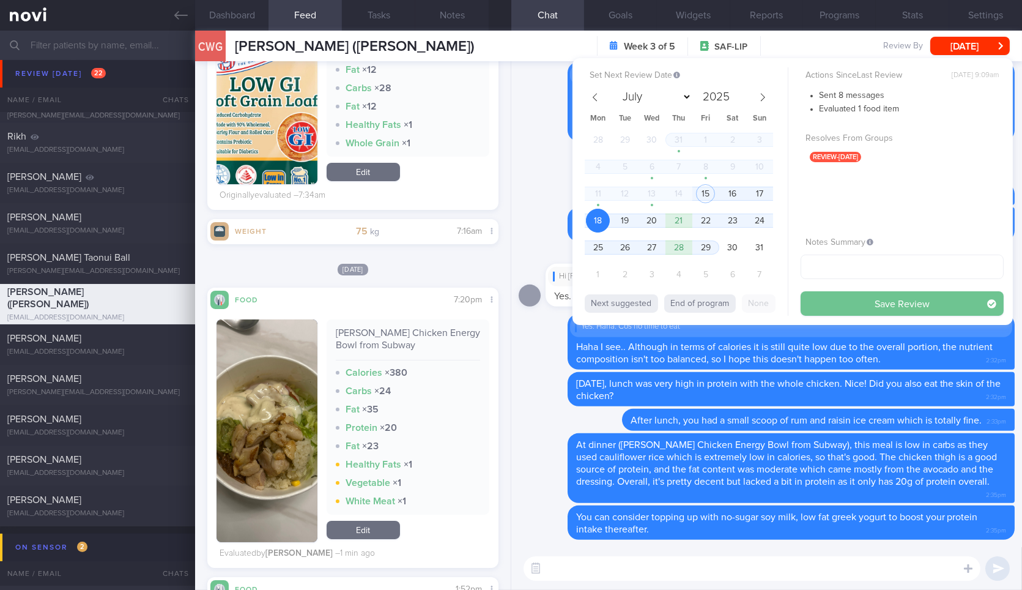
click at [828, 292] on button "Save Review" at bounding box center [902, 303] width 203 height 24
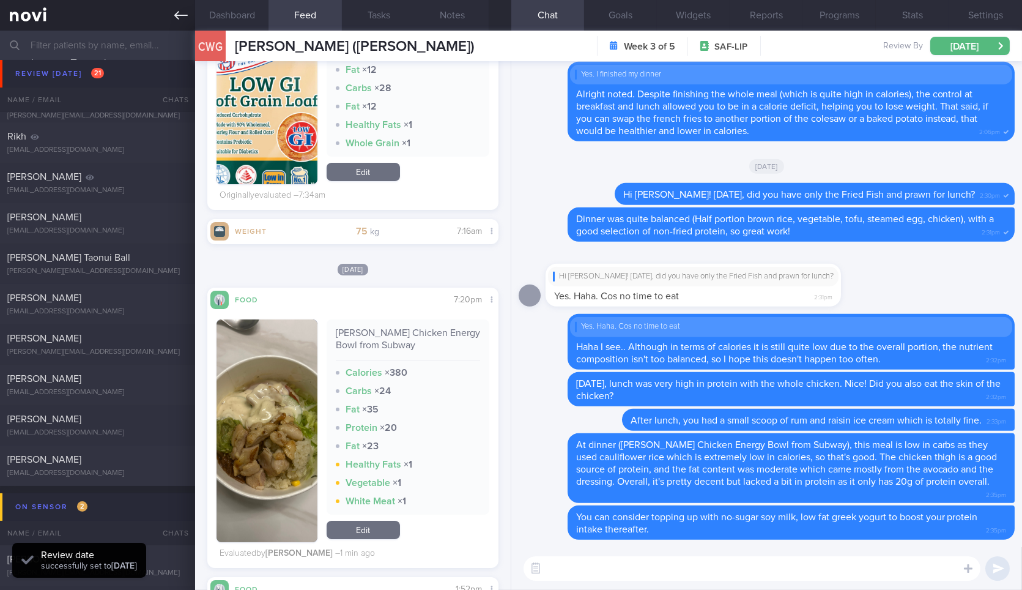
scroll to position [131, 264]
click at [185, 23] on link at bounding box center [97, 15] width 195 height 31
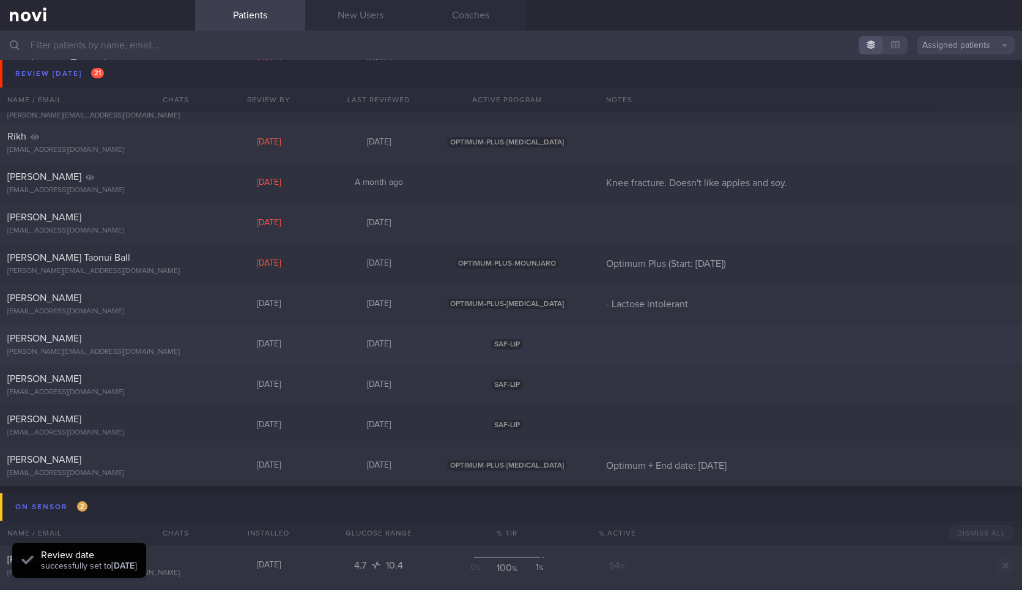
click at [124, 340] on div "Lionel Ku" at bounding box center [95, 338] width 177 height 12
select select "7"
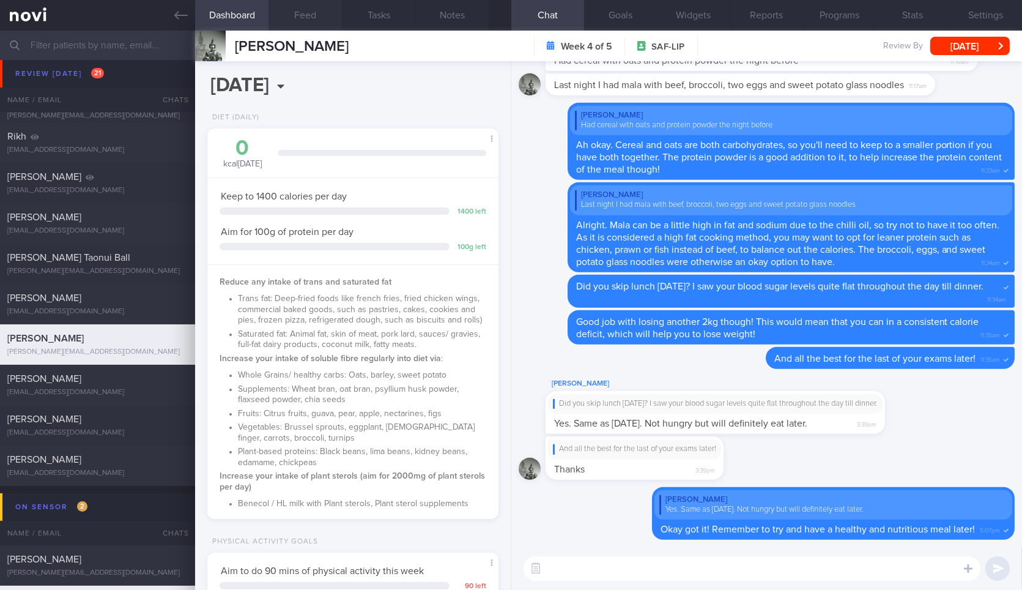
click at [306, 18] on button "Feed" at bounding box center [305, 15] width 73 height 31
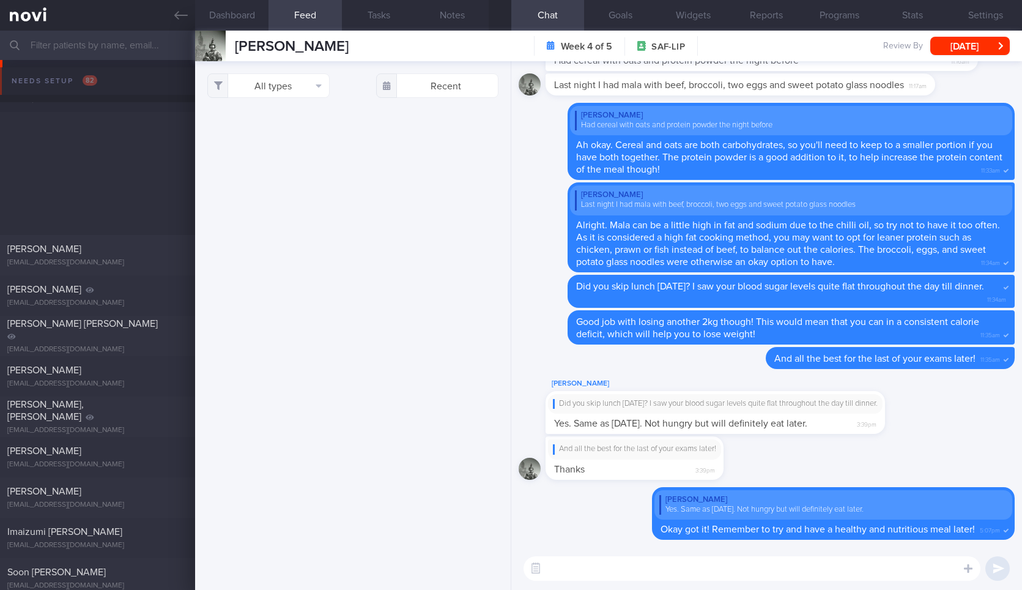
select select "7"
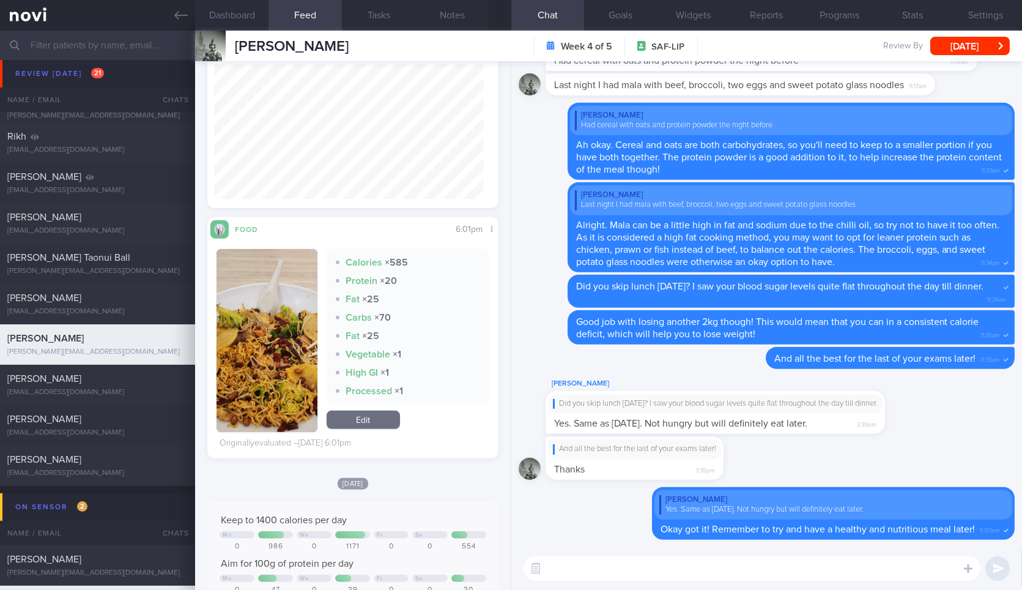
click at [373, 231] on div "Food Share 6:01pm Calories × 585 Protein × 20 Fat × 25 Carbs × 70 Fat × 25 Vege…" at bounding box center [352, 337] width 291 height 241
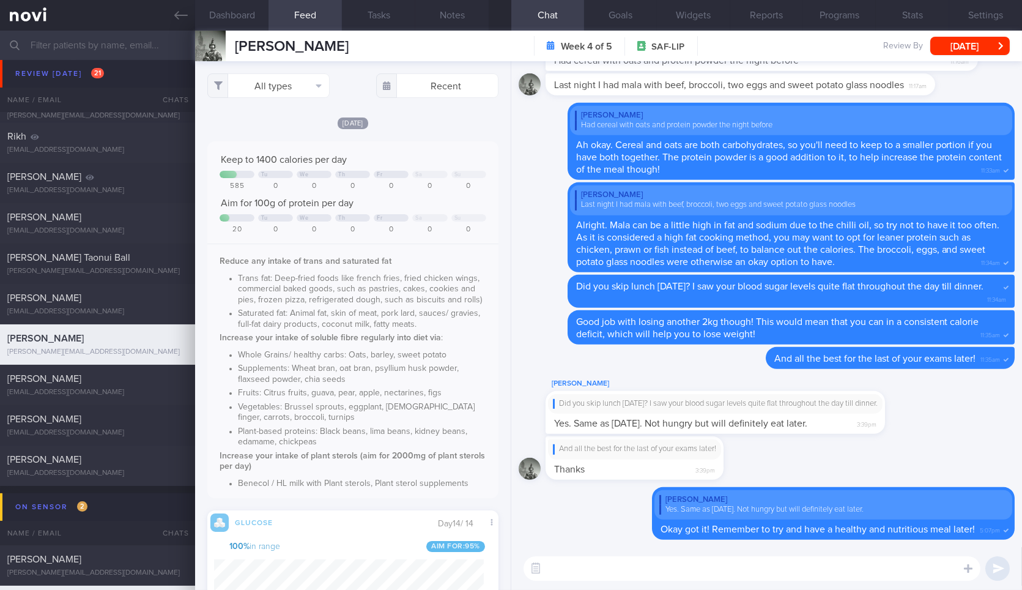
scroll to position [176, 269]
click at [253, 18] on button "Dashboard" at bounding box center [231, 15] width 73 height 31
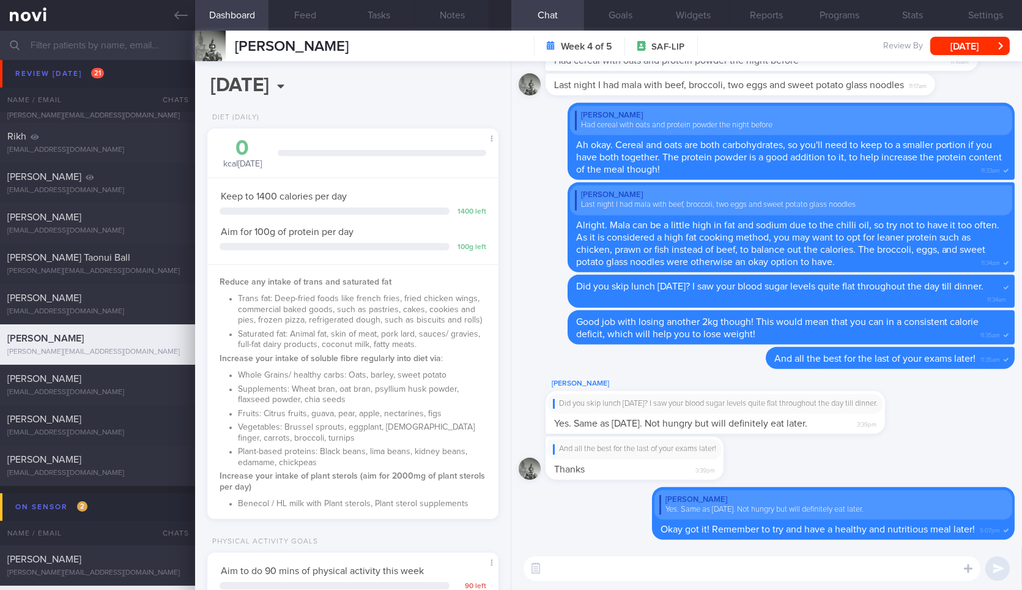
click at [584, 571] on textarea at bounding box center [752, 568] width 457 height 24
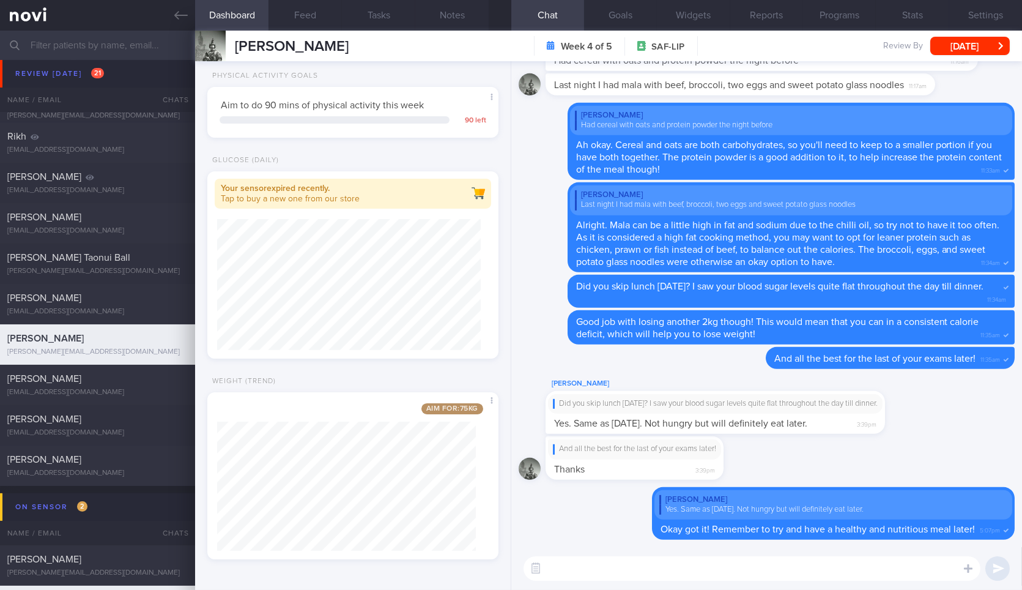
click at [605, 565] on textarea at bounding box center [752, 568] width 457 height 24
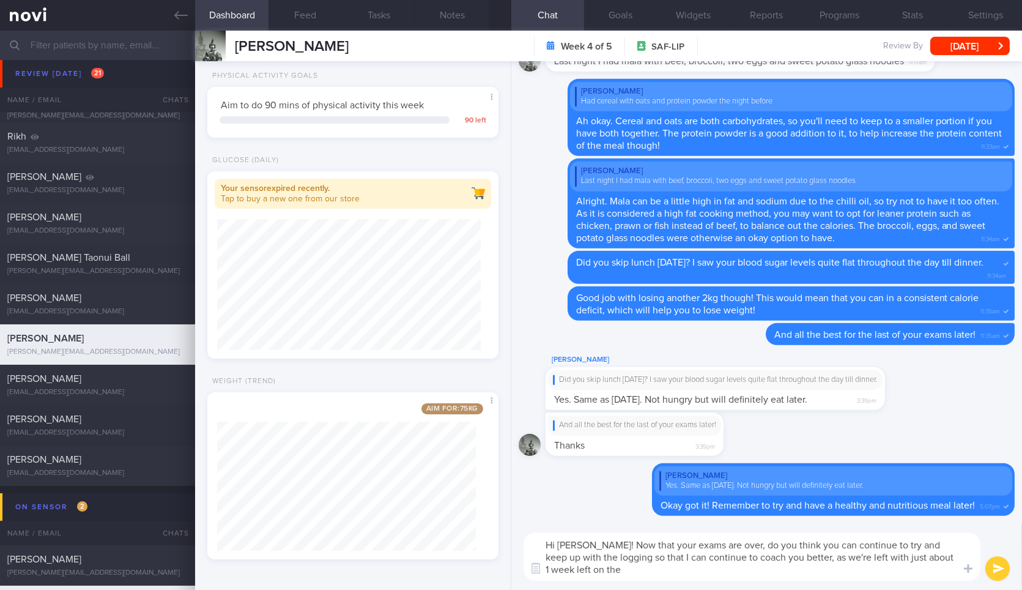
scroll to position [0, 0]
type textarea "Hi [PERSON_NAME]! Now that your exams are over, do you think you can continue t…"
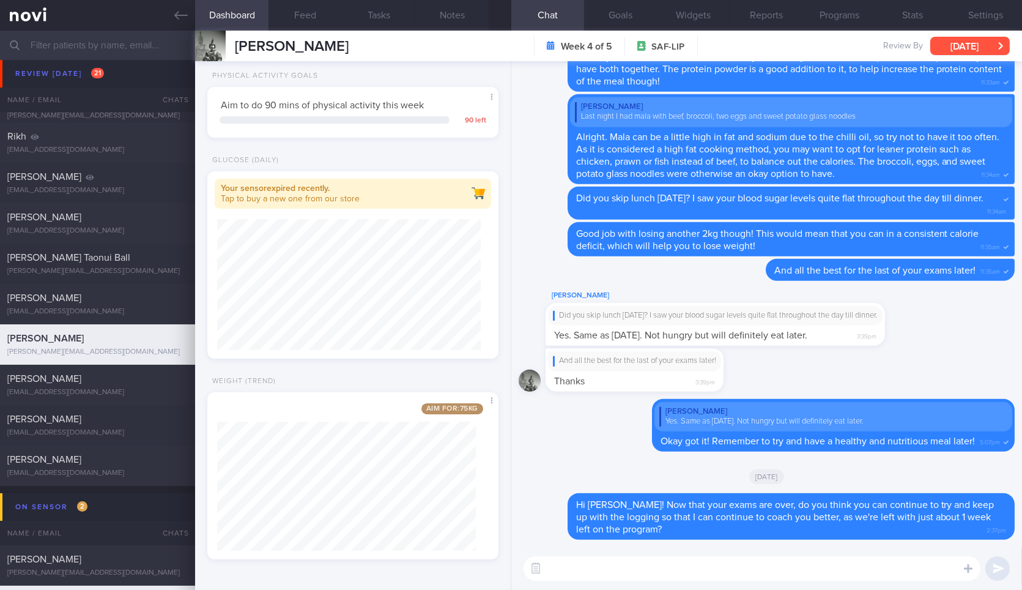
click at [961, 50] on button "[DATE]" at bounding box center [971, 46] width 80 height 18
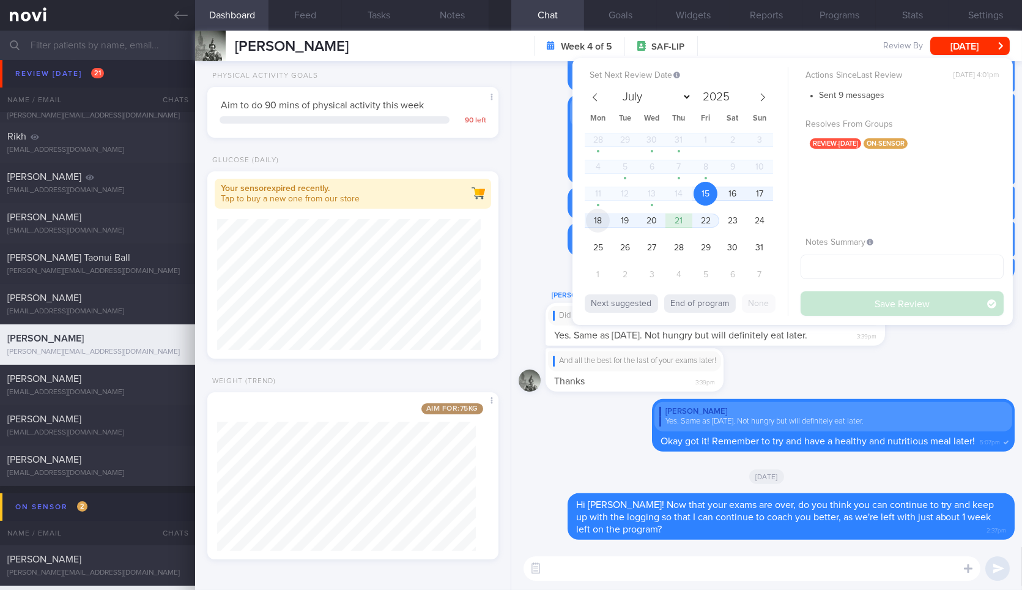
click at [607, 223] on span "18" at bounding box center [598, 221] width 24 height 24
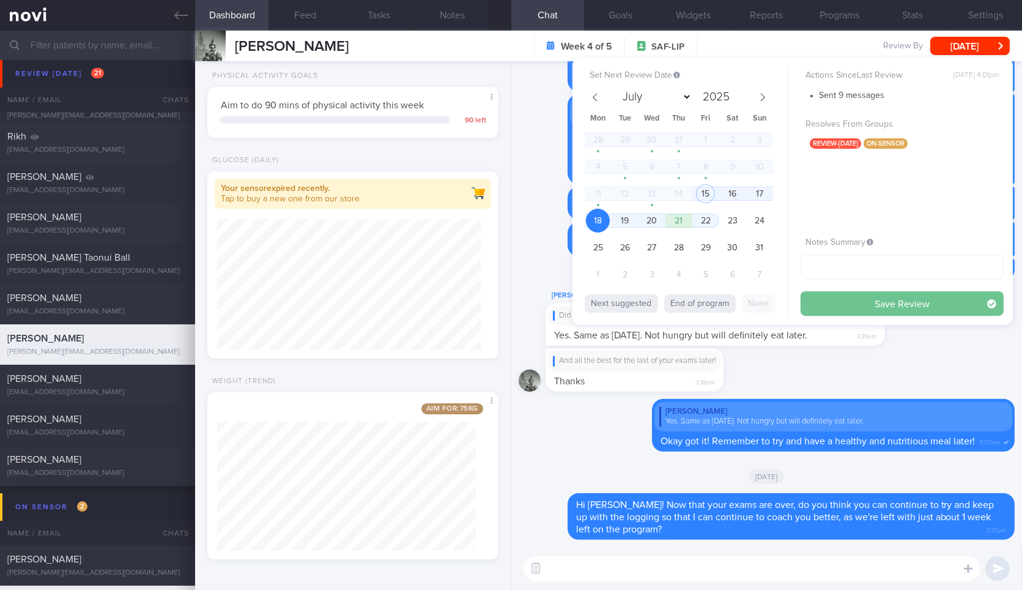
click at [872, 302] on button "Save Review" at bounding box center [902, 303] width 203 height 24
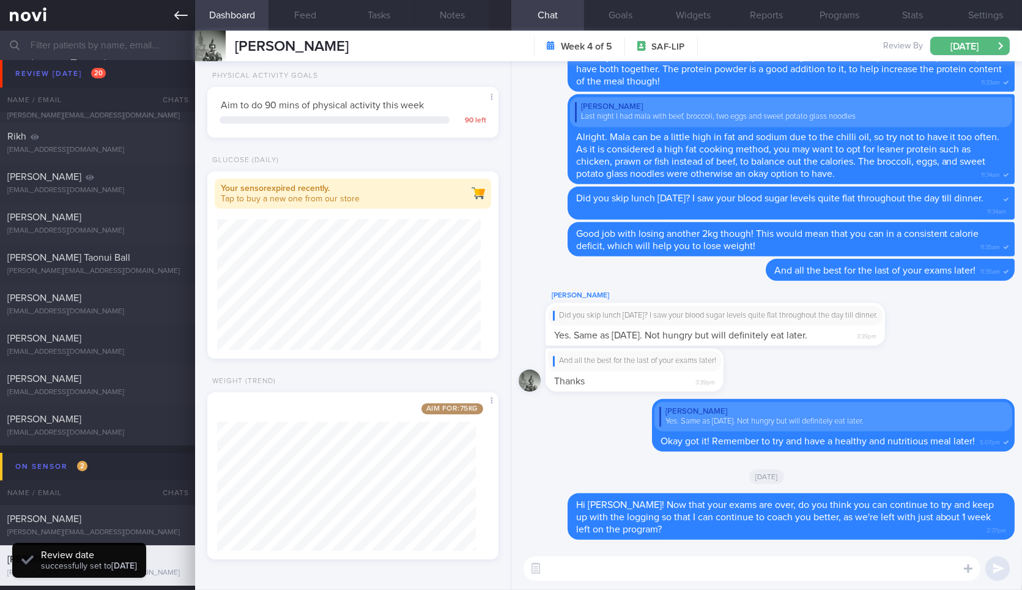
scroll to position [176, 269]
click at [186, 25] on link at bounding box center [97, 15] width 195 height 31
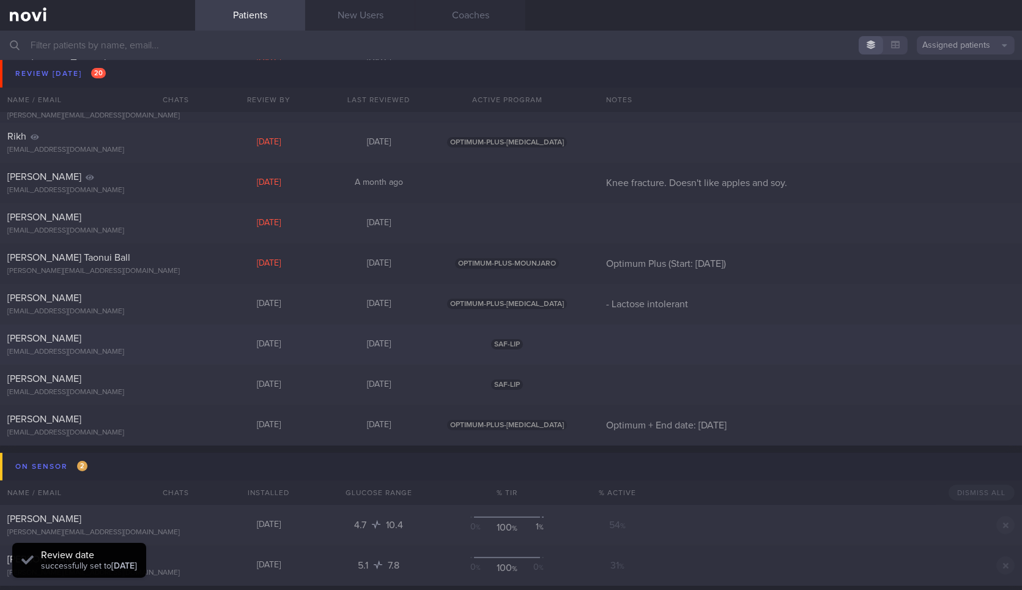
click at [129, 340] on div "Jia Liang Tan" at bounding box center [95, 338] width 177 height 12
select select "7"
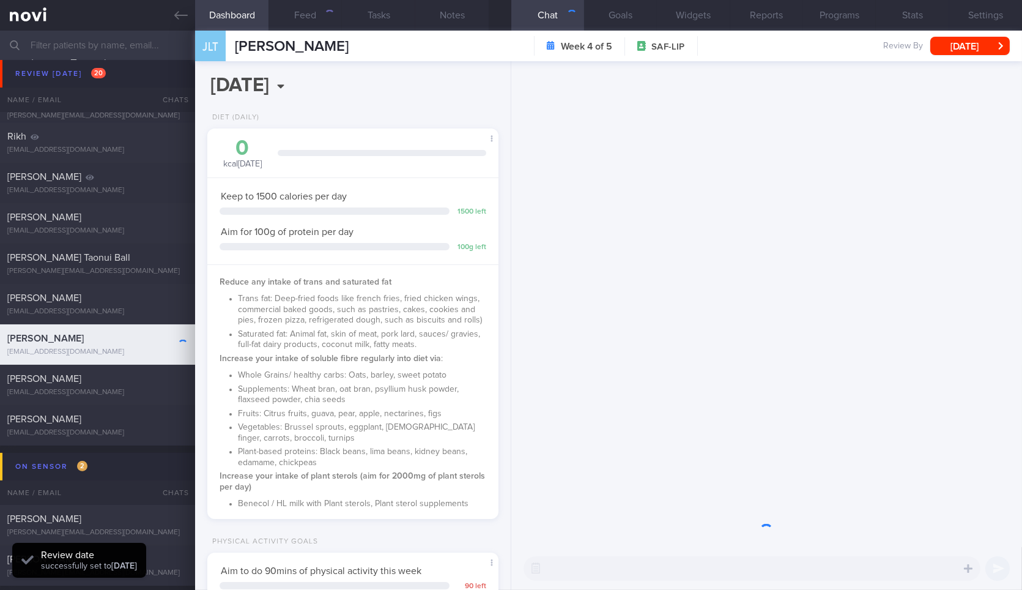
scroll to position [611728, 611616]
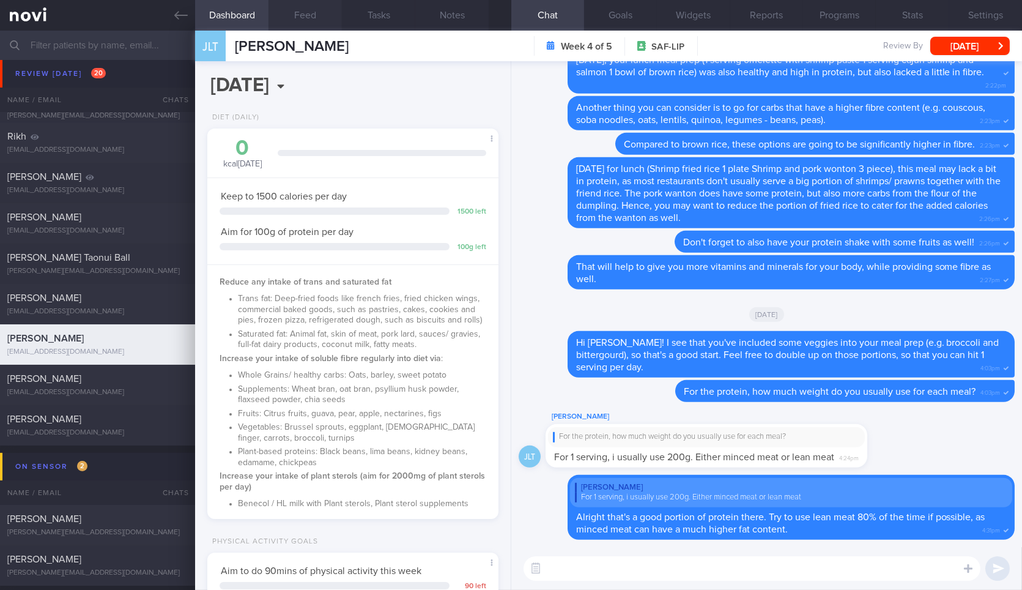
click at [297, 17] on button "Feed" at bounding box center [305, 15] width 73 height 31
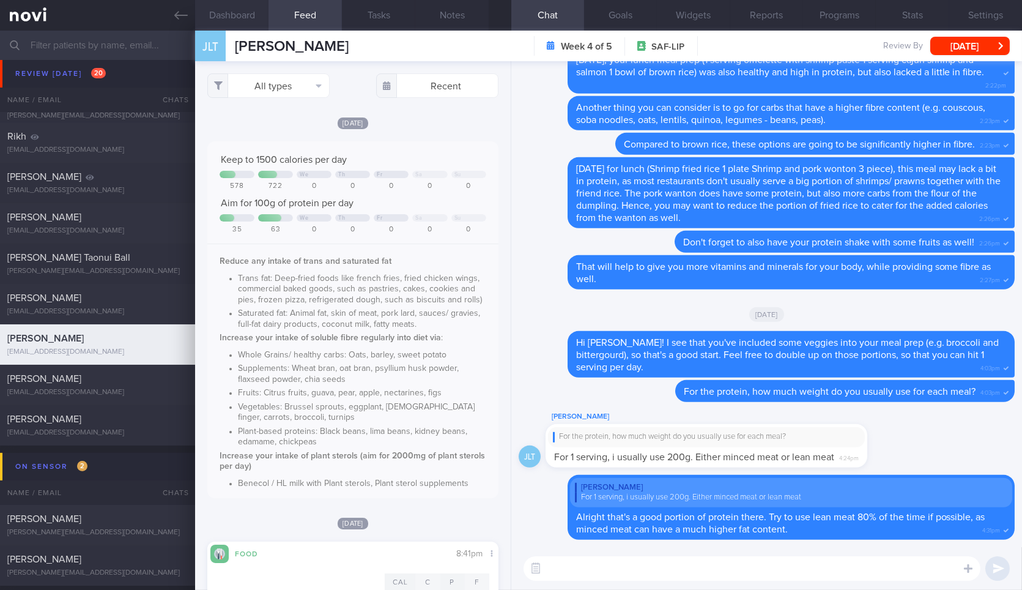
scroll to position [131, 264]
click at [234, 28] on button "Dashboard" at bounding box center [231, 15] width 73 height 31
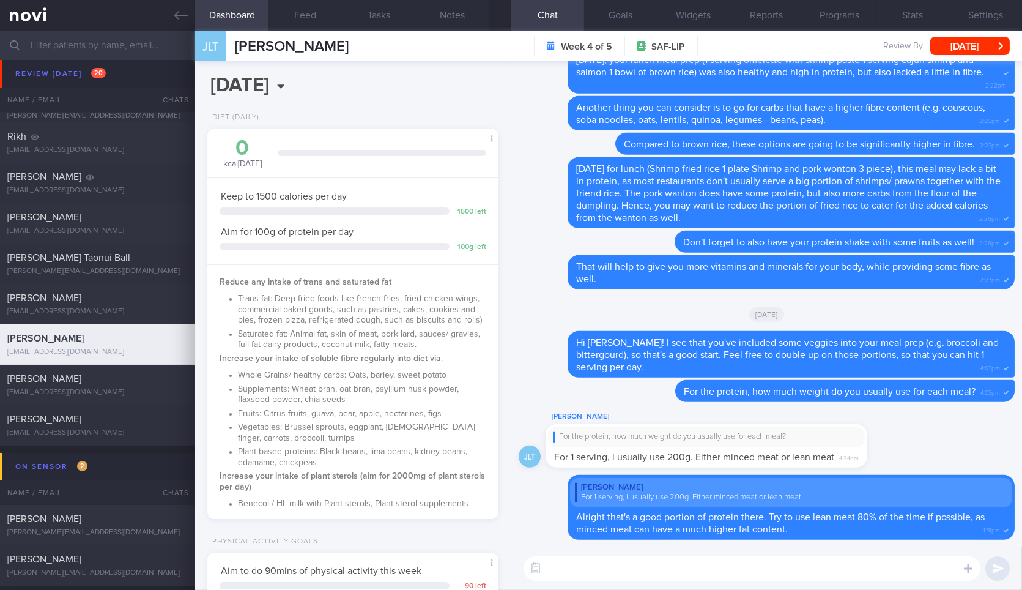
scroll to position [441, 0]
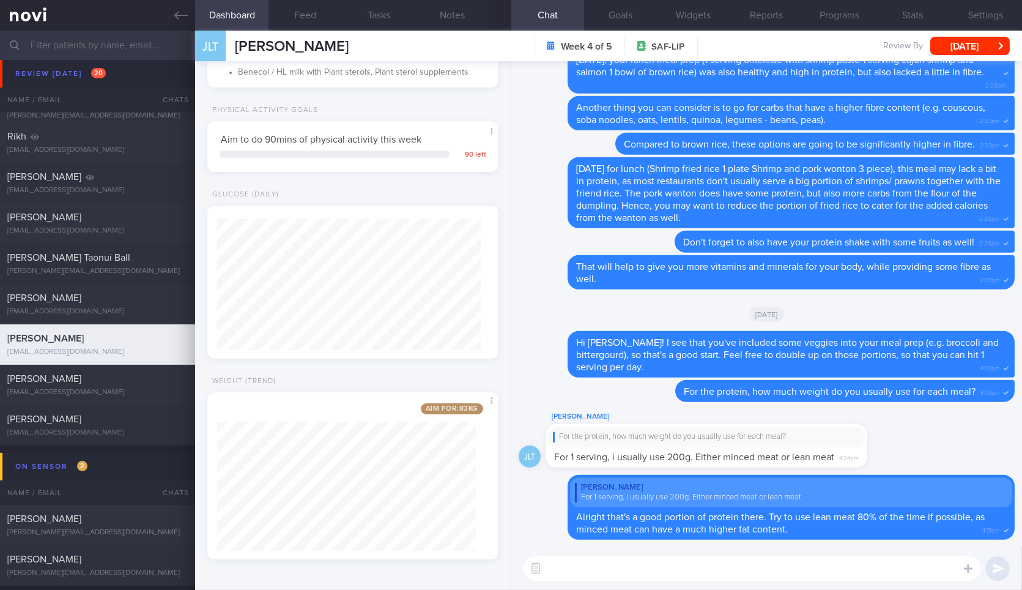
click at [590, 584] on div "​ ​" at bounding box center [767, 568] width 511 height 43
click at [619, 570] on textarea at bounding box center [752, 568] width 457 height 24
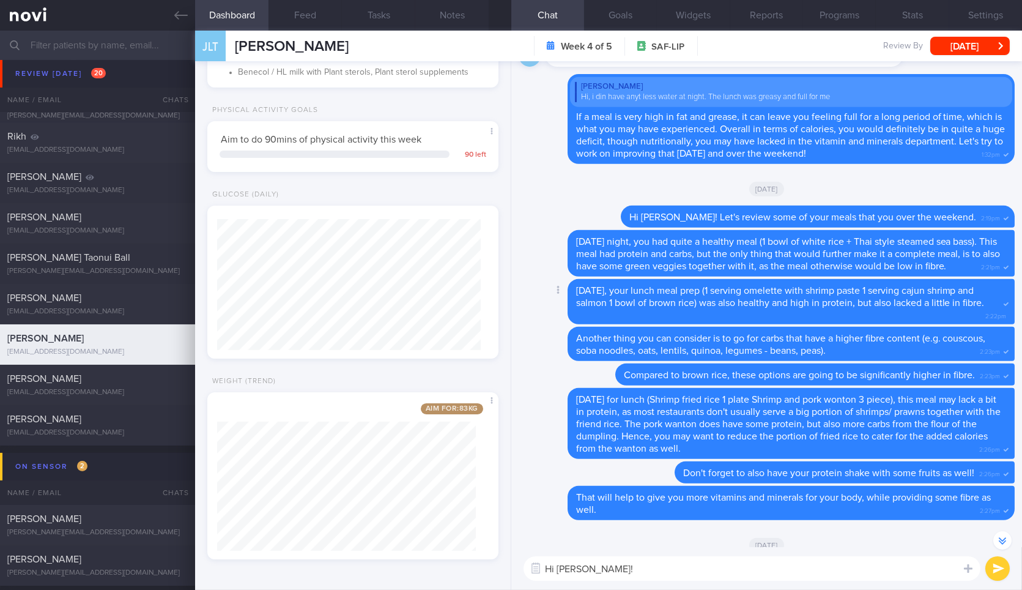
scroll to position [-214, 0]
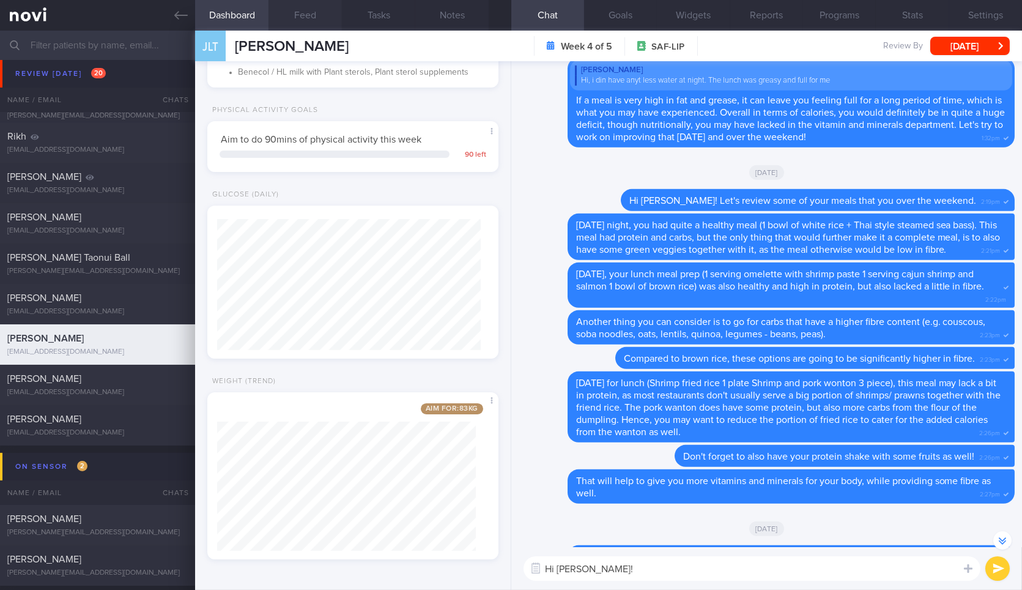
click at [283, 10] on button "Feed" at bounding box center [305, 15] width 73 height 31
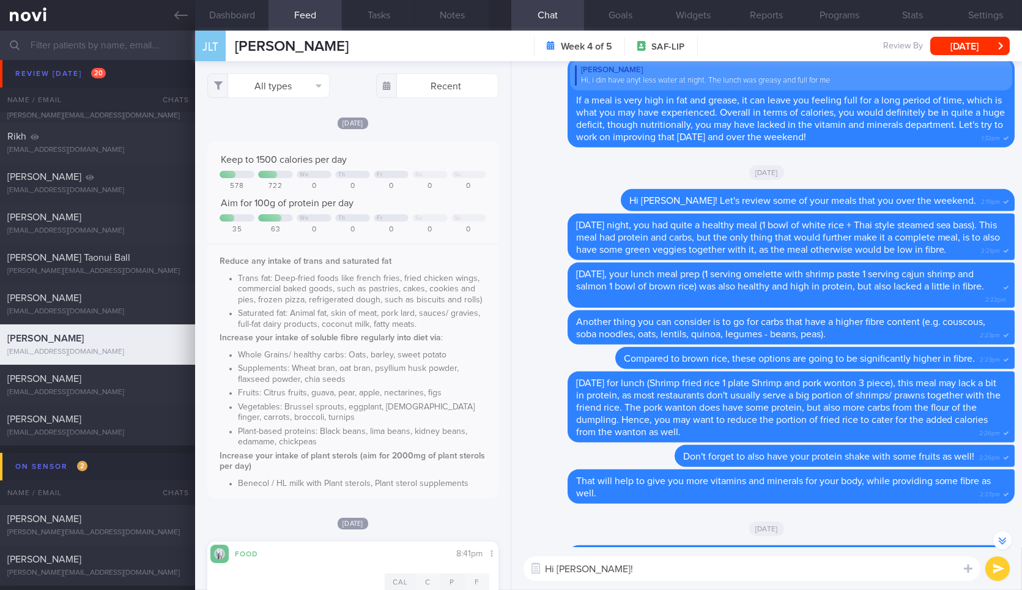
click at [652, 584] on div "Hi Jia Liang! Hi Jia Liang! ​ Hi Jia Liang! ​" at bounding box center [767, 568] width 511 height 43
click at [669, 572] on textarea "Hi Jia Liang!" at bounding box center [752, 568] width 457 height 24
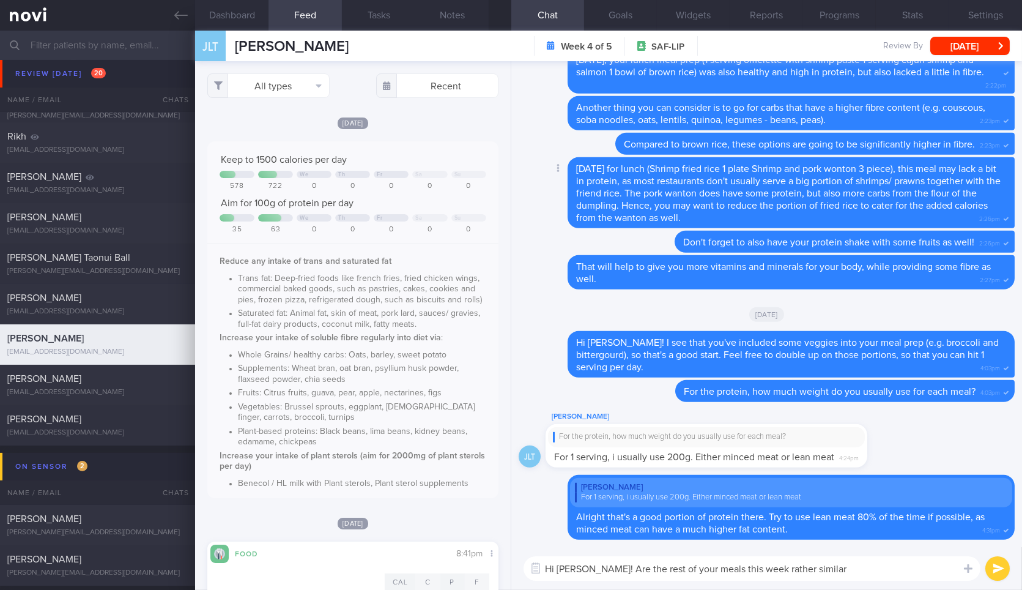
type textarea "Hi Jia Liang! Are the rest of your meals this week rather similar?"
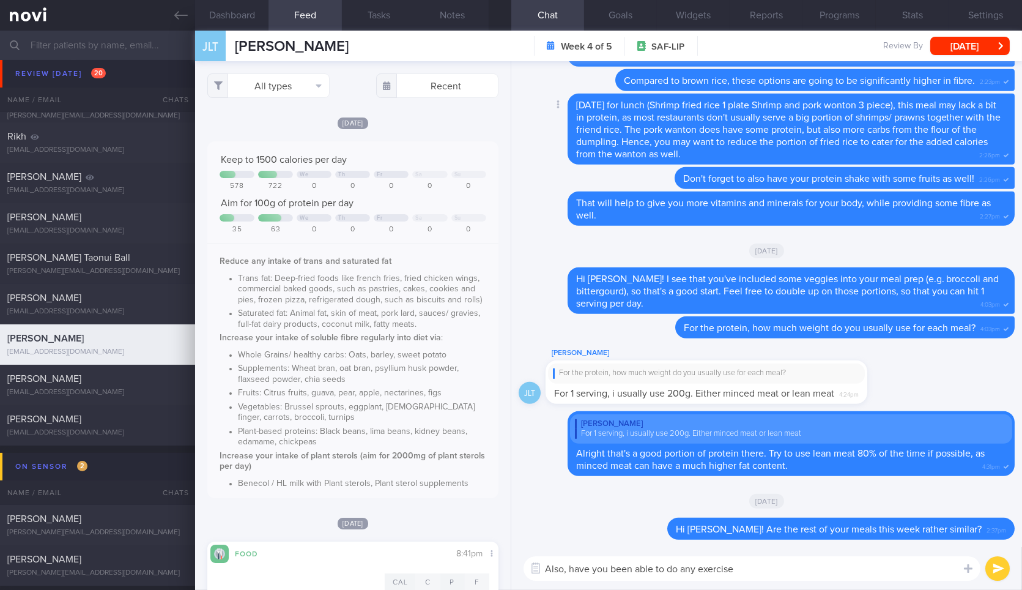
type textarea "Also, have you been able to do any exercise?"
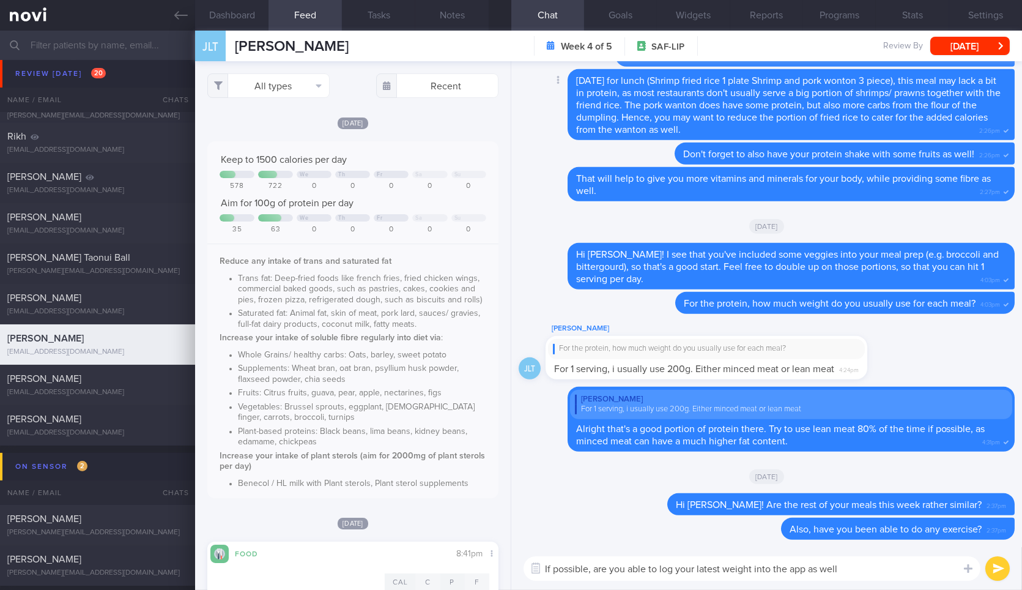
type textarea "If possible, are you able to log your latest weight into the app as well?"
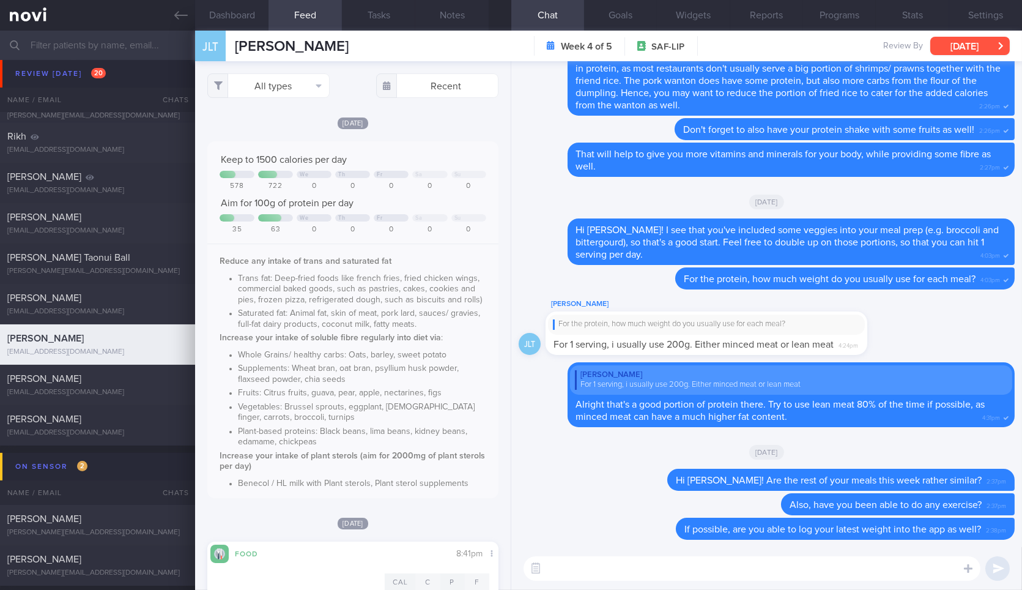
click at [967, 43] on button "[DATE]" at bounding box center [971, 46] width 80 height 18
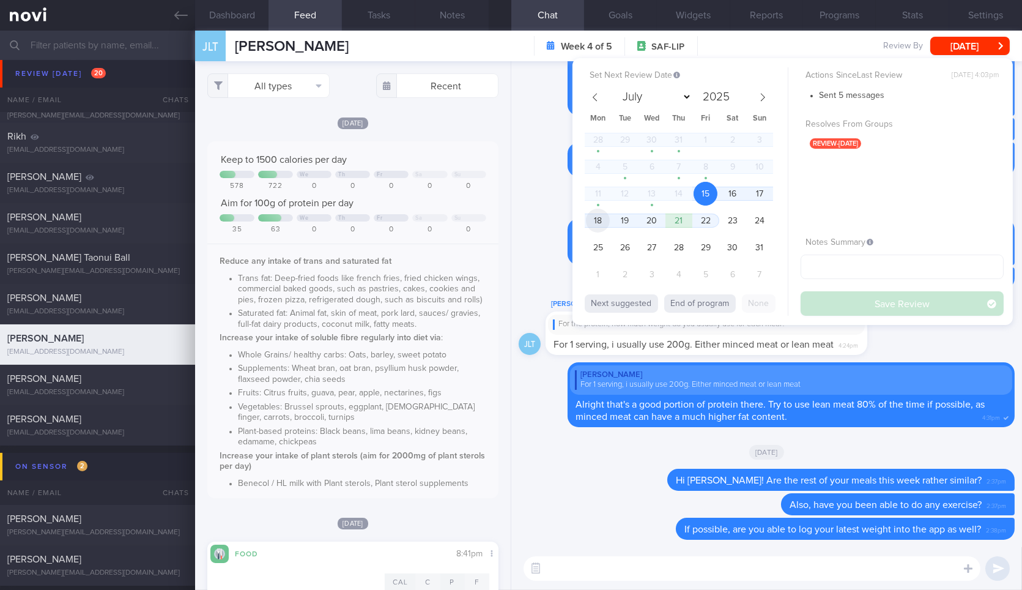
click at [600, 223] on span "18" at bounding box center [598, 221] width 24 height 24
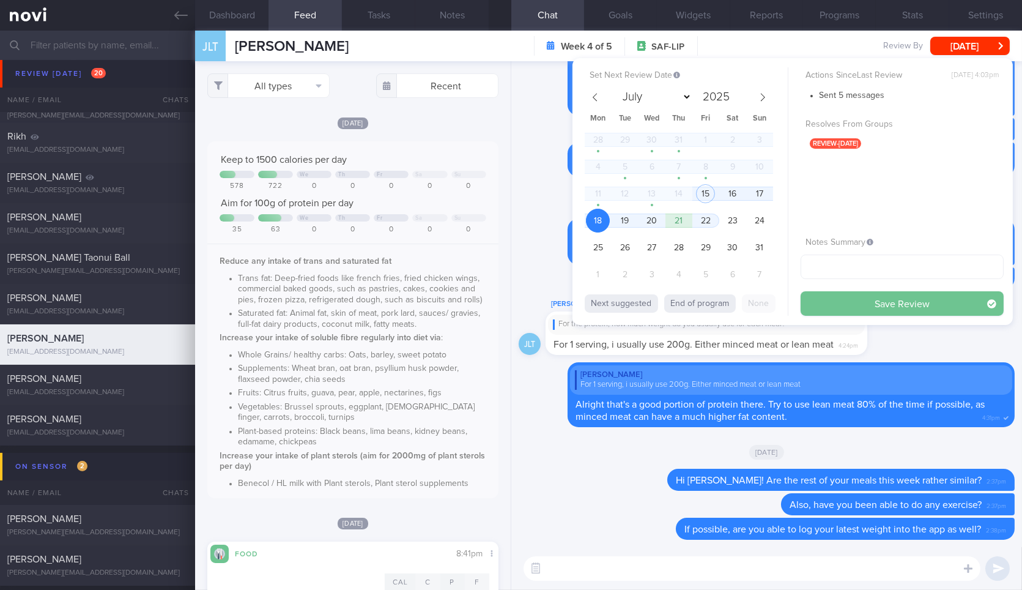
click at [811, 301] on button "Save Review" at bounding box center [902, 303] width 203 height 24
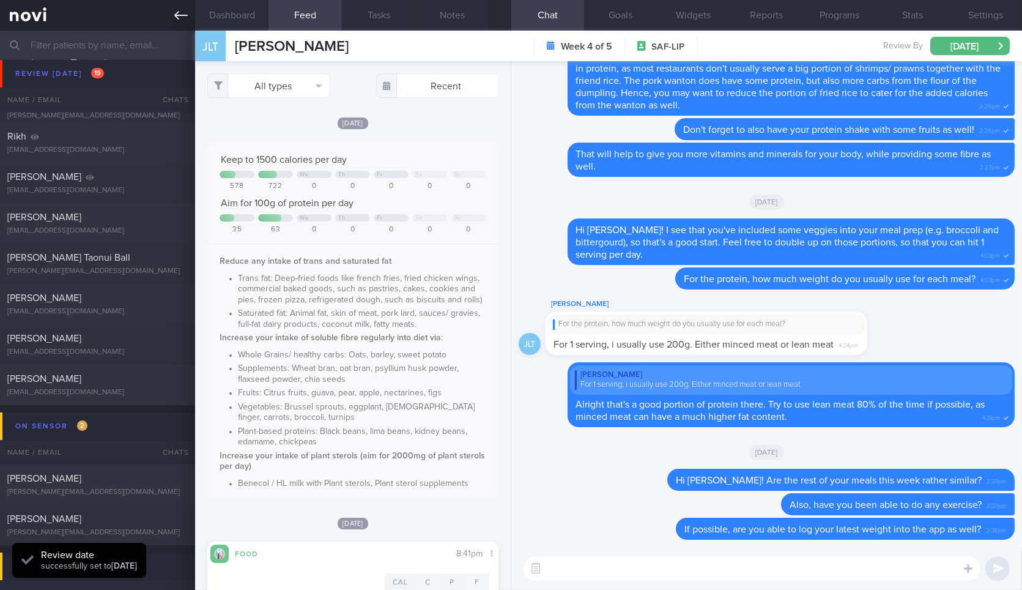
scroll to position [131, 264]
click at [178, 23] on link at bounding box center [97, 15] width 195 height 31
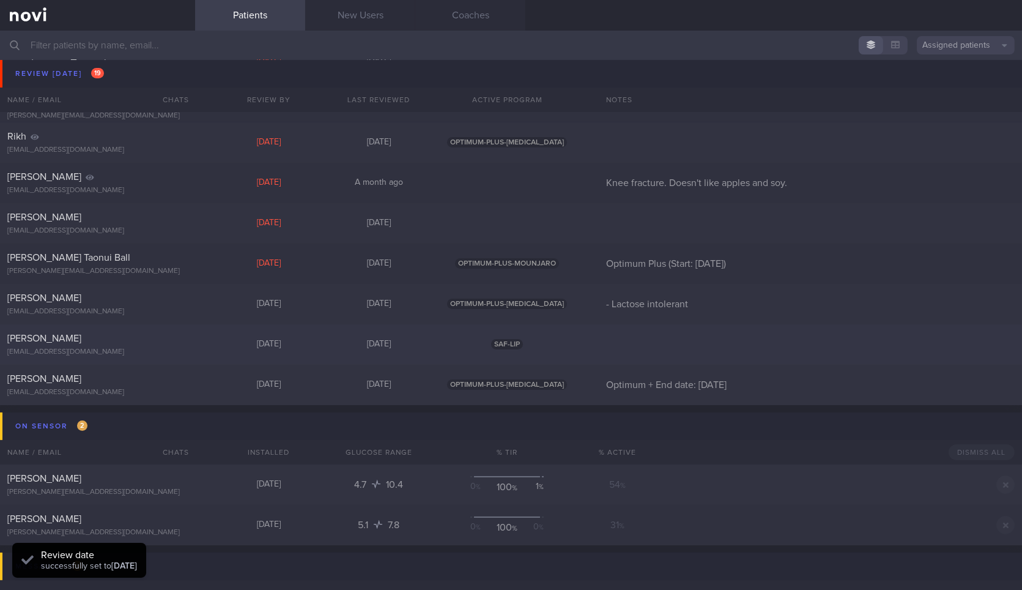
click at [176, 357] on div "Reamonn Chan reamonn_chan_yao_quan@defence.gov.sg Today 3 days ago SAF-LIP" at bounding box center [511, 344] width 1022 height 40
select select "7"
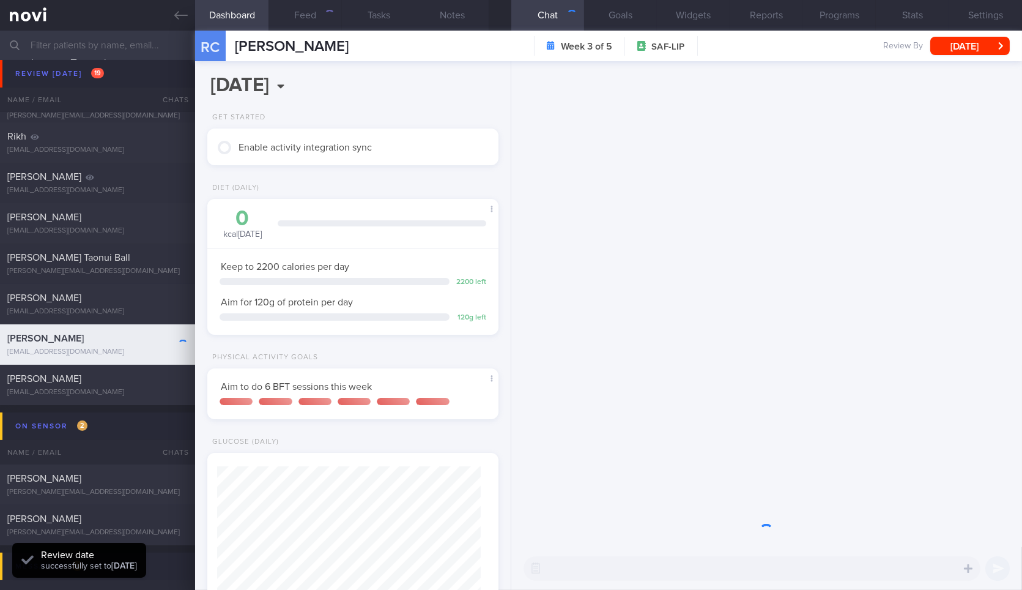
scroll to position [246, 0]
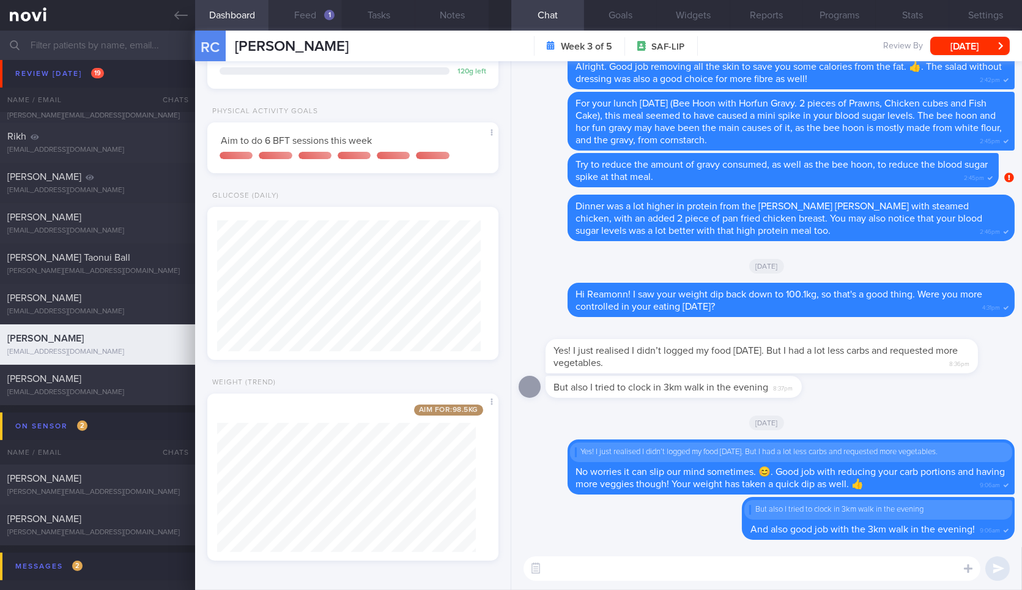
click at [316, 10] on button "Feed 1" at bounding box center [305, 15] width 73 height 31
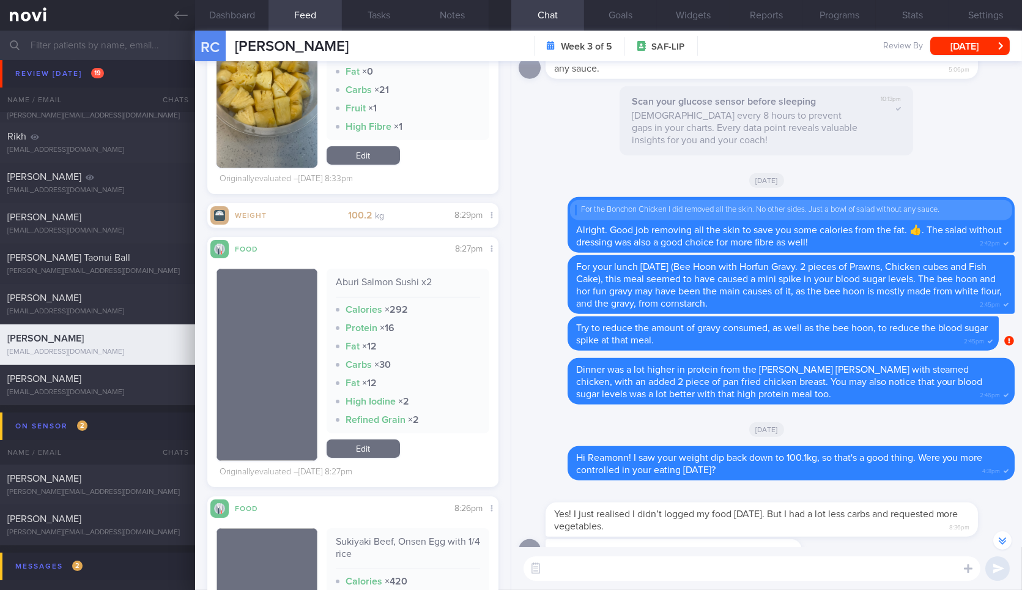
scroll to position [612, 0]
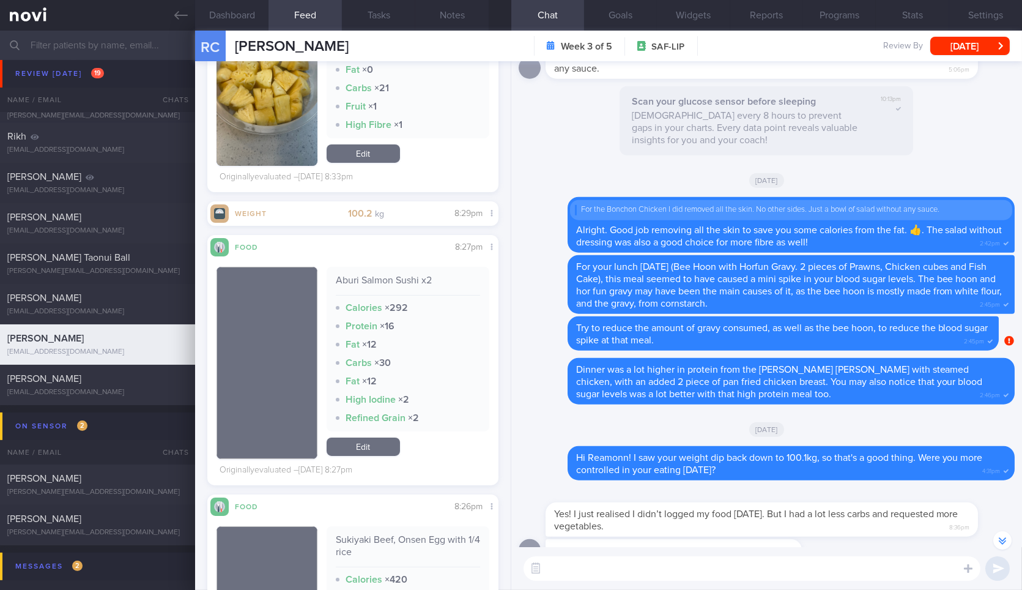
click at [750, 569] on textarea at bounding box center [752, 568] width 457 height 24
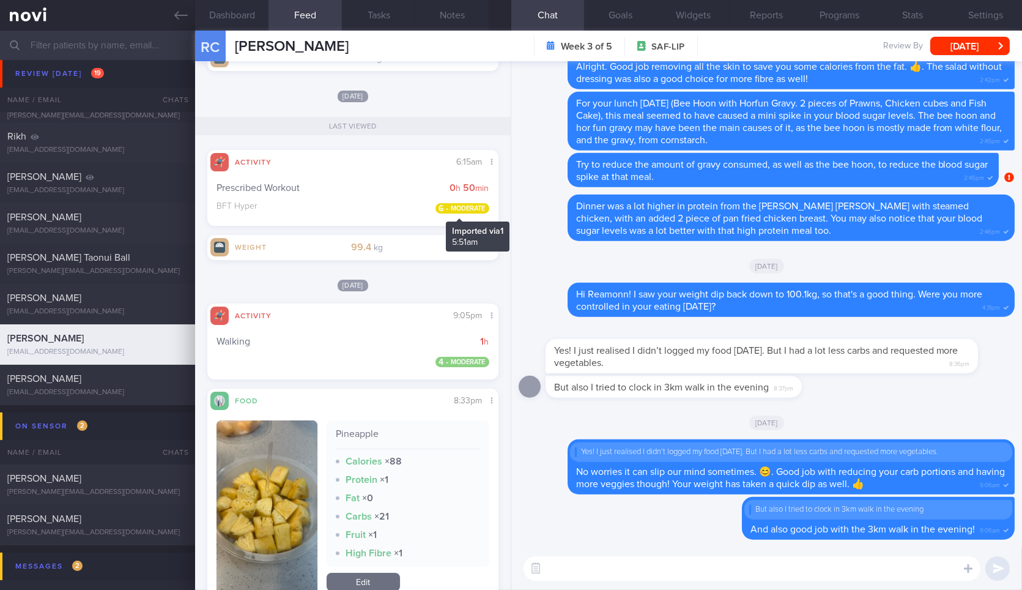
scroll to position [261, 0]
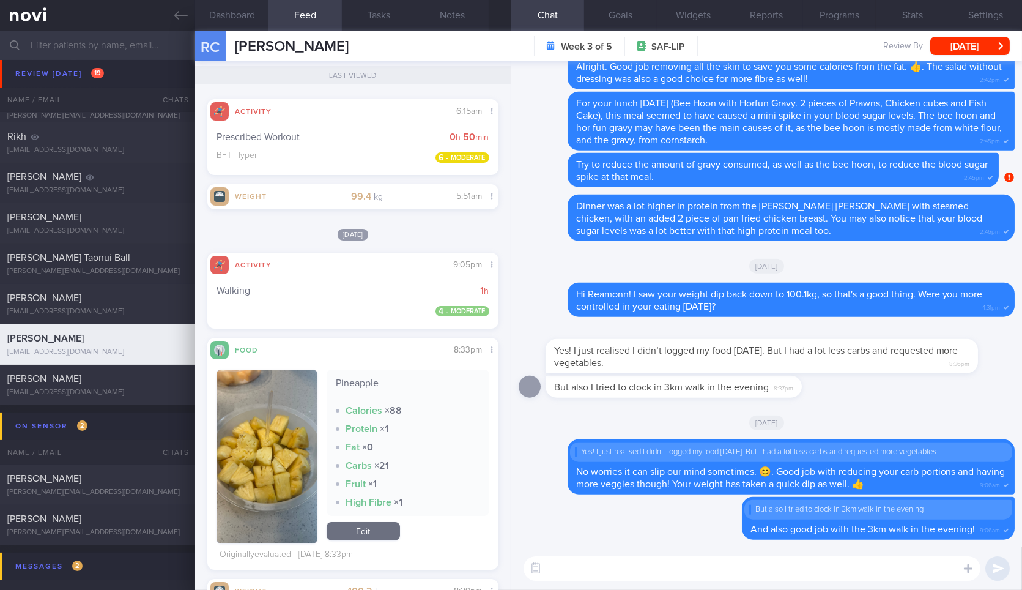
click at [598, 568] on textarea at bounding box center [752, 568] width 457 height 24
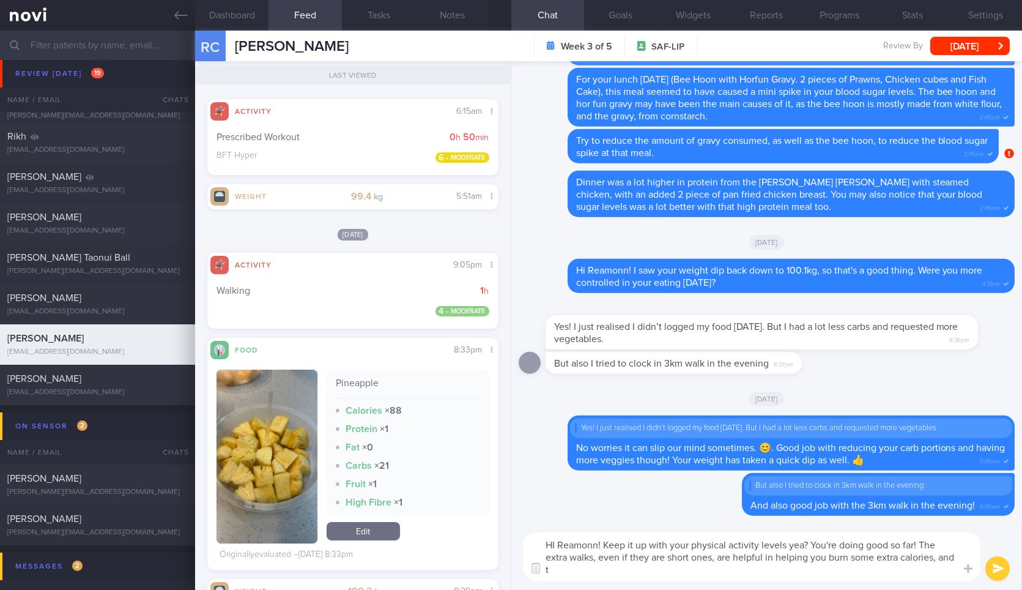
scroll to position [0, 0]
type textarea "HI Reamonn! Keep it up with your physical activity levels yea? You're doing goo…"
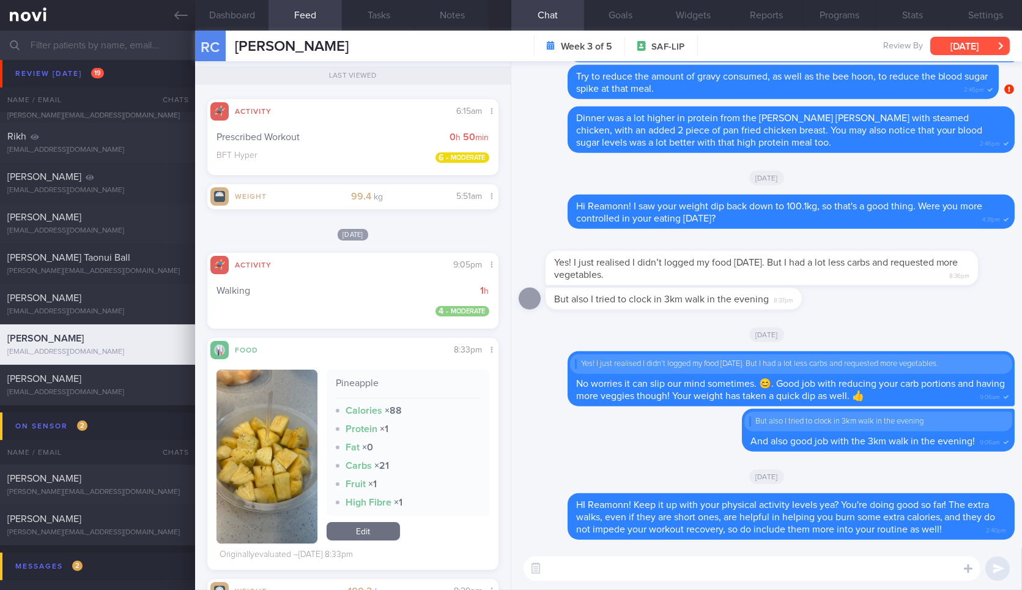
click at [982, 53] on button "[DATE]" at bounding box center [971, 46] width 80 height 18
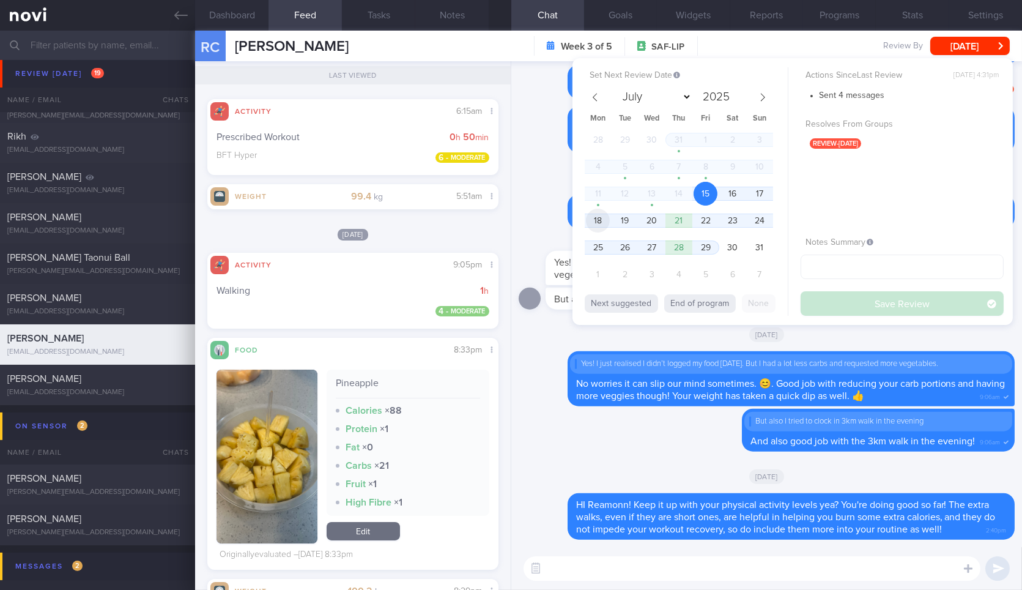
click at [605, 219] on span "18" at bounding box center [598, 221] width 24 height 24
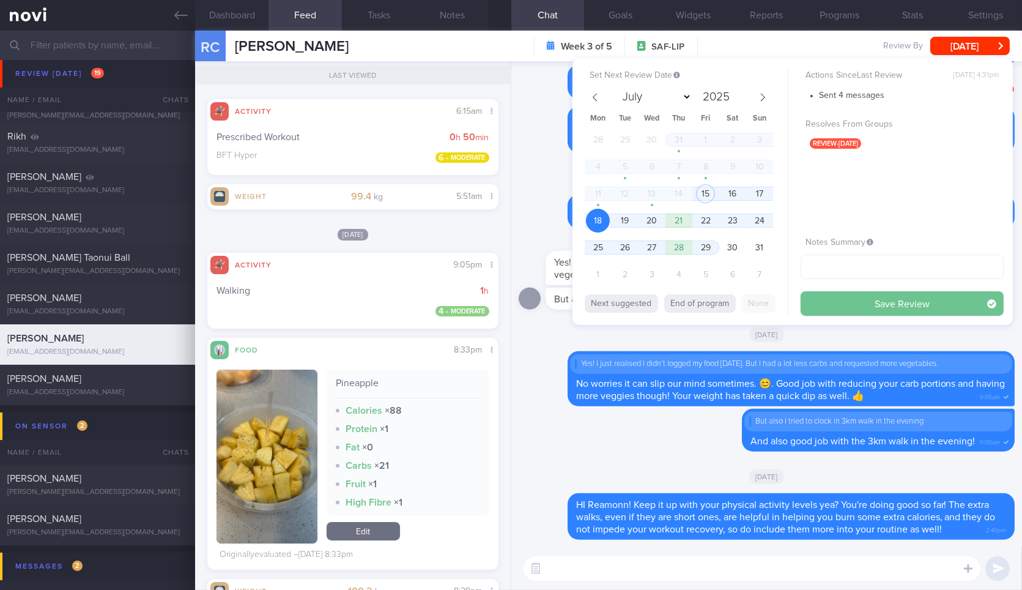
click at [847, 305] on button "Save Review" at bounding box center [902, 303] width 203 height 24
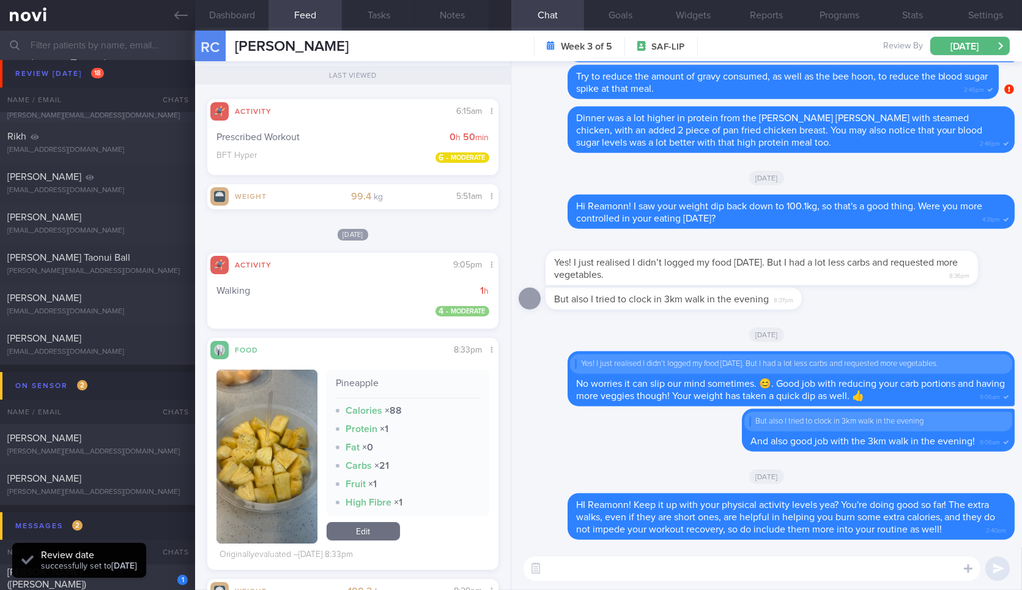
click at [188, 6] on link at bounding box center [97, 15] width 195 height 31
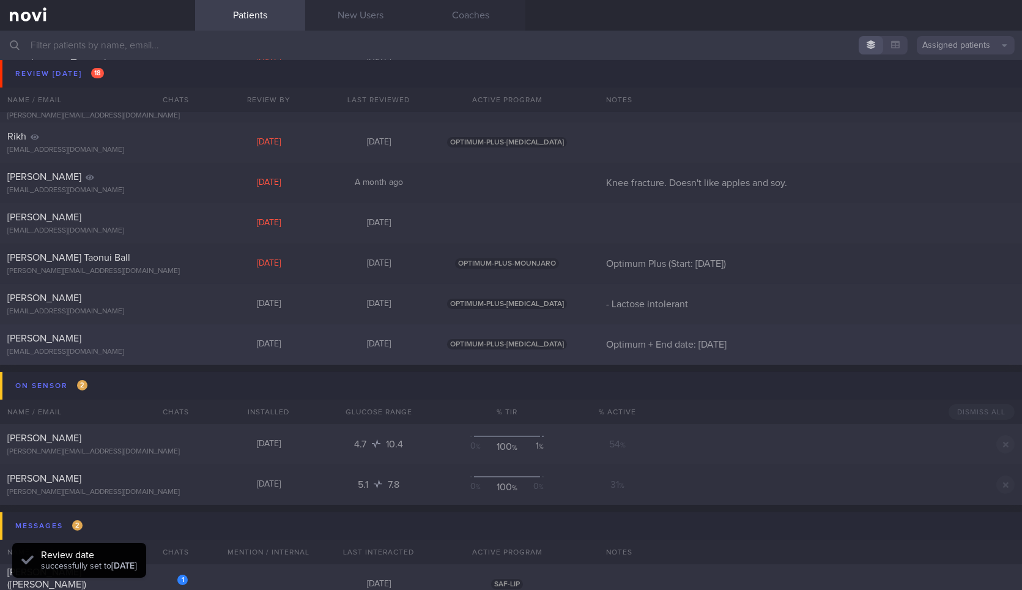
click at [130, 327] on div "Roy Tay roythegreat@gmail.com Today Yesterday OPTIMUM-PLUS-RYBELSUS Optimum + E…" at bounding box center [511, 344] width 1022 height 40
select select "7"
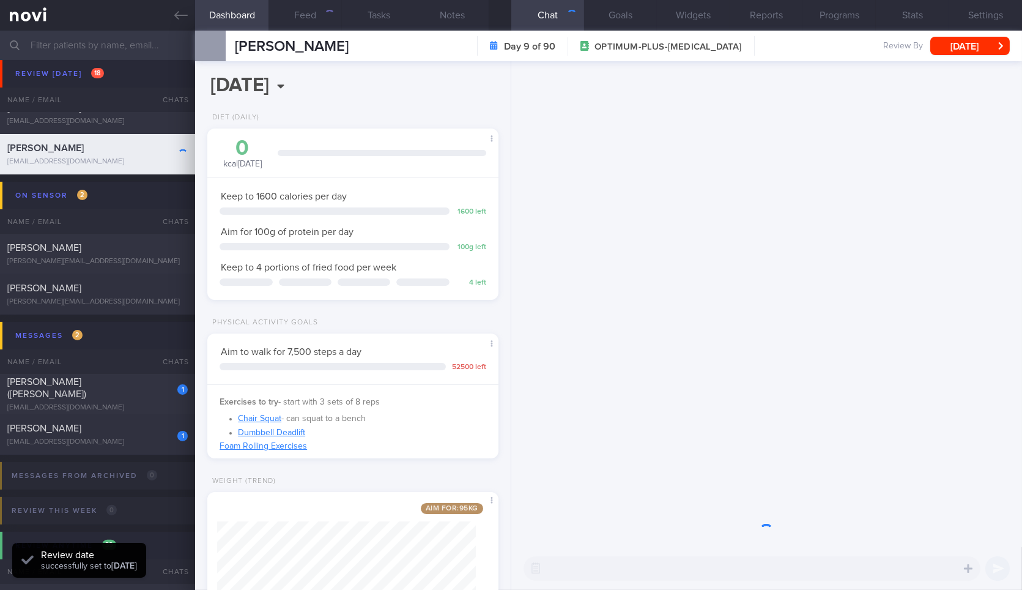
scroll to position [98, 0]
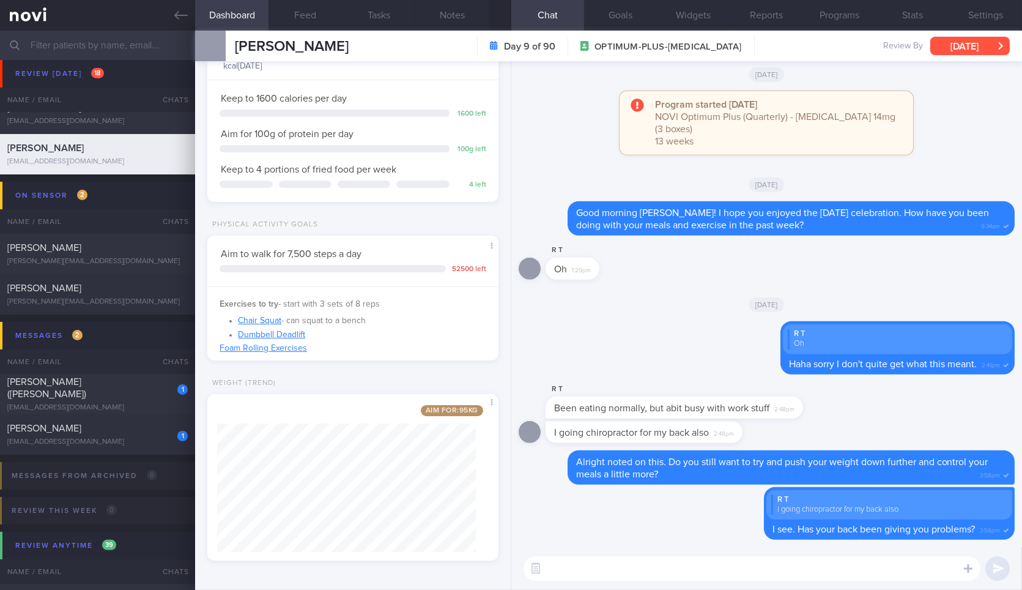
click at [961, 39] on button "[DATE]" at bounding box center [971, 46] width 80 height 18
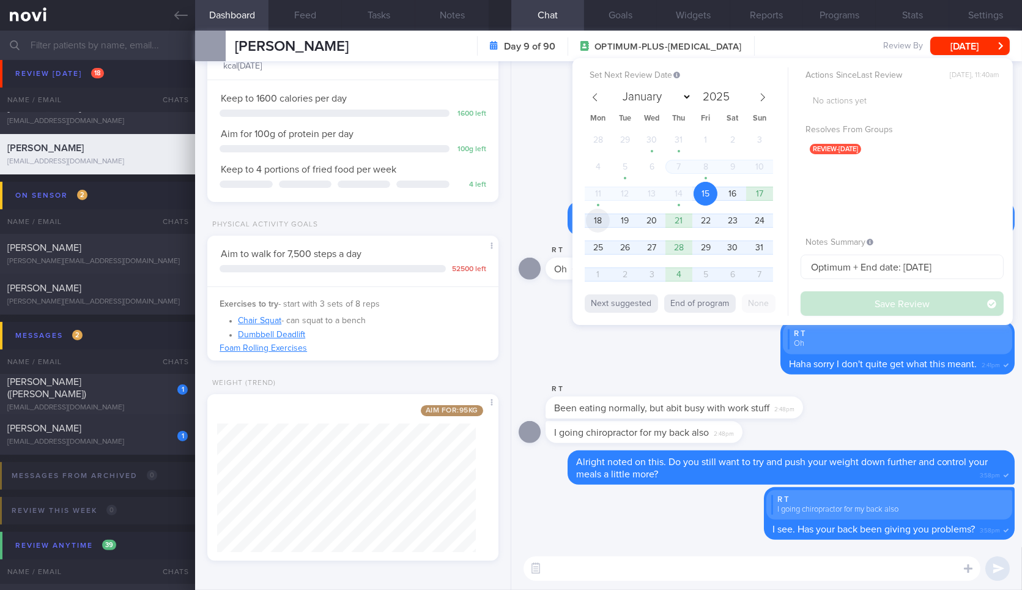
click at [601, 221] on span "18" at bounding box center [598, 221] width 24 height 24
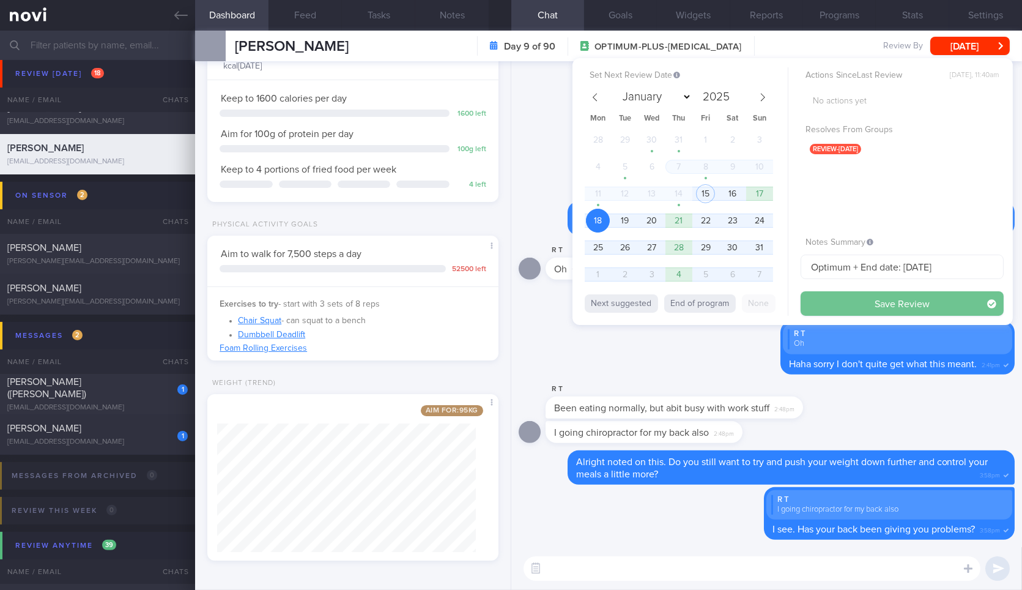
click at [823, 308] on button "Save Review" at bounding box center [902, 303] width 203 height 24
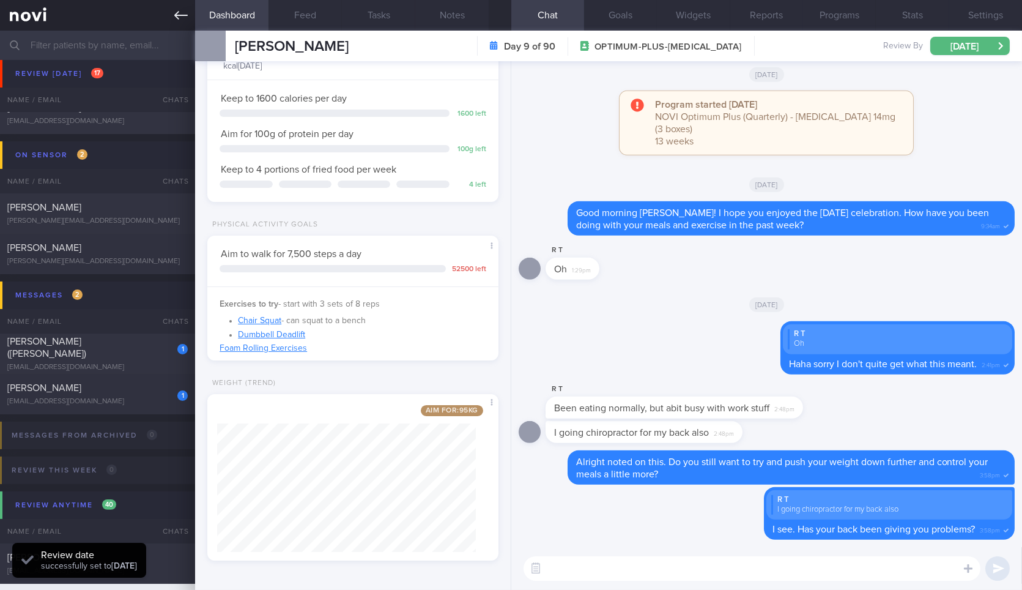
click at [175, 13] on icon at bounding box center [180, 15] width 13 height 13
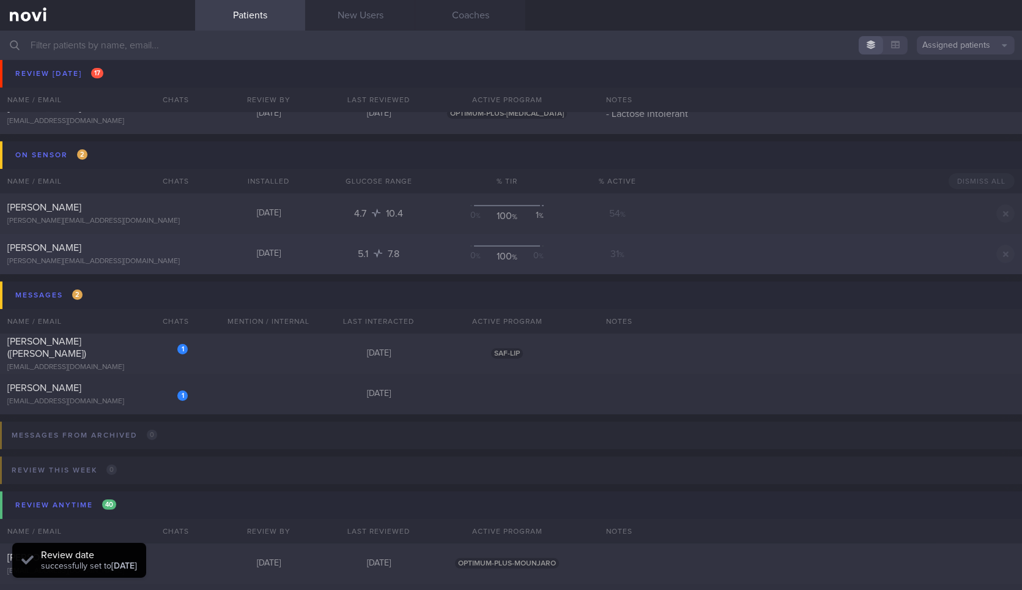
scroll to position [498, 0]
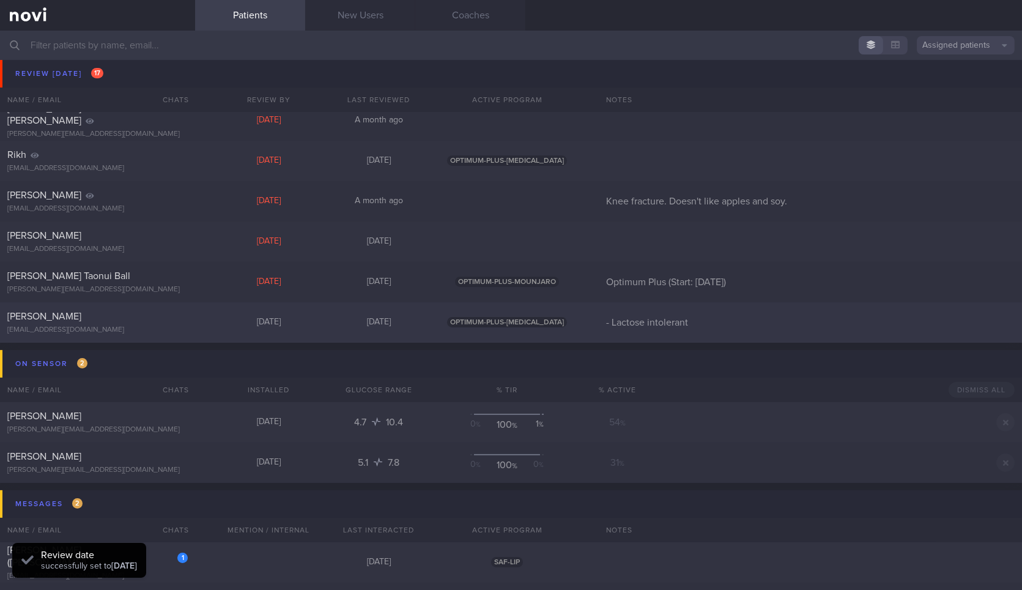
click at [141, 317] on div "CATHERINE GASSNER" at bounding box center [95, 316] width 177 height 12
select select "7"
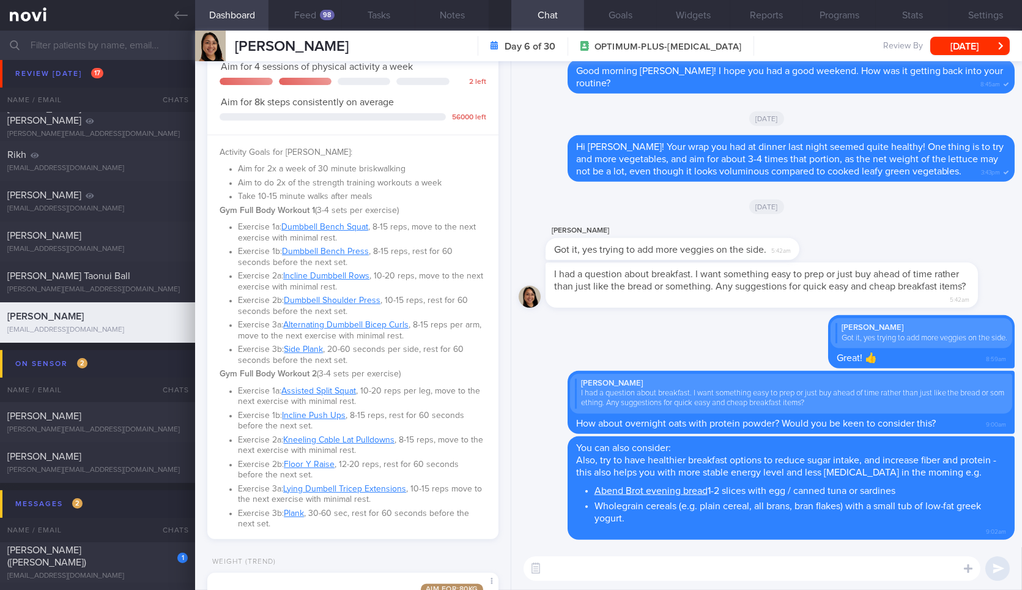
scroll to position [720, 0]
click at [977, 44] on button "[DATE]" at bounding box center [971, 46] width 80 height 18
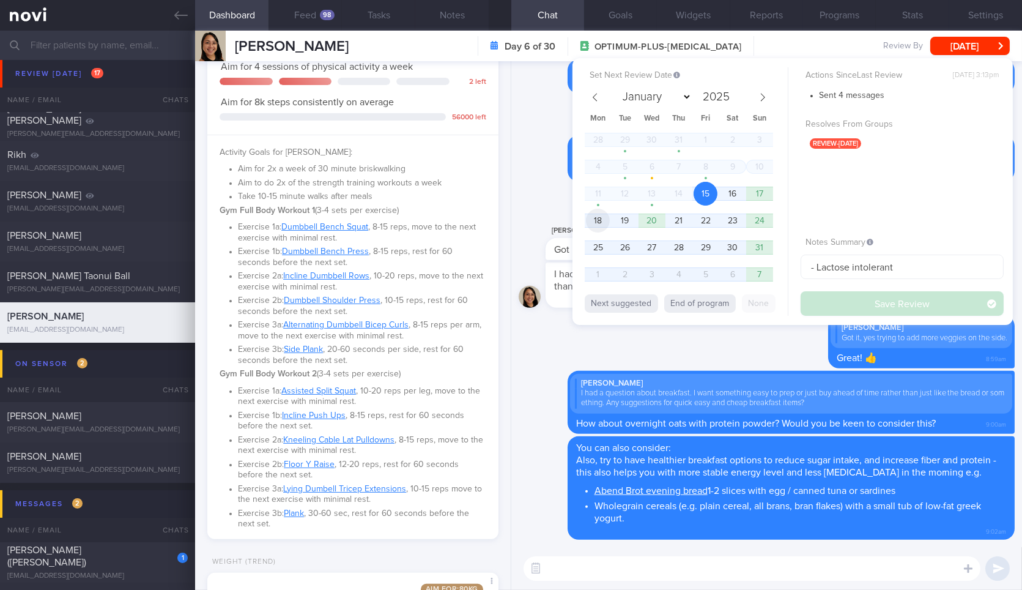
click at [603, 216] on span "18" at bounding box center [598, 221] width 24 height 24
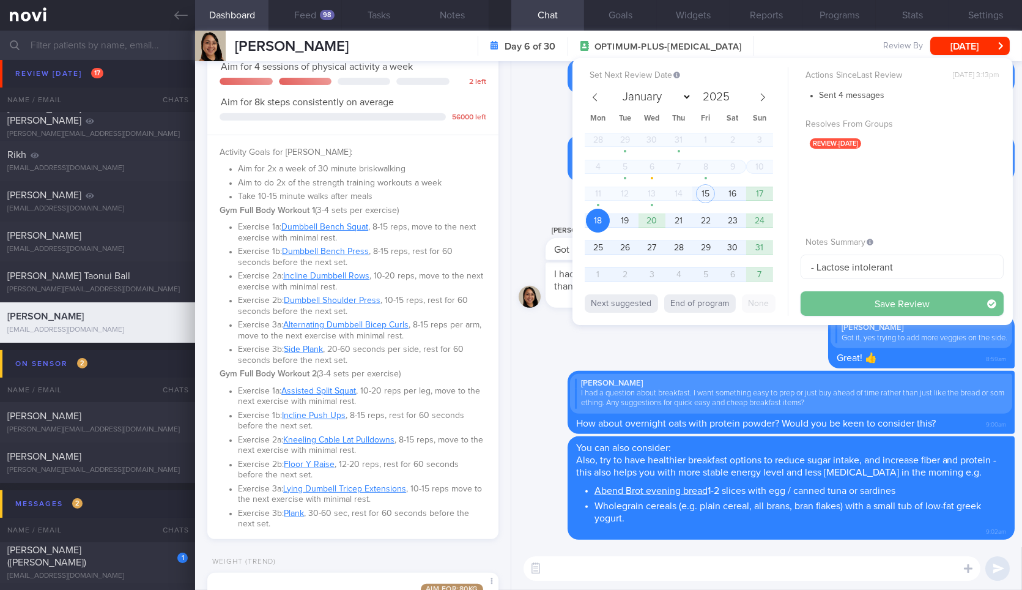
click at [844, 296] on button "Save Review" at bounding box center [902, 303] width 203 height 24
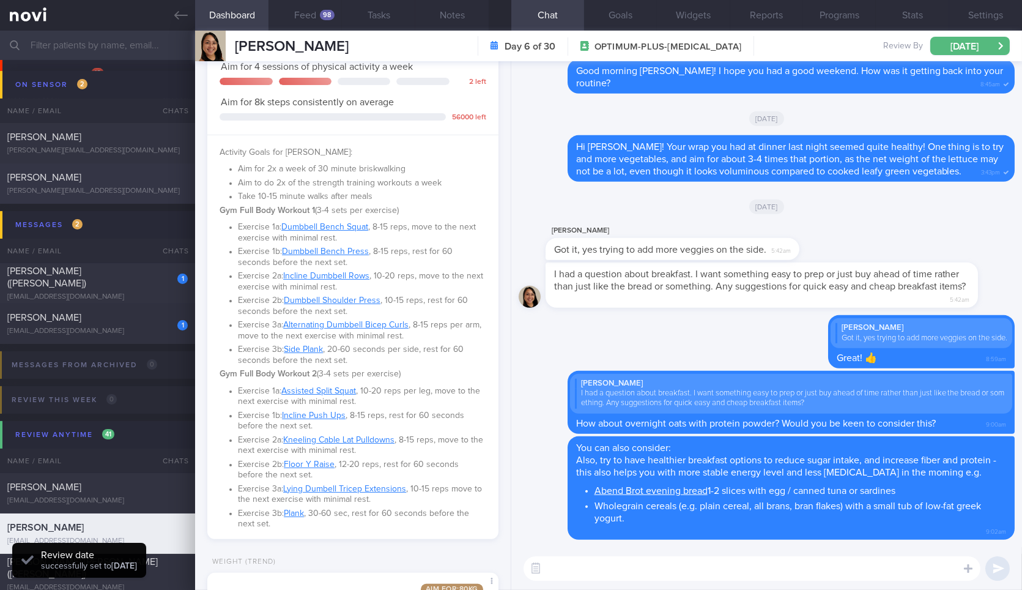
scroll to position [739, 0]
click at [160, 295] on div "1 Chee Wee Gooi (Eric) ericgooi2002@yahoo.com Today SAF-LIP" at bounding box center [511, 281] width 1022 height 40
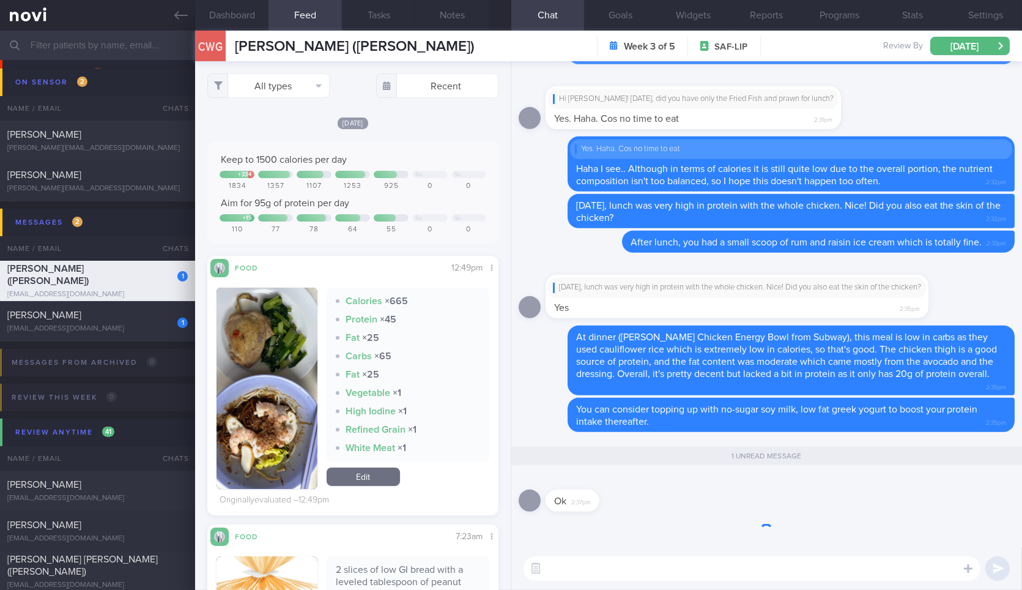
click at [569, 571] on textarea at bounding box center [752, 568] width 457 height 24
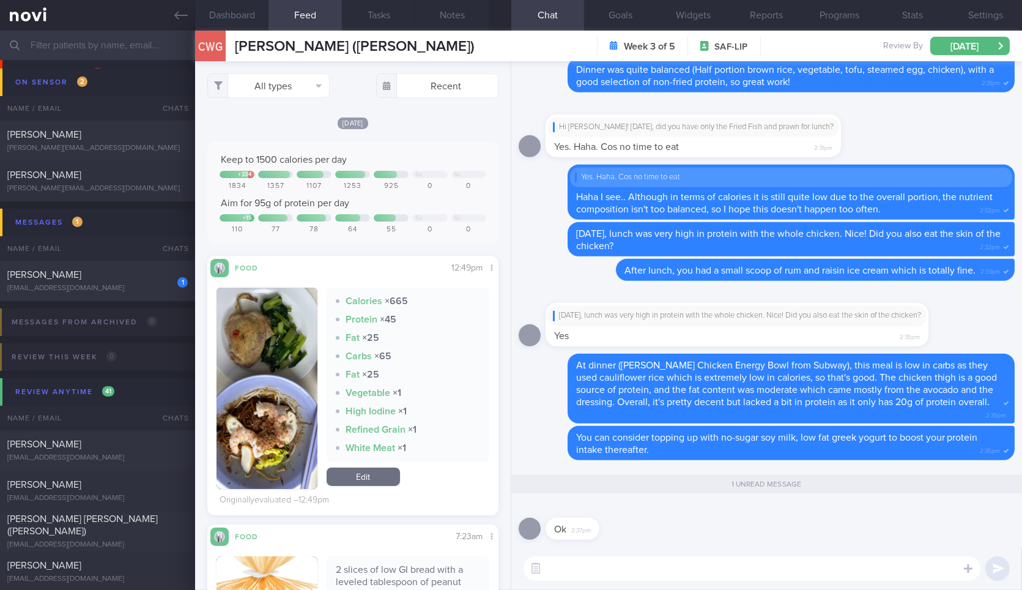
click at [279, 424] on button "button" at bounding box center [267, 388] width 100 height 201
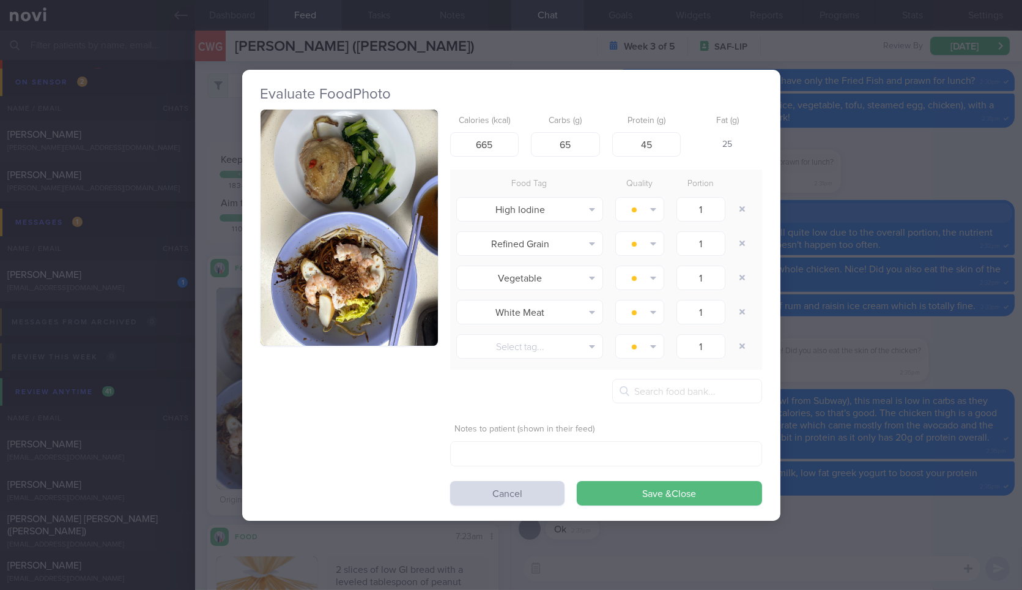
click at [414, 264] on button "button" at bounding box center [349, 228] width 177 height 237
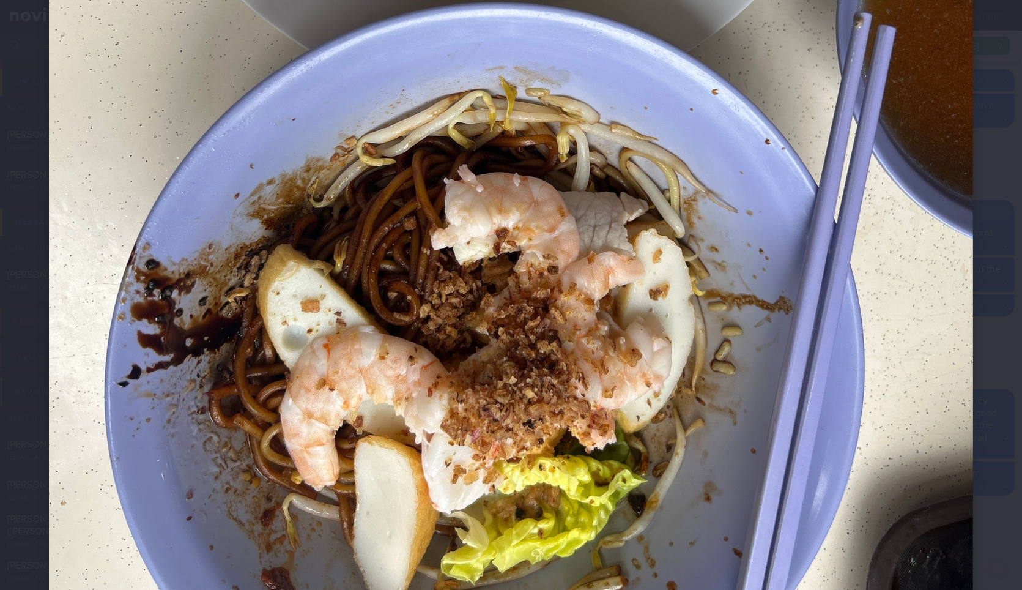
scroll to position [576, 0]
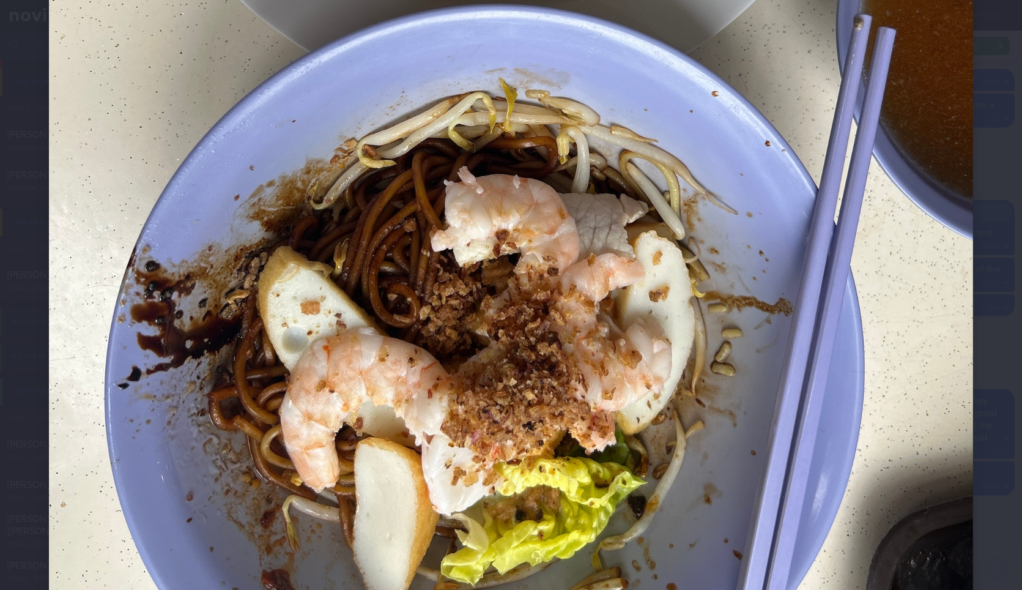
click at [953, 312] on img at bounding box center [511, 89] width 925 height 1233
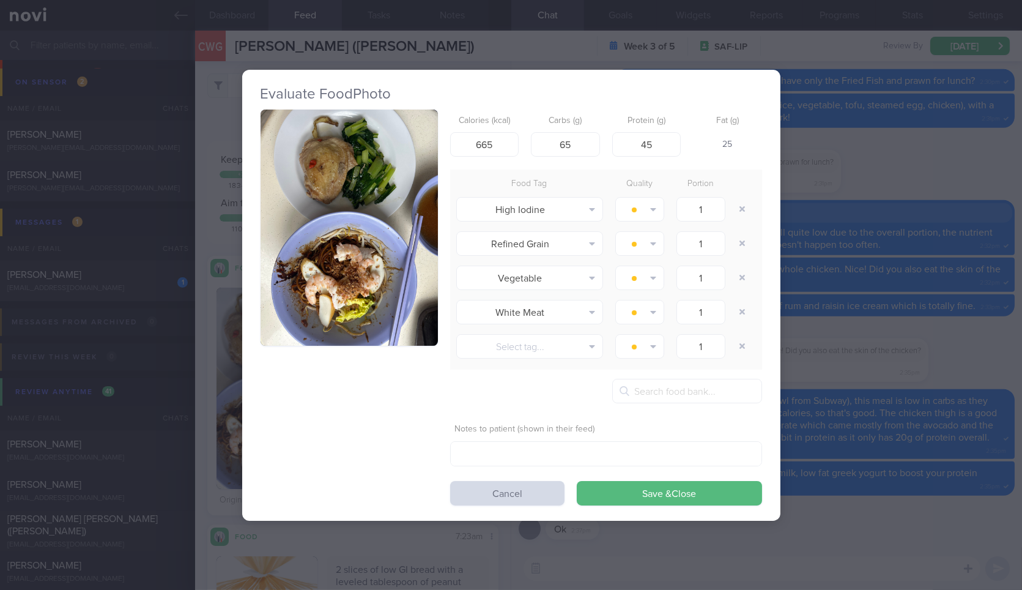
click at [953, 312] on div "Evaluate Food Photo Calories (kcal) 665 Carbs (g) 65 Protein (g) 45 Fat (g) 25 …" at bounding box center [511, 295] width 1022 height 590
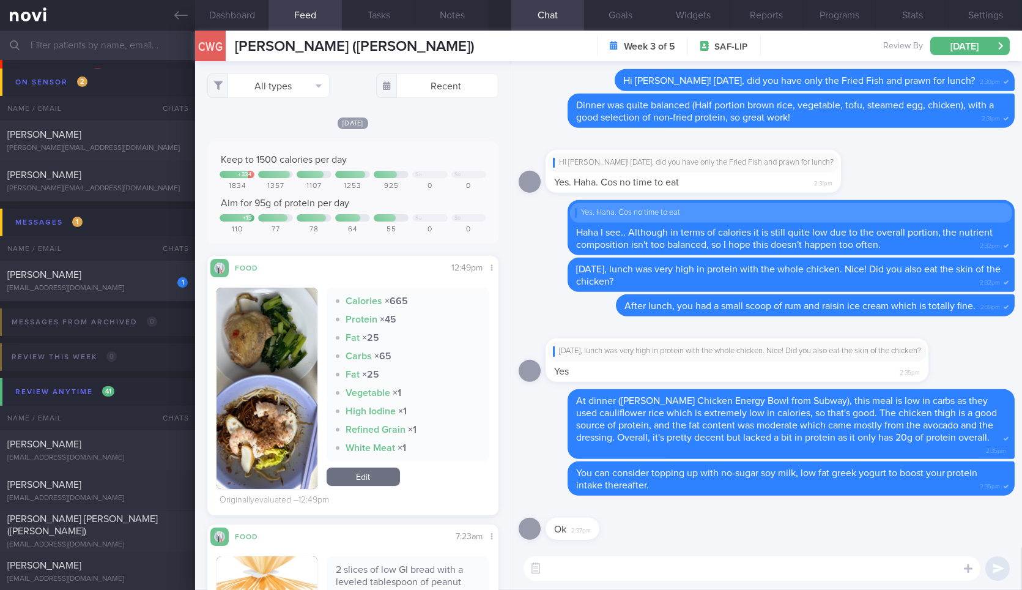
click at [664, 564] on textarea at bounding box center [752, 568] width 457 height 24
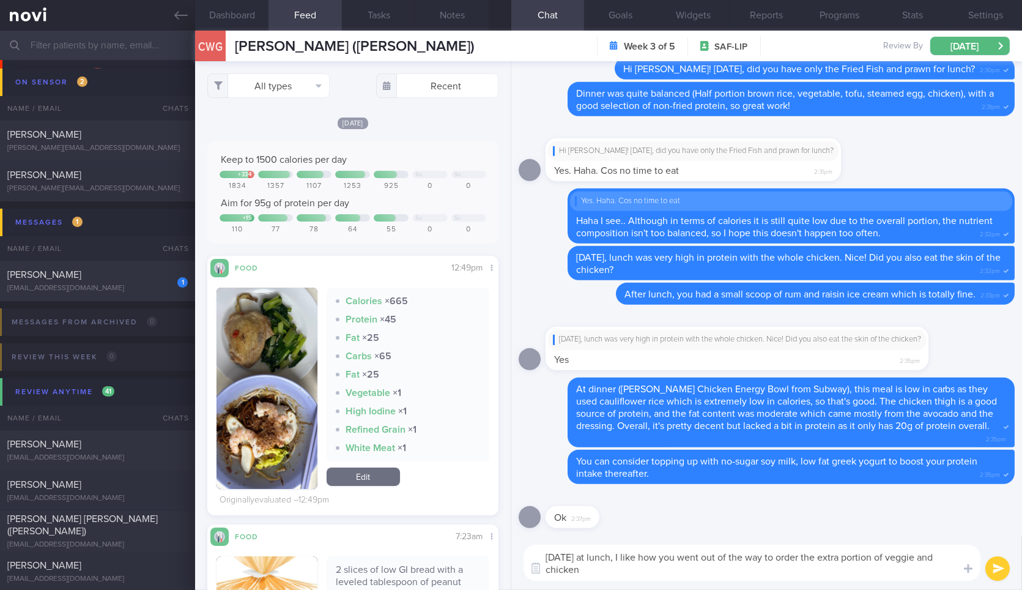
click at [283, 346] on button "button" at bounding box center [267, 388] width 100 height 201
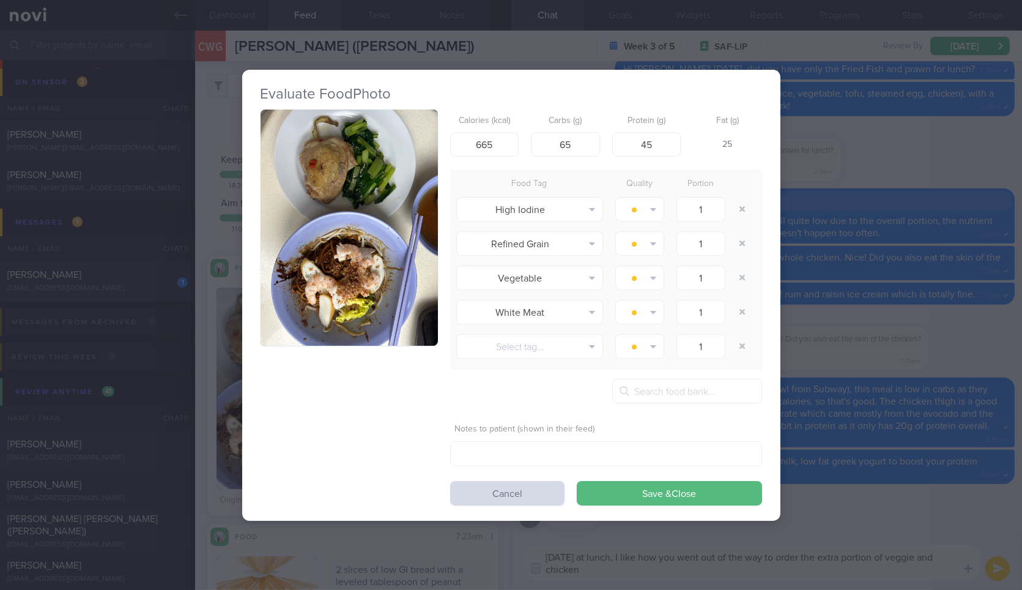
click at [319, 258] on button "button" at bounding box center [349, 228] width 177 height 237
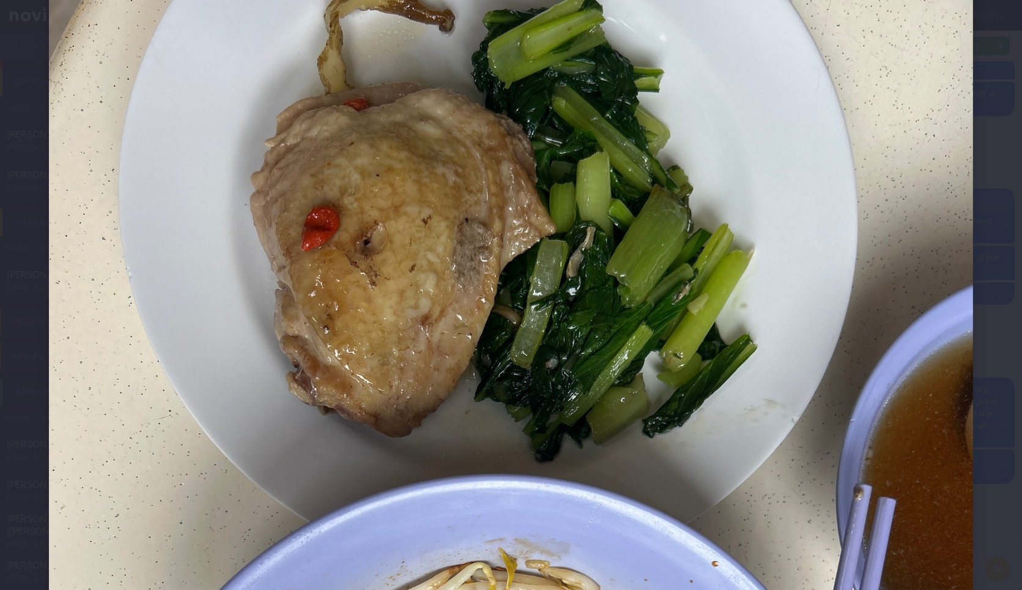
scroll to position [107, 0]
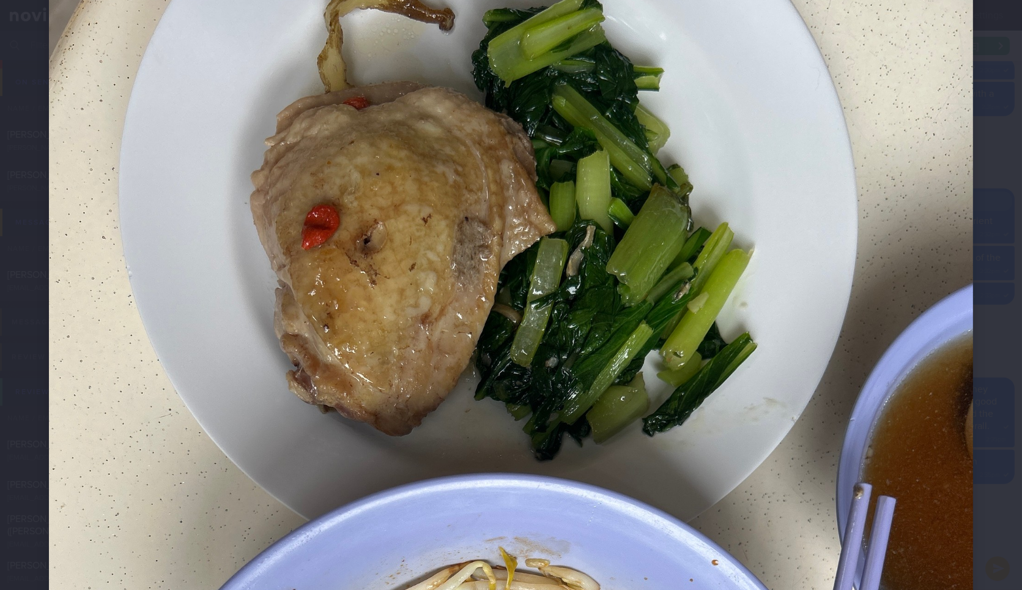
click at [984, 289] on div at bounding box center [511, 558] width 1022 height 1331
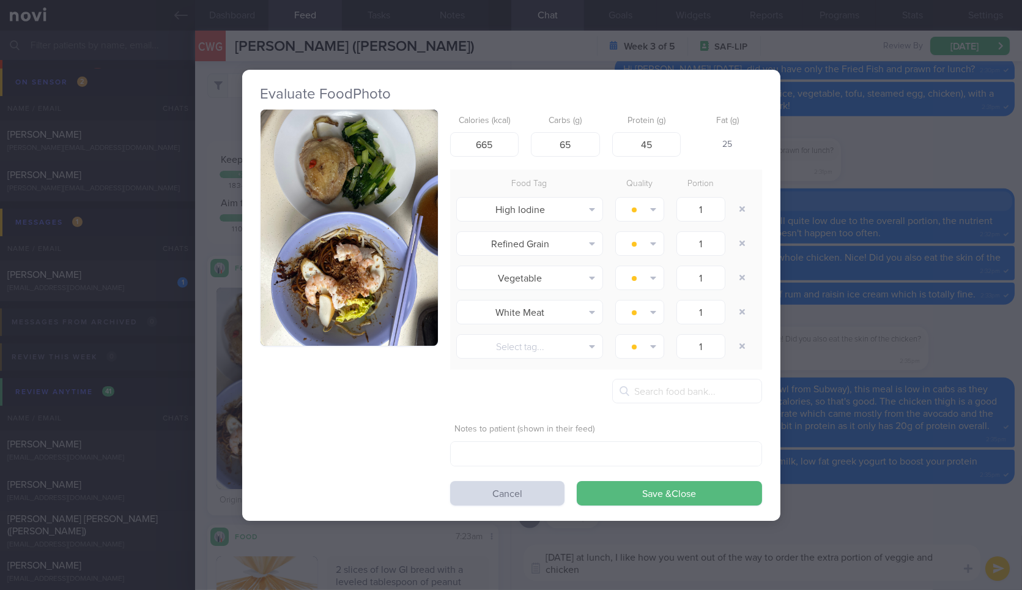
click at [984, 289] on div "Evaluate Food Photo Calories (kcal) 665 Carbs (g) 65 Protein (g) 45 Fat (g) 25 …" at bounding box center [511, 295] width 1022 height 590
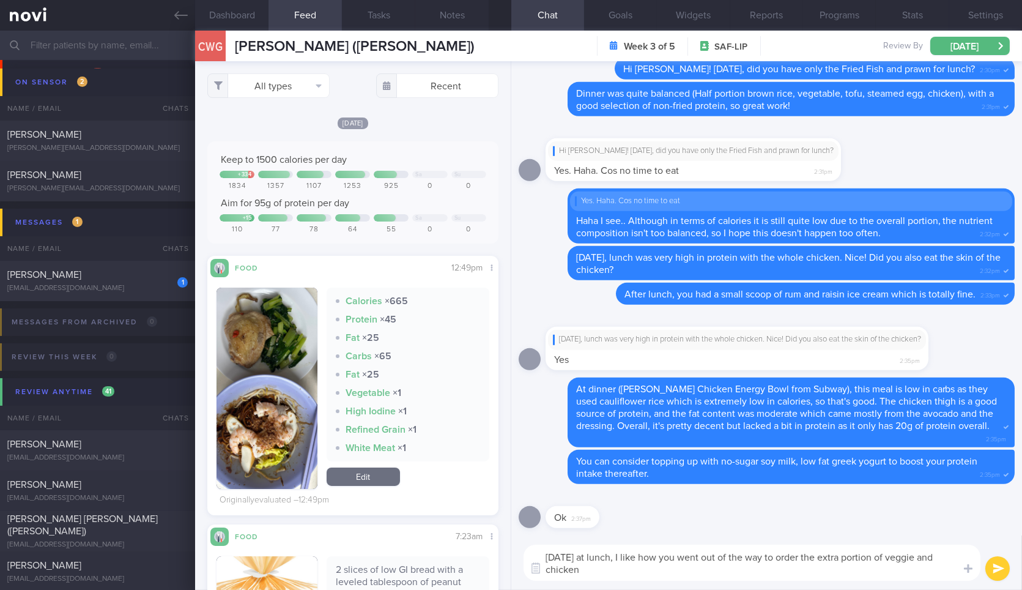
click at [930, 576] on textarea "Today at lunch, I like how you went out of the way to order the extra portion o…" at bounding box center [752, 563] width 457 height 36
click at [259, 384] on button "button" at bounding box center [267, 388] width 100 height 201
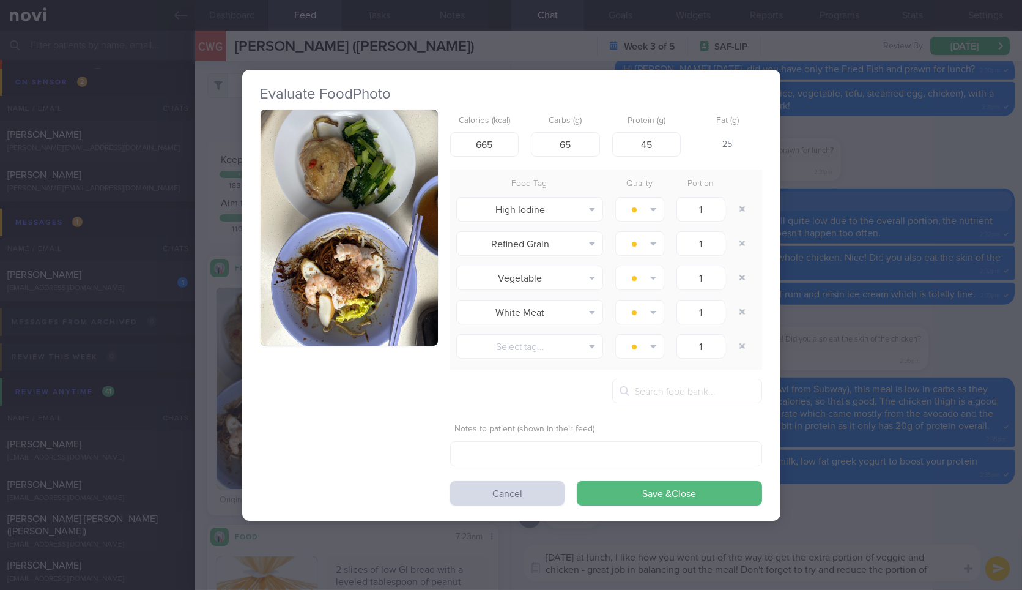
click at [449, 225] on div "Calories (kcal) 665 Carbs (g) 65 Protein (g) 45 Fat (g) 25 Food Tag Quality Por…" at bounding box center [512, 308] width 502 height 396
click at [370, 280] on button "button" at bounding box center [349, 228] width 177 height 237
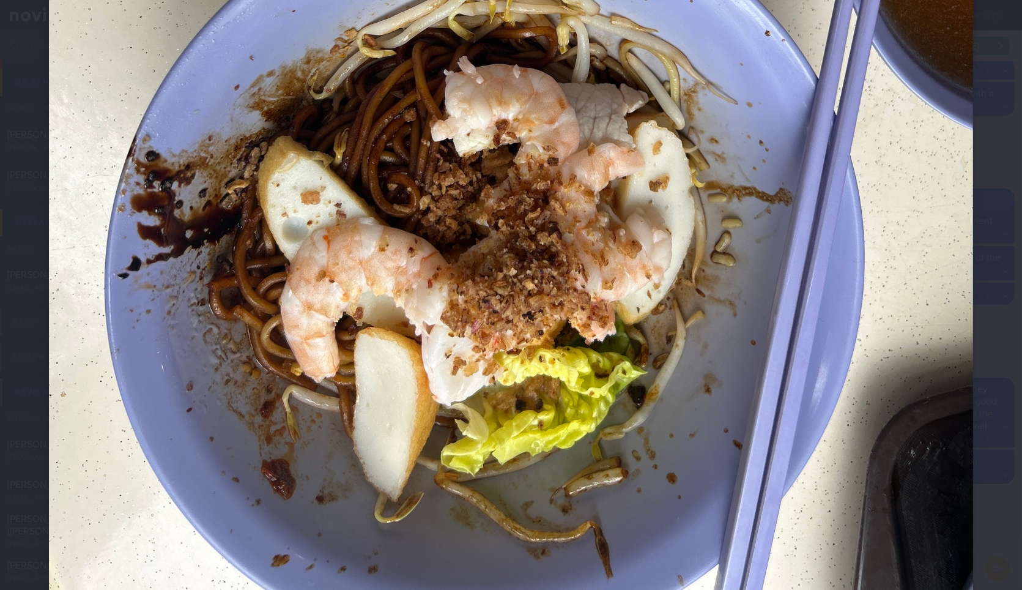
scroll to position [687, 0]
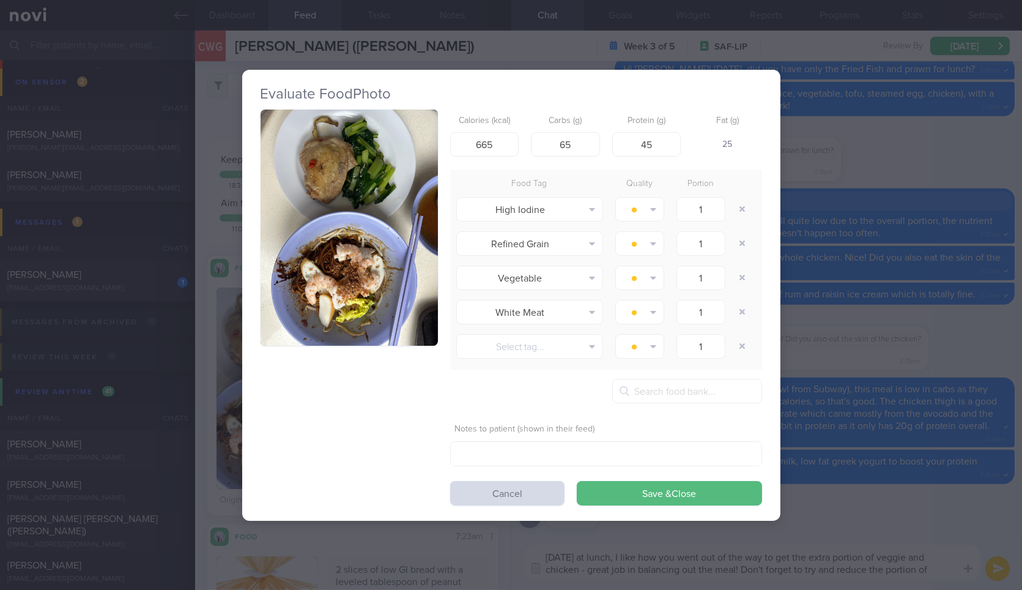
click at [989, 329] on div "Evaluate Food Photo Calories (kcal) 665 Carbs (g) 65 Protein (g) 45 Fat (g) 25 …" at bounding box center [511, 295] width 1022 height 590
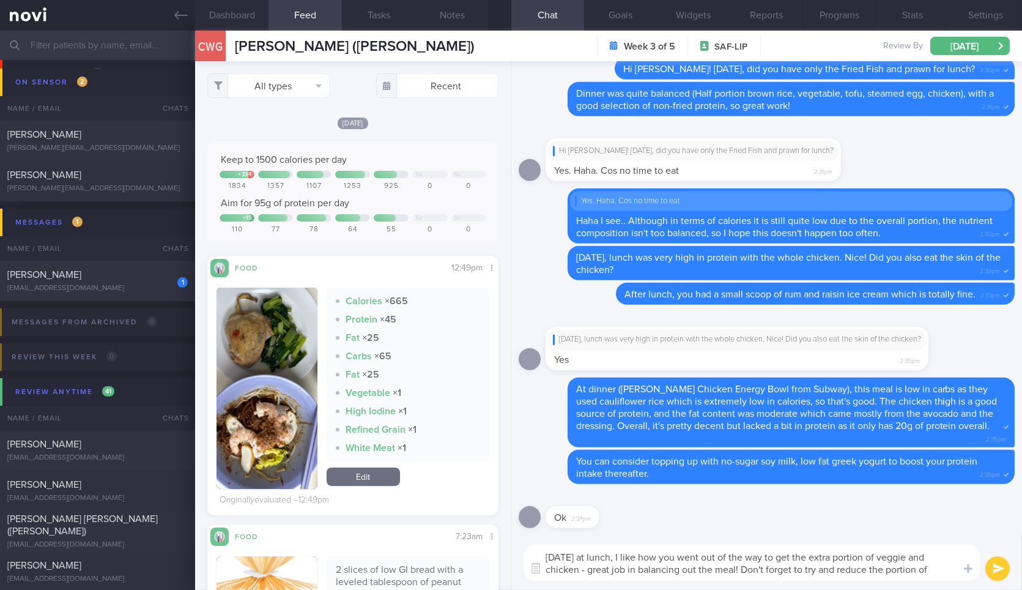
click at [724, 570] on textarea "Today at lunch, I like how you went out of the way to get the extra portion of …" at bounding box center [752, 563] width 457 height 36
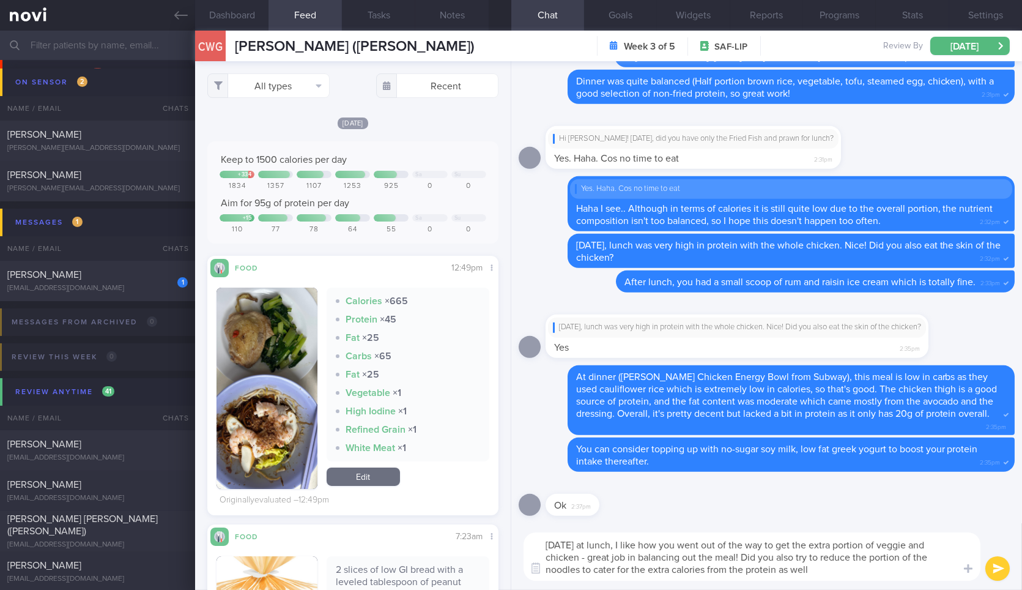
type textarea "Today at lunch, I like how you went out of the way to get the extra portion of …"
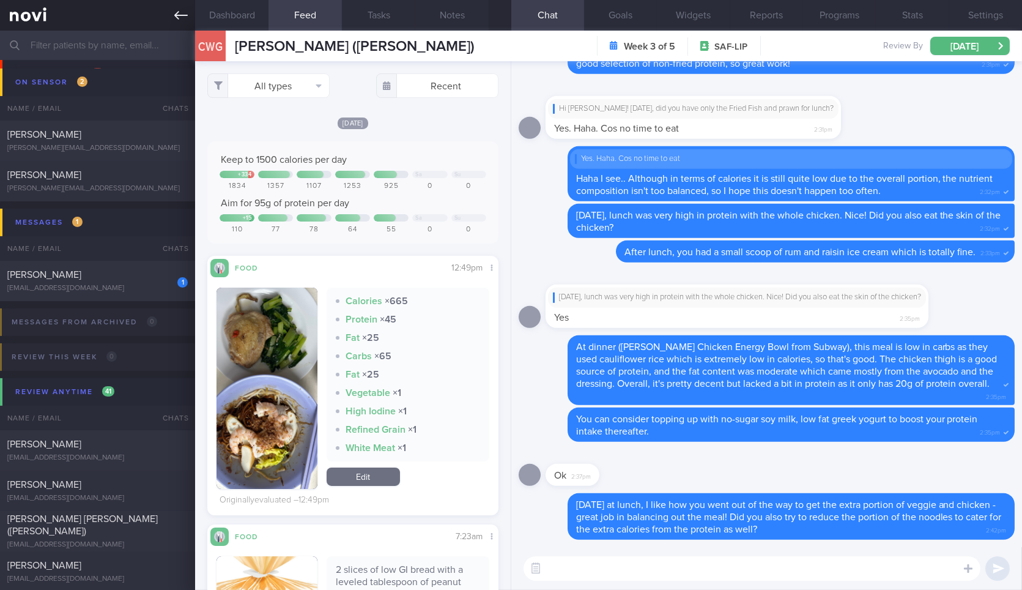
click at [176, 9] on icon at bounding box center [180, 15] width 13 height 13
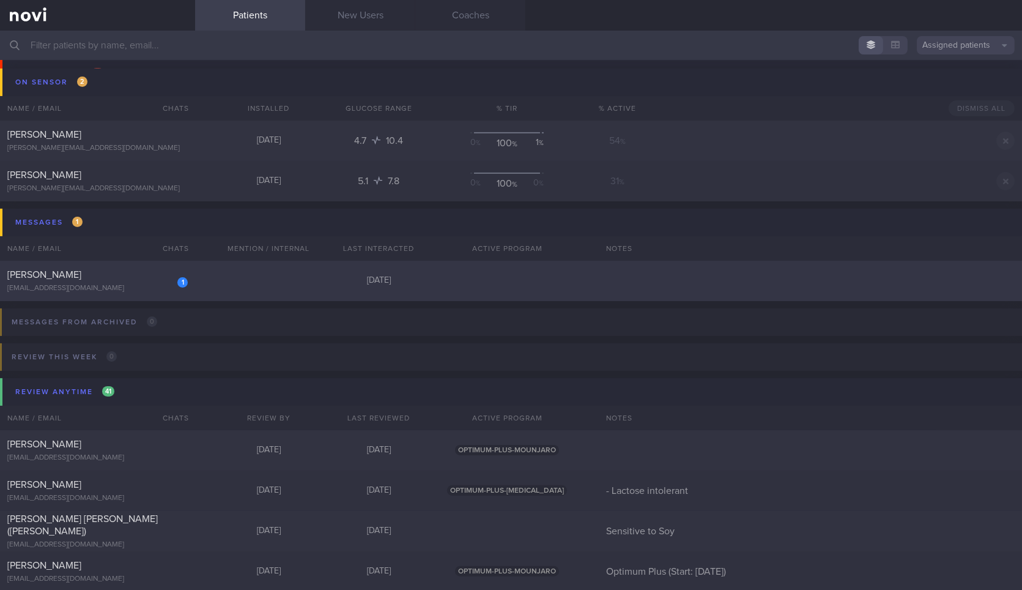
click at [151, 284] on div "xanderkao@hotmail.sg" at bounding box center [97, 288] width 181 height 9
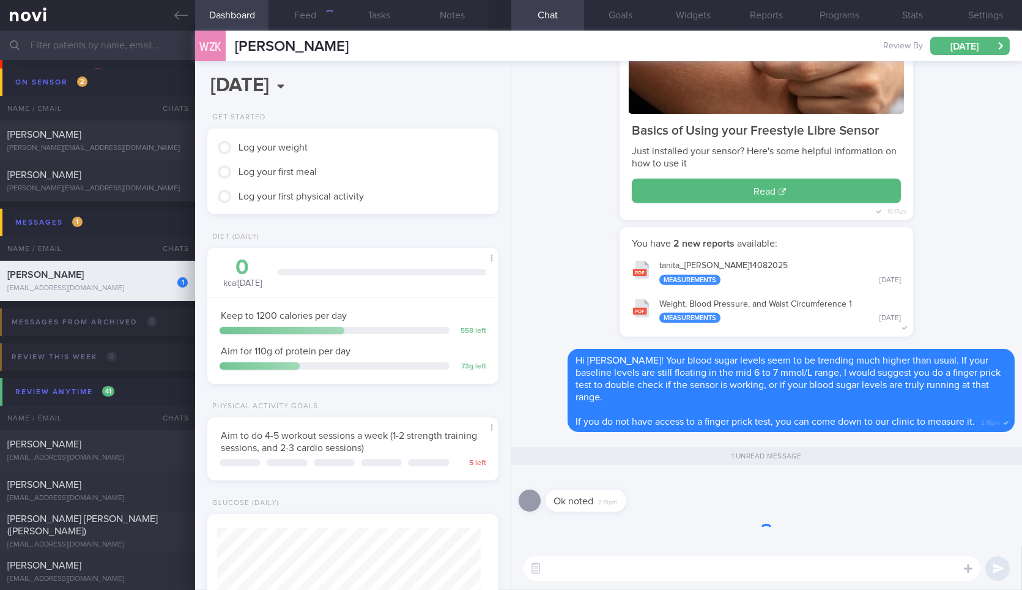
scroll to position [307, 0]
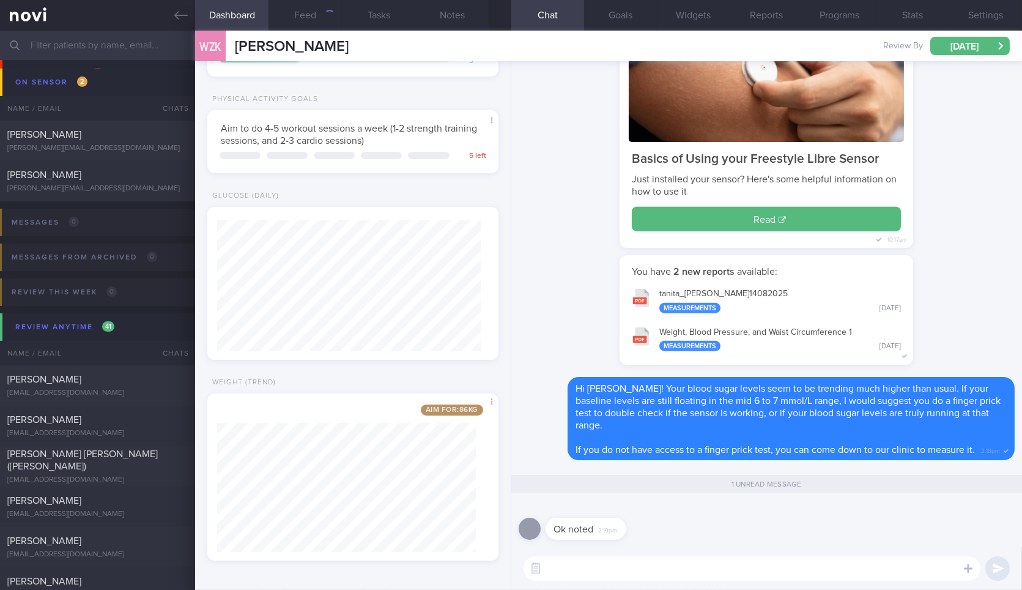
click at [610, 556] on textarea at bounding box center [752, 568] width 457 height 24
click at [300, 0] on button "Feed 21" at bounding box center [305, 15] width 73 height 31
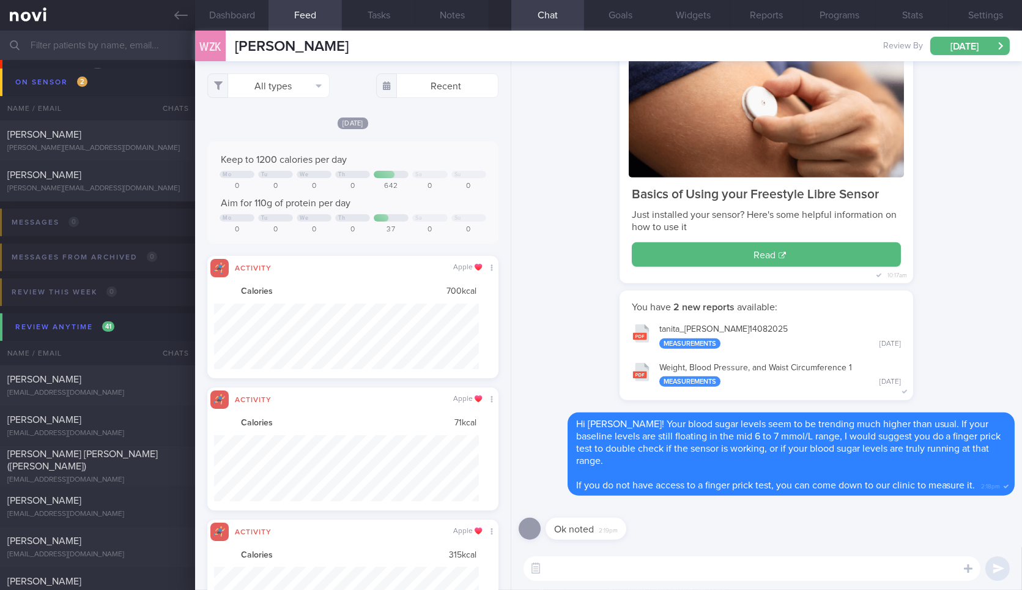
scroll to position [66, 264]
click at [271, 74] on button "All types" at bounding box center [268, 85] width 122 height 24
click at [278, 80] on button "All types" at bounding box center [268, 85] width 122 height 24
click at [270, 125] on button "Activity" at bounding box center [268, 128] width 121 height 18
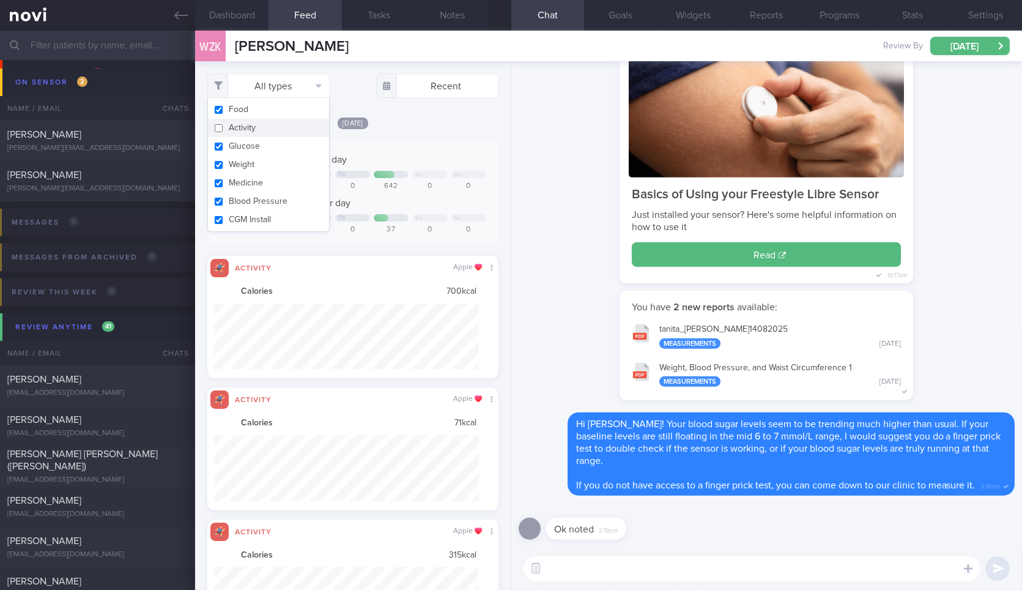
checkbox input "false"
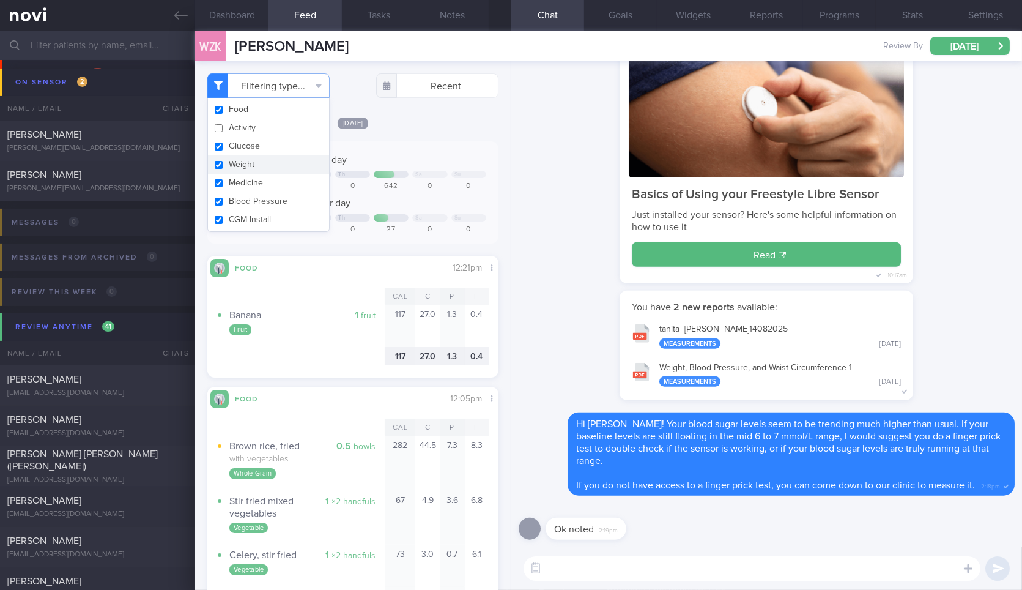
click at [282, 166] on button "Weight" at bounding box center [268, 164] width 121 height 18
checkbox input "false"
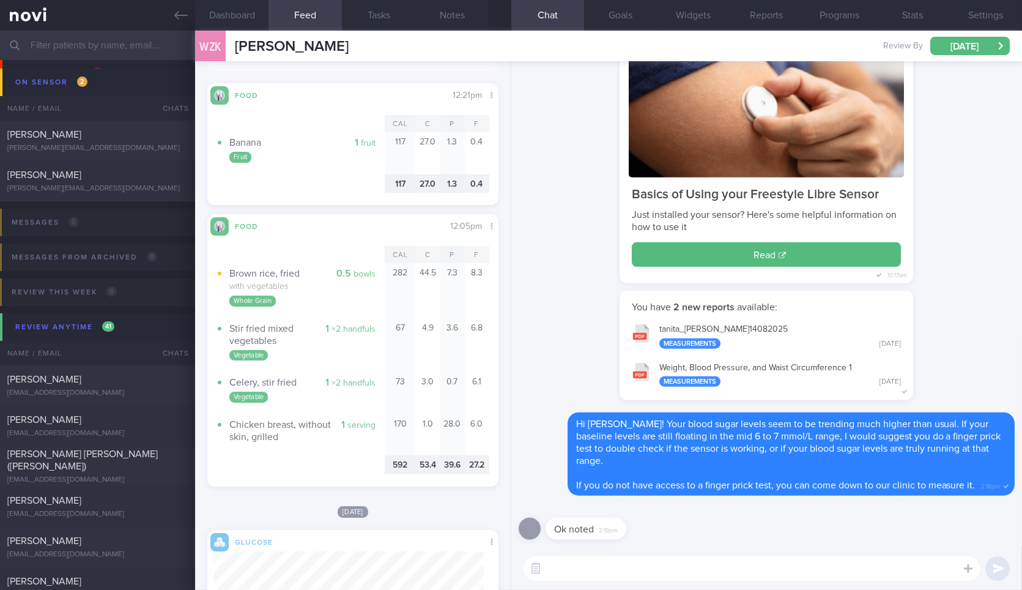
click at [371, 221] on div "Food Share 12:05pm Cal C P F 0.5 bowls Brown rice, fried with vegetables Whole …" at bounding box center [352, 350] width 291 height 272
click at [596, 581] on div "​ ​" at bounding box center [767, 568] width 511 height 43
click at [595, 578] on textarea at bounding box center [752, 568] width 457 height 24
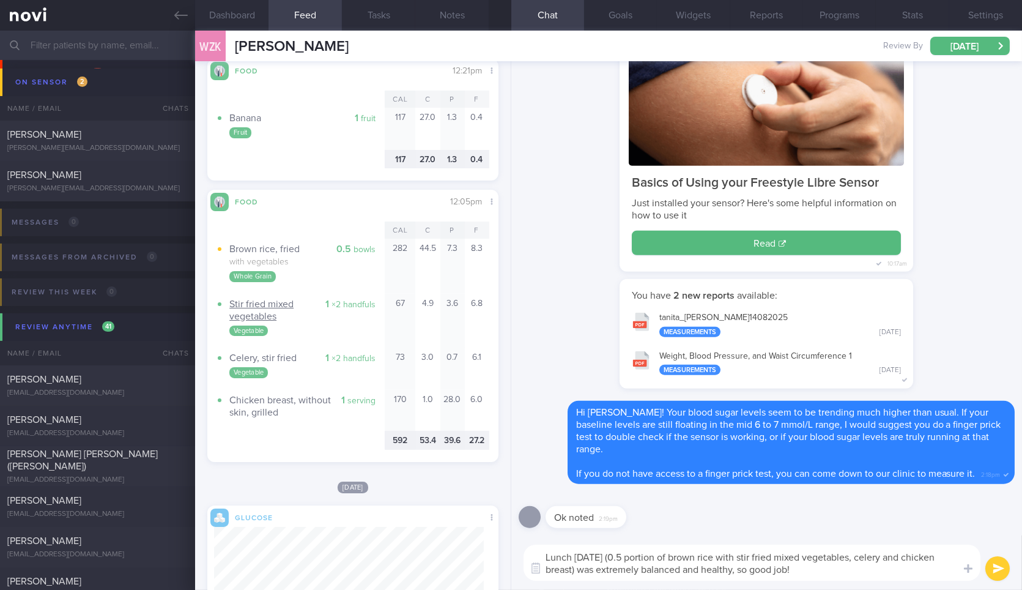
type textarea "Lunch today (0.5 portion of brown rice with stir fried mixed vegetables, celery…"
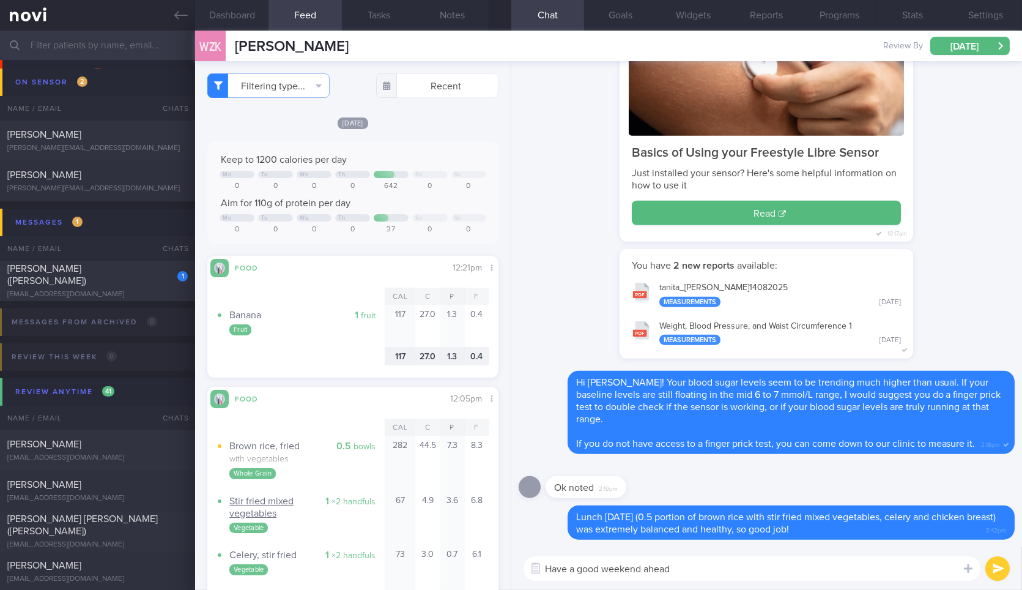
type textarea "Have a good weekend ahead!"
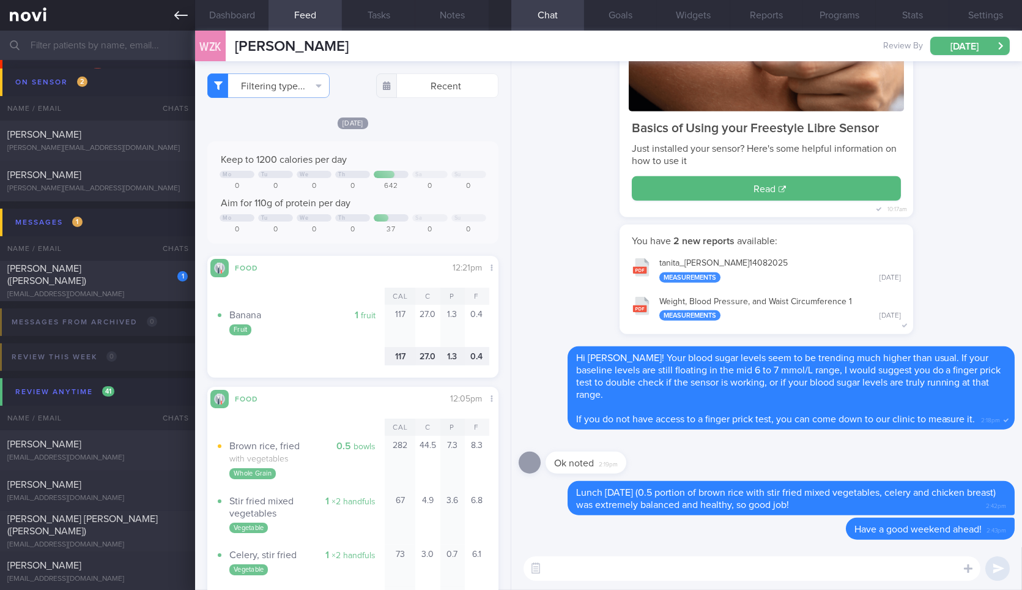
click at [191, 16] on link at bounding box center [97, 15] width 195 height 31
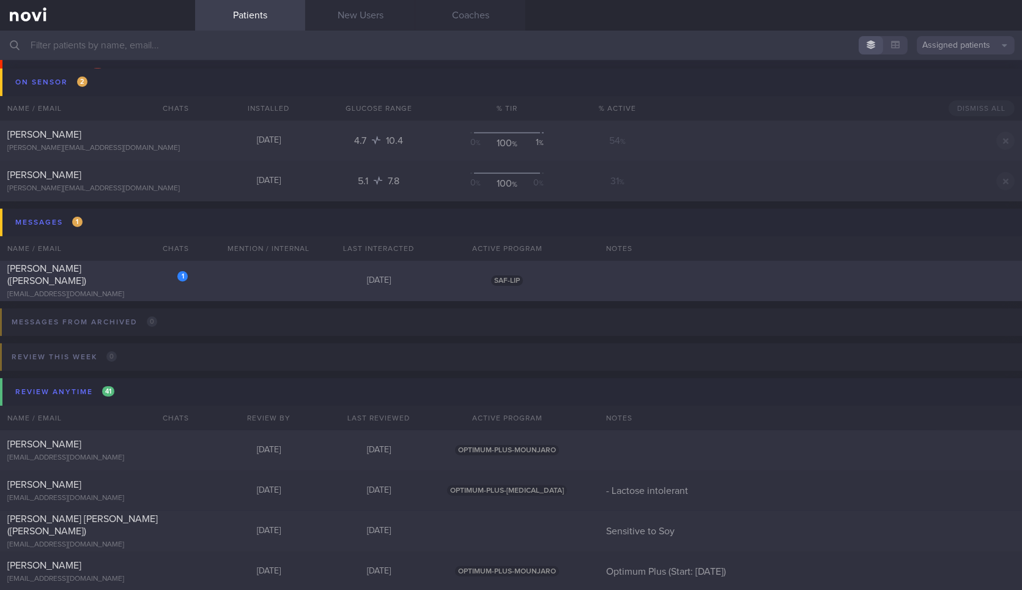
click at [133, 275] on div "Chee Wee Gooi (Eric)" at bounding box center [95, 274] width 177 height 24
select select "7"
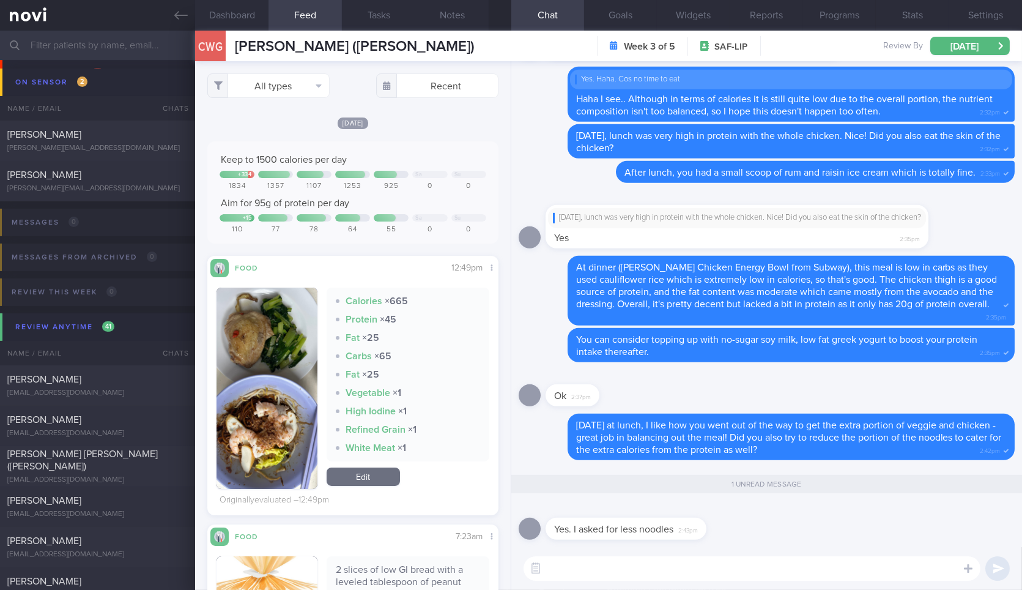
click at [645, 582] on div "​ ​" at bounding box center [767, 568] width 511 height 43
click at [649, 579] on textarea at bounding box center [752, 568] width 457 height 24
click at [227, 19] on button "Dashboard" at bounding box center [231, 15] width 73 height 31
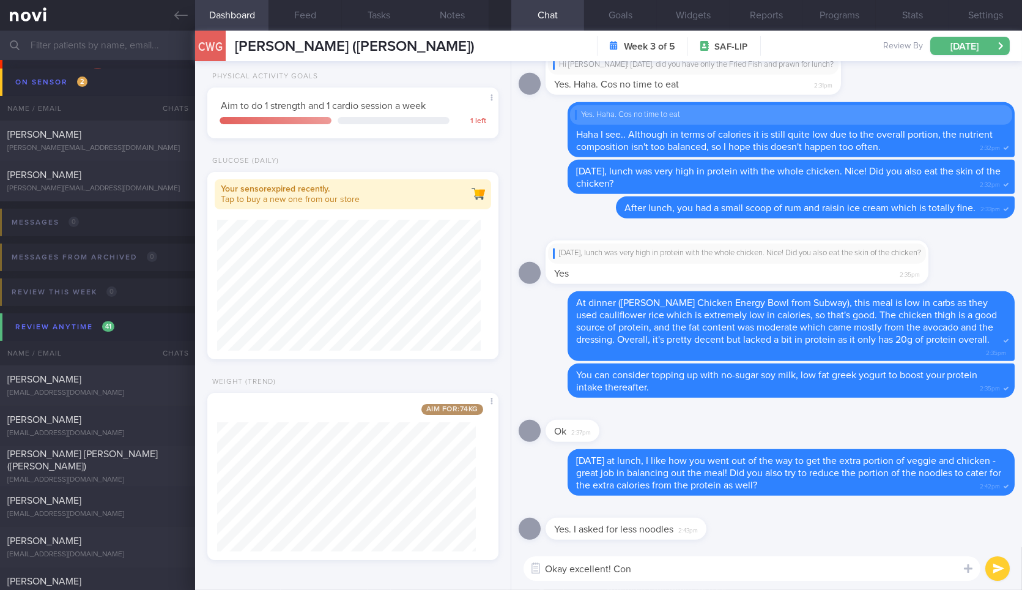
click at [654, 564] on textarea "Okay excellent! Con" at bounding box center [752, 568] width 457 height 24
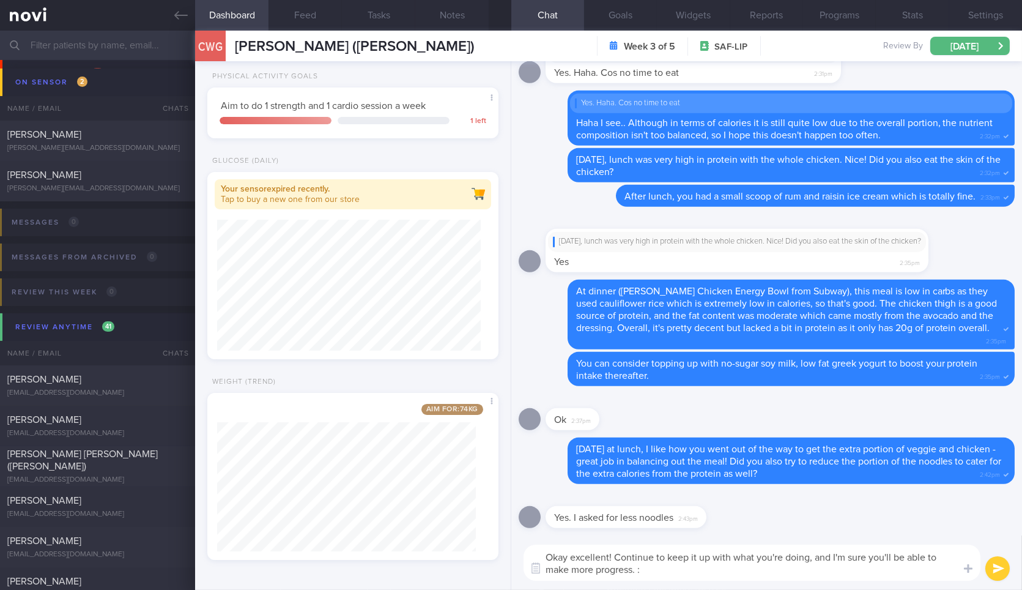
type textarea "Okay excellent! Continue to keep it up with what you're doing, and I'm sure you…"
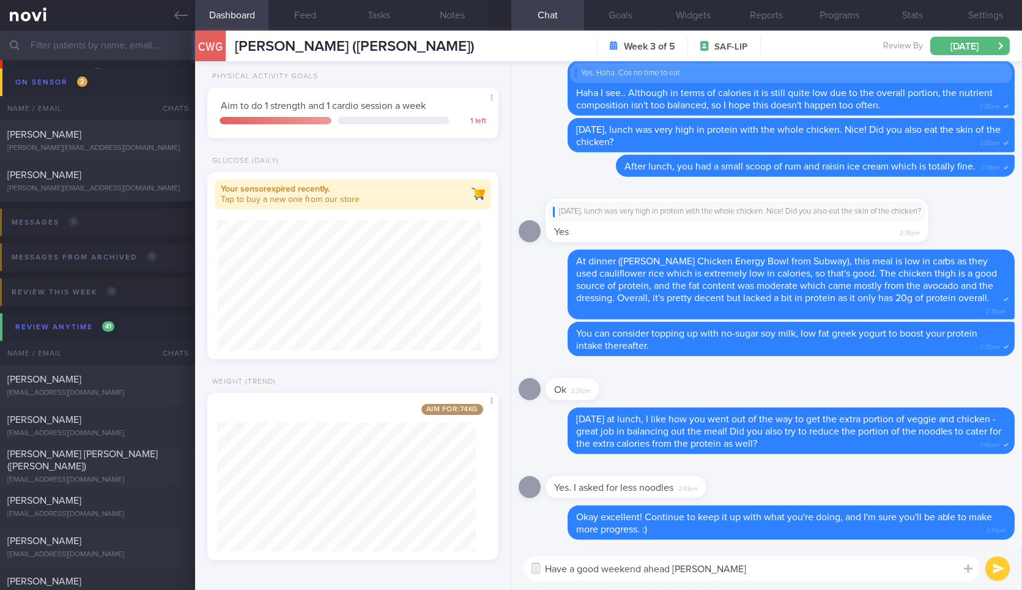
type textarea "Have a good weekend ahead Eric!"
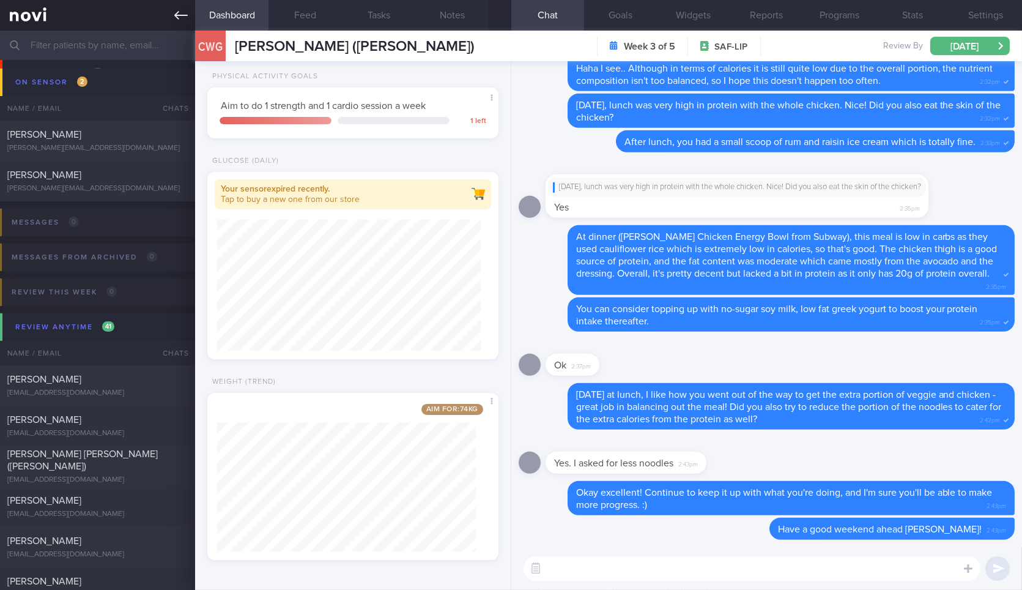
click at [179, 18] on icon at bounding box center [180, 15] width 13 height 13
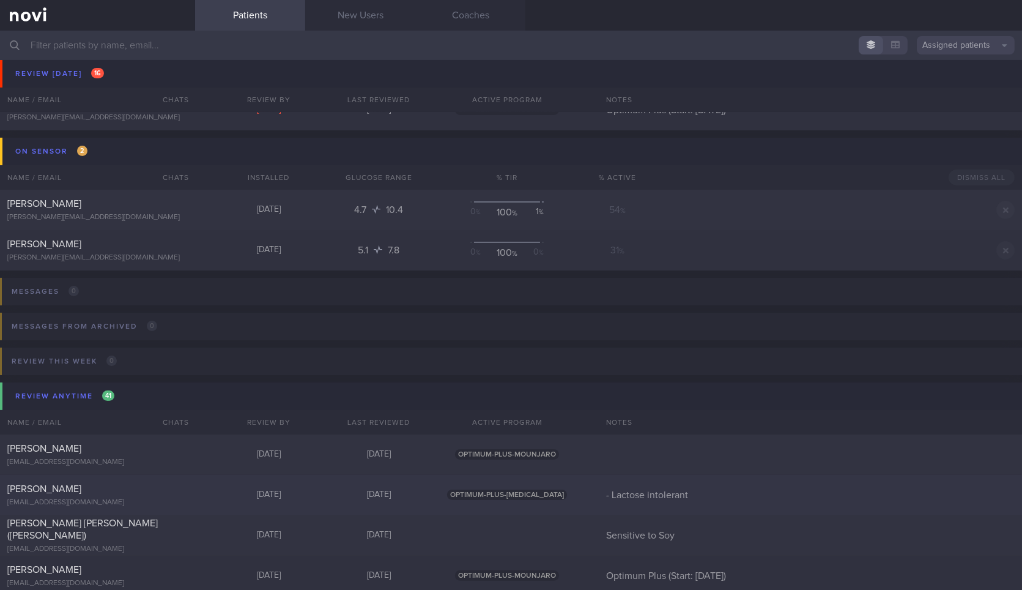
scroll to position [635, 0]
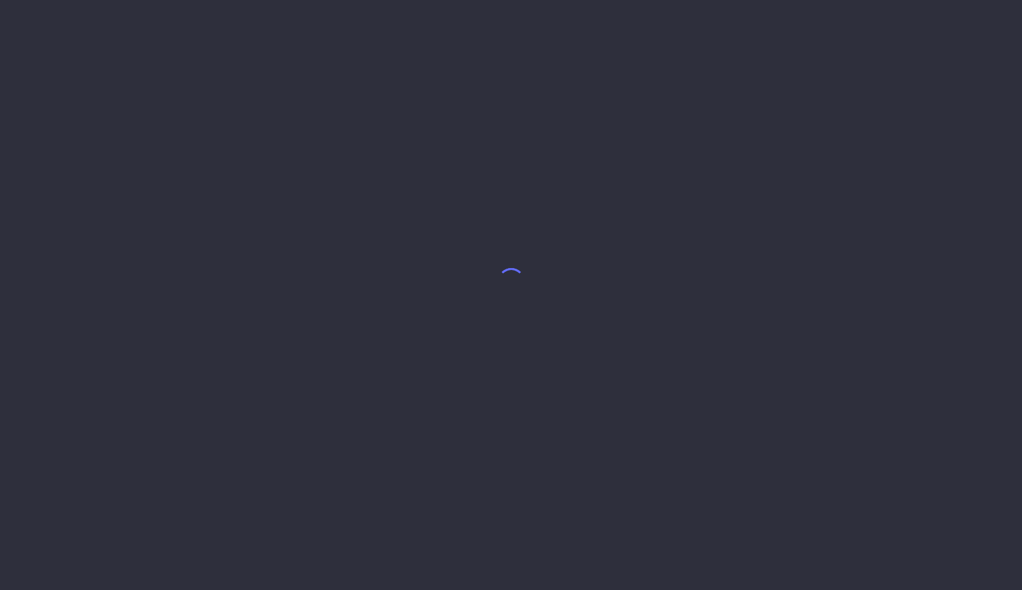
select select "7"
